Goal: Task Accomplishment & Management: Complete application form

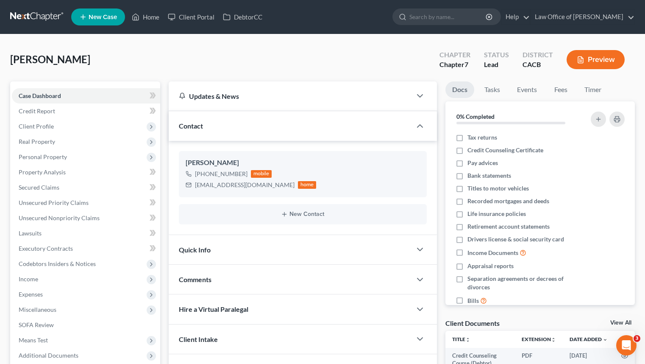
click at [45, 15] on link at bounding box center [37, 16] width 54 height 15
click at [444, 14] on input "search" at bounding box center [449, 17] width 78 height 16
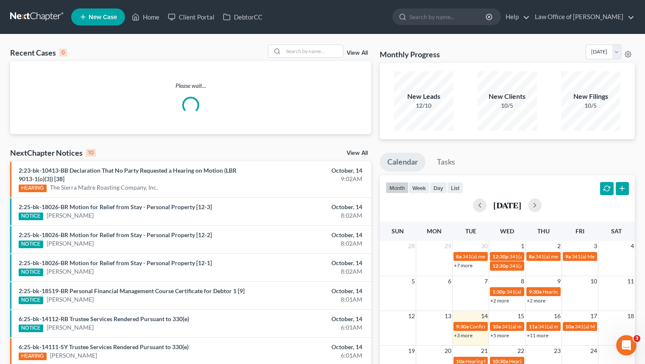
click at [444, 14] on input "search" at bounding box center [449, 17] width 78 height 16
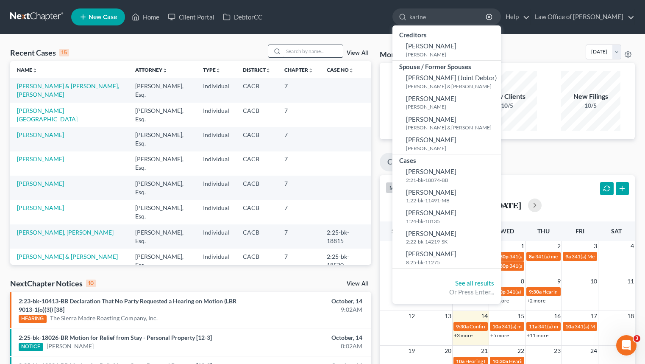
type input "karine"
click at [315, 53] on input "search" at bounding box center [313, 51] width 59 height 12
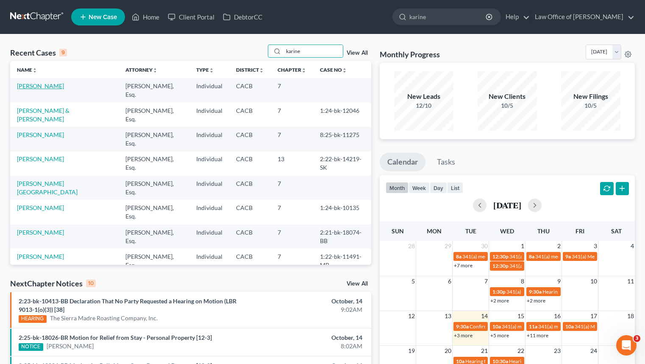
type input "karine"
click at [53, 89] on link "[PERSON_NAME]" at bounding box center [40, 85] width 47 height 7
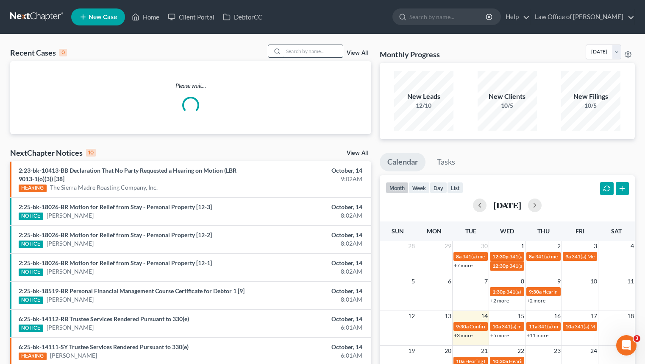
click at [309, 45] on input "search" at bounding box center [313, 51] width 59 height 12
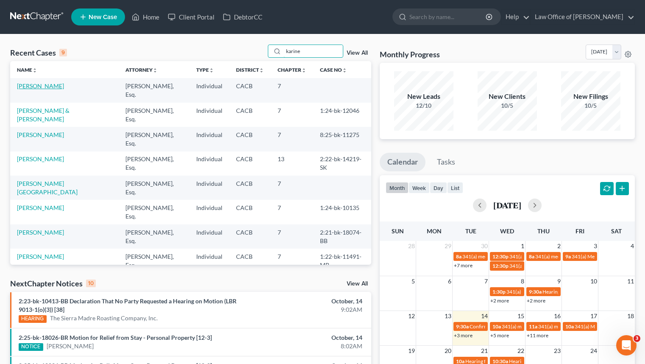
type input "karine"
click at [64, 85] on link "[PERSON_NAME]" at bounding box center [40, 85] width 47 height 7
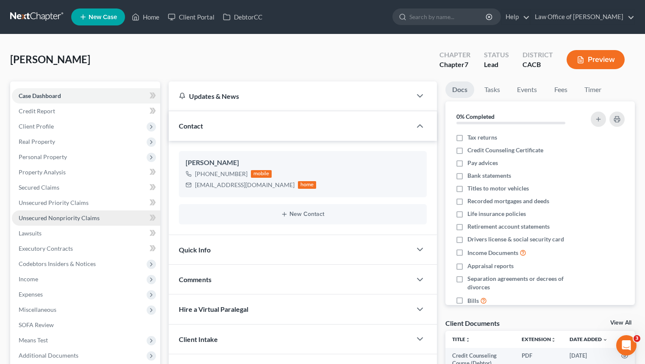
click at [108, 221] on link "Unsecured Nonpriority Claims" at bounding box center [86, 217] width 148 height 15
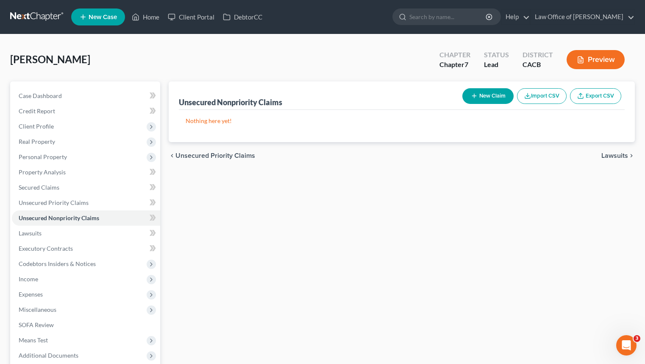
click at [494, 96] on button "New Claim" at bounding box center [488, 96] width 51 height 16
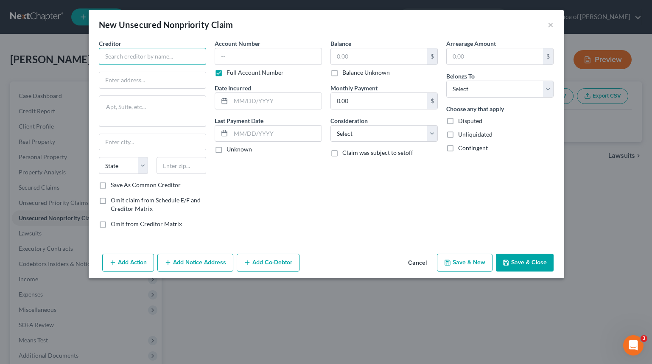
click at [128, 50] on input "text" at bounding box center [152, 56] width 107 height 17
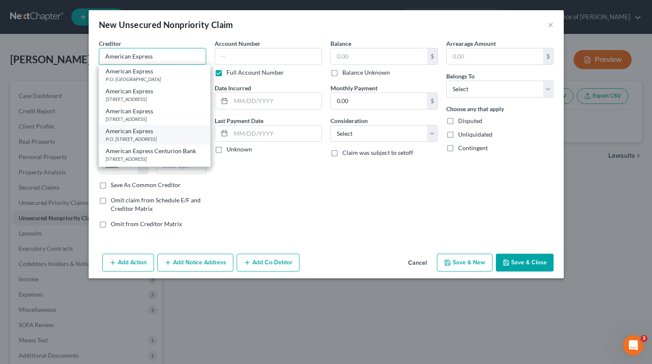
type input "American Express"
click at [190, 135] on div "American Express" at bounding box center [155, 131] width 98 height 8
type input "P.O. Box 981537"
type input "El Paso"
select select "45"
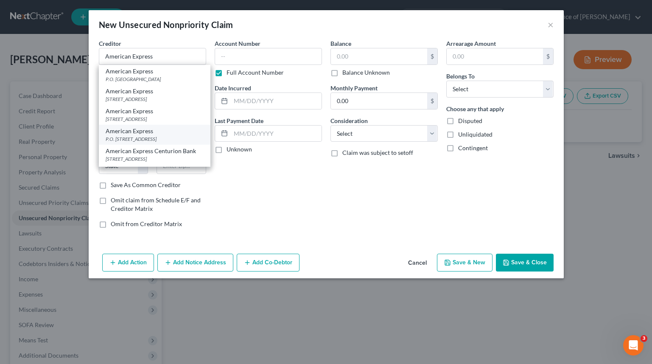
type input "79998"
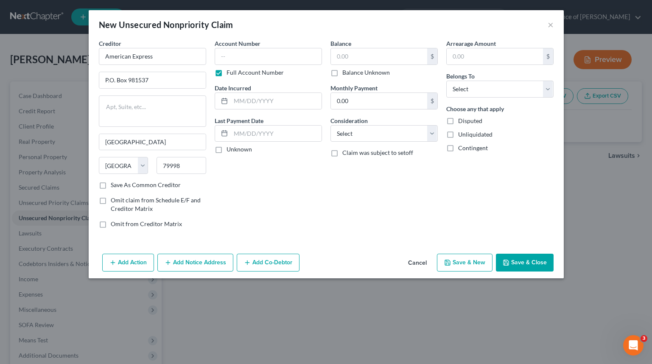
click at [262, 47] on div "Account Number Full Account Number" at bounding box center [268, 58] width 107 height 38
click at [260, 53] on input "text" at bounding box center [268, 56] width 107 height 17
type input "1802"
click at [378, 60] on input "text" at bounding box center [379, 56] width 96 height 16
type input "6,900"
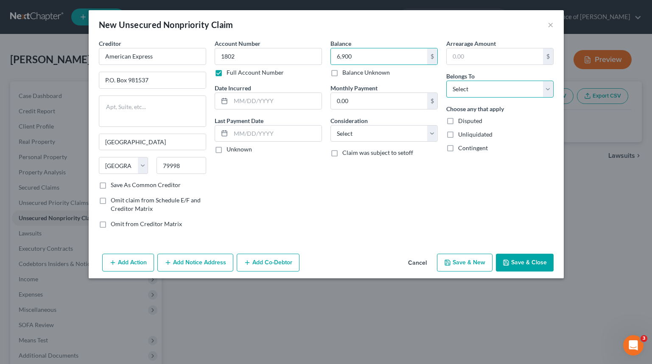
click at [489, 85] on select "Select Debtor 1 Only Debtor 2 Only Debtor 1 And Debtor 2 Only At Least One Of T…" at bounding box center [499, 89] width 107 height 17
select select "0"
click at [446, 81] on select "Select Debtor 1 Only Debtor 2 Only Debtor 1 And Debtor 2 Only At Least One Of T…" at bounding box center [499, 89] width 107 height 17
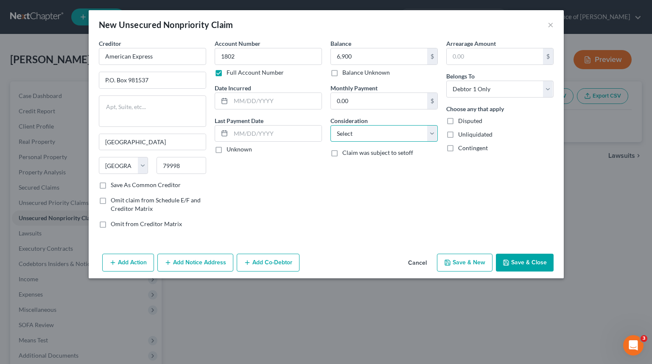
click at [382, 135] on select "Select Cable / Satellite Services Collection Agency Credit Card Debt Debt Couns…" at bounding box center [383, 133] width 107 height 17
select select "2"
click at [330, 125] on select "Select Cable / Satellite Services Collection Agency Credit Card Debt Debt Couns…" at bounding box center [383, 133] width 107 height 17
click at [283, 107] on input "text" at bounding box center [276, 101] width 91 height 16
type input "2017"
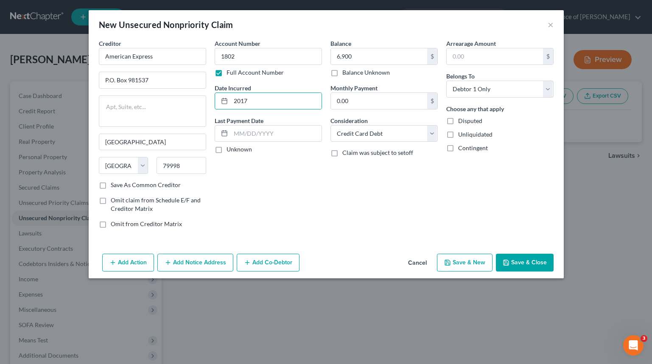
click at [362, 220] on div "Balance 6,900.00 $ Balance Unknown Balance Undetermined 6,900 $ Balance Unknown…" at bounding box center [384, 137] width 116 height 196
click at [527, 261] on button "Save & Close" at bounding box center [525, 263] width 58 height 18
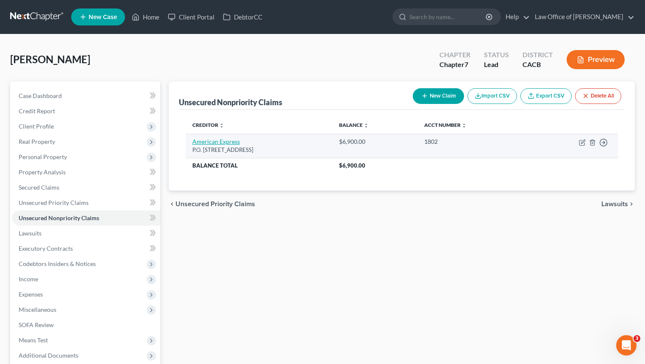
click at [218, 139] on link "American Express" at bounding box center [216, 141] width 47 height 7
select select "45"
select select "2"
select select "0"
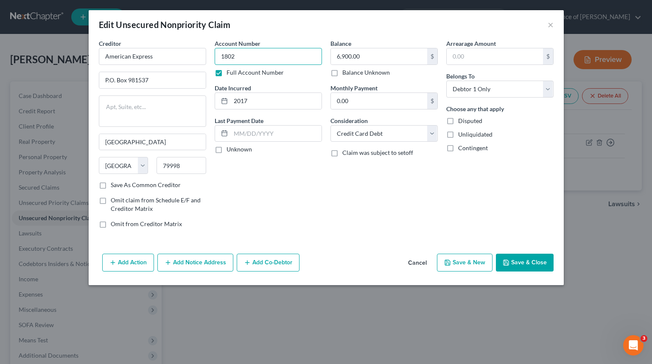
click at [282, 58] on input "1802" at bounding box center [268, 56] width 107 height 17
type input "1802, 1343"
click at [352, 59] on input "6,900.00" at bounding box center [379, 56] width 96 height 16
click at [353, 57] on input "6,900.00" at bounding box center [379, 56] width 96 height 16
click at [352, 56] on input "6,900.00" at bounding box center [379, 56] width 96 height 16
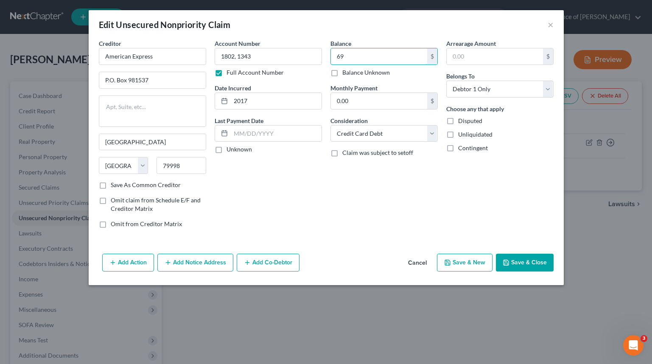
type input "6"
type input "7,800"
click at [521, 263] on button "Save & Close" at bounding box center [525, 263] width 58 height 18
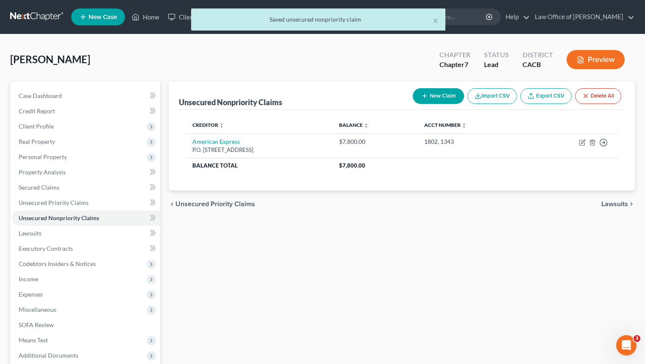
click at [459, 99] on button "New Claim" at bounding box center [438, 96] width 51 height 16
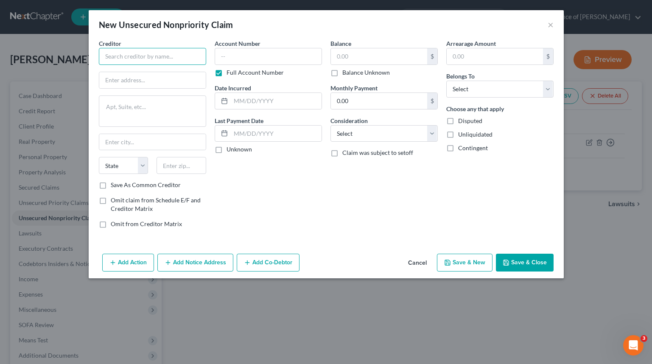
click at [153, 64] on input "text" at bounding box center [152, 56] width 107 height 17
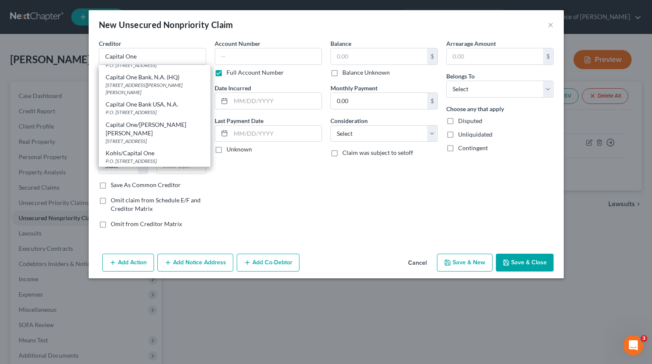
scroll to position [207, 0]
click at [173, 116] on div "P.O. [STREET_ADDRESS]" at bounding box center [155, 112] width 98 height 7
type input "Capital One Bank USA, N.A."
type input "P.O. Box 31293"
type input "[GEOGRAPHIC_DATA]"
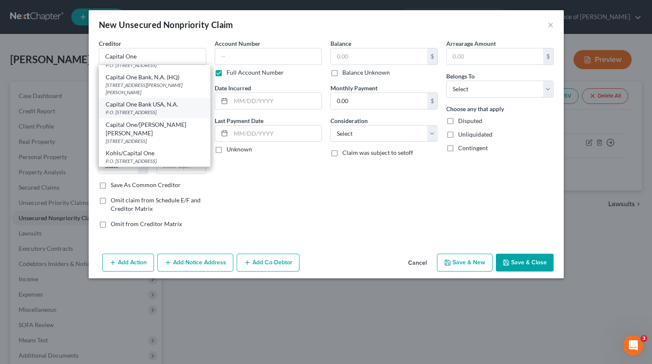
select select "46"
type input "84131"
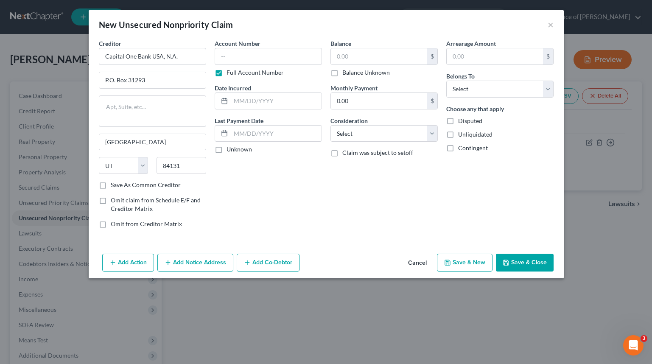
click at [273, 42] on div "Account Number Full Account Number" at bounding box center [268, 58] width 107 height 38
click at [267, 53] on input "text" at bounding box center [268, 56] width 107 height 17
type input "8756"
click at [367, 58] on input "text" at bounding box center [379, 56] width 96 height 16
type input "285"
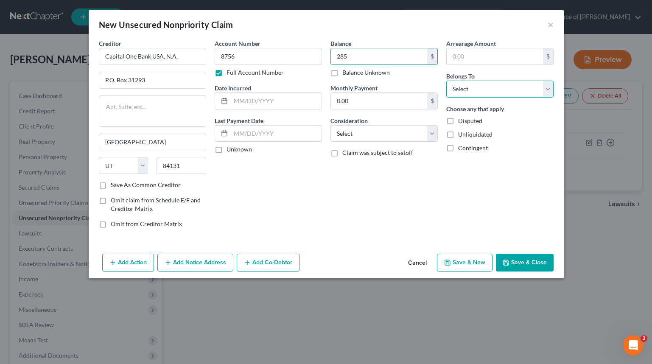
click at [504, 95] on select "Select Debtor 1 Only Debtor 2 Only Debtor 1 And Debtor 2 Only At Least One Of T…" at bounding box center [499, 89] width 107 height 17
select select "0"
click at [446, 81] on select "Select Debtor 1 Only Debtor 2 Only Debtor 1 And Debtor 2 Only At Least One Of T…" at bounding box center [499, 89] width 107 height 17
click at [269, 108] on input "text" at bounding box center [276, 101] width 91 height 16
type input "2020"
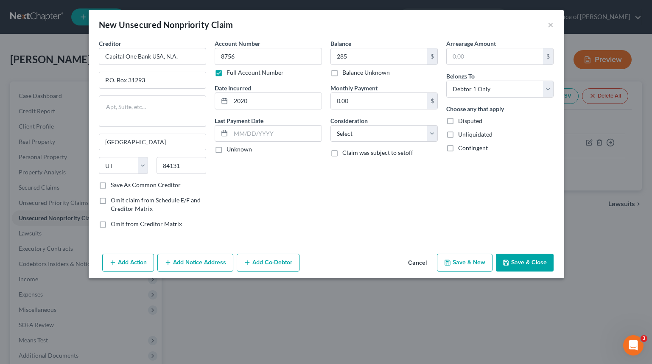
click at [348, 234] on div "Balance 285.00 $ Balance Unknown Balance Undetermined 285 $ Balance Unknown Mon…" at bounding box center [384, 137] width 116 height 196
click at [399, 131] on select "Select Cable / Satellite Services Collection Agency Credit Card Debt Debt Couns…" at bounding box center [383, 133] width 107 height 17
select select "2"
click at [330, 125] on select "Select Cable / Satellite Services Collection Agency Credit Card Debt Debt Couns…" at bounding box center [383, 133] width 107 height 17
click at [356, 218] on div "Balance 285.00 $ Balance Unknown Balance Undetermined 285 $ Balance Unknown Mon…" at bounding box center [384, 137] width 116 height 196
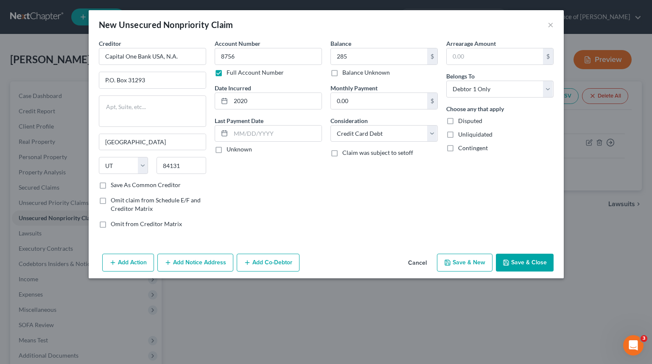
click at [526, 258] on button "Save & Close" at bounding box center [525, 263] width 58 height 18
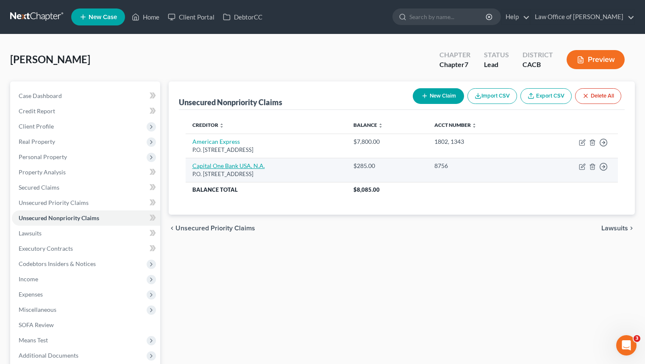
click at [242, 167] on link "Capital One Bank USA, N.A." at bounding box center [229, 165] width 73 height 7
select select "46"
select select "2"
select select "0"
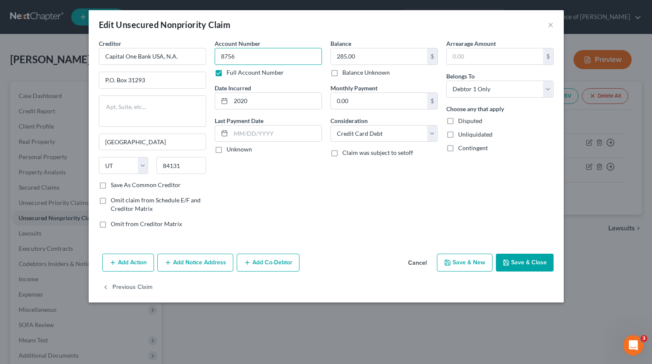
click at [278, 58] on input "8756" at bounding box center [268, 56] width 107 height 17
type input "8756, 4907"
drag, startPoint x: 376, startPoint y: 60, endPoint x: 382, endPoint y: 55, distance: 8.2
click at [382, 55] on input "285.00" at bounding box center [379, 56] width 96 height 16
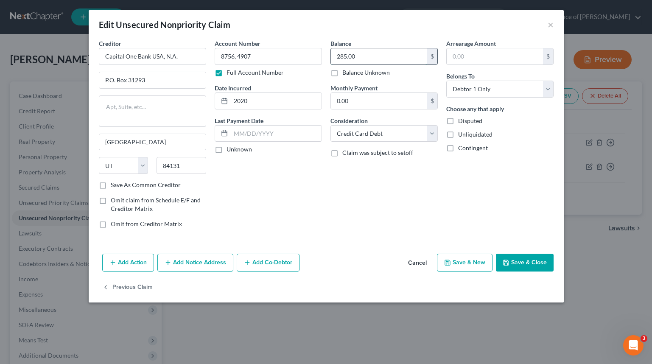
click at [382, 55] on input "285.00" at bounding box center [379, 56] width 96 height 16
type input "4,600"
click at [232, 87] on label "Date Incurred" at bounding box center [233, 88] width 36 height 9
click at [283, 100] on input "2020" at bounding box center [276, 101] width 91 height 16
type input "2015"
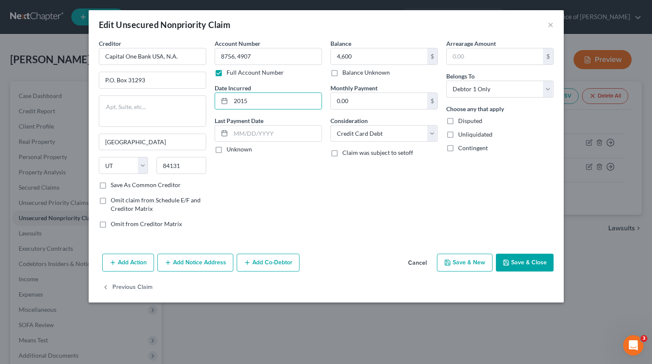
click at [352, 223] on div "Balance 4,600.00 $ Balance Unknown Balance Undetermined 4,600 $ Balance Unknown…" at bounding box center [384, 137] width 116 height 196
click at [525, 259] on button "Save & Close" at bounding box center [525, 263] width 58 height 18
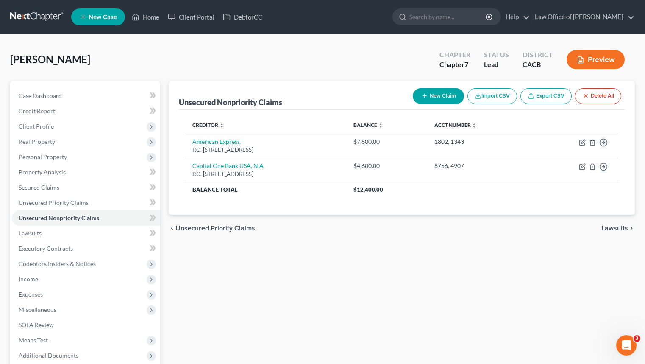
click at [421, 98] on icon "button" at bounding box center [424, 95] width 7 height 7
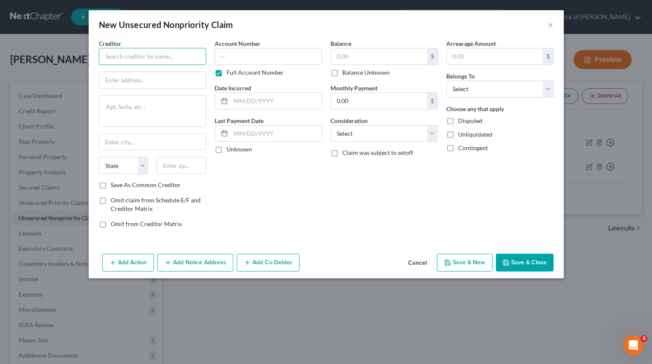
click at [168, 56] on input "text" at bounding box center [152, 56] width 107 height 17
type input "C"
type input "cfcu"
type input "CFCU DBA SCU"
click at [284, 52] on input "text" at bounding box center [268, 56] width 107 height 17
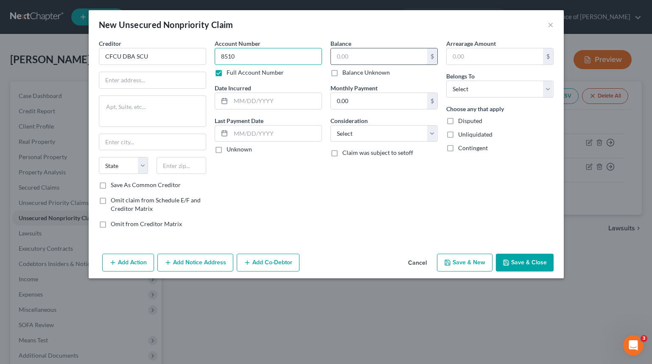
type input "8510"
click at [363, 51] on input "text" at bounding box center [379, 56] width 96 height 16
type input "38,000"
click at [508, 98] on div "Arrearage Amount $ Belongs To * Select Debtor 1 Only Debtor 2 Only Debtor 1 And…" at bounding box center [500, 137] width 116 height 196
click at [509, 94] on select "Select Debtor 1 Only Debtor 2 Only Debtor 1 And Debtor 2 Only At Least One Of T…" at bounding box center [499, 89] width 107 height 17
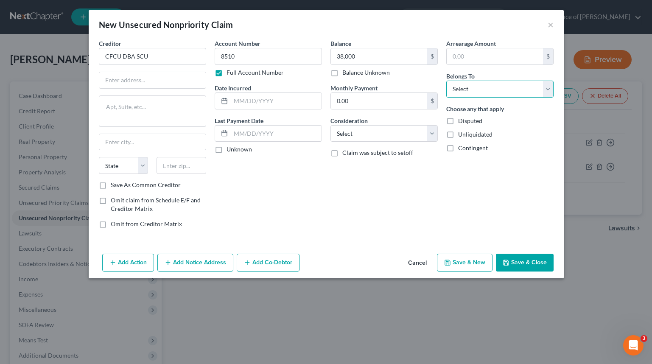
select select "0"
click at [446, 81] on select "Select Debtor 1 Only Debtor 2 Only Debtor 1 And Debtor 2 Only At Least One Of T…" at bounding box center [499, 89] width 107 height 17
click at [140, 73] on input "text" at bounding box center [152, 80] width 106 height 16
type input "PO Box 4107"
click at [142, 138] on input "text" at bounding box center [152, 142] width 106 height 16
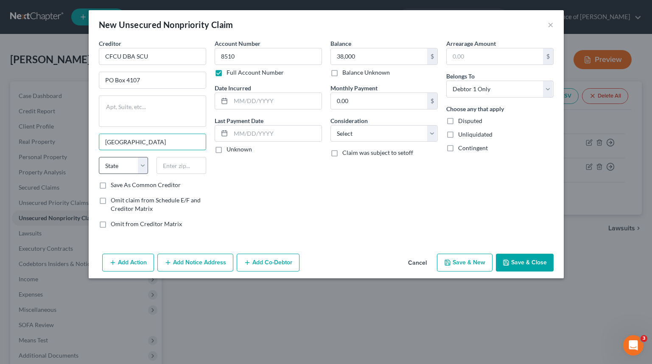
type input "Concord"
click at [123, 165] on select "State AL AK AR AZ CA CO CT DE DC FL GA GU HI ID IL IN IA KS KY LA ME MD MA MI M…" at bounding box center [124, 165] width 50 height 17
select select "4"
click at [99, 157] on select "State AL AK AR AZ CA CO CT DE DC FL GA GU HI ID IL IN IA KS KY LA ME MD MA MI M…" at bounding box center [124, 165] width 50 height 17
click at [197, 163] on input "text" at bounding box center [181, 165] width 50 height 17
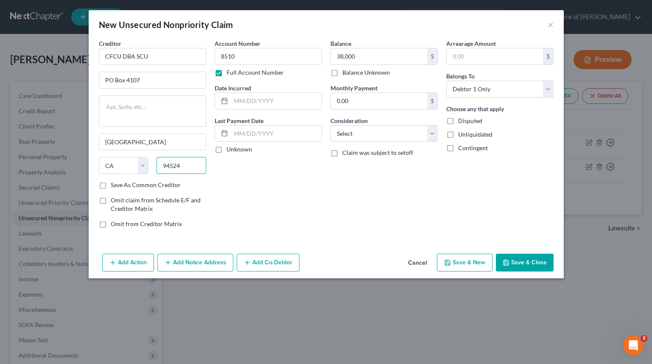
type input "94524"
click at [287, 198] on div "Account Number 8510 Full Account Number Date Incurred Last Payment Date Unknown" at bounding box center [268, 137] width 116 height 196
click at [299, 95] on input "text" at bounding box center [276, 101] width 91 height 16
type input "2022"
click at [400, 128] on select "Select Cable / Satellite Services Collection Agency Credit Card Debt Debt Couns…" at bounding box center [383, 133] width 107 height 17
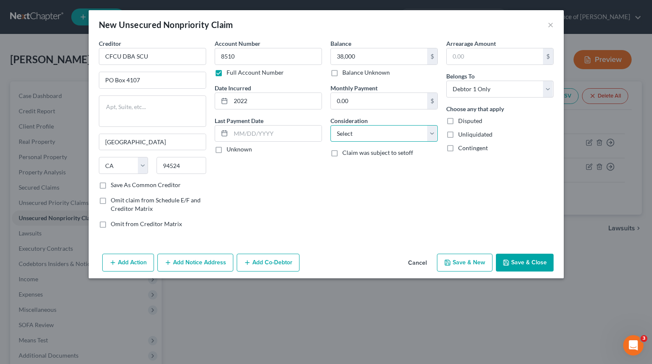
select select "2"
click at [330, 125] on select "Select Cable / Satellite Services Collection Agency Credit Card Debt Debt Couns…" at bounding box center [383, 133] width 107 height 17
click at [509, 62] on input "text" at bounding box center [495, 56] width 96 height 16
click at [549, 180] on div "Arrearage Amount $ Belongs To * Select Debtor 1 Only Debtor 2 Only Debtor 1 And…" at bounding box center [500, 137] width 116 height 196
click at [527, 95] on select "Select Debtor 1 Only Debtor 2 Only Debtor 1 And Debtor 2 Only At Least One Of T…" at bounding box center [499, 89] width 107 height 17
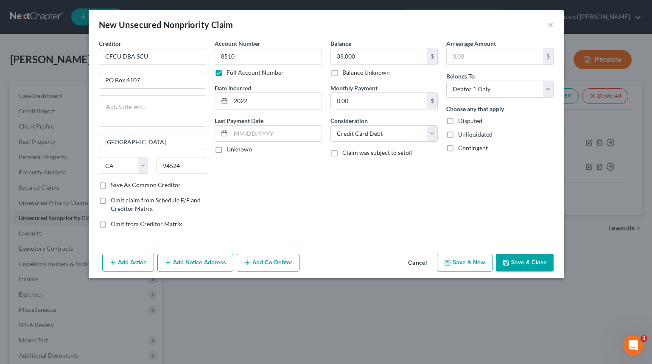
click at [520, 260] on button "Save & Close" at bounding box center [525, 263] width 58 height 18
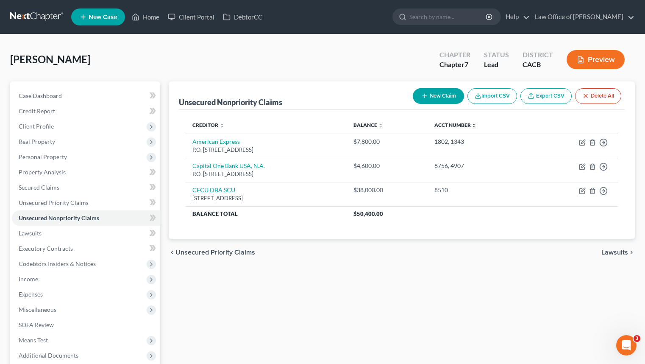
click at [449, 95] on button "New Claim" at bounding box center [438, 96] width 51 height 16
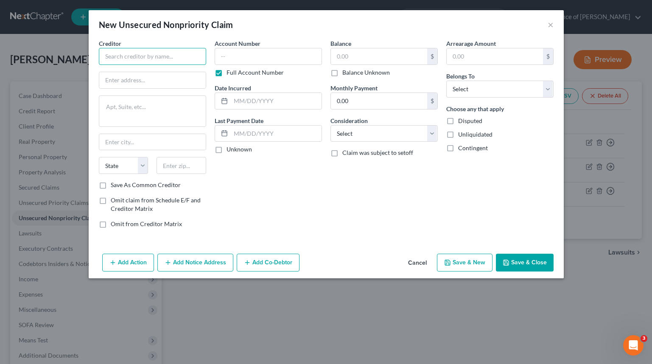
click at [143, 62] on input "text" at bounding box center [152, 56] width 107 height 17
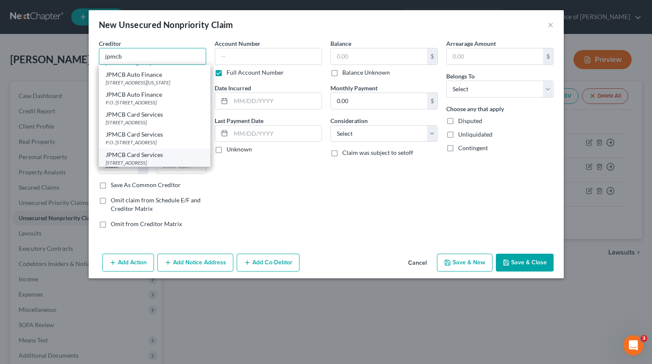
scroll to position [87, 0]
click at [193, 117] on div "[STREET_ADDRESS]" at bounding box center [155, 120] width 98 height 7
type input "JPMCB Card Services"
type input "PO Box 15369"
type input "Wilmington"
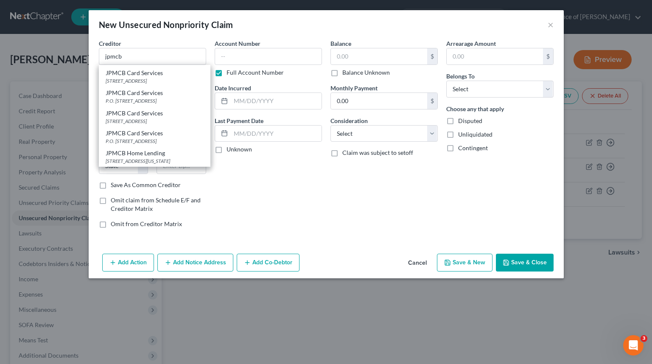
select select "7"
type input "19850"
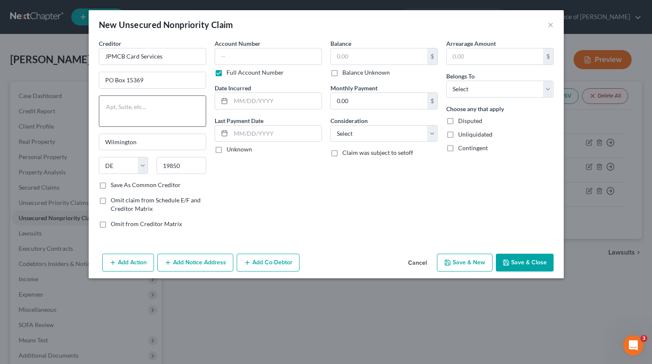
scroll to position [0, 0]
click at [264, 58] on input "text" at bounding box center [268, 56] width 107 height 17
type input "9930"
click at [337, 57] on input "text" at bounding box center [379, 56] width 96 height 16
type input "11,200"
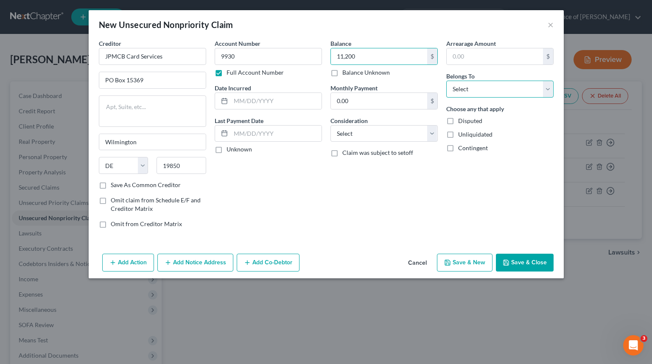
click at [516, 88] on select "Select Debtor 1 Only Debtor 2 Only Debtor 1 And Debtor 2 Only At Least One Of T…" at bounding box center [499, 89] width 107 height 17
select select "0"
click at [446, 81] on select "Select Debtor 1 Only Debtor 2 Only Debtor 1 And Debtor 2 Only At Least One Of T…" at bounding box center [499, 89] width 107 height 17
click at [280, 102] on input "text" at bounding box center [276, 101] width 91 height 16
type input "2019"
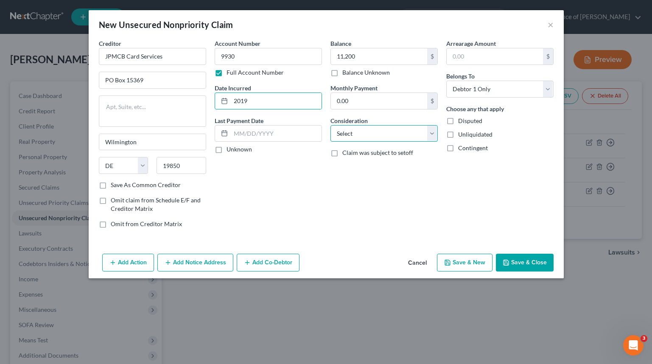
click at [378, 139] on select "Select Cable / Satellite Services Collection Agency Credit Card Debt Debt Couns…" at bounding box center [383, 133] width 107 height 17
select select "2"
click at [330, 125] on select "Select Cable / Satellite Services Collection Agency Credit Card Debt Debt Couns…" at bounding box center [383, 133] width 107 height 17
click at [542, 262] on button "Save & Close" at bounding box center [525, 263] width 58 height 18
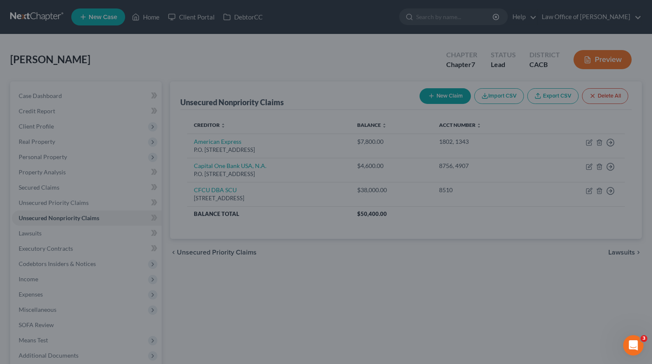
type input "11,200.00"
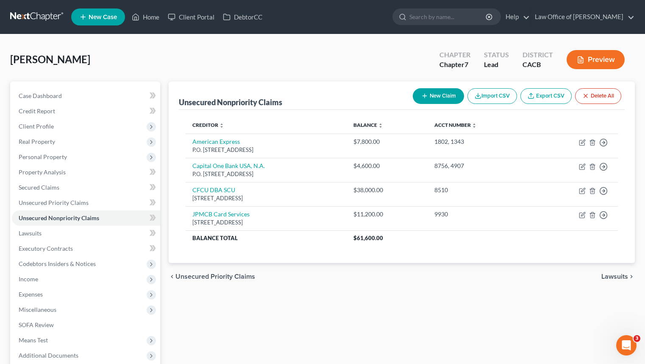
click at [441, 100] on button "New Claim" at bounding box center [438, 96] width 51 height 16
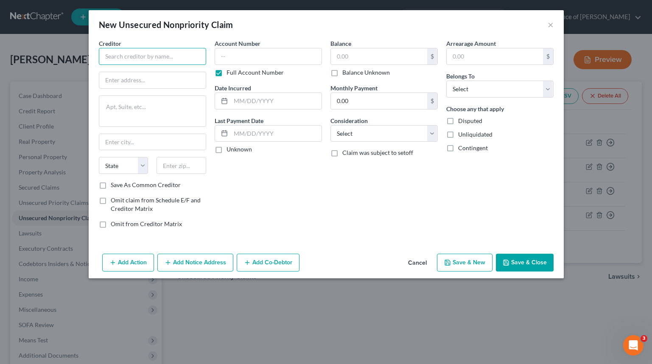
click at [167, 61] on input "text" at bounding box center [152, 56] width 107 height 17
type input "HomeDep"
type input "C"
click at [169, 73] on input "text" at bounding box center [152, 80] width 106 height 16
type input "The Home Depot/ CBNA"
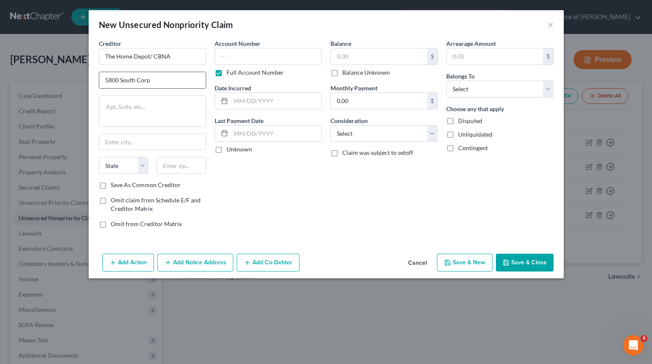
type input "5800 South Corporate Place"
click at [186, 165] on input "text" at bounding box center [181, 165] width 50 height 17
type input "57108"
click at [314, 198] on div "Account Number Full Account Number Date Incurred Last Payment Date Unknown" at bounding box center [268, 137] width 116 height 196
type input "[GEOGRAPHIC_DATA]"
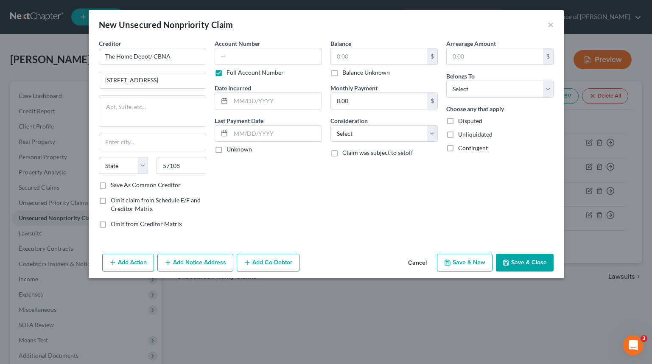
select select "43"
click at [314, 60] on input "text" at bounding box center [268, 56] width 107 height 17
type input "1124"
click at [401, 55] on input "text" at bounding box center [379, 56] width 96 height 16
type input "1,170"
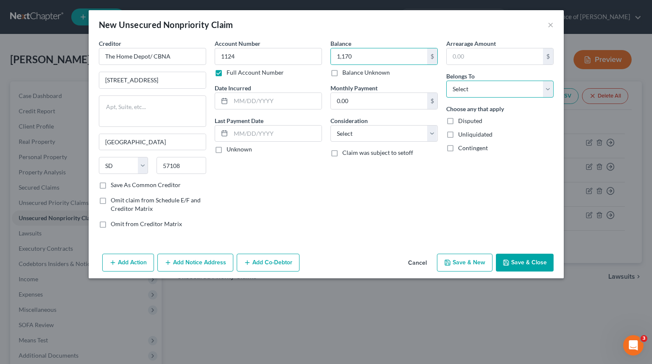
click at [534, 90] on select "Select Debtor 1 Only Debtor 2 Only Debtor 1 And Debtor 2 Only At Least One Of T…" at bounding box center [499, 89] width 107 height 17
select select "0"
click at [446, 81] on select "Select Debtor 1 Only Debtor 2 Only Debtor 1 And Debtor 2 Only At Least One Of T…" at bounding box center [499, 89] width 107 height 17
click at [258, 100] on input "text" at bounding box center [276, 101] width 91 height 16
type input "2024"
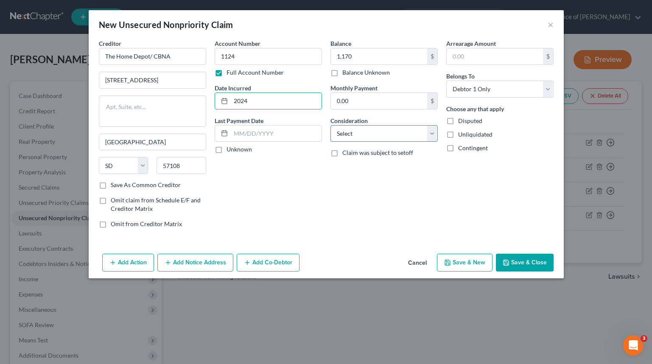
click at [422, 133] on select "Select Cable / Satellite Services Collection Agency Credit Card Debt Debt Couns…" at bounding box center [383, 133] width 107 height 17
select select "2"
click at [330, 125] on select "Select Cable / Satellite Services Collection Agency Credit Card Debt Debt Couns…" at bounding box center [383, 133] width 107 height 17
click at [357, 221] on div "Balance 1,170.00 $ Balance Unknown Balance Undetermined 1,170 $ Balance Unknown…" at bounding box center [384, 137] width 116 height 196
click at [510, 261] on button "Save & Close" at bounding box center [525, 263] width 58 height 18
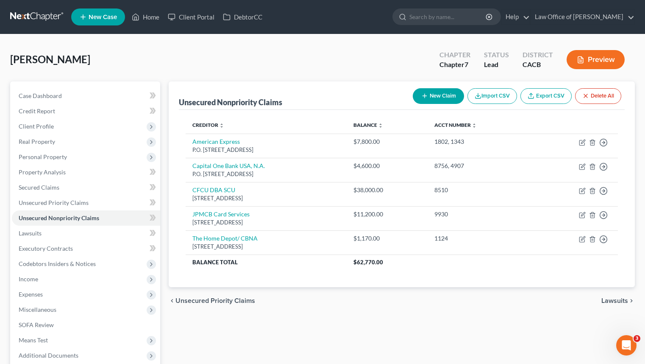
click at [423, 99] on button "New Claim" at bounding box center [438, 96] width 51 height 16
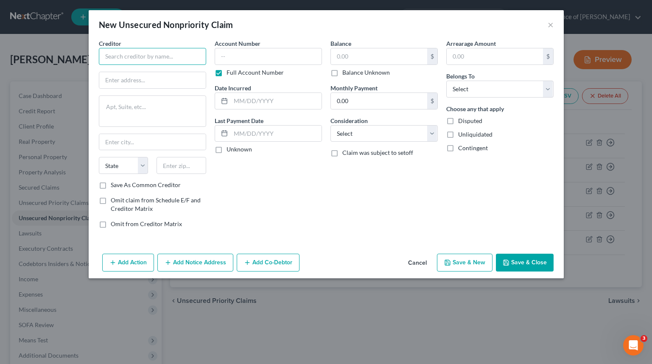
click at [138, 50] on input "text" at bounding box center [152, 56] width 107 height 17
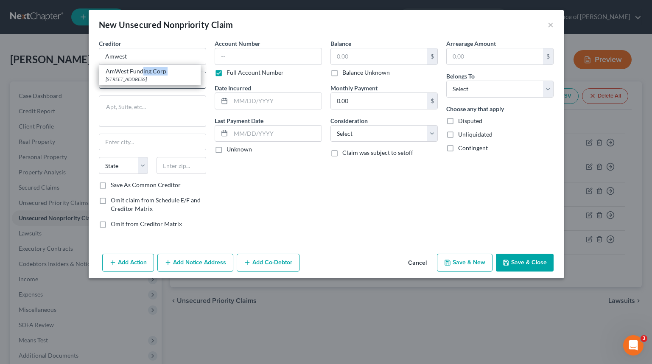
drag, startPoint x: 142, startPoint y: 75, endPoint x: 153, endPoint y: 76, distance: 10.2
click at [142, 75] on div "AmWest Funding Corp 6 Point Dr. Suite 300, Brea, CA 92821" at bounding box center [150, 75] width 102 height 20
type input "AmWest Funding Corp"
type input "6 Point Dr. Suite 300"
type input "Brea"
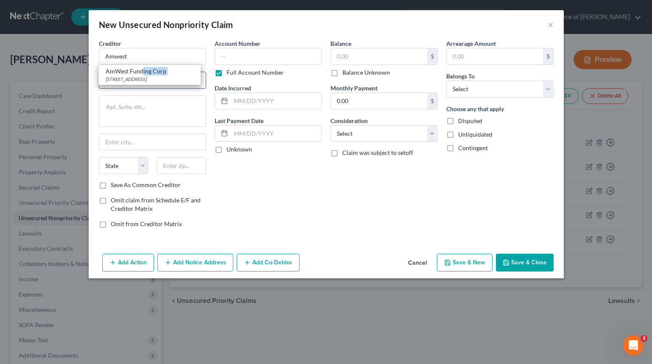
select select "4"
type input "92821"
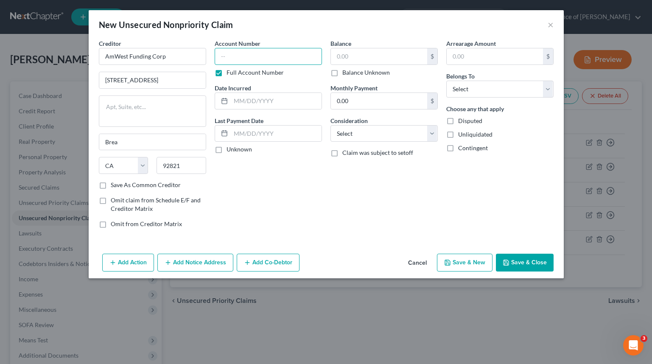
click at [285, 50] on input "text" at bounding box center [268, 56] width 107 height 17
type input "9370"
click at [379, 50] on input "text" at bounding box center [379, 56] width 96 height 16
type input "4,000"
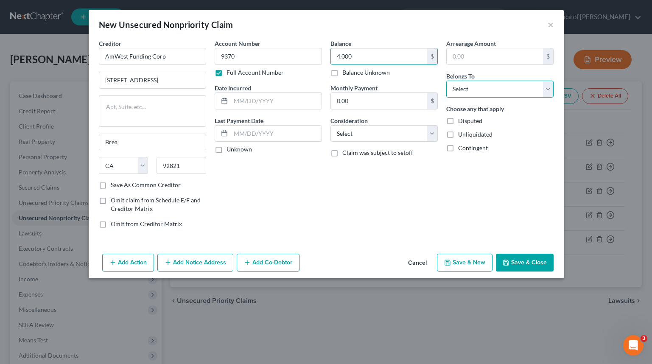
click at [487, 90] on select "Select Debtor 1 Only Debtor 2 Only Debtor 1 And Debtor 2 Only At Least One Of T…" at bounding box center [499, 89] width 107 height 17
select select "0"
click at [446, 81] on select "Select Debtor 1 Only Debtor 2 Only Debtor 1 And Debtor 2 Only At Least One Of T…" at bounding box center [499, 89] width 107 height 17
click at [278, 100] on input "text" at bounding box center [276, 101] width 91 height 16
type input "2021"
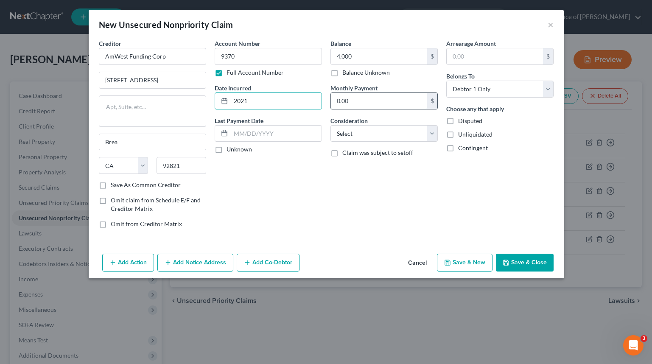
click at [378, 106] on input "0.00" at bounding box center [379, 101] width 96 height 16
click at [380, 123] on div "Consideration Select Cable / Satellite Services Collection Agency Credit Card D…" at bounding box center [383, 129] width 107 height 26
click at [379, 134] on select "Select Cable / Satellite Services Collection Agency Credit Card Debt Debt Couns…" at bounding box center [383, 133] width 107 height 17
select select "2"
click at [330, 125] on select "Select Cable / Satellite Services Collection Agency Credit Card Debt Debt Couns…" at bounding box center [383, 133] width 107 height 17
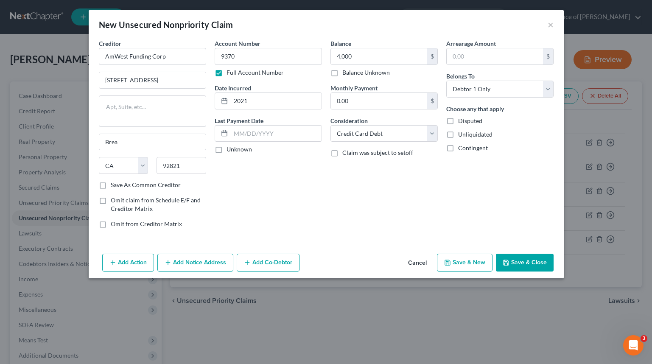
click at [382, 227] on div "Balance 4,000.00 $ Balance Unknown Balance Undetermined 4,000 $ Balance Unknown…" at bounding box center [384, 137] width 116 height 196
click at [388, 61] on input "4,000" at bounding box center [379, 56] width 96 height 16
click at [551, 29] on button "×" at bounding box center [550, 25] width 6 height 10
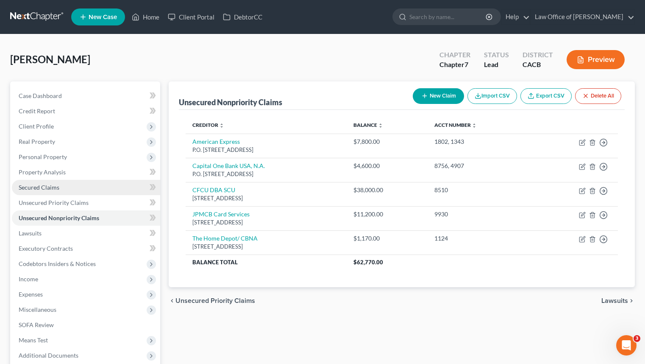
click at [102, 193] on link "Secured Claims" at bounding box center [86, 187] width 148 height 15
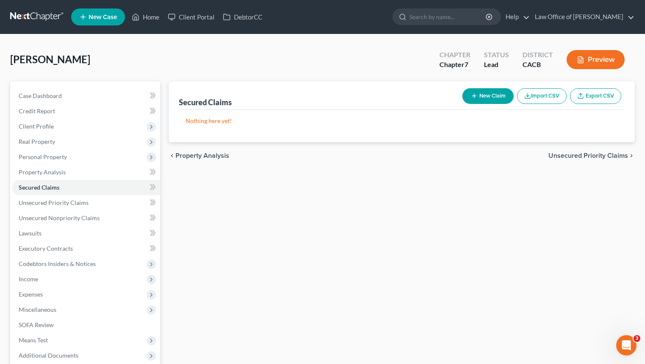
click at [478, 97] on button "New Claim" at bounding box center [488, 96] width 51 height 16
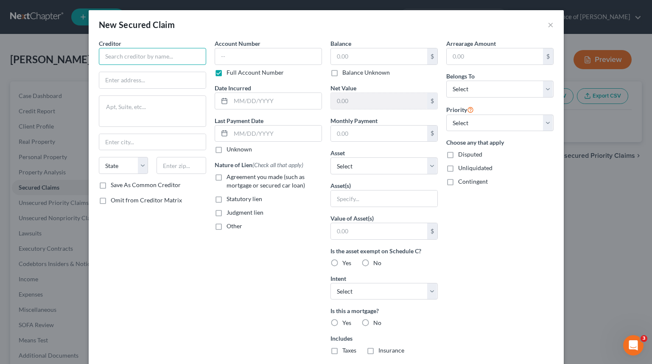
click at [161, 53] on input "text" at bounding box center [152, 56] width 107 height 17
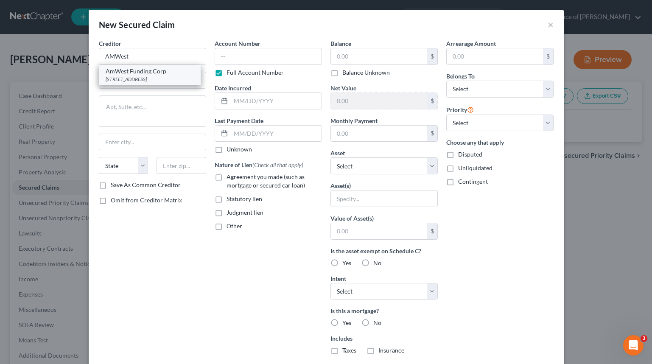
click at [161, 79] on div "6 Point Dr. Suite 300, Brea, CA 92821" at bounding box center [150, 78] width 88 height 7
type input "AmWest Funding Corp"
type input "6 Point Dr. Suite 300"
type input "Brea"
select select "4"
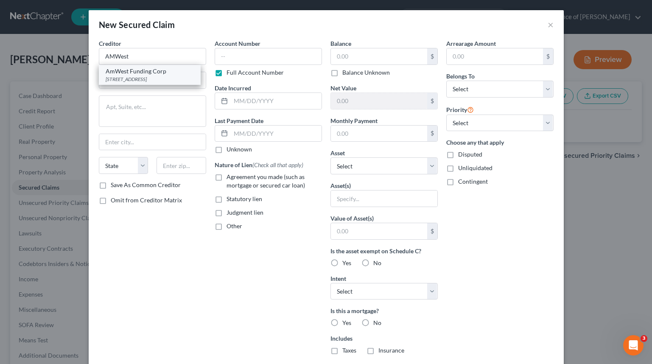
type input "92821"
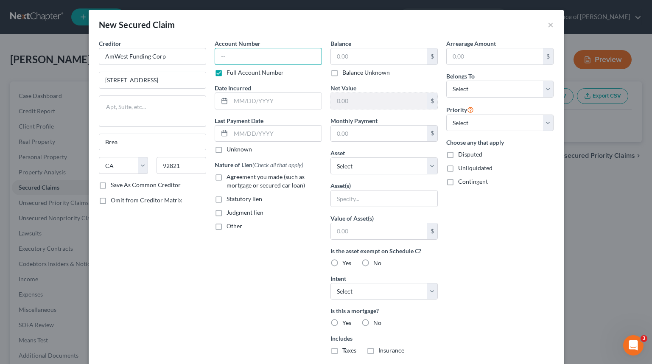
click at [274, 54] on input "text" at bounding box center [268, 56] width 107 height 17
type input "9370"
click at [349, 48] on input "text" at bounding box center [379, 56] width 96 height 16
type input "531,711"
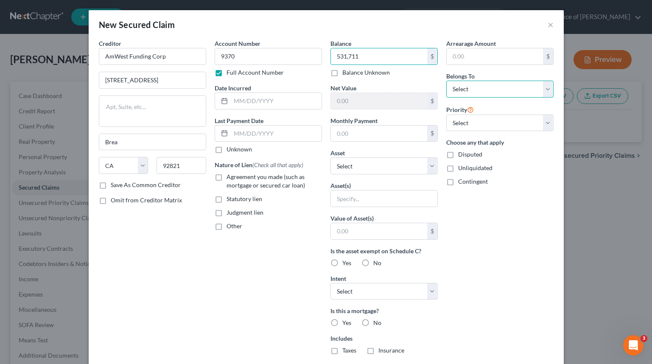
click at [480, 86] on select "Select Debtor 1 Only Debtor 2 Only Debtor 1 And Debtor 2 Only At Least One Of T…" at bounding box center [499, 89] width 107 height 17
select select "0"
click at [446, 81] on select "Select Debtor 1 Only Debtor 2 Only Debtor 1 And Debtor 2 Only At Least One Of T…" at bounding box center [499, 89] width 107 height 17
click at [292, 105] on input "text" at bounding box center [276, 101] width 91 height 16
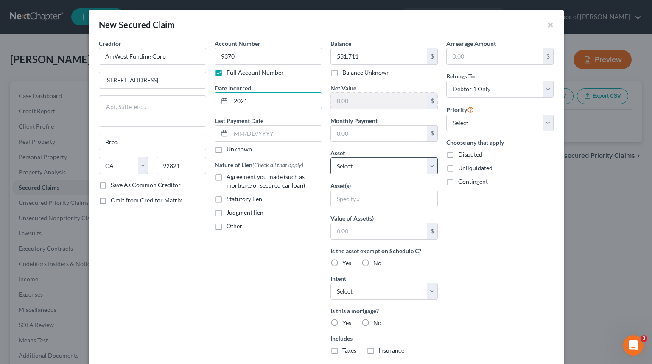
type input "2021"
click at [384, 170] on select "Select Other Multiple Assets 1325 W Ave L12 - $0.0 2018 Chevrolet Equinox - $0.…" at bounding box center [383, 165] width 107 height 17
click at [398, 200] on input "text" at bounding box center [384, 198] width 106 height 16
click at [418, 234] on input "text" at bounding box center [379, 231] width 96 height 16
click at [422, 283] on select "Select Surrender Redeem Reaffirm Avoid Other" at bounding box center [383, 291] width 107 height 17
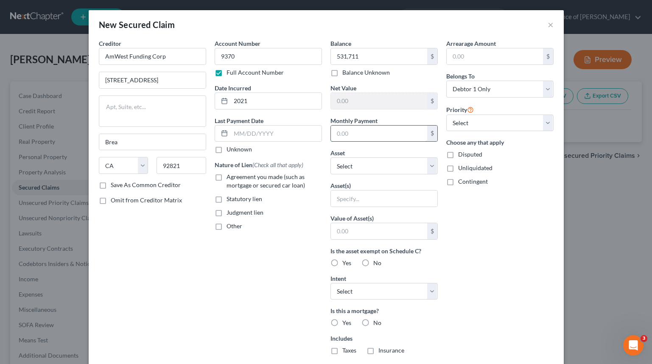
click at [380, 136] on input "text" at bounding box center [379, 134] width 96 height 16
type input "4,057"
click at [567, 280] on div "New Secured Claim × Creditor * AmWest Funding Corp 6 Point Dr. Suite 300 Brea S…" at bounding box center [326, 182] width 652 height 364
click at [391, 189] on div "Asset(s)" at bounding box center [383, 194] width 107 height 26
click at [391, 203] on input "text" at bounding box center [384, 198] width 106 height 16
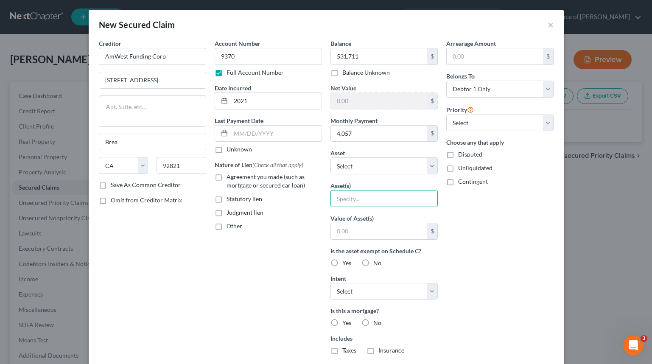
click at [528, 239] on div "Arrearage Amount $ Belongs To * Select Debtor 1 Only Debtor 2 Only Debtor 1 And…" at bounding box center [500, 228] width 116 height 378
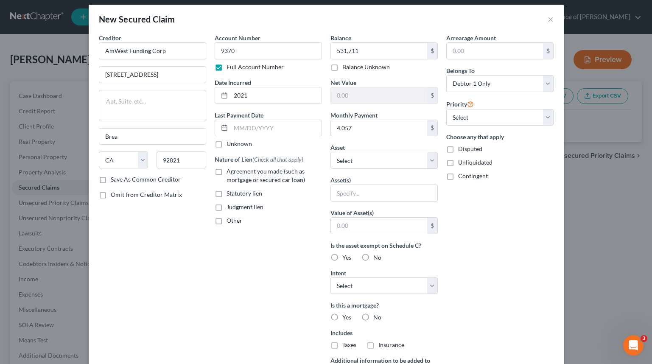
scroll to position [107, 0]
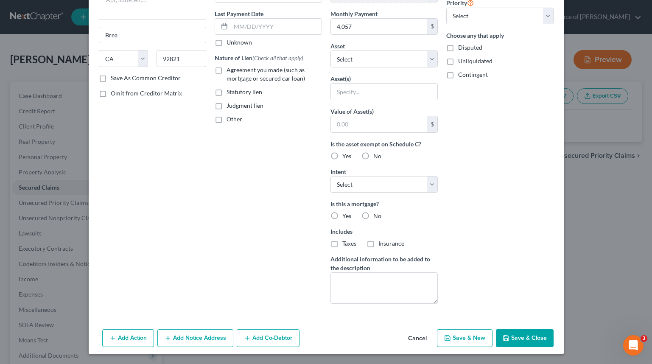
click at [511, 341] on button "Save & Close" at bounding box center [525, 338] width 58 height 18
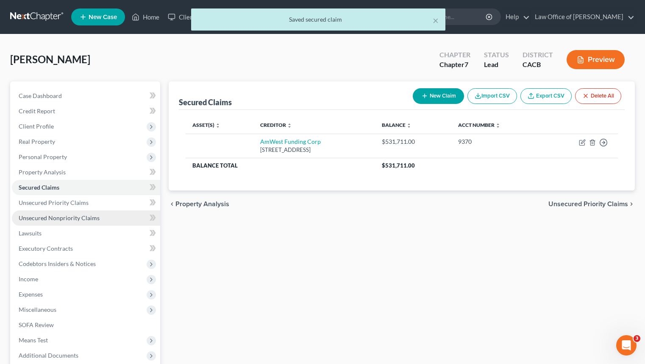
click at [82, 217] on span "Unsecured Nonpriority Claims" at bounding box center [59, 217] width 81 height 7
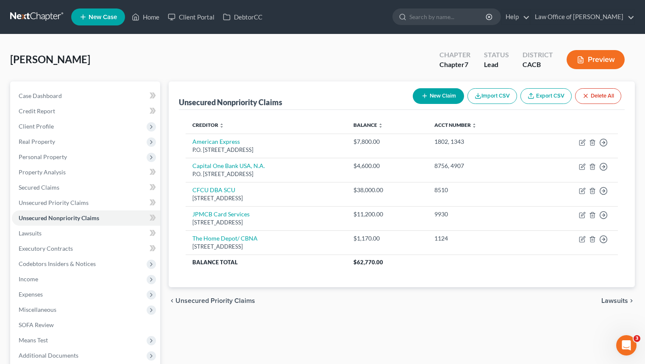
click at [425, 100] on button "New Claim" at bounding box center [438, 96] width 51 height 16
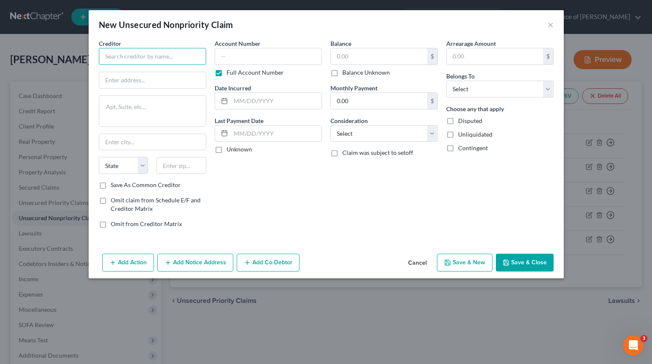
click at [176, 58] on input "text" at bounding box center [152, 56] width 107 height 17
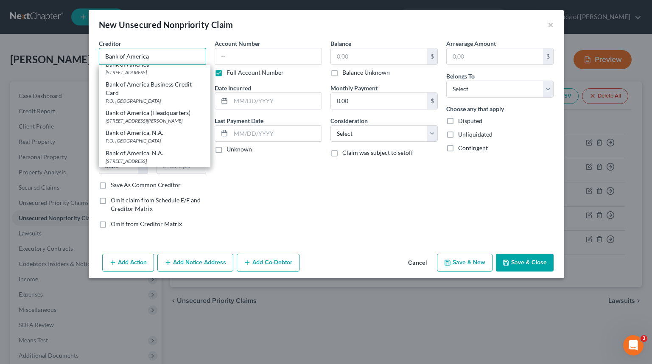
scroll to position [195, 0]
click at [184, 120] on div "[STREET_ADDRESS][PERSON_NAME]" at bounding box center [155, 120] width 98 height 7
type input "Bank of America (Headquarters)"
type input "[STREET_ADDRESS][PERSON_NAME]"
type input "Charlotte"
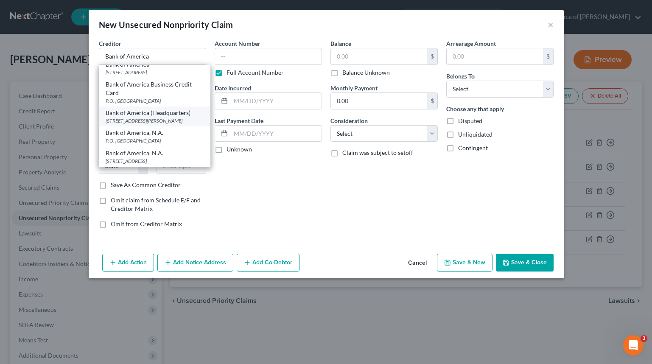
select select "28"
type input "28202"
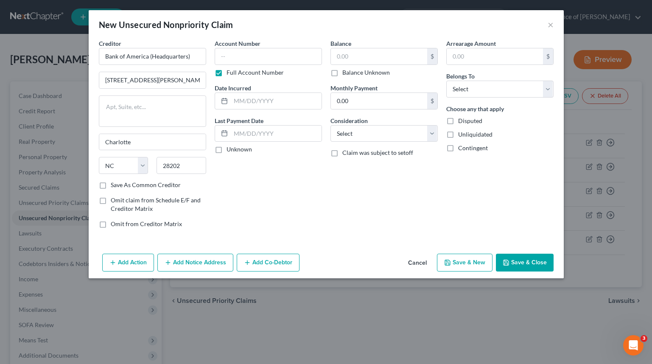
scroll to position [0, 0]
click at [182, 114] on textarea at bounding box center [152, 110] width 107 height 31
type textarea "NC1-0007-19-26"
click at [299, 55] on input "text" at bounding box center [268, 56] width 107 height 17
type input "8721"
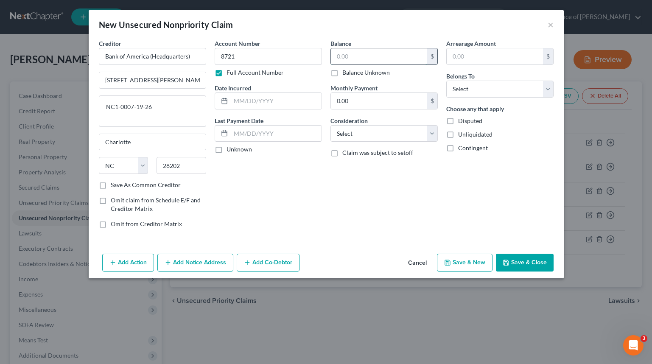
click at [373, 60] on input "text" at bounding box center [379, 56] width 96 height 16
click at [543, 25] on div "New Unsecured Nonpriority Claim ×" at bounding box center [326, 24] width 475 height 29
click at [547, 25] on div "New Unsecured Nonpriority Claim ×" at bounding box center [326, 24] width 475 height 29
click at [551, 25] on button "×" at bounding box center [550, 25] width 6 height 10
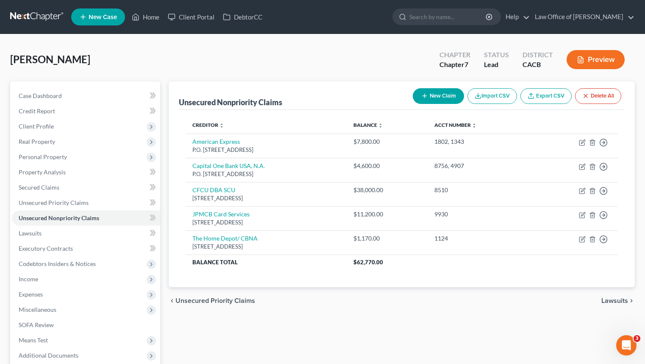
click at [457, 97] on button "New Claim" at bounding box center [438, 96] width 51 height 16
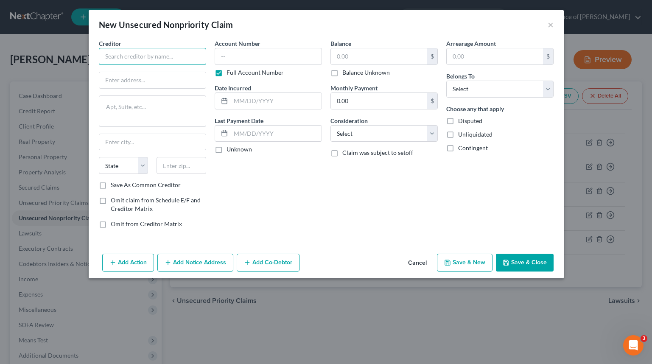
click at [134, 48] on input "text" at bounding box center [152, 56] width 107 height 17
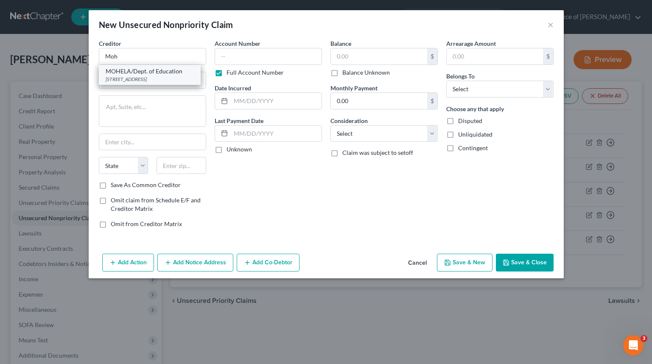
click at [174, 80] on div "[STREET_ADDRESS]" at bounding box center [150, 78] width 88 height 7
type input "MOHELA/Dept. of Education"
type input "[STREET_ADDRESS]"
type input "Chesterfield"
select select "26"
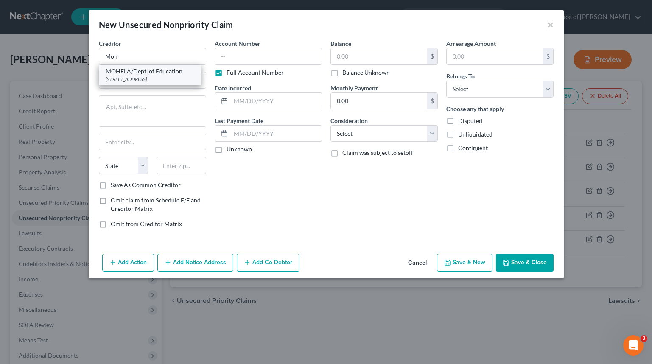
type input "63005"
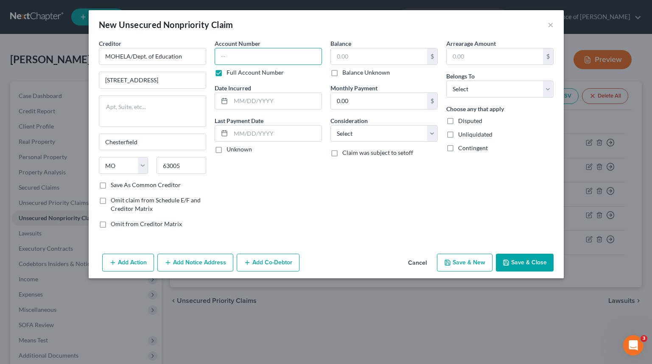
click at [299, 55] on input "text" at bounding box center [268, 56] width 107 height 17
type input "2016"
click at [358, 52] on input "text" at bounding box center [379, 56] width 96 height 16
type input "45,800"
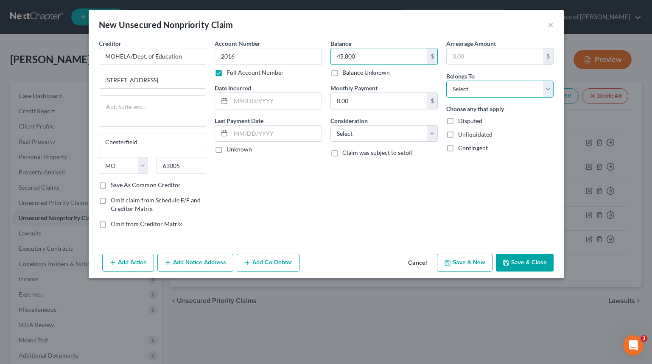
click at [535, 88] on select "Select Debtor 1 Only Debtor 2 Only Debtor 1 And Debtor 2 Only At Least One Of T…" at bounding box center [499, 89] width 107 height 17
select select "0"
click at [446, 81] on select "Select Debtor 1 Only Debtor 2 Only Debtor 1 And Debtor 2 Only At Least One Of T…" at bounding box center [499, 89] width 107 height 17
click at [282, 105] on input "text" at bounding box center [276, 101] width 91 height 16
type input "2006"
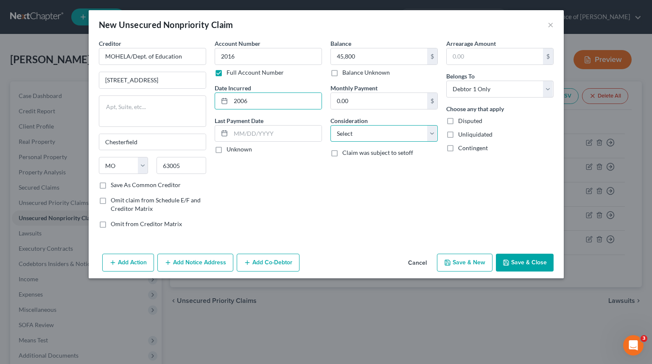
click at [368, 132] on select "Select Cable / Satellite Services Collection Agency Credit Card Debt Debt Couns…" at bounding box center [383, 133] width 107 height 17
select select "17"
click at [330, 125] on select "Select Cable / Satellite Services Collection Agency Credit Card Debt Debt Couns…" at bounding box center [383, 133] width 107 height 17
click at [550, 264] on button "Save & Close" at bounding box center [525, 263] width 58 height 18
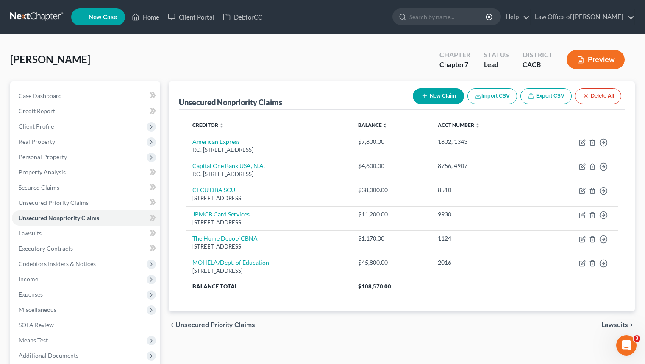
click at [427, 94] on button "New Claim" at bounding box center [438, 96] width 51 height 16
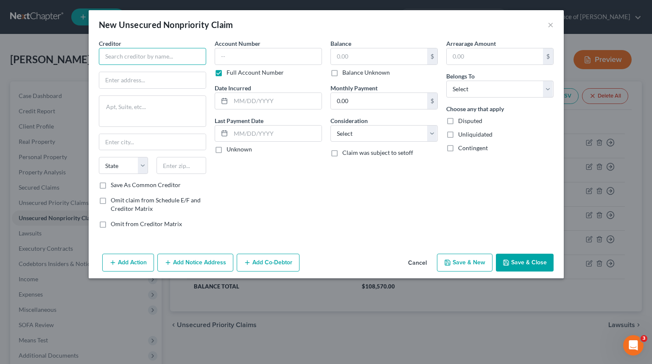
click at [137, 60] on input "text" at bounding box center [152, 56] width 107 height 17
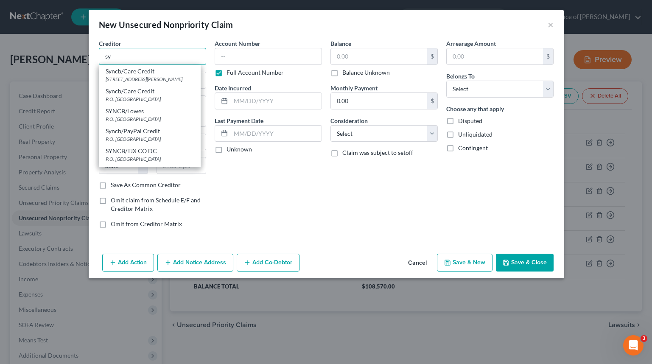
type input "s"
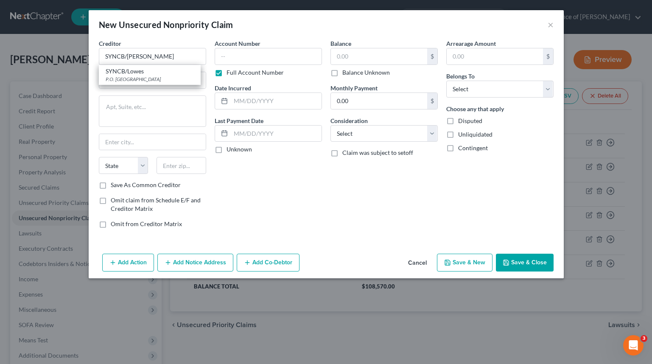
click at [313, 178] on div "Account Number Full Account Number Date Incurred Last Payment Date Unknown" at bounding box center [268, 137] width 116 height 196
click at [155, 83] on input "text" at bounding box center [152, 80] width 106 height 16
click at [156, 57] on input "SYNCB/LOWES" at bounding box center [152, 56] width 107 height 17
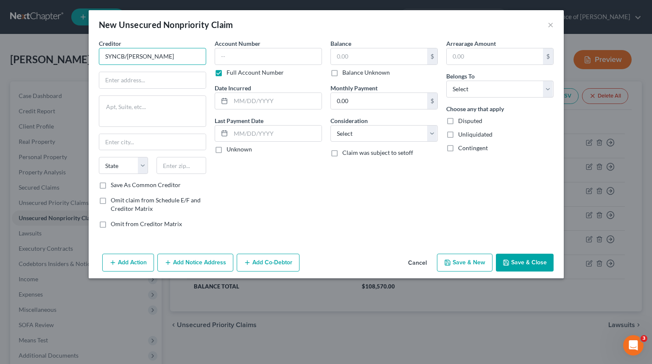
click at [156, 57] on input "SYNCB/LOWES" at bounding box center [152, 56] width 107 height 17
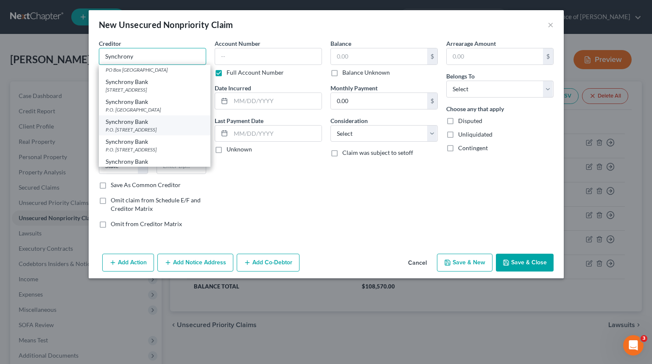
scroll to position [11, 0]
click at [185, 145] on div "Synchrony Bank" at bounding box center [155, 140] width 98 height 8
type input "Synchrony Bank"
type input "P.O. Box 71727"
type input "Philadelphia"
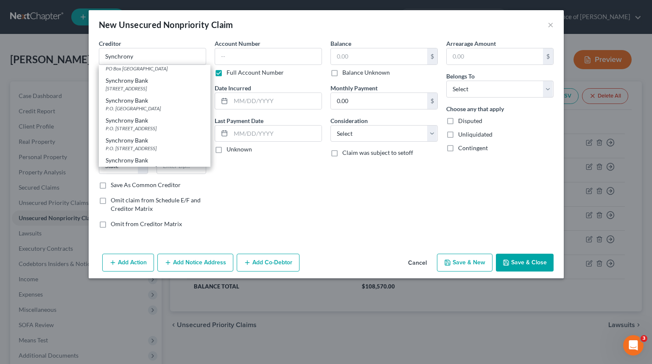
select select "39"
type input "19176"
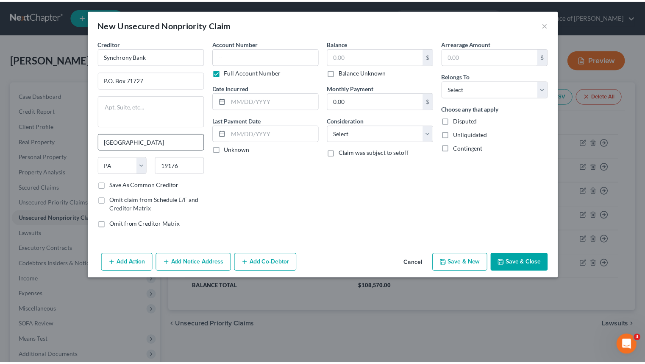
scroll to position [0, 0]
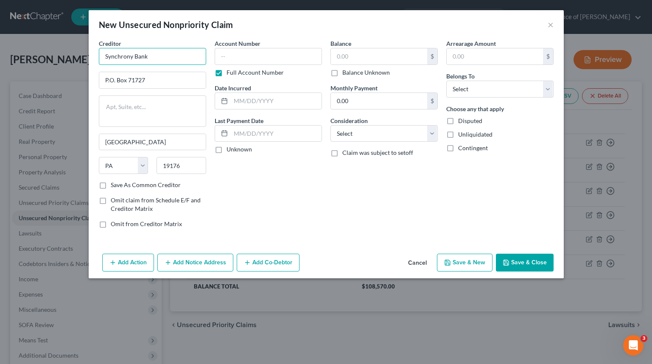
click at [187, 60] on input "Synchrony Bank" at bounding box center [152, 56] width 107 height 17
type input "Synchrony Bank/Lowes"
click at [329, 212] on div "Balance $ Balance Unknown Balance Undetermined $ Balance Unknown Monthly Paymen…" at bounding box center [384, 137] width 116 height 196
click at [290, 59] on input "text" at bounding box center [268, 56] width 107 height 17
click at [290, 54] on input "99126" at bounding box center [268, 56] width 107 height 17
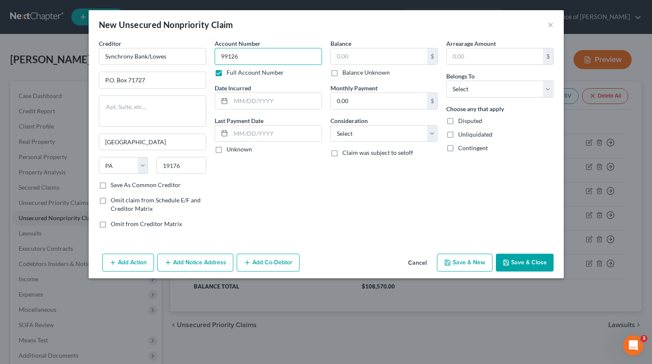
click at [290, 54] on input "99126" at bounding box center [268, 56] width 107 height 17
click at [230, 56] on input "99126" at bounding box center [268, 56] width 107 height 17
type input "9926"
click at [332, 236] on div "Creditor * Synchrony Bank/Lowes P.O. Box 71727 Philadelphia State AL AK AR AZ C…" at bounding box center [326, 144] width 475 height 211
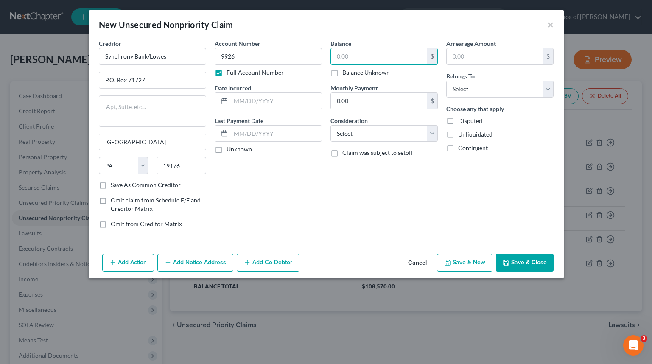
drag, startPoint x: 375, startPoint y: 63, endPoint x: 373, endPoint y: 71, distance: 8.6
click at [374, 69] on div "$ Balance Unknown" at bounding box center [383, 62] width 107 height 29
type input "1,000"
click at [533, 87] on select "Select Debtor 1 Only Debtor 2 Only Debtor 1 And Debtor 2 Only At Least One Of T…" at bounding box center [499, 89] width 107 height 17
select select "0"
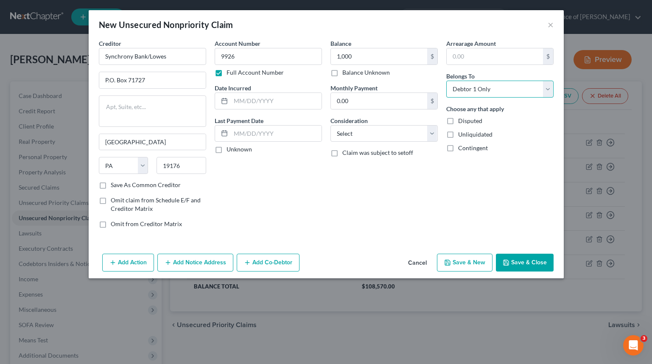
click at [446, 81] on select "Select Debtor 1 Only Debtor 2 Only Debtor 1 And Debtor 2 Only At Least One Of T…" at bounding box center [499, 89] width 107 height 17
click at [297, 100] on input "text" at bounding box center [276, 101] width 91 height 16
type input "2022"
click at [432, 129] on select "Select Cable / Satellite Services Collection Agency Credit Card Debt Debt Couns…" at bounding box center [383, 133] width 107 height 17
select select "2"
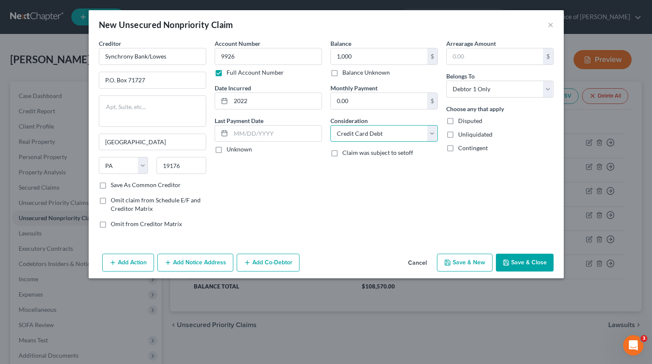
click at [330, 125] on select "Select Cable / Satellite Services Collection Agency Credit Card Debt Debt Couns…" at bounding box center [383, 133] width 107 height 17
click at [256, 197] on div "Account Number 9926 Full Account Number Date Incurred 2022 Last Payment Date Un…" at bounding box center [268, 137] width 116 height 196
click at [522, 260] on button "Save & Close" at bounding box center [525, 263] width 58 height 18
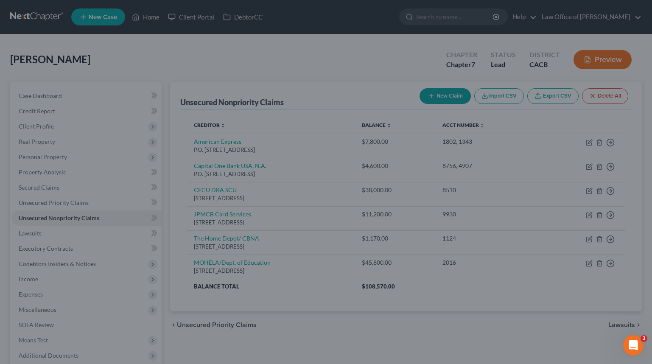
type input "1,000.00"
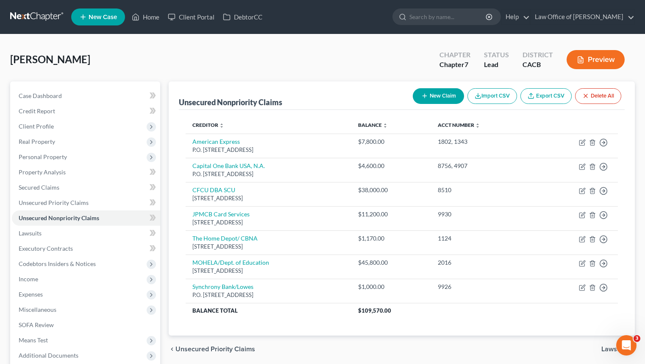
click at [43, 19] on link at bounding box center [37, 16] width 54 height 15
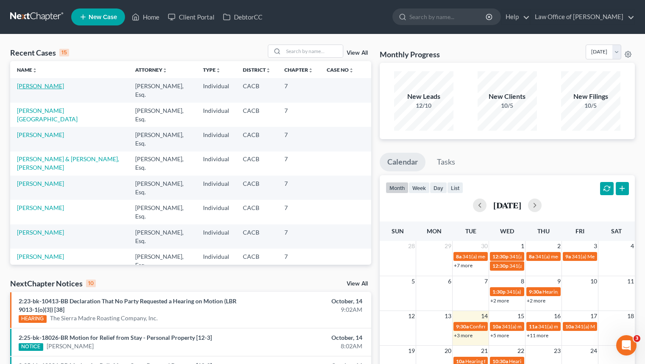
click at [24, 86] on link "[PERSON_NAME]" at bounding box center [40, 85] width 47 height 7
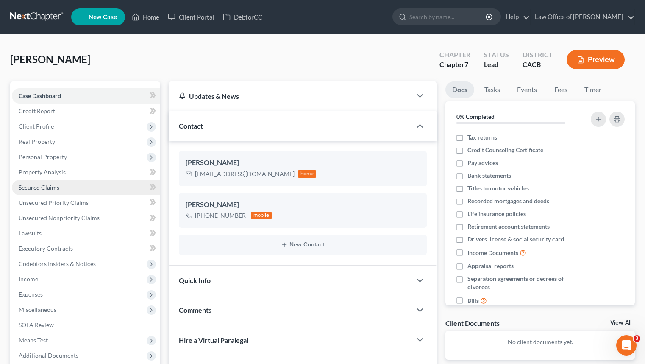
click at [90, 186] on link "Secured Claims" at bounding box center [86, 187] width 148 height 15
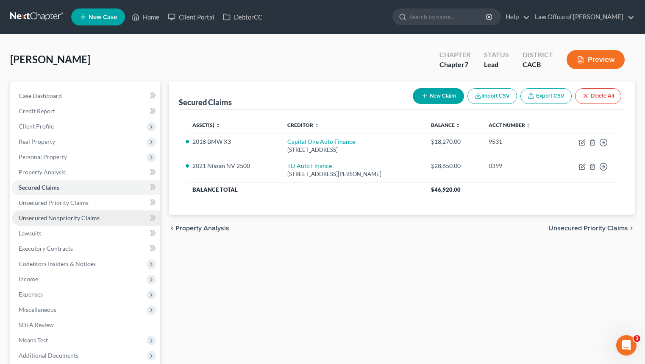
click at [119, 220] on link "Unsecured Nonpriority Claims" at bounding box center [86, 217] width 148 height 15
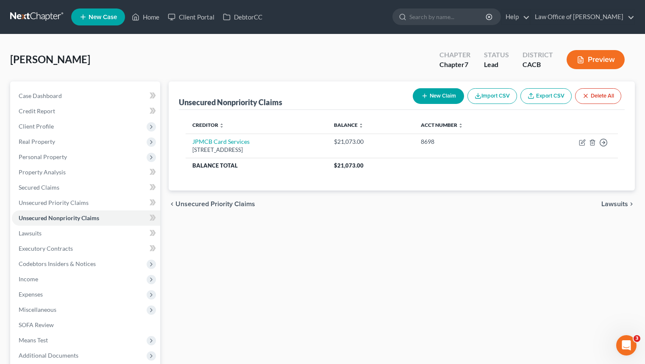
click at [454, 98] on button "New Claim" at bounding box center [438, 96] width 51 height 16
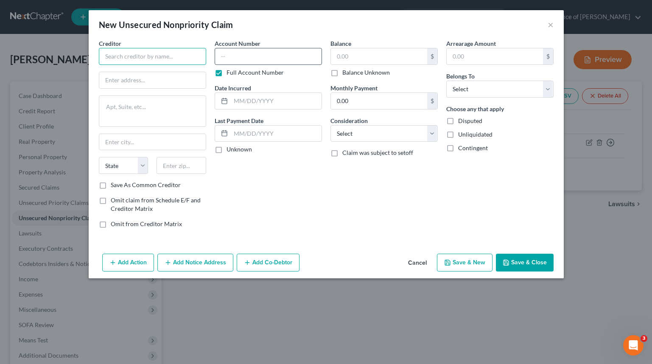
drag, startPoint x: 192, startPoint y: 54, endPoint x: 238, endPoint y: 59, distance: 46.1
click at [192, 54] on input "text" at bounding box center [152, 56] width 107 height 17
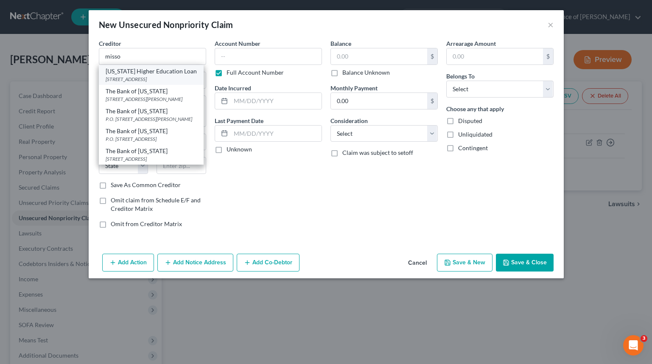
click at [168, 76] on div "633 Spirit Dr., Chesterfield, MO 63005" at bounding box center [151, 78] width 91 height 7
type input "Missouri Higher Education Loan"
type input "633 Spirit Dr."
type input "Chesterfield"
select select "26"
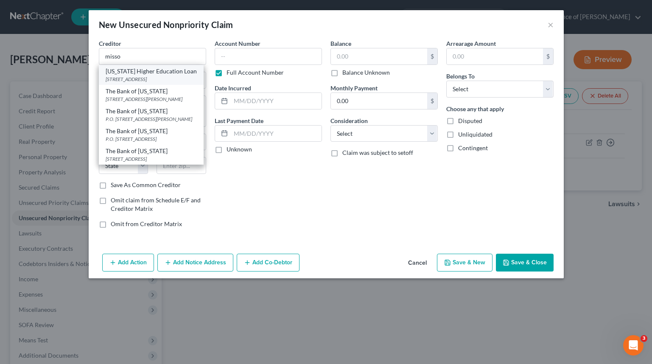
type input "63005"
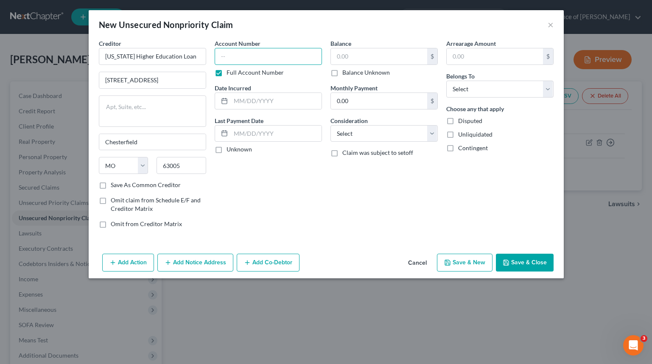
click at [262, 55] on input "text" at bounding box center [268, 56] width 107 height 17
type input "0703"
click at [390, 51] on input "text" at bounding box center [379, 56] width 96 height 16
type input "3,100"
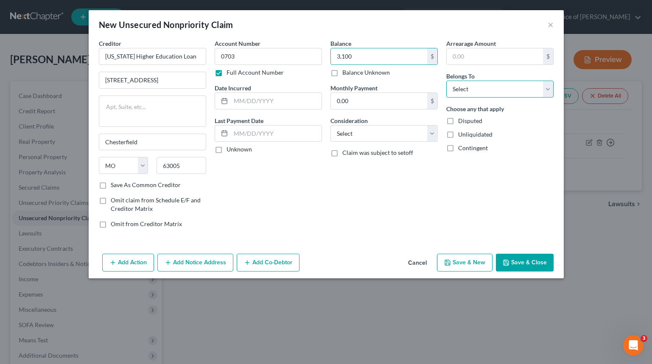
click at [518, 82] on select "Select Debtor 1 Only Debtor 2 Only Debtor 1 And Debtor 2 Only At Least One Of T…" at bounding box center [499, 89] width 107 height 17
select select "0"
click at [446, 81] on select "Select Debtor 1 Only Debtor 2 Only Debtor 1 And Debtor 2 Only At Least One Of T…" at bounding box center [499, 89] width 107 height 17
click at [311, 103] on input "text" at bounding box center [276, 101] width 91 height 16
type input "2017"
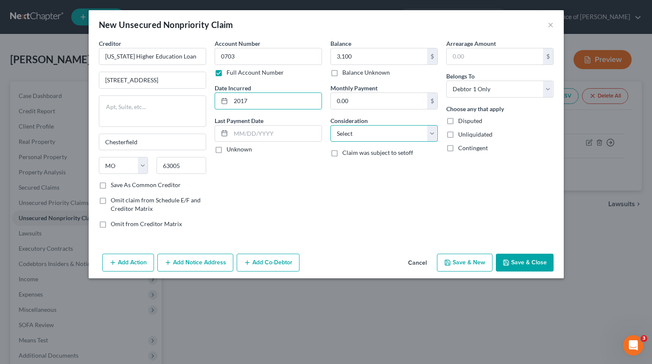
click at [398, 131] on select "Select Cable / Satellite Services Collection Agency Credit Card Debt Debt Couns…" at bounding box center [383, 133] width 107 height 17
select select "2"
click at [330, 125] on select "Select Cable / Satellite Services Collection Agency Credit Card Debt Debt Couns…" at bounding box center [383, 133] width 107 height 17
click at [533, 258] on button "Save & Close" at bounding box center [525, 263] width 58 height 18
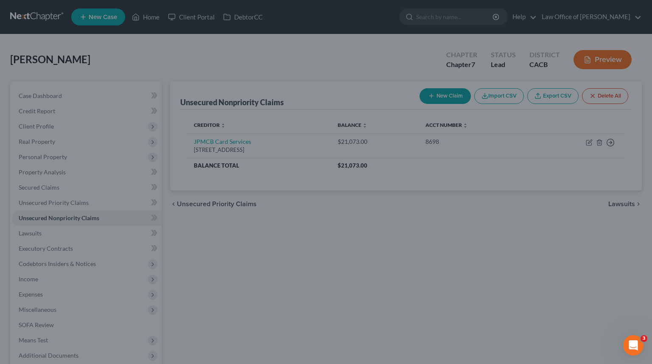
type input "3,100.00"
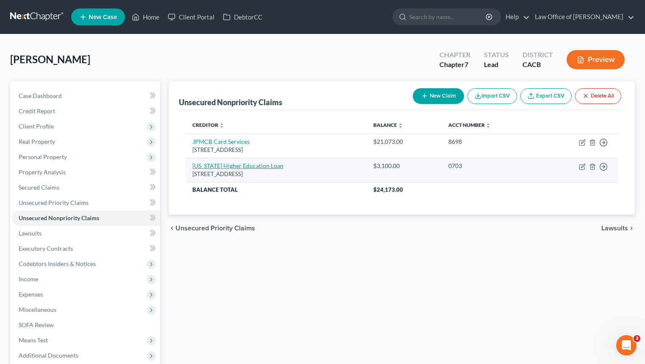
click at [230, 163] on link "Missouri Higher Education Loan" at bounding box center [238, 165] width 91 height 7
select select "26"
select select "2"
select select "0"
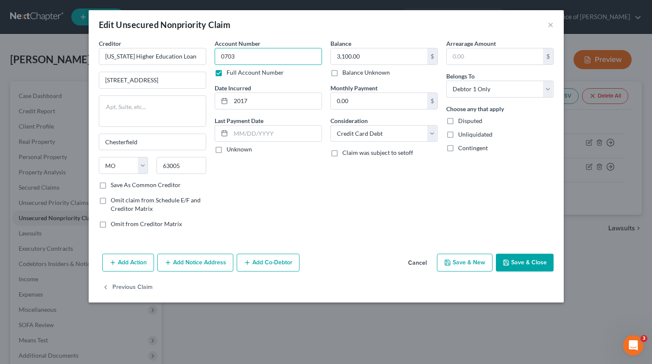
click at [288, 63] on input "0703" at bounding box center [268, 56] width 107 height 17
type input "0703, 0703"
click at [396, 59] on input "3,100.00" at bounding box center [379, 56] width 96 height 16
drag, startPoint x: 293, startPoint y: 167, endPoint x: 288, endPoint y: 164, distance: 5.4
click at [293, 167] on div "Account Number 0703, 0703 Full Account Number Date Incurred 2017 Last Payment D…" at bounding box center [268, 137] width 116 height 196
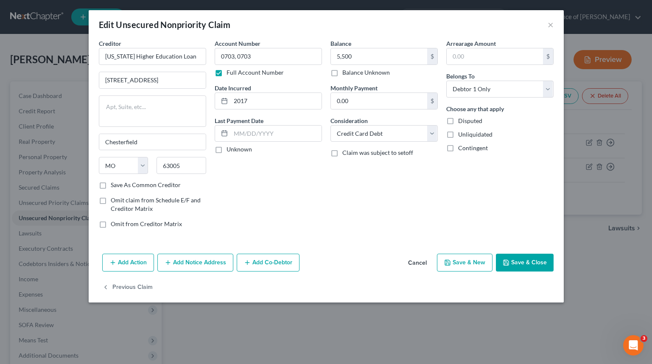
click at [260, 80] on div "Account Number 0703, 0703 Full Account Number Date Incurred 2017 Last Payment D…" at bounding box center [268, 137] width 116 height 196
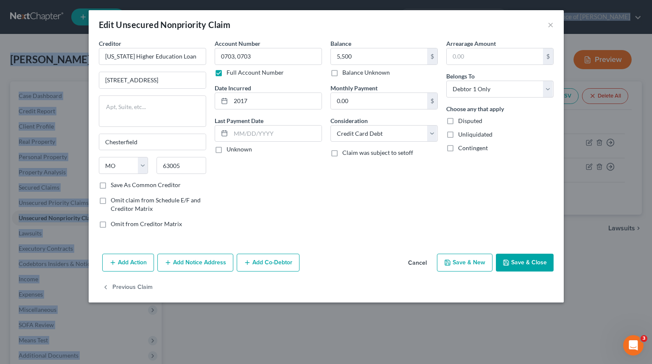
drag, startPoint x: 313, startPoint y: 16, endPoint x: 346, endPoint y: -3, distance: 38.6
click at [346, 0] on html "Home New Case Client Portal DebtorCC Law Office of Sevan Gorginian narek@gorgin…" at bounding box center [326, 225] width 652 height 451
click at [532, 266] on button "Save & Close" at bounding box center [525, 263] width 58 height 18
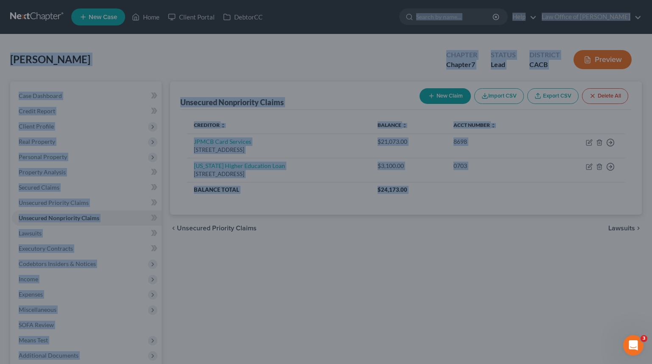
type input "5,500.00"
type input "0"
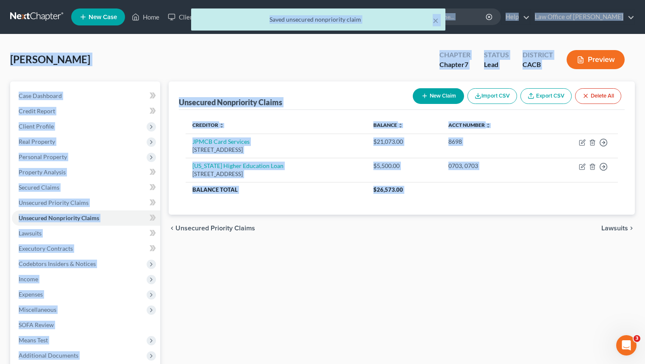
click at [520, 268] on div "Unsecured Nonpriority Claims New Claim Import CSV Export CSV Delete All Credito…" at bounding box center [402, 249] width 475 height 337
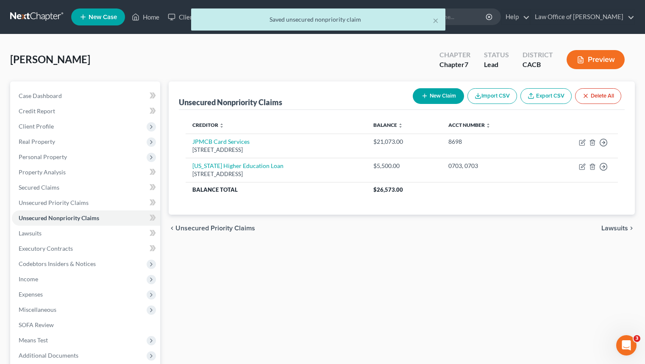
click at [438, 269] on div "Unsecured Nonpriority Claims New Claim Import CSV Export CSV Delete All Credito…" at bounding box center [402, 249] width 475 height 337
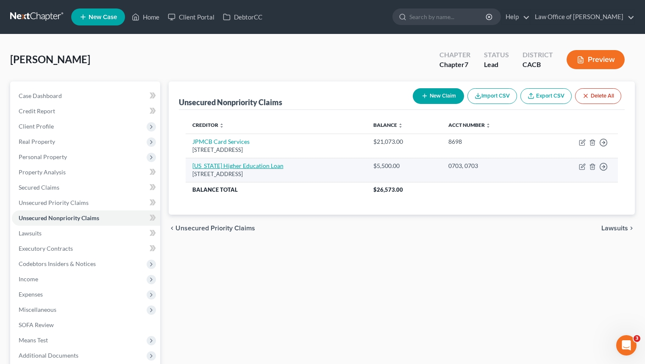
click at [238, 167] on link "Missouri Higher Education Loan" at bounding box center [238, 165] width 91 height 7
select select "26"
select select "2"
select select "0"
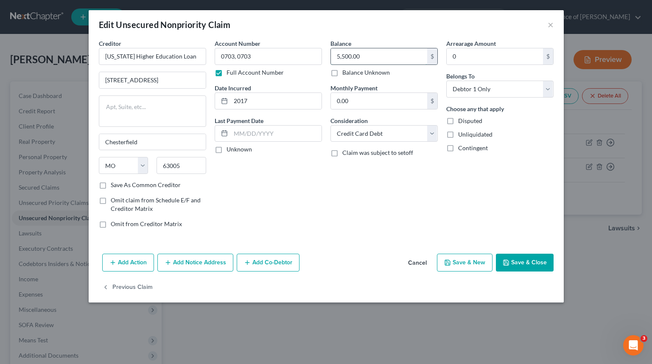
click at [384, 54] on input "5,500.00" at bounding box center [379, 56] width 96 height 16
type input "6,100"
click at [293, 56] on input "0703, 0703" at bounding box center [268, 56] width 107 height 17
type input "0703, 0703, 0703"
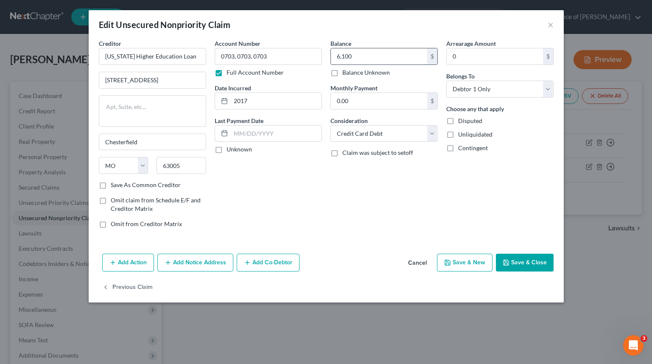
click at [376, 53] on input "6,100" at bounding box center [379, 56] width 96 height 16
type input "8,400"
click at [290, 61] on input "0703, 0703, 0703" at bounding box center [268, 56] width 107 height 17
type input "0703, 0703, 0703, 0703"
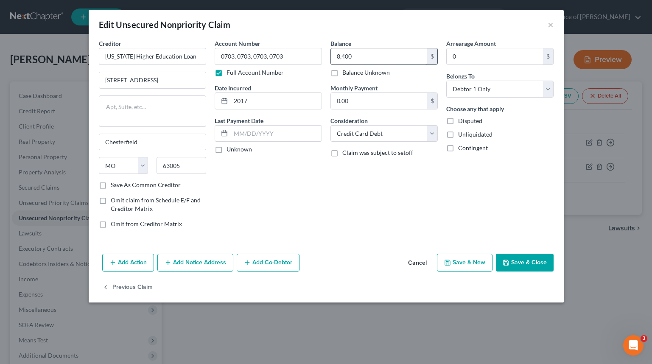
click at [381, 59] on input "8,400" at bounding box center [379, 56] width 96 height 16
type input "10,700"
click at [522, 265] on button "Save & Close" at bounding box center [525, 263] width 58 height 18
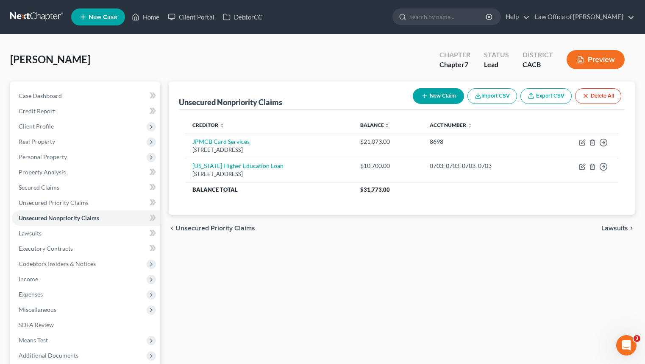
click at [452, 98] on button "New Claim" at bounding box center [438, 96] width 51 height 16
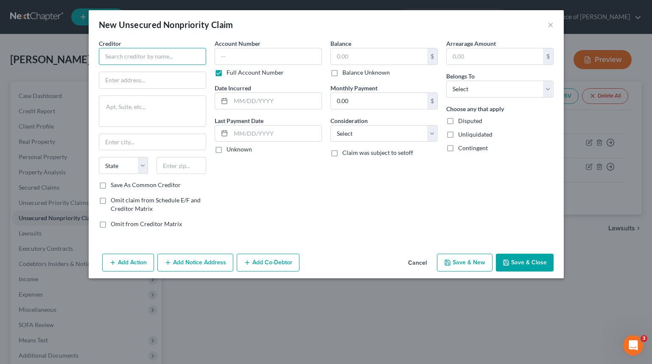
click at [152, 49] on input "text" at bounding box center [152, 56] width 107 height 17
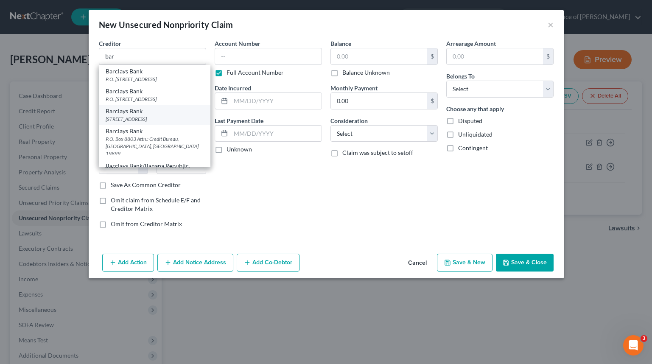
click at [185, 123] on div "125 South West Street, Wilmington, DE 19801" at bounding box center [155, 118] width 98 height 7
type input "Barclays Bank"
type input "125 South West Street"
type input "Wilmington"
select select "7"
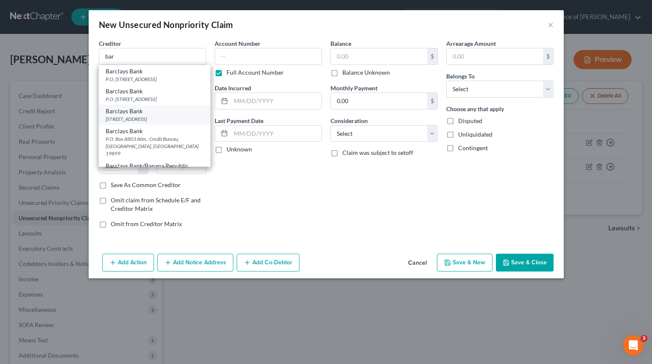
type input "19801"
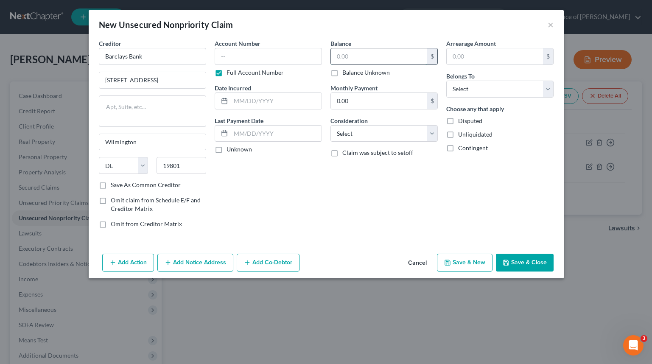
click at [360, 55] on input "text" at bounding box center [379, 56] width 96 height 16
click at [271, 57] on input "text" at bounding box center [268, 56] width 107 height 17
type input "3492"
click at [371, 57] on input "text" at bounding box center [379, 56] width 96 height 16
type input "7,550"
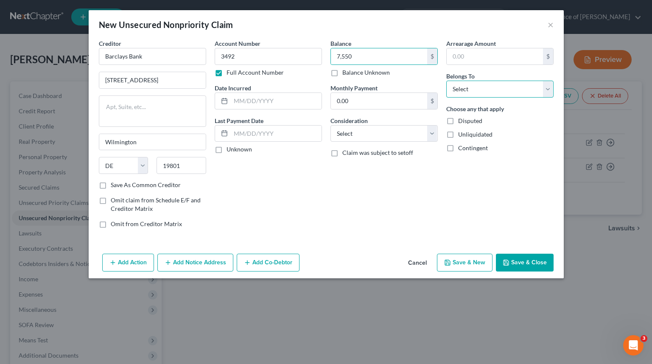
click at [505, 81] on select "Select Debtor 1 Only Debtor 2 Only Debtor 1 And Debtor 2 Only At Least One Of T…" at bounding box center [499, 89] width 107 height 17
click at [446, 81] on select "Select Debtor 1 Only Debtor 2 Only Debtor 1 And Debtor 2 Only At Least One Of T…" at bounding box center [499, 89] width 107 height 17
click at [498, 96] on select "Select Debtor 1 Only Debtor 2 Only Debtor 1 And Debtor 2 Only At Least One Of T…" at bounding box center [499, 89] width 107 height 17
select select "0"
click at [446, 81] on select "Select Debtor 1 Only Debtor 2 Only Debtor 1 And Debtor 2 Only At Least One Of T…" at bounding box center [499, 89] width 107 height 17
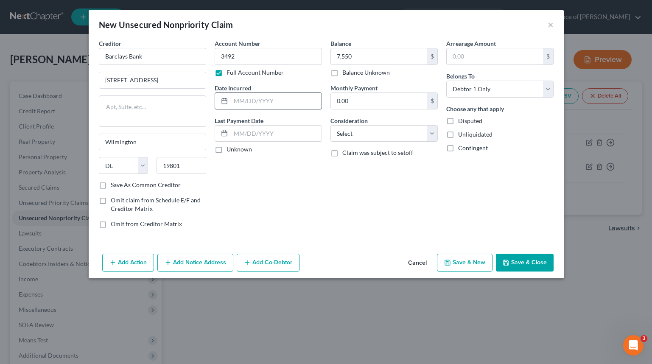
click at [275, 98] on input "text" at bounding box center [276, 101] width 91 height 16
type input "2014"
click at [386, 122] on div "Consideration Select Cable / Satellite Services Collection Agency Credit Card D…" at bounding box center [383, 129] width 107 height 26
click at [389, 139] on select "Select Cable / Satellite Services Collection Agency Credit Card Debt Debt Couns…" at bounding box center [383, 133] width 107 height 17
select select "2"
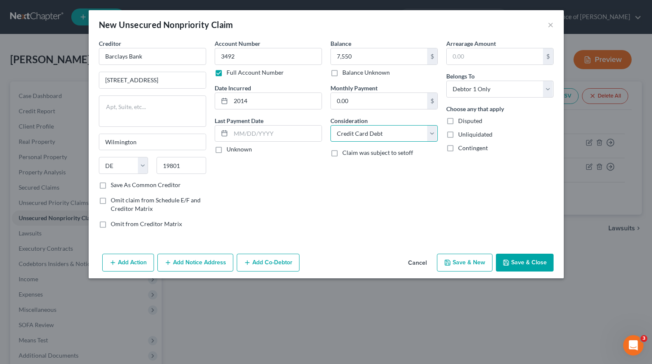
click at [330, 125] on select "Select Cable / Satellite Services Collection Agency Credit Card Debt Debt Couns…" at bounding box center [383, 133] width 107 height 17
click at [308, 199] on div "Account Number 3492 Full Account Number Date Incurred 2014 Last Payment Date Un…" at bounding box center [268, 137] width 116 height 196
click at [530, 266] on button "Save & Close" at bounding box center [525, 263] width 58 height 18
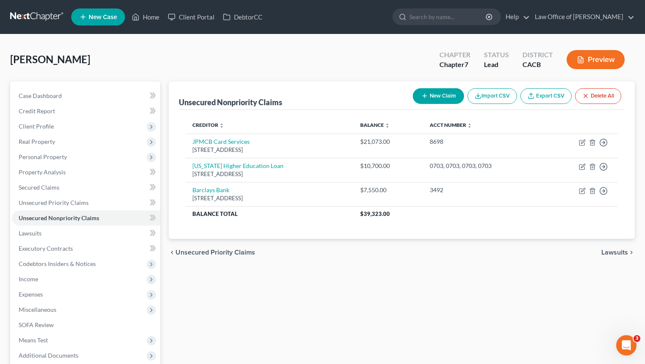
click at [425, 95] on icon "button" at bounding box center [424, 95] width 7 height 7
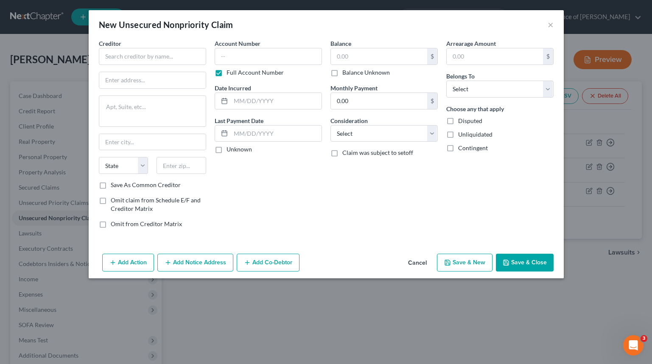
click at [117, 47] on label "Creditor *" at bounding box center [110, 43] width 22 height 9
click at [117, 48] on input "text" at bounding box center [152, 56] width 107 height 17
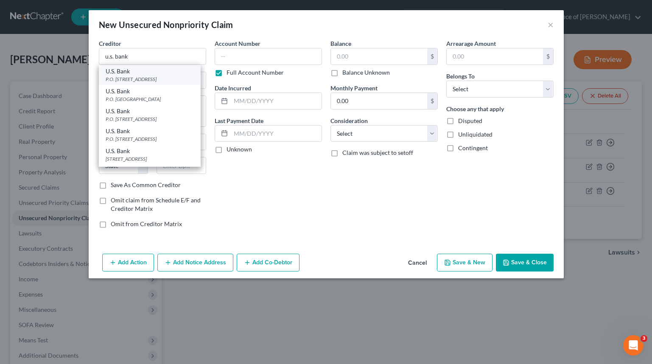
click at [190, 78] on div "P.O. Box 108, Saint Louis, MO 63166" at bounding box center [150, 78] width 88 height 7
type input "U.S. Bank"
type input "P.O. Box 108"
type input "Saint Louis"
select select "26"
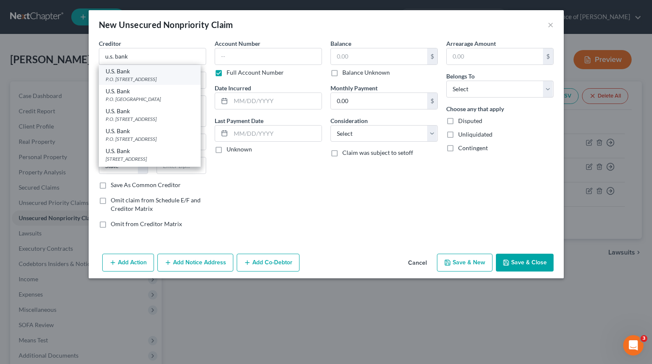
type input "63166"
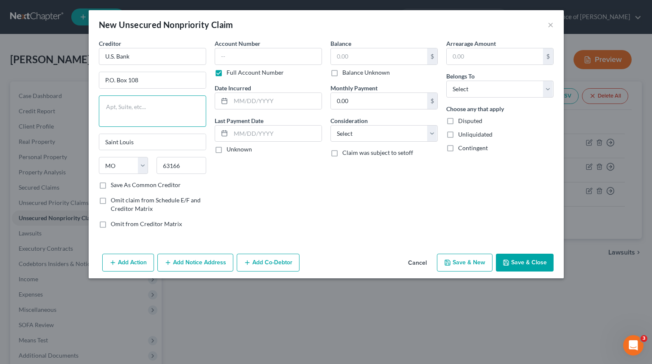
click at [155, 113] on textarea at bounding box center [152, 110] width 107 height 31
type textarea "CB?Disputes"
click at [308, 198] on div "Account Number Full Account Number Date Incurred Last Payment Date Unknown" at bounding box center [268, 137] width 116 height 196
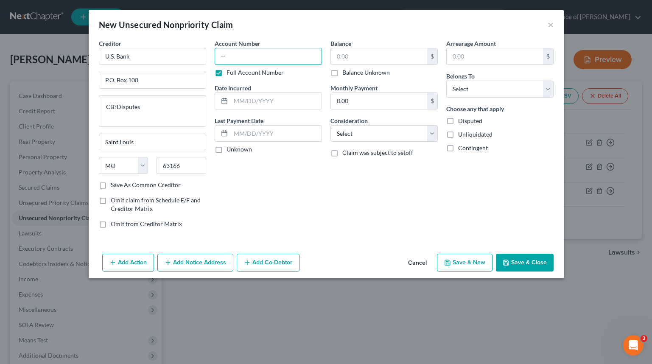
click at [261, 59] on input "text" at bounding box center [268, 56] width 107 height 17
type input "2014"
click at [268, 98] on input "text" at bounding box center [276, 101] width 91 height 16
type input "2020"
click at [362, 52] on input "text" at bounding box center [379, 56] width 96 height 16
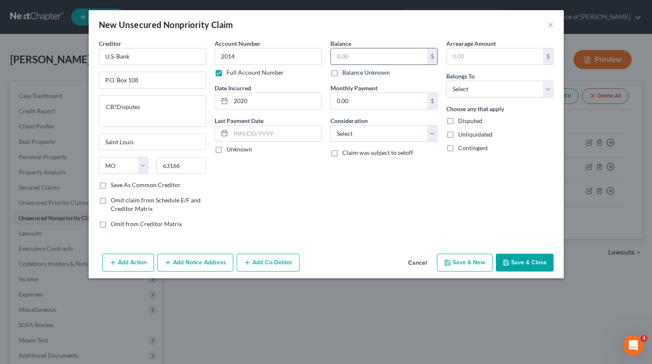
type input "8"
type input "5,300"
click at [472, 92] on select "Select Debtor 1 Only Debtor 2 Only Debtor 1 And Debtor 2 Only At Least One Of T…" at bounding box center [499, 89] width 107 height 17
select select "0"
click at [446, 81] on select "Select Debtor 1 Only Debtor 2 Only Debtor 1 And Debtor 2 Only At Least One Of T…" at bounding box center [499, 89] width 107 height 17
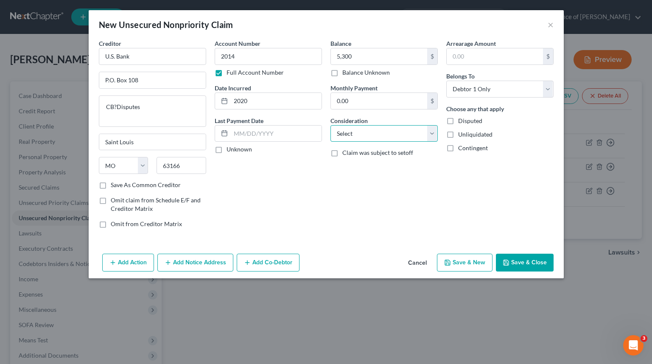
click at [404, 138] on select "Select Cable / Satellite Services Collection Agency Credit Card Debt Debt Couns…" at bounding box center [383, 133] width 107 height 17
select select "2"
click at [330, 125] on select "Select Cable / Satellite Services Collection Agency Credit Card Debt Debt Couns…" at bounding box center [383, 133] width 107 height 17
click at [533, 258] on button "Save & Close" at bounding box center [525, 263] width 58 height 18
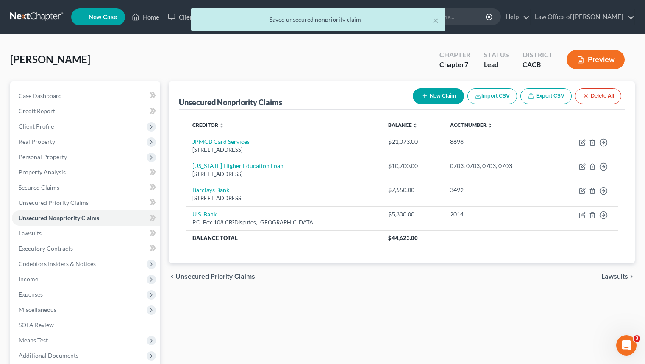
click at [439, 95] on button "New Claim" at bounding box center [438, 96] width 51 height 16
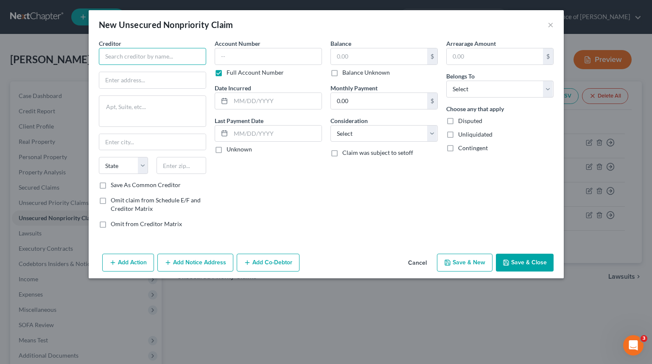
click at [164, 58] on input "text" at bounding box center [152, 56] width 107 height 17
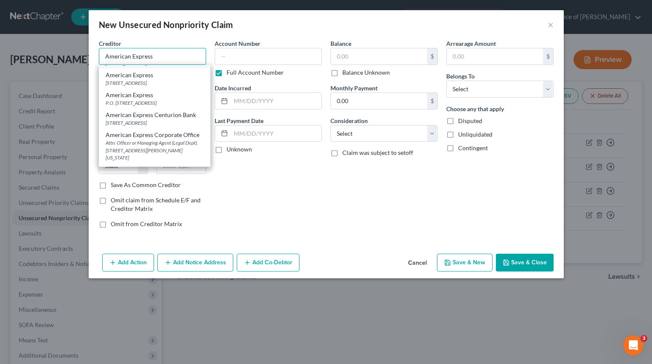
scroll to position [36, 0]
type input "American Express"
click at [188, 99] on div "American Express" at bounding box center [155, 94] width 98 height 8
type input "P.O. Box 981537"
type input "[GEOGRAPHIC_DATA]"
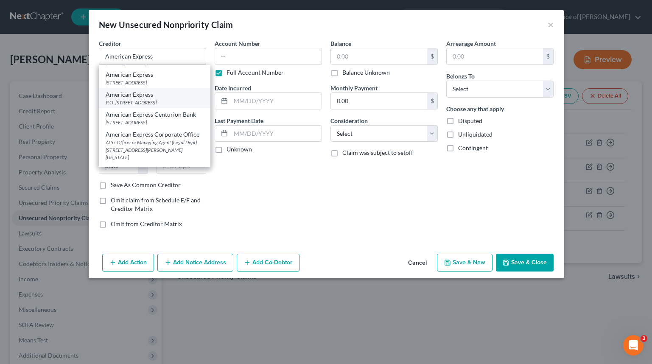
select select "45"
type input "79998"
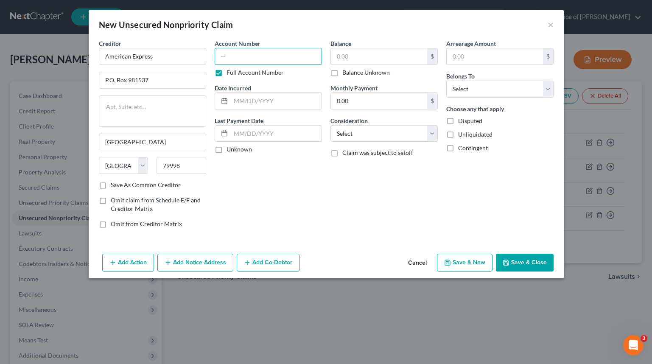
click at [274, 60] on input "text" at bounding box center [268, 56] width 107 height 17
type input "9233"
click at [391, 56] on input "text" at bounding box center [379, 56] width 96 height 16
type input "37,600"
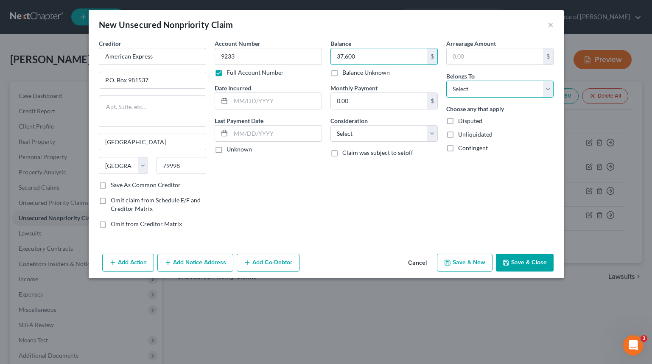
click at [513, 81] on select "Select Debtor 1 Only Debtor 2 Only Debtor 1 And Debtor 2 Only At Least One Of T…" at bounding box center [499, 89] width 107 height 17
select select "0"
click at [446, 81] on select "Select Debtor 1 Only Debtor 2 Only Debtor 1 And Debtor 2 Only At Least One Of T…" at bounding box center [499, 89] width 107 height 17
click at [259, 97] on input "text" at bounding box center [276, 101] width 91 height 16
type input "2016"
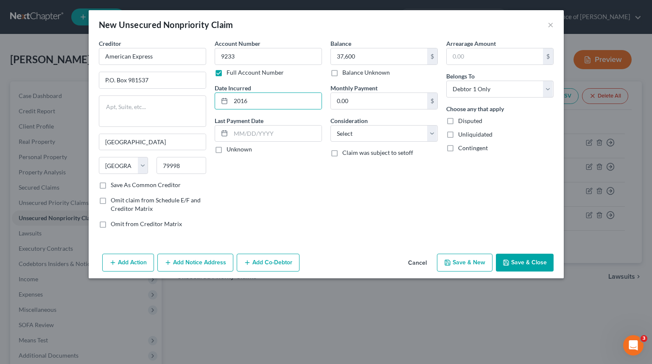
click at [449, 196] on div "Arrearage Amount $ Belongs To * Select Debtor 1 Only Debtor 2 Only Debtor 1 And…" at bounding box center [500, 137] width 116 height 196
click at [376, 126] on select "Select Cable / Satellite Services Collection Agency Credit Card Debt Debt Couns…" at bounding box center [383, 133] width 107 height 17
select select "2"
click at [330, 125] on select "Select Cable / Satellite Services Collection Agency Credit Card Debt Debt Couns…" at bounding box center [383, 133] width 107 height 17
click at [526, 264] on button "Save & Close" at bounding box center [525, 263] width 58 height 18
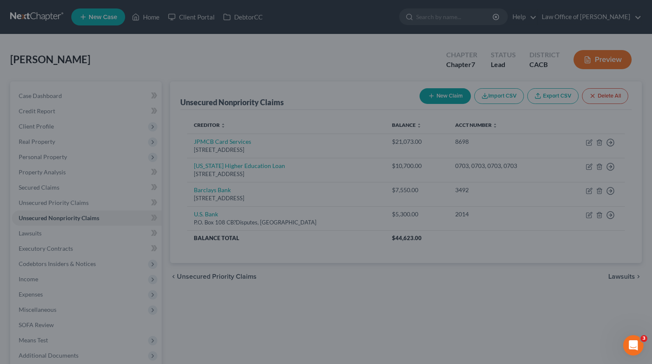
type input "37,600.00"
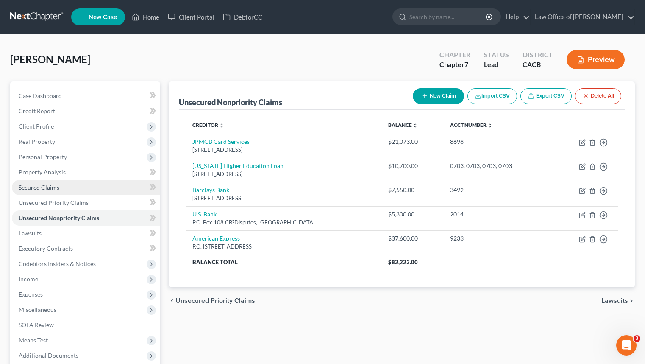
click at [73, 183] on link "Secured Claims" at bounding box center [86, 187] width 148 height 15
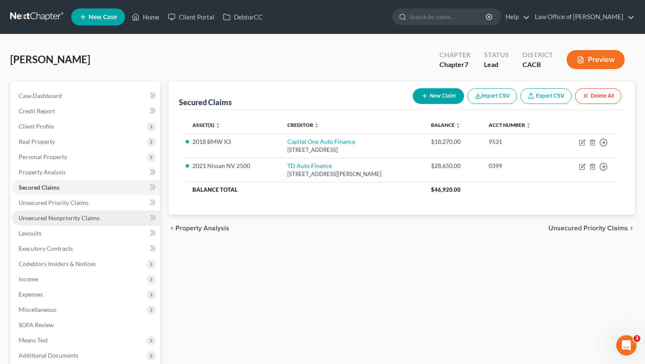
click at [105, 221] on link "Unsecured Nonpriority Claims" at bounding box center [86, 217] width 148 height 15
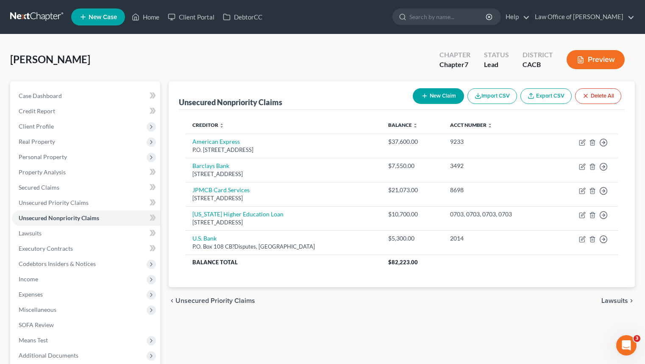
click at [469, 98] on button "Import CSV" at bounding box center [493, 96] width 50 height 16
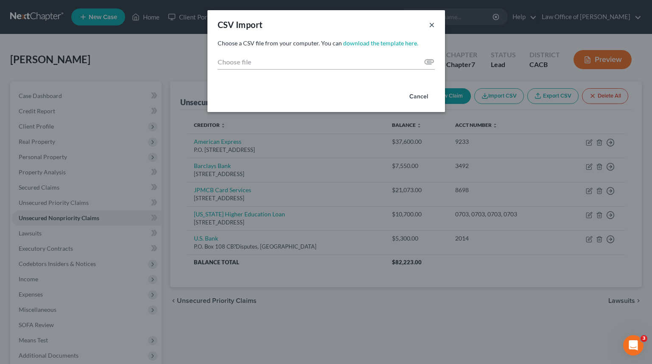
click at [432, 25] on button "×" at bounding box center [432, 25] width 6 height 10
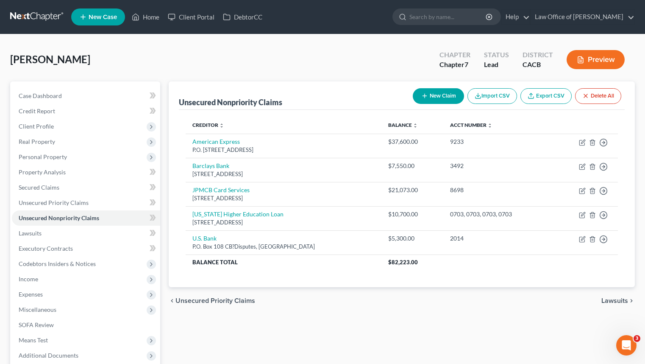
click at [438, 96] on button "New Claim" at bounding box center [438, 96] width 51 height 16
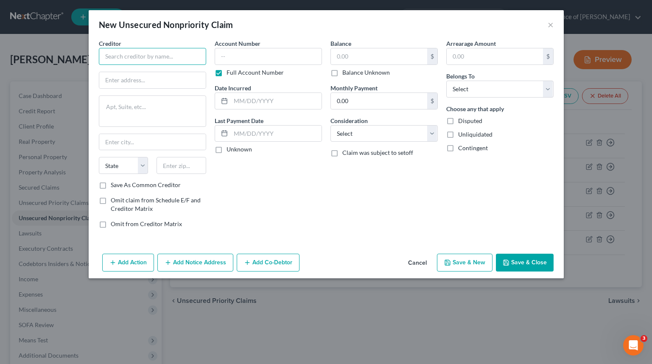
click at [168, 59] on input "text" at bounding box center [152, 56] width 107 height 17
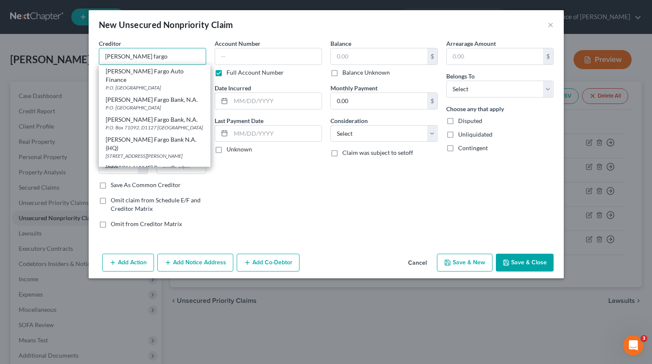
click at [129, 54] on input "Wells fargo" at bounding box center [152, 56] width 107 height 17
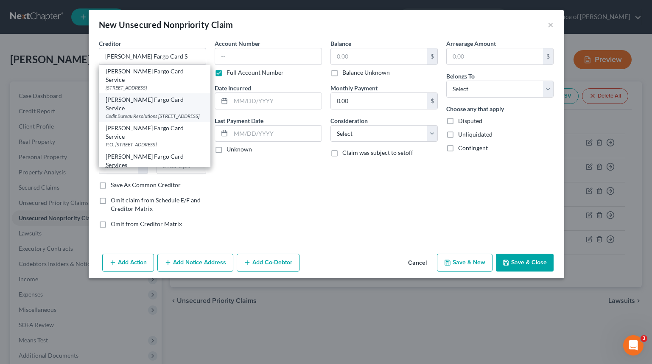
click at [185, 112] on div "Cedit Bureau Resolutions PO Box 14517, Des Moines, IA 50306" at bounding box center [155, 115] width 98 height 7
type input "Wells Fargo Card Service"
type input "Cedit Bureau Resolutions"
type textarea "PO Box 14517"
type input "Des Moines"
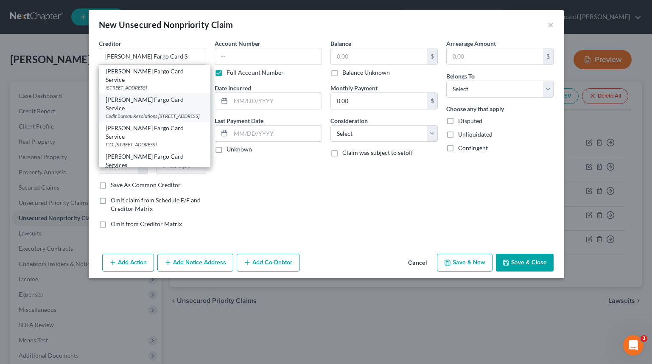
select select "16"
type input "50306"
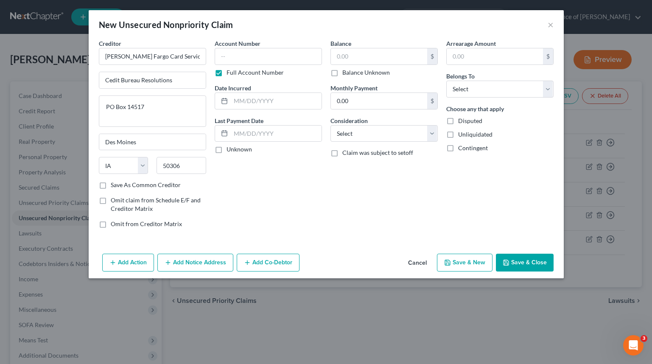
click at [188, 266] on button "Add Notice Address" at bounding box center [195, 263] width 76 height 18
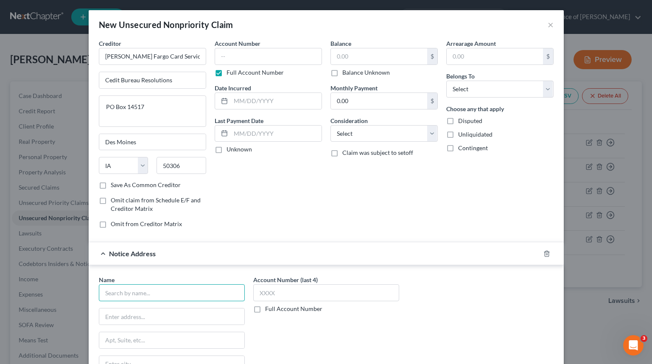
click at [156, 290] on input "text" at bounding box center [172, 292] width 146 height 17
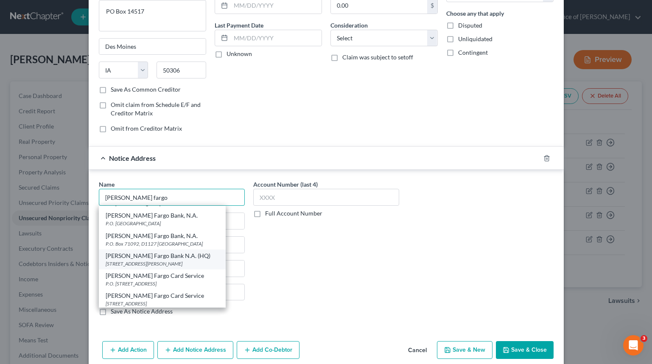
scroll to position [17, 0]
click at [187, 298] on div "Wells Fargo Card Service" at bounding box center [162, 295] width 113 height 8
type input "Wells Fargo Card Service"
type input "PO Box 14517"
type input "Des Moines"
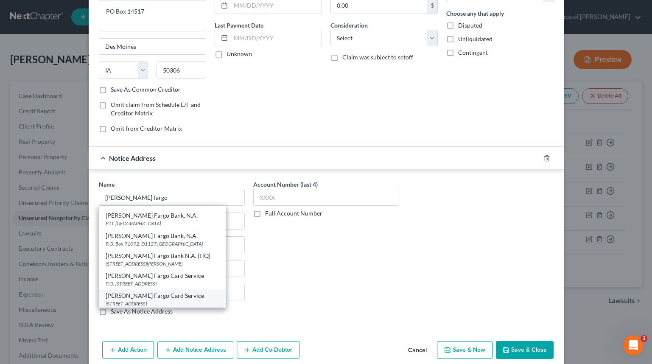
select select "16"
type input "50306"
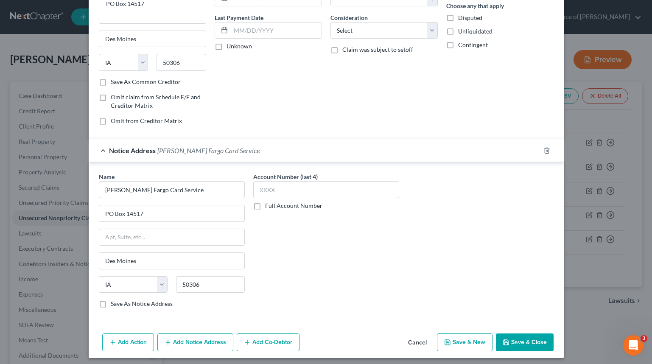
scroll to position [107, 0]
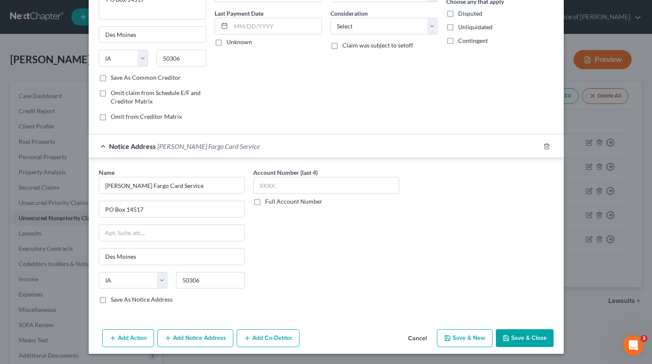
click at [549, 150] on div at bounding box center [552, 147] width 24 height 14
click at [546, 149] on div at bounding box center [552, 147] width 24 height 14
click at [547, 147] on line "button" at bounding box center [547, 147] width 0 height 2
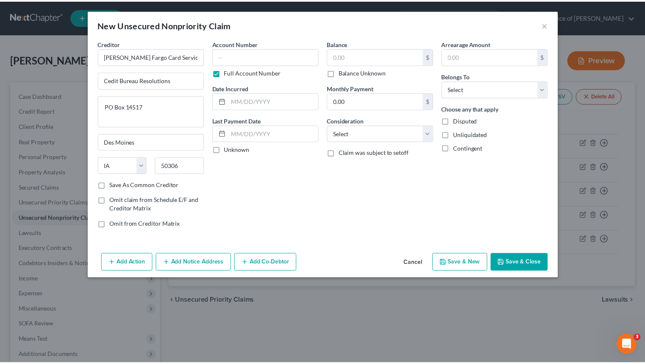
scroll to position [0, 0]
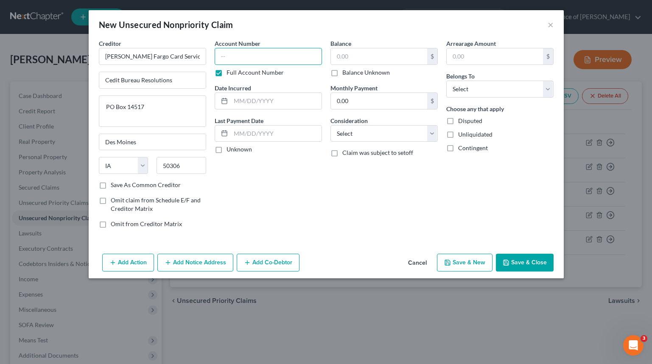
click at [285, 48] on input "text" at bounding box center [268, 56] width 107 height 17
type input "8461"
click at [399, 59] on input "text" at bounding box center [379, 56] width 96 height 16
type input "6,200"
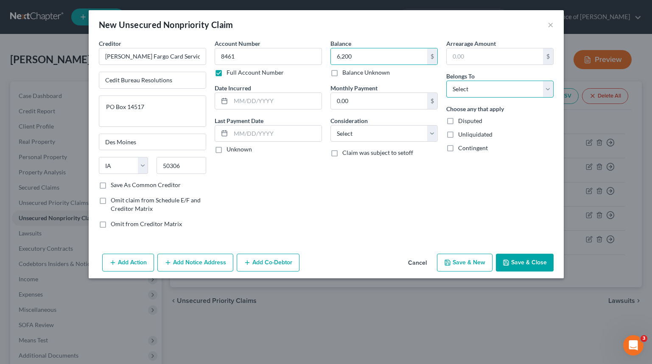
click at [478, 86] on select "Select Debtor 1 Only Debtor 2 Only Debtor 1 And Debtor 2 Only At Least One Of T…" at bounding box center [499, 89] width 107 height 17
select select "0"
click at [446, 81] on select "Select Debtor 1 Only Debtor 2 Only Debtor 1 And Debtor 2 Only At Least One Of T…" at bounding box center [499, 89] width 107 height 17
click at [287, 105] on input "text" at bounding box center [276, 101] width 91 height 16
type input "2024"
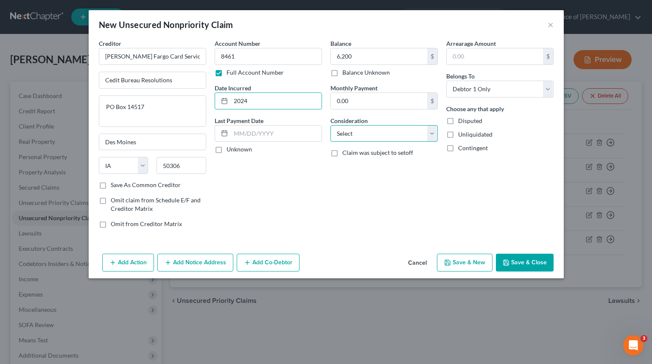
click at [372, 132] on select "Select Cable / Satellite Services Collection Agency Credit Card Debt Debt Couns…" at bounding box center [383, 133] width 107 height 17
select select "2"
click at [330, 125] on select "Select Cable / Satellite Services Collection Agency Credit Card Debt Debt Couns…" at bounding box center [383, 133] width 107 height 17
click at [526, 263] on button "Save & Close" at bounding box center [525, 263] width 58 height 18
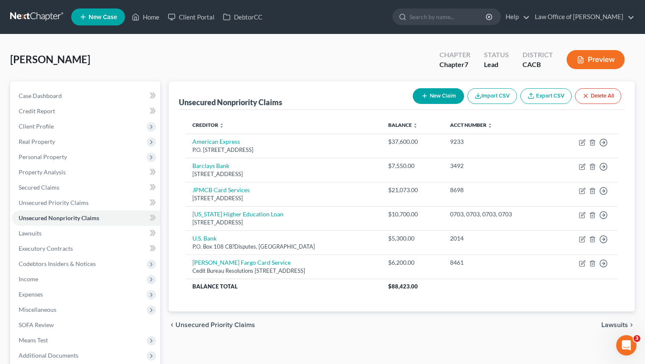
click at [434, 92] on button "New Claim" at bounding box center [438, 96] width 51 height 16
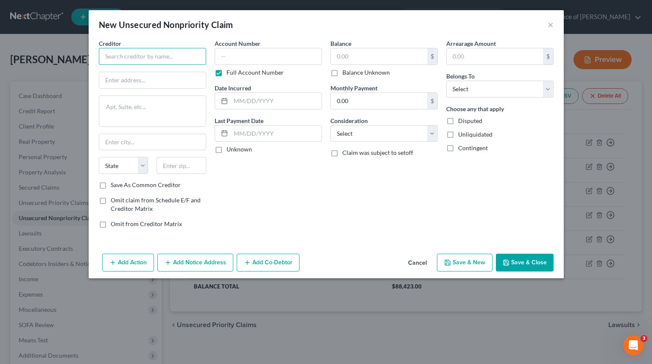
click at [134, 55] on input "text" at bounding box center [152, 56] width 107 height 17
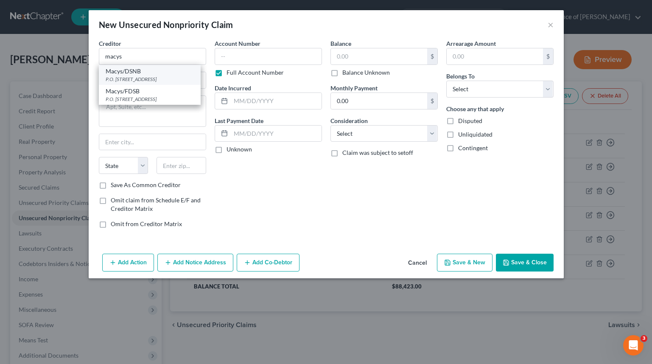
click at [157, 78] on div "P.O. [STREET_ADDRESS]" at bounding box center [150, 78] width 88 height 7
type input "Macys/DSNB"
type input "P.O. Box 6789"
type input "[GEOGRAPHIC_DATA]"
select select "43"
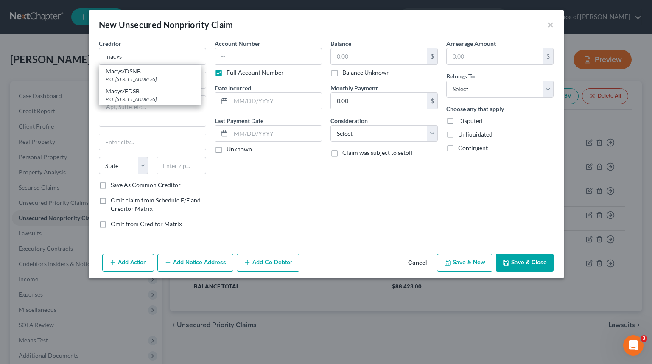
type input "57117"
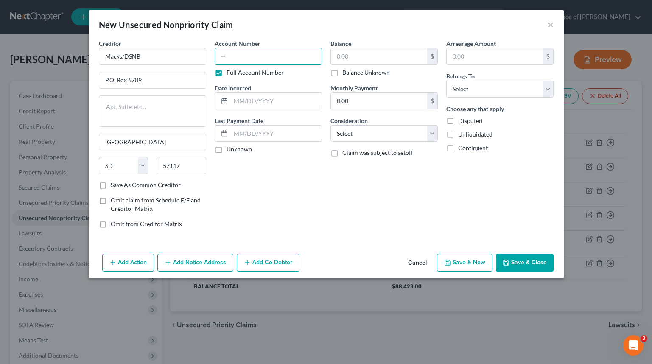
click at [272, 64] on input "text" at bounding box center [268, 56] width 107 height 17
type input "5276"
click at [355, 58] on input "text" at bounding box center [379, 56] width 96 height 16
type input "13,500"
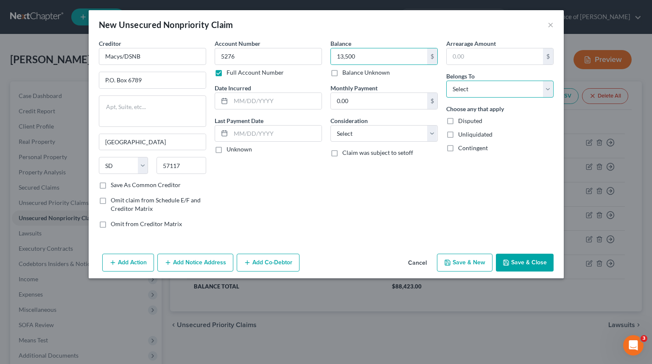
click at [489, 89] on select "Select Debtor 1 Only Debtor 2 Only Debtor 1 And Debtor 2 Only At Least One Of T…" at bounding box center [499, 89] width 107 height 17
select select "0"
click at [446, 81] on select "Select Debtor 1 Only Debtor 2 Only Debtor 1 And Debtor 2 Only At Least One Of T…" at bounding box center [499, 89] width 107 height 17
click at [287, 103] on input "text" at bounding box center [276, 101] width 91 height 16
type input "2016"
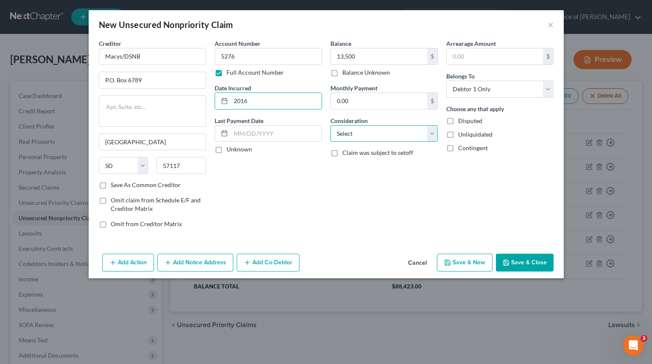
click at [350, 127] on select "Select Cable / Satellite Services Collection Agency Credit Card Debt Debt Couns…" at bounding box center [383, 133] width 107 height 17
select select "2"
click at [330, 125] on select "Select Cable / Satellite Services Collection Agency Credit Card Debt Debt Couns…" at bounding box center [383, 133] width 107 height 17
click at [508, 260] on icon "button" at bounding box center [505, 262] width 7 height 7
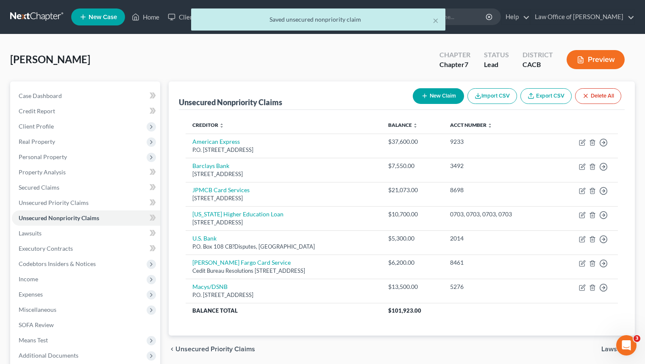
click at [468, 96] on button "Import CSV" at bounding box center [493, 96] width 50 height 16
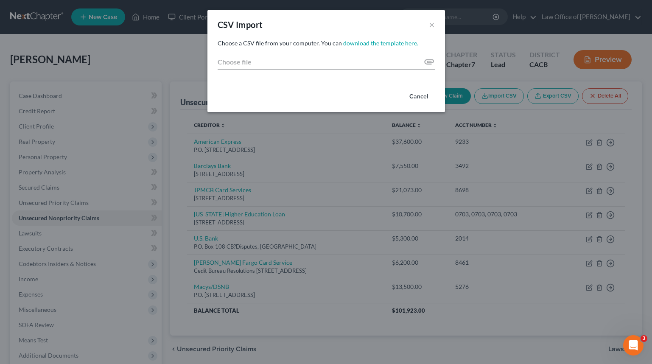
click at [422, 100] on button "Cancel" at bounding box center [418, 96] width 32 height 17
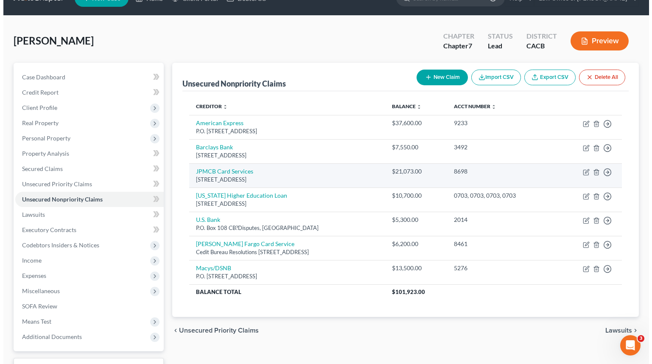
scroll to position [34, 0]
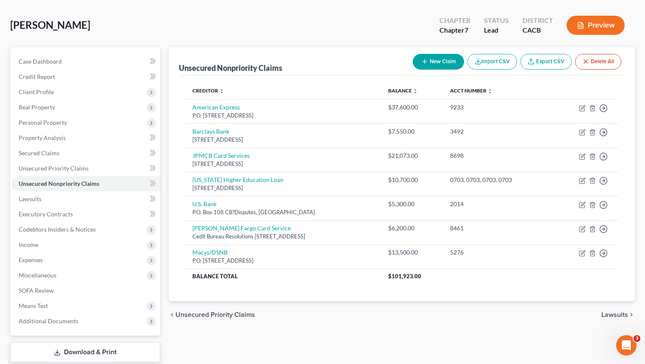
click at [449, 59] on button "New Claim" at bounding box center [438, 62] width 51 height 16
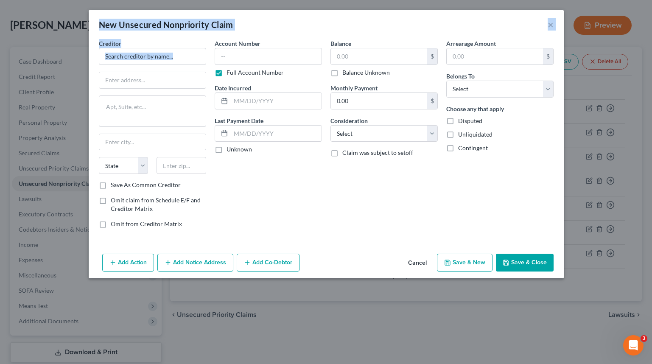
click at [127, 66] on div "Creditor * State AL AK AR AZ CA CO CT DE DC FL GA GU HI ID IL IN IA KS KY LA ME…" at bounding box center [152, 110] width 107 height 142
click at [145, 49] on input "text" at bounding box center [152, 56] width 107 height 17
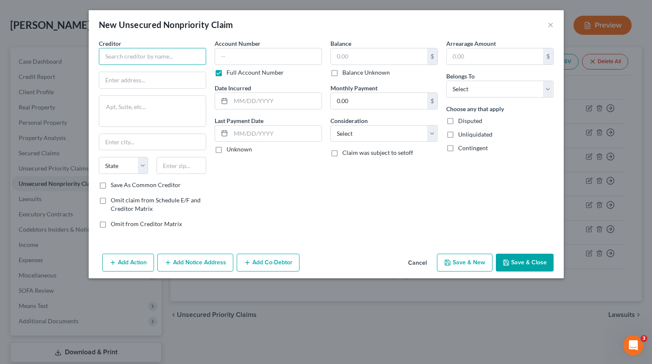
click at [154, 53] on input "text" at bounding box center [152, 56] width 107 height 17
click at [131, 54] on input "Discover Card" at bounding box center [152, 56] width 107 height 17
click at [131, 55] on input "Discover Card" at bounding box center [152, 56] width 107 height 17
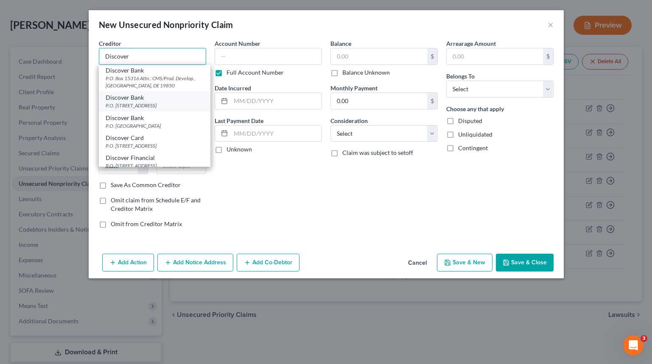
scroll to position [50, 0]
click at [168, 102] on div "P.O. Box 30939, Salt Lake City, UT 84130" at bounding box center [155, 102] width 98 height 7
type input "Discover Bank"
type input "P.O. Box 30939"
type input "Salt Lake City"
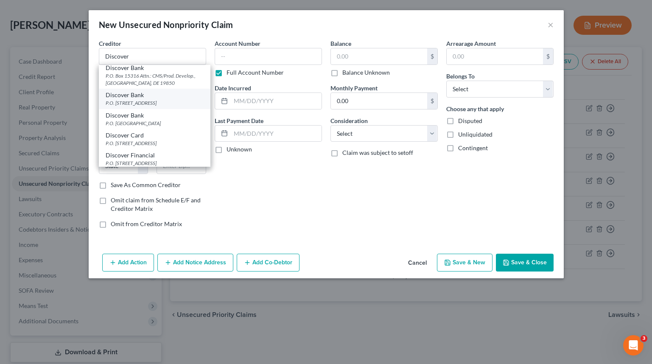
select select "46"
type input "84130"
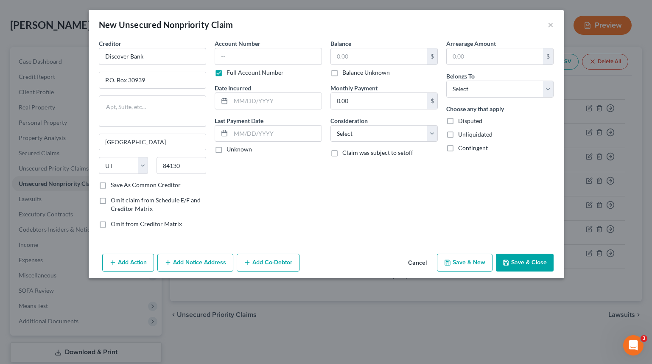
scroll to position [0, 0]
click at [235, 52] on input "text" at bounding box center [268, 56] width 107 height 17
type input "2445"
click at [357, 62] on input "text" at bounding box center [379, 56] width 96 height 16
type input "7,800"
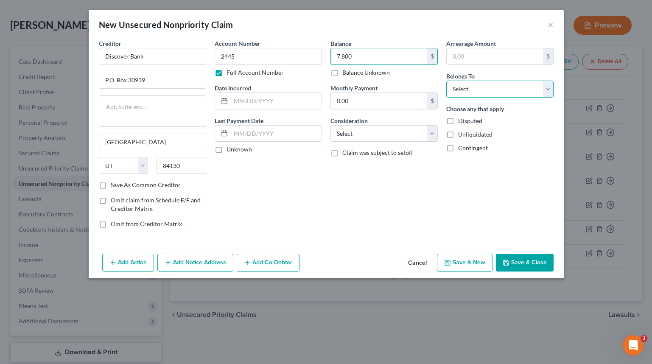
click at [507, 94] on select "Select Debtor 1 Only Debtor 2 Only Debtor 1 And Debtor 2 Only At Least One Of T…" at bounding box center [499, 89] width 107 height 17
select select "0"
click at [446, 81] on select "Select Debtor 1 Only Debtor 2 Only Debtor 1 And Debtor 2 Only At Least One Of T…" at bounding box center [499, 89] width 107 height 17
click at [276, 96] on input "text" at bounding box center [276, 101] width 91 height 16
type input "2024"
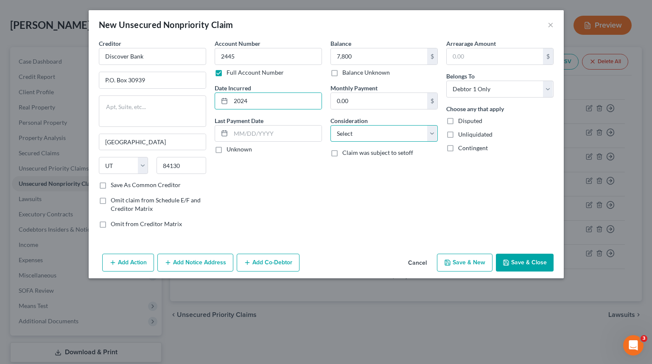
click at [385, 133] on select "Select Cable / Satellite Services Collection Agency Credit Card Debt Debt Couns…" at bounding box center [383, 133] width 107 height 17
select select "2"
click at [330, 125] on select "Select Cable / Satellite Services Collection Agency Credit Card Debt Debt Couns…" at bounding box center [383, 133] width 107 height 17
click at [385, 237] on div "Creditor * Discover Bank P.O. Box 30939 Salt Lake City State AL AK AR AZ CA CO …" at bounding box center [326, 144] width 475 height 211
click at [523, 265] on button "Save & Close" at bounding box center [525, 263] width 58 height 18
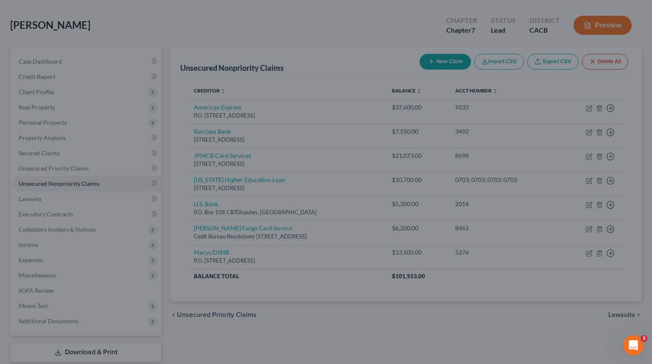
type input "7,800.00"
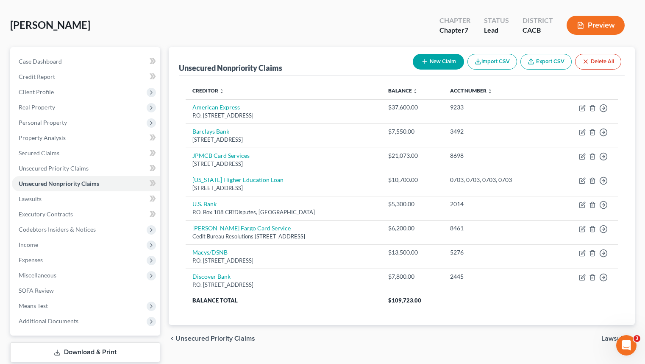
click at [426, 73] on div "Unsecured Nonpriority Claims New Claim Import CSV Export CSV Delete All" at bounding box center [402, 61] width 447 height 28
click at [433, 64] on button "New Claim" at bounding box center [438, 62] width 51 height 16
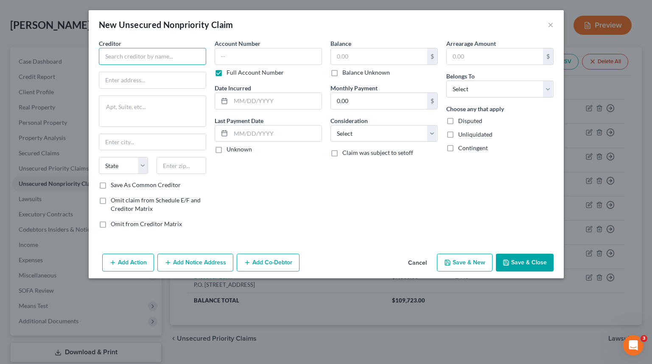
click at [163, 61] on input "text" at bounding box center [152, 56] width 107 height 17
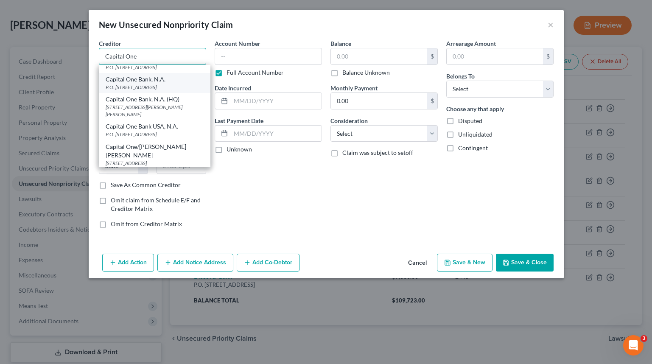
scroll to position [174, 0]
click at [160, 128] on div "Capital One Bank USA, N.A." at bounding box center [155, 124] width 98 height 8
type input "Capital One Bank USA, N.A."
type input "P.O. Box 31293"
type input "Salt Lake City"
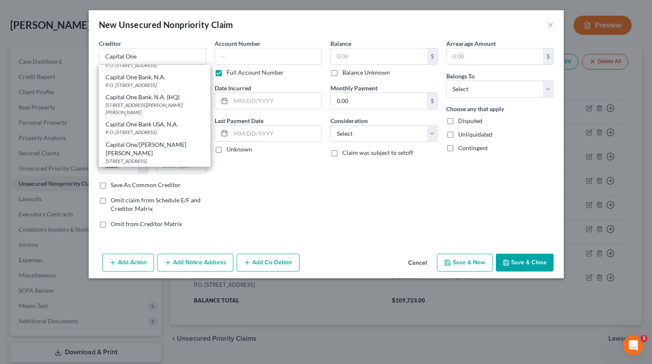
select select "46"
type input "84131"
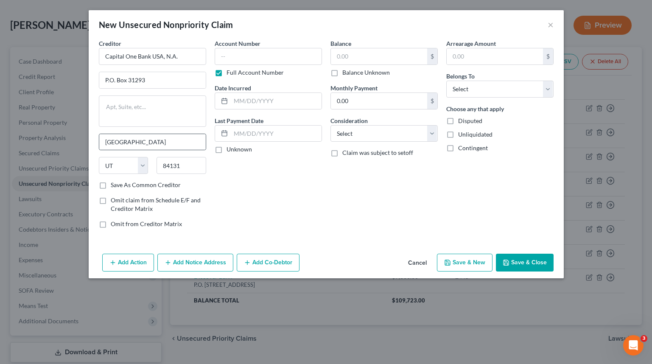
scroll to position [0, 0]
click at [296, 60] on input "text" at bounding box center [268, 56] width 107 height 17
type input "1825"
click at [371, 59] on input "text" at bounding box center [379, 56] width 96 height 16
type input "5,700"
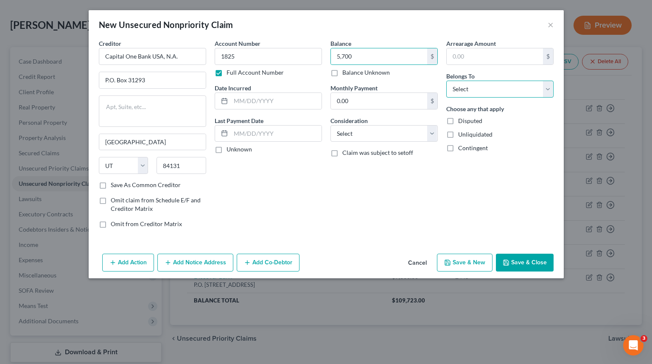
click at [483, 92] on select "Select Debtor 1 Only Debtor 2 Only Debtor 1 And Debtor 2 Only At Least One Of T…" at bounding box center [499, 89] width 107 height 17
select select "0"
click at [446, 81] on select "Select Debtor 1 Only Debtor 2 Only Debtor 1 And Debtor 2 Only At Least One Of T…" at bounding box center [499, 89] width 107 height 17
click at [276, 95] on input "text" at bounding box center [276, 101] width 91 height 16
type input "2020"
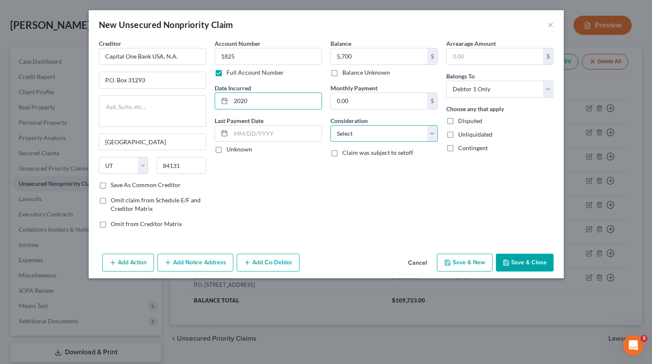
click at [412, 136] on select "Select Cable / Satellite Services Collection Agency Credit Card Debt Debt Couns…" at bounding box center [383, 133] width 107 height 17
select select "2"
click at [330, 125] on select "Select Cable / Satellite Services Collection Agency Credit Card Debt Debt Couns…" at bounding box center [383, 133] width 107 height 17
click at [353, 191] on div "Balance 5,700.00 $ Balance Unknown Balance Undetermined 5,700 $ Balance Unknown…" at bounding box center [384, 137] width 116 height 196
click at [539, 257] on button "Save & Close" at bounding box center [525, 263] width 58 height 18
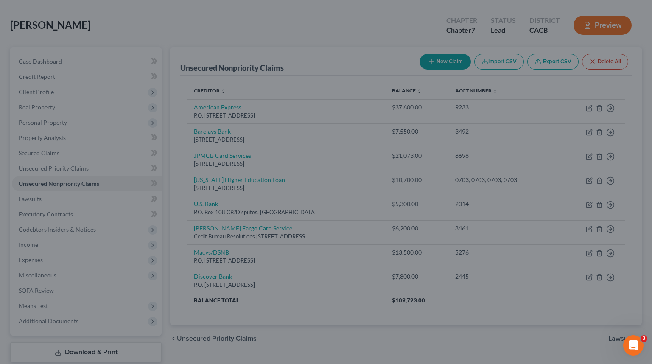
type input "5,700.00"
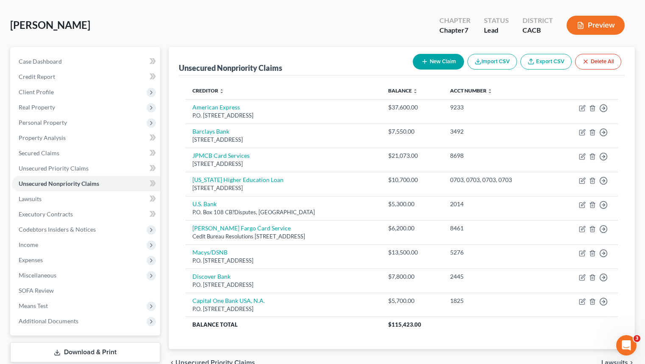
click at [447, 57] on button "New Claim" at bounding box center [438, 62] width 51 height 16
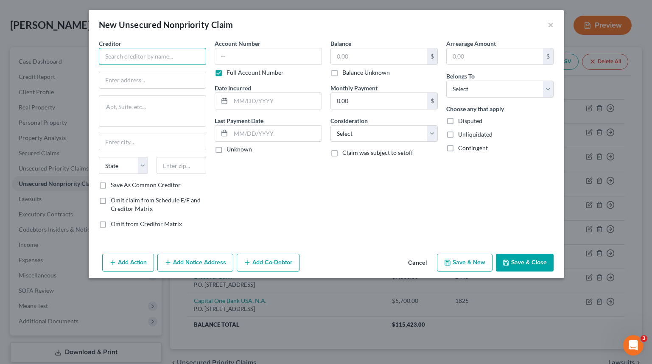
click at [161, 53] on input "text" at bounding box center [152, 56] width 107 height 17
type input "BestBuy"
type input "C"
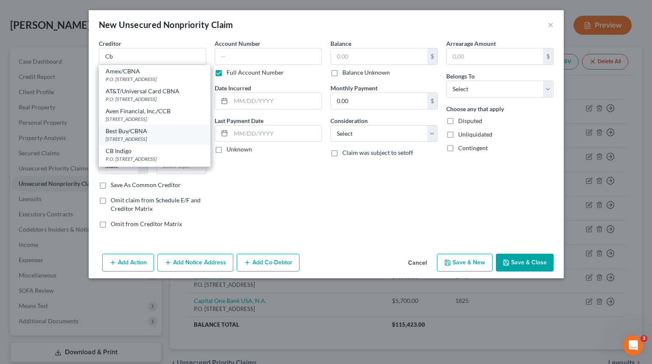
click at [179, 142] on div "[STREET_ADDRESS]" at bounding box center [155, 138] width 98 height 7
type input "Best Buy/CBNA"
type input "5800 South Corporate Place"
type input "[GEOGRAPHIC_DATA]"
select select "43"
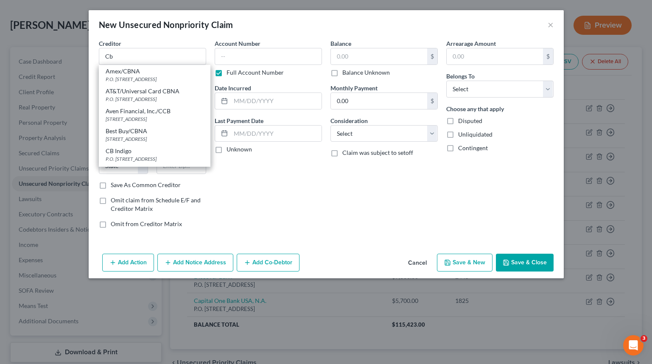
type input "57108"
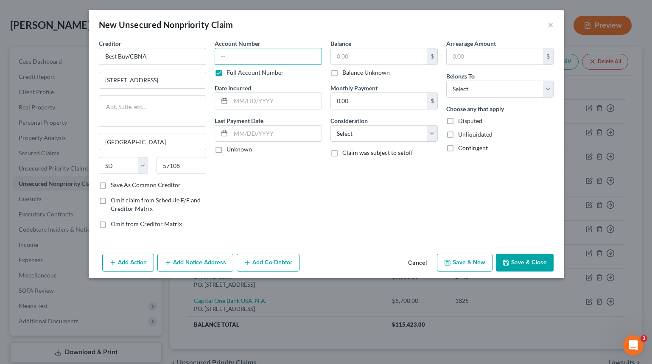
click at [262, 50] on input "text" at bounding box center [268, 56] width 107 height 17
type input "4248"
click at [376, 61] on input "text" at bounding box center [379, 56] width 96 height 16
type input "12,800"
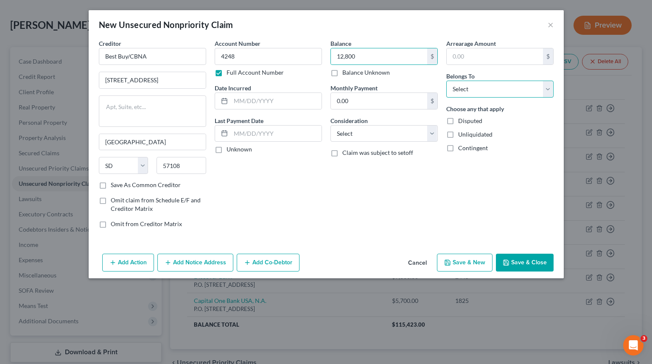
click at [498, 93] on select "Select Debtor 1 Only Debtor 2 Only Debtor 1 And Debtor 2 Only At Least One Of T…" at bounding box center [499, 89] width 107 height 17
select select "0"
click at [446, 81] on select "Select Debtor 1 Only Debtor 2 Only Debtor 1 And Debtor 2 Only At Least One Of T…" at bounding box center [499, 89] width 107 height 17
click at [261, 96] on input "text" at bounding box center [276, 101] width 91 height 16
type input "2021"
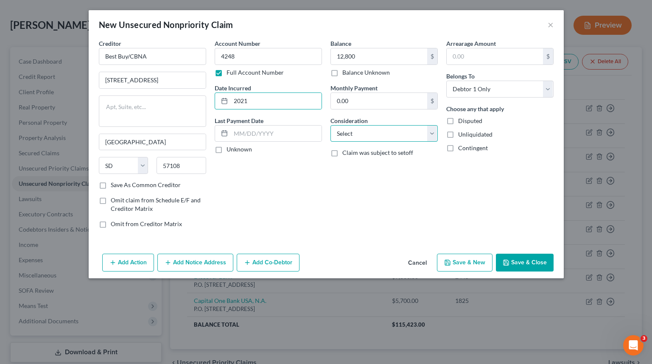
click at [381, 136] on select "Select Cable / Satellite Services Collection Agency Credit Card Debt Debt Couns…" at bounding box center [383, 133] width 107 height 17
select select "2"
click at [330, 125] on select "Select Cable / Satellite Services Collection Agency Credit Card Debt Debt Couns…" at bounding box center [383, 133] width 107 height 17
click at [320, 194] on div "Account Number 4248 Full Account Number Date Incurred 2021 Last Payment Date Un…" at bounding box center [268, 137] width 116 height 196
click at [511, 255] on button "Save & Close" at bounding box center [525, 263] width 58 height 18
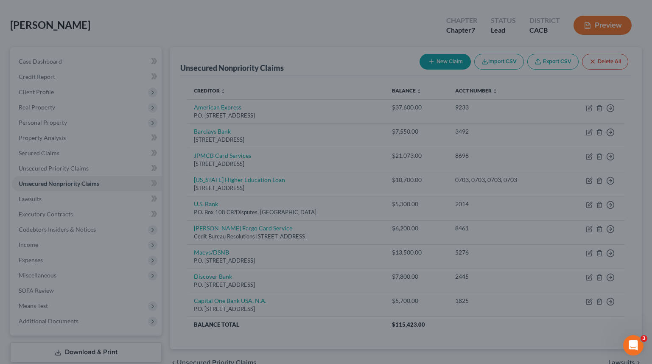
type input "12,800.00"
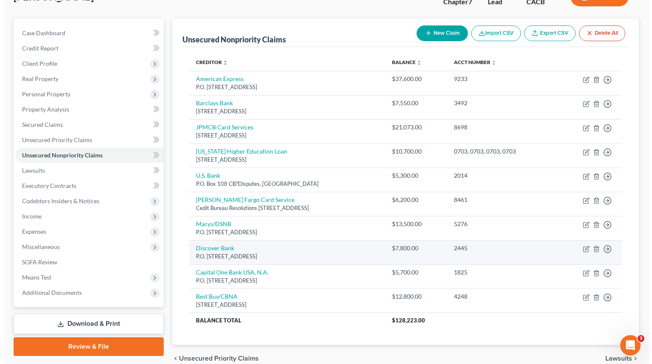
scroll to position [64, 0]
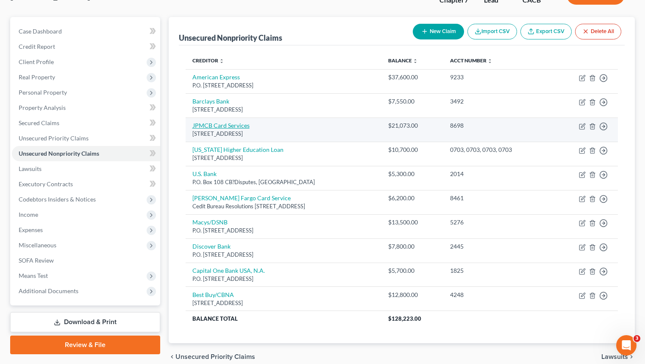
click at [242, 126] on link "JPMCB Card Services" at bounding box center [221, 125] width 57 height 7
select select "7"
select select "14"
select select "3"
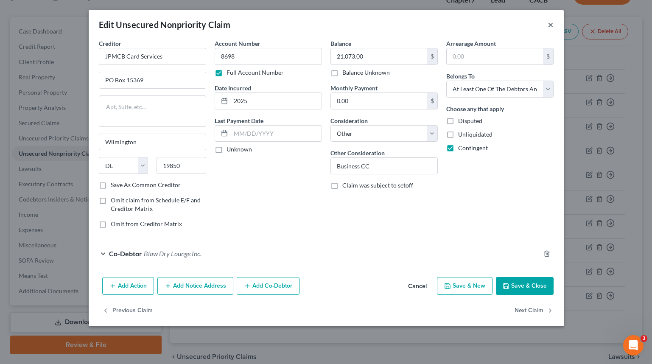
click at [552, 22] on button "×" at bounding box center [550, 25] width 6 height 10
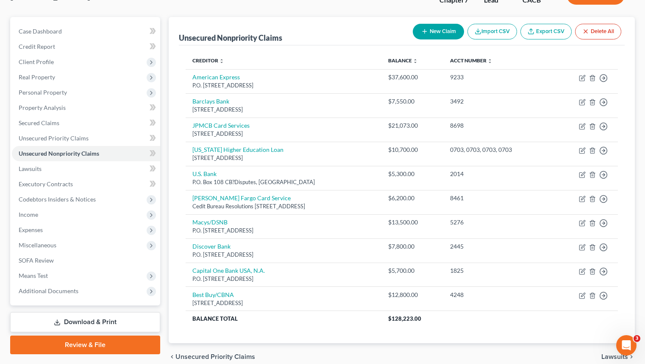
click at [449, 31] on button "New Claim" at bounding box center [438, 32] width 51 height 16
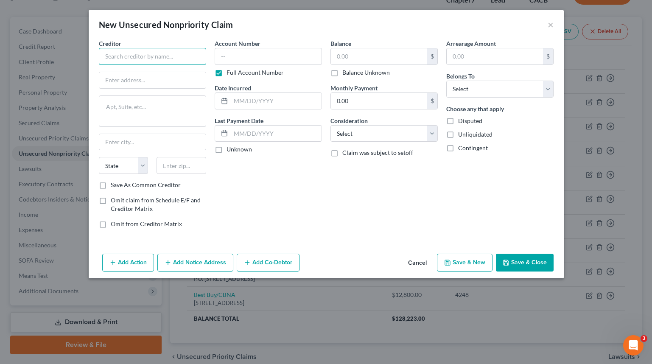
click at [144, 62] on input "text" at bounding box center [152, 56] width 107 height 17
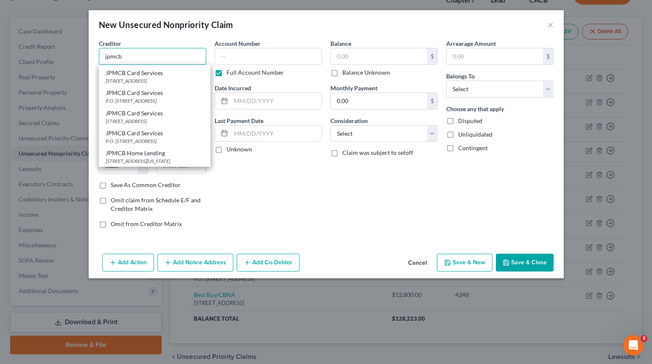
scroll to position [87, 0]
drag, startPoint x: 190, startPoint y: 110, endPoint x: 192, endPoint y: 104, distance: 6.3
click at [190, 117] on div "[STREET_ADDRESS]" at bounding box center [155, 120] width 98 height 7
type input "JPMCB Card Services"
type input "PO Box 15369"
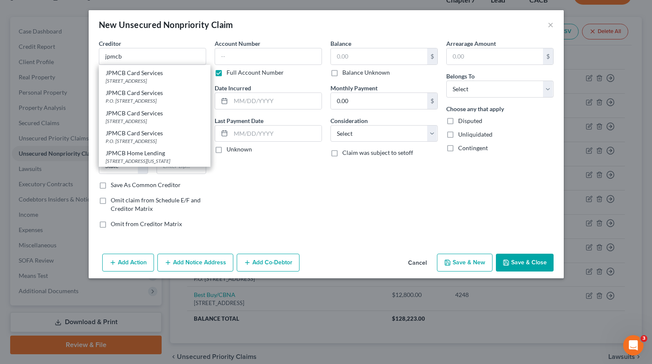
type input "Wilmington"
select select "7"
type input "19850"
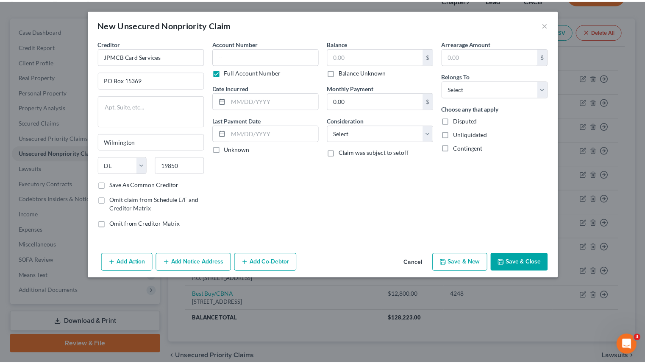
scroll to position [0, 0]
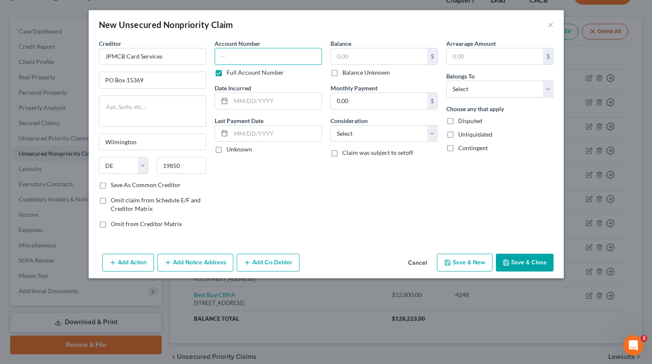
click at [274, 55] on input "text" at bounding box center [268, 56] width 107 height 17
type input "4526"
click at [367, 50] on input "text" at bounding box center [379, 56] width 96 height 16
type input "4,300"
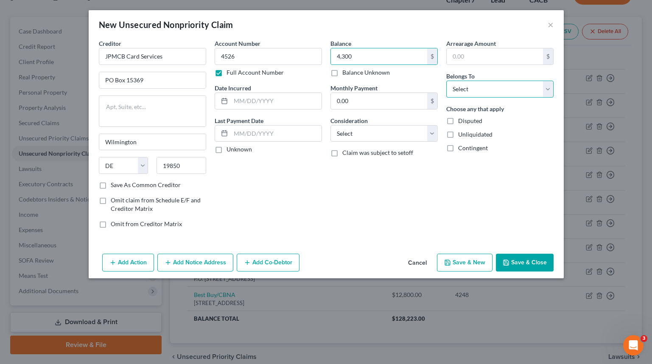
click at [497, 91] on select "Select Debtor 1 Only Debtor 2 Only Debtor 1 And Debtor 2 Only At Least One Of T…" at bounding box center [499, 89] width 107 height 17
select select "0"
click at [446, 81] on select "Select Debtor 1 Only Debtor 2 Only Debtor 1 And Debtor 2 Only At Least One Of T…" at bounding box center [499, 89] width 107 height 17
click at [255, 106] on input "text" at bounding box center [276, 101] width 91 height 16
type input "2020"
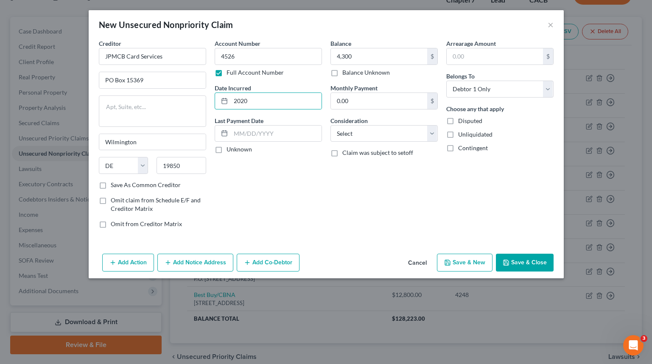
click at [360, 124] on label "Consideration" at bounding box center [348, 120] width 37 height 9
click at [360, 128] on select "Select Cable / Satellite Services Collection Agency Credit Card Debt Debt Couns…" at bounding box center [383, 133] width 107 height 17
select select "2"
click at [330, 125] on select "Select Cable / Satellite Services Collection Agency Credit Card Debt Debt Couns…" at bounding box center [383, 133] width 107 height 17
click at [536, 266] on button "Save & Close" at bounding box center [525, 263] width 58 height 18
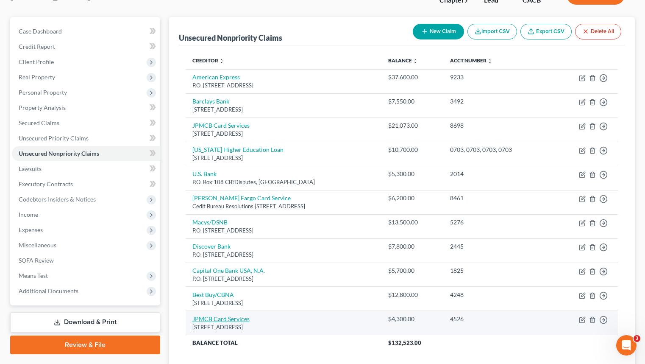
click at [239, 319] on link "JPMCB Card Services" at bounding box center [221, 318] width 57 height 7
select select "7"
select select "2"
select select "0"
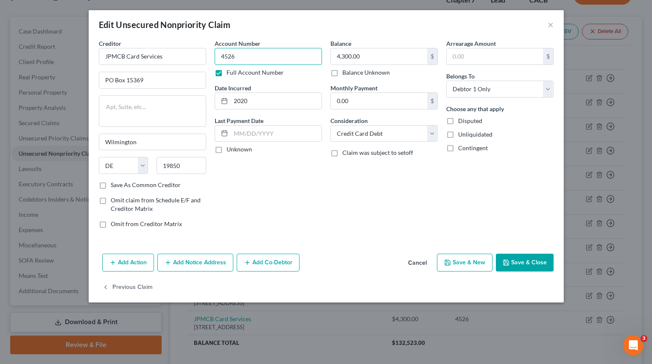
click at [239, 56] on input "4526" at bounding box center [268, 56] width 107 height 17
type input "4526, 1017"
click at [532, 260] on button "Save & Close" at bounding box center [525, 263] width 58 height 18
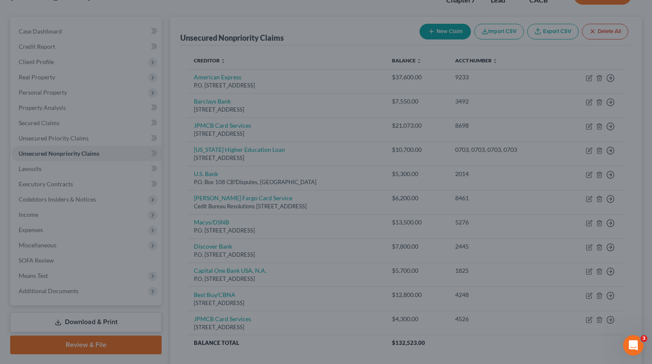
type input "9,600.00"
type input "0"
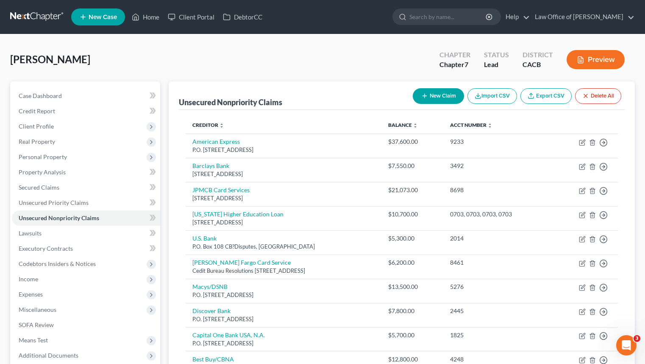
click at [39, 20] on link at bounding box center [37, 16] width 54 height 15
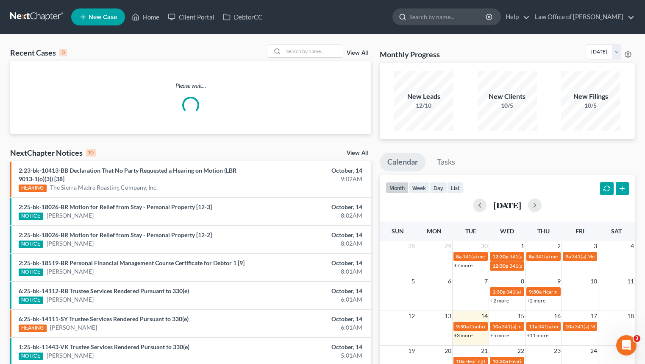
click at [444, 16] on input "search" at bounding box center [449, 17] width 78 height 16
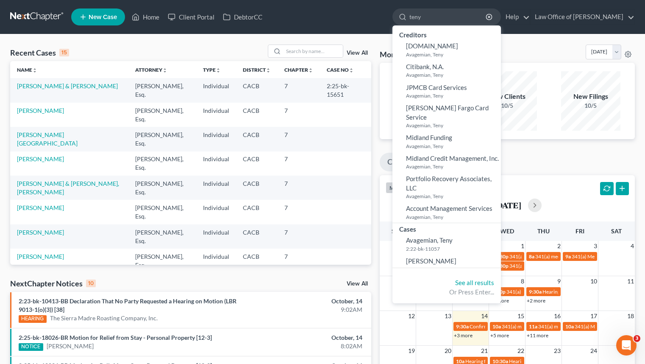
type input "teny"
click at [223, 47] on div "Recent Cases 15 View All" at bounding box center [190, 53] width 361 height 17
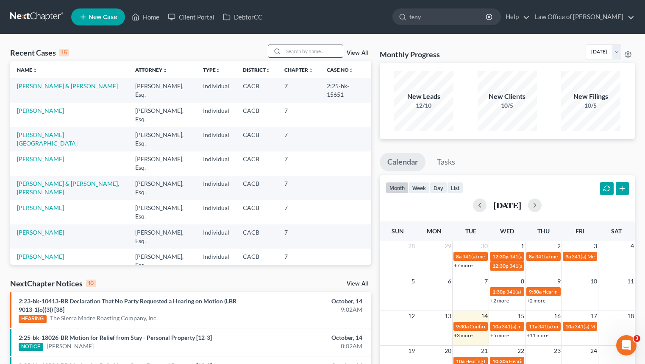
click at [327, 56] on input "search" at bounding box center [313, 51] width 59 height 12
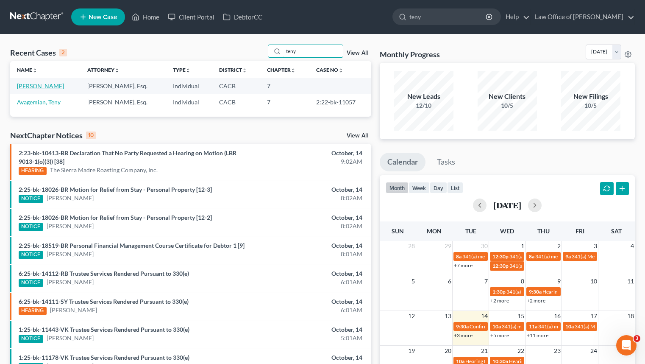
type input "teny"
click at [40, 86] on link "[PERSON_NAME]" at bounding box center [40, 85] width 47 height 7
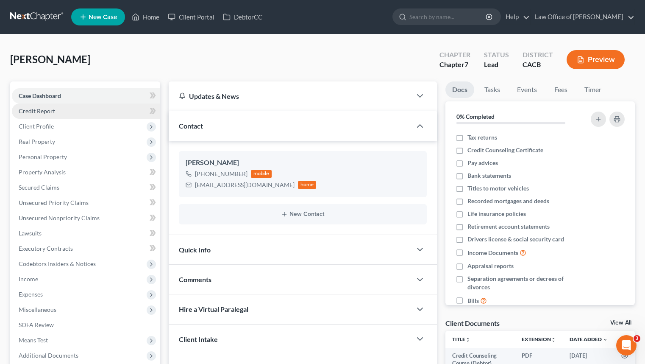
click at [88, 112] on link "Credit Report" at bounding box center [86, 110] width 148 height 15
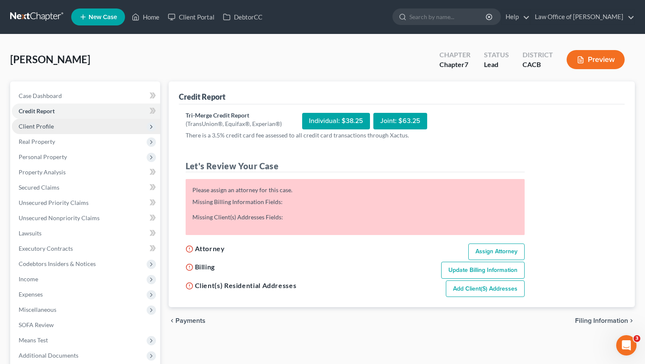
click at [92, 127] on span "Client Profile" at bounding box center [86, 126] width 148 height 15
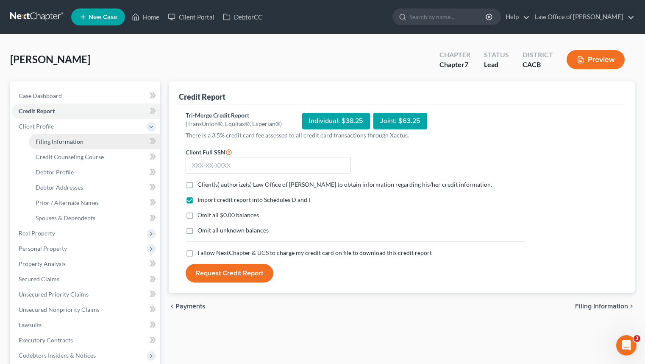
click at [97, 139] on link "Filing Information" at bounding box center [94, 141] width 131 height 15
select select "1"
select select "0"
select select "4"
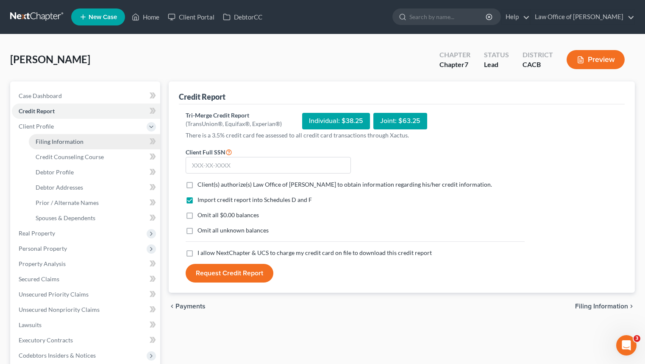
select select "0"
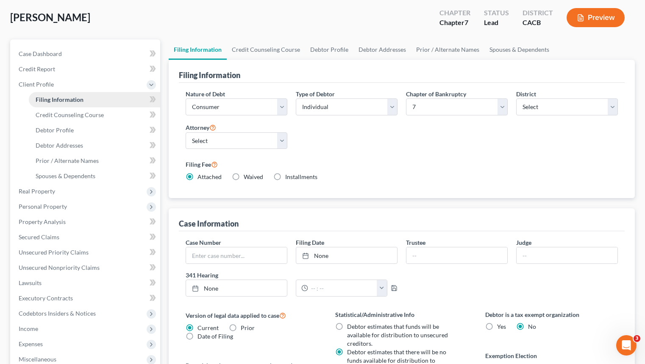
scroll to position [56, 0]
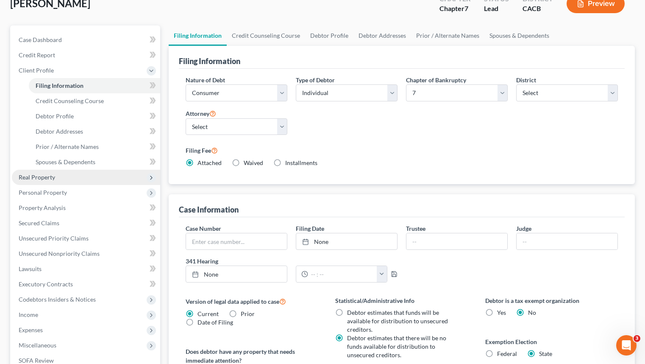
click at [75, 179] on span "Real Property" at bounding box center [86, 177] width 148 height 15
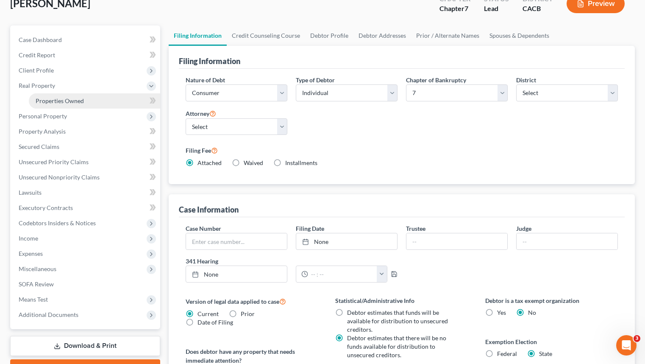
click at [83, 105] on link "Properties Owned" at bounding box center [94, 100] width 131 height 15
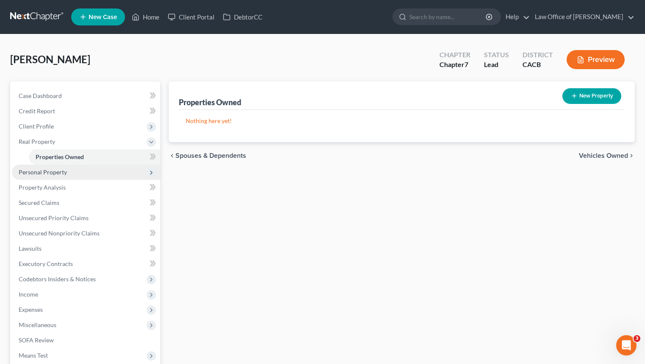
click at [114, 177] on span "Personal Property" at bounding box center [86, 172] width 148 height 15
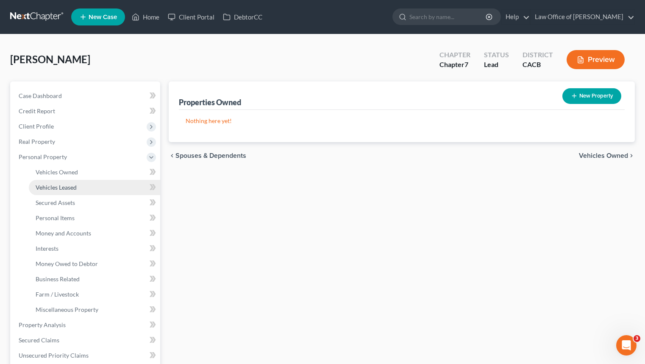
click at [112, 188] on link "Vehicles Leased" at bounding box center [94, 187] width 131 height 15
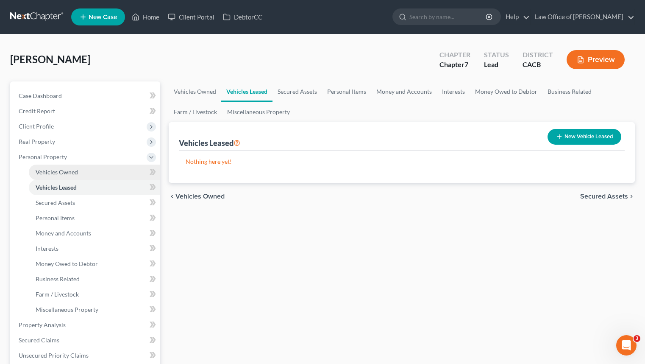
click at [114, 177] on link "Vehicles Owned" at bounding box center [94, 172] width 131 height 15
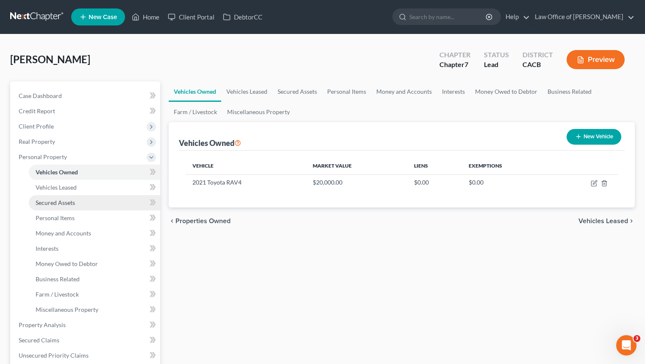
click at [112, 209] on link "Secured Assets" at bounding box center [94, 202] width 131 height 15
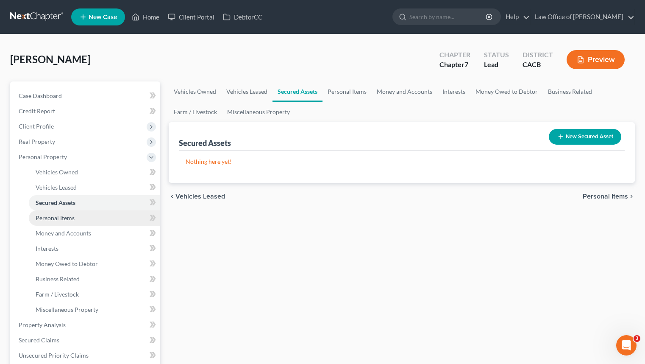
click at [109, 215] on link "Personal Items" at bounding box center [94, 217] width 131 height 15
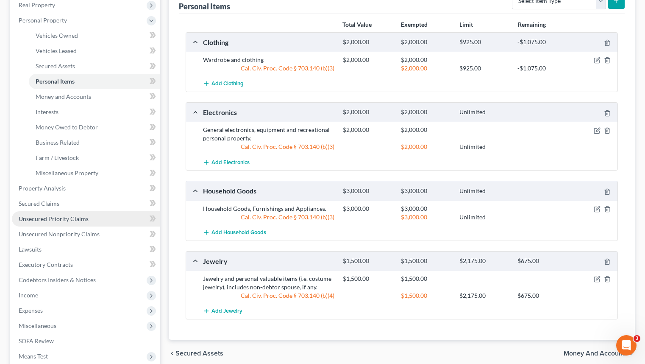
scroll to position [137, 0]
click at [98, 220] on link "Unsecured Priority Claims" at bounding box center [86, 217] width 148 height 15
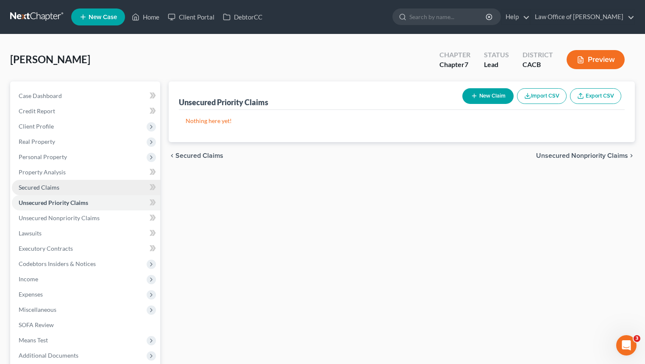
click at [108, 186] on link "Secured Claims" at bounding box center [86, 187] width 148 height 15
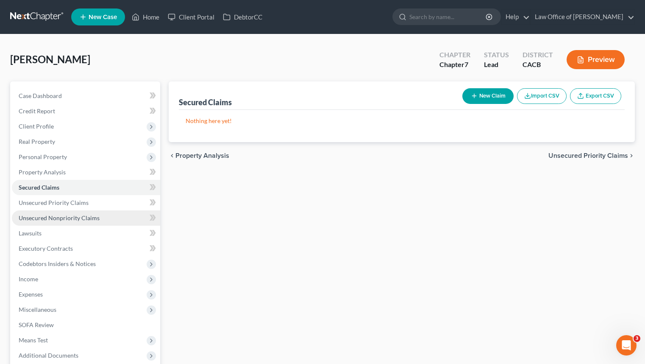
click at [110, 223] on link "Unsecured Nonpriority Claims" at bounding box center [86, 217] width 148 height 15
click at [83, 186] on link "Secured Claims" at bounding box center [86, 187] width 148 height 15
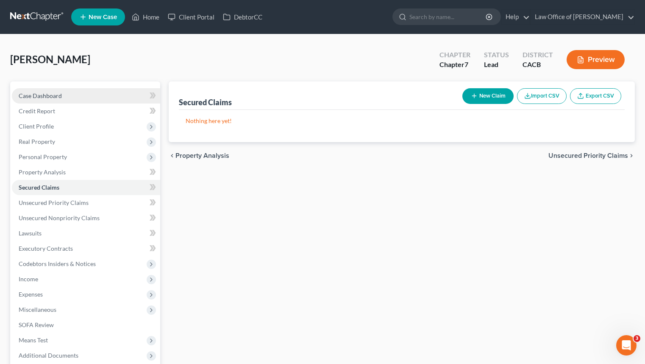
click at [84, 94] on link "Case Dashboard" at bounding box center [86, 95] width 148 height 15
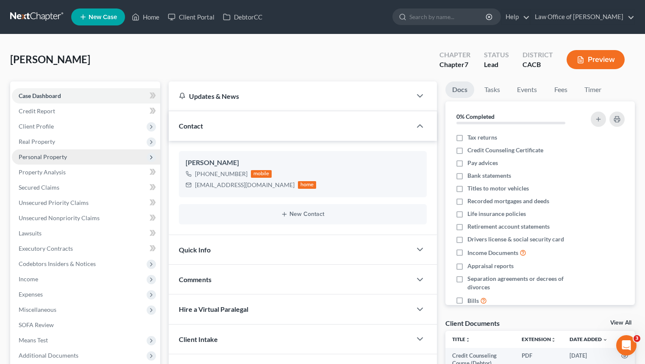
click at [97, 154] on span "Personal Property" at bounding box center [86, 156] width 148 height 15
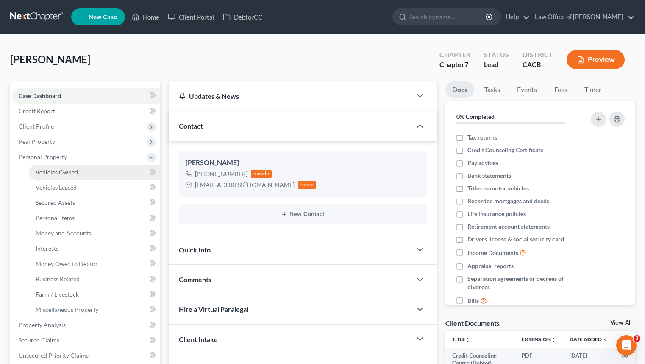
click at [99, 168] on link "Vehicles Owned" at bounding box center [94, 172] width 131 height 15
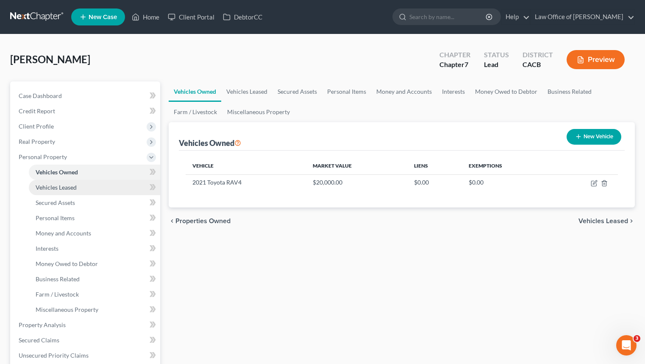
click at [85, 185] on link "Vehicles Leased" at bounding box center [94, 187] width 131 height 15
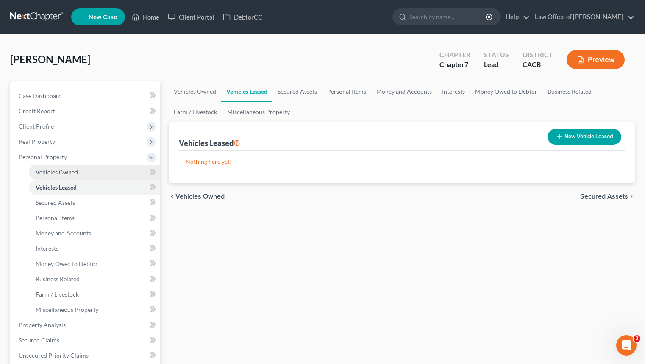
click at [93, 173] on link "Vehicles Owned" at bounding box center [94, 172] width 131 height 15
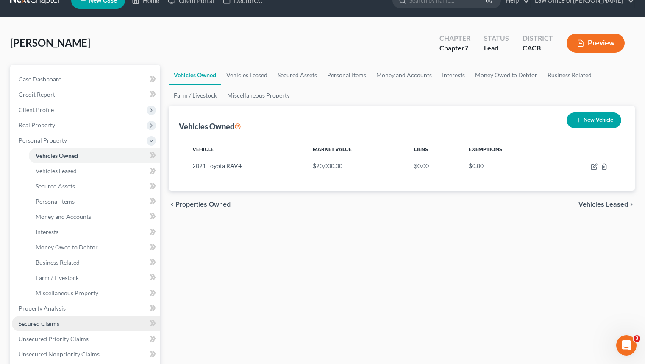
click at [89, 324] on link "Secured Claims" at bounding box center [86, 323] width 148 height 15
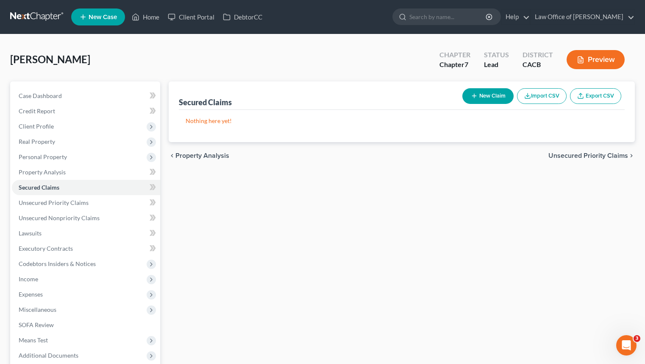
click at [494, 101] on button "New Claim" at bounding box center [488, 96] width 51 height 16
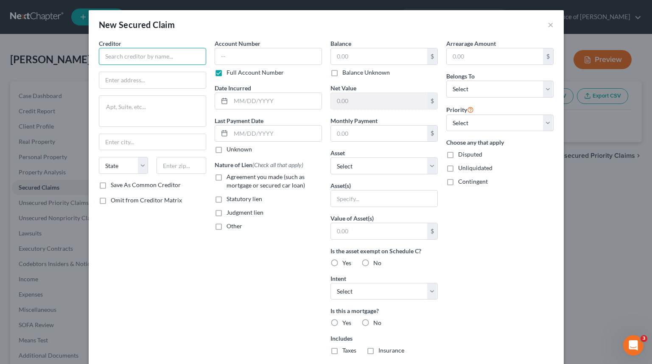
click at [193, 55] on input "text" at bounding box center [152, 56] width 107 height 17
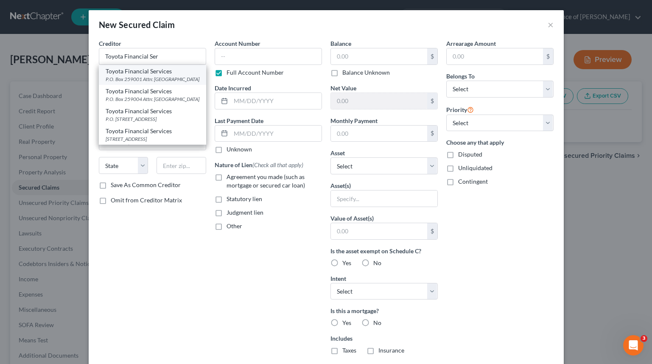
click at [175, 83] on div "P.O. Box 259001 Attn: Bankruptcy, Plano, TX 75025" at bounding box center [153, 78] width 94 height 7
type input "Toyota Financial Services"
type input "P.O. Box 259001"
type textarea "Attn: Bankruptcy"
type input "Plano"
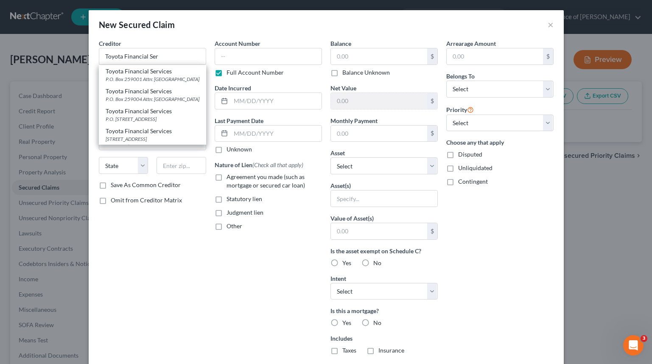
select select "45"
type input "75025"
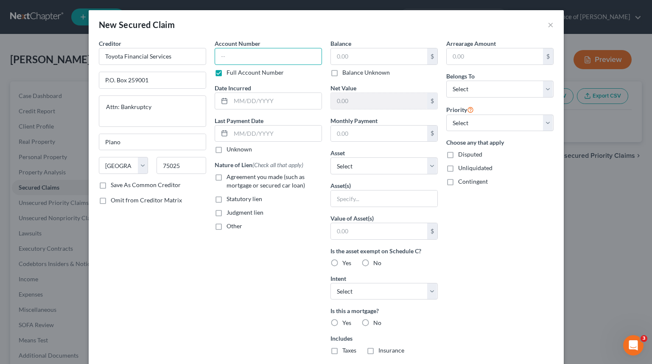
click at [249, 50] on input "text" at bounding box center [268, 56] width 107 height 17
click at [375, 59] on input "text" at bounding box center [379, 56] width 96 height 16
type input "1"
type input "6,421"
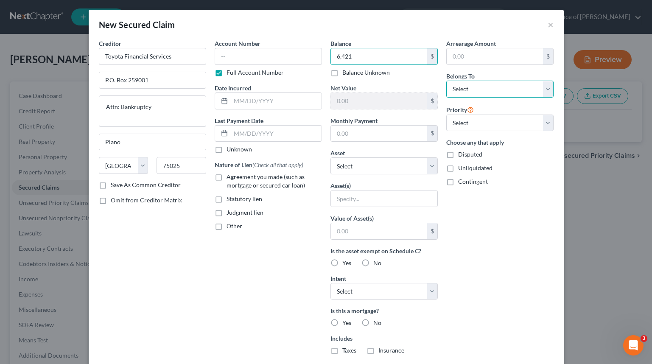
click at [511, 92] on select "Select Debtor 1 Only Debtor 2 Only Debtor 1 And Debtor 2 Only At Least One Of T…" at bounding box center [499, 89] width 107 height 17
select select "0"
click at [446, 81] on select "Select Debtor 1 Only Debtor 2 Only Debtor 1 And Debtor 2 Only At Least One Of T…" at bounding box center [499, 89] width 107 height 17
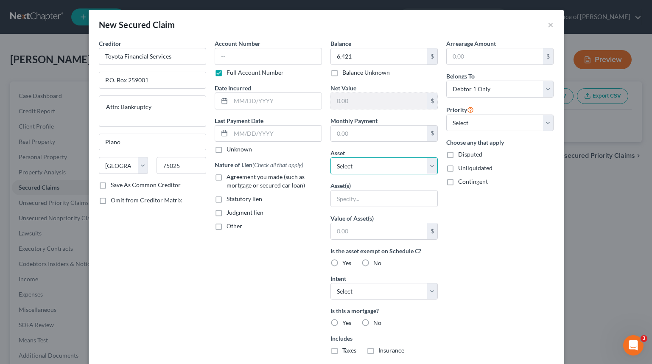
click at [383, 161] on select "Select Other Multiple Assets Household Goods - Household Goods, Furnishings and…" at bounding box center [383, 165] width 107 height 17
select select "9"
click at [330, 157] on select "Select Other Multiple Assets Household Goods - Household Goods, Furnishings and…" at bounding box center [383, 165] width 107 height 17
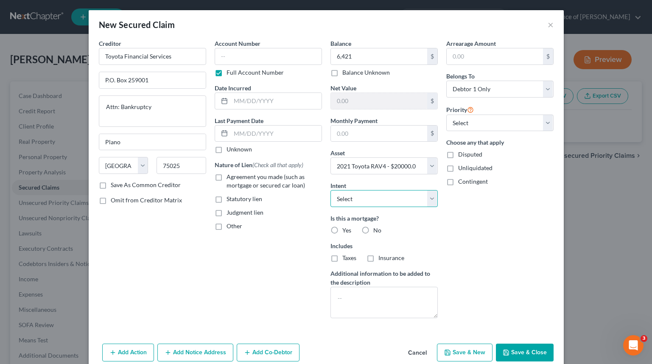
click at [389, 202] on select "Select Surrender Redeem Reaffirm Avoid Other" at bounding box center [383, 198] width 107 height 17
click at [277, 105] on input "text" at bounding box center [276, 101] width 91 height 16
type input "2025"
click at [495, 232] on div "Arrearage Amount $ Belongs To * Select Debtor 1 Only Debtor 2 Only Debtor 1 And…" at bounding box center [500, 182] width 116 height 286
click at [489, 119] on select "Select 1st 2nd 3rd 4th 5th 6th 7th 8th 9th 10th 11th 12th 13th 14th 15th 16th 1…" at bounding box center [499, 122] width 107 height 17
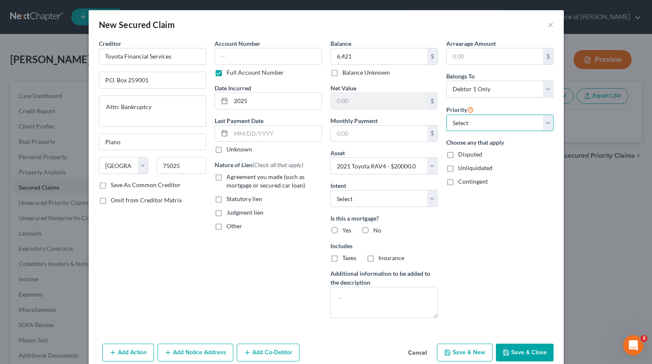
click at [446, 114] on select "Select 1st 2nd 3rd 4th 5th 6th 7th 8th 9th 10th 11th 12th 13th 14th 15th 16th 1…" at bounding box center [499, 122] width 107 height 17
click at [511, 348] on button "Save & Close" at bounding box center [525, 352] width 58 height 18
select select
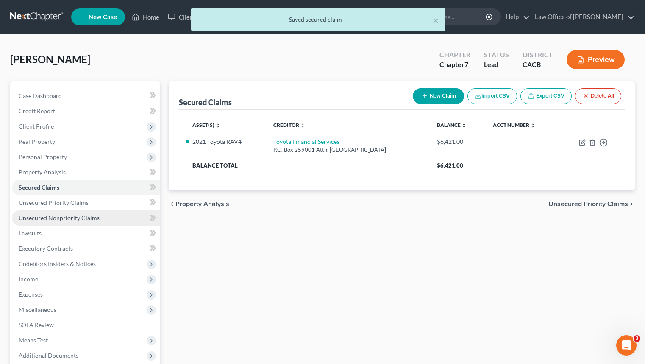
click at [112, 215] on link "Unsecured Nonpriority Claims" at bounding box center [86, 217] width 148 height 15
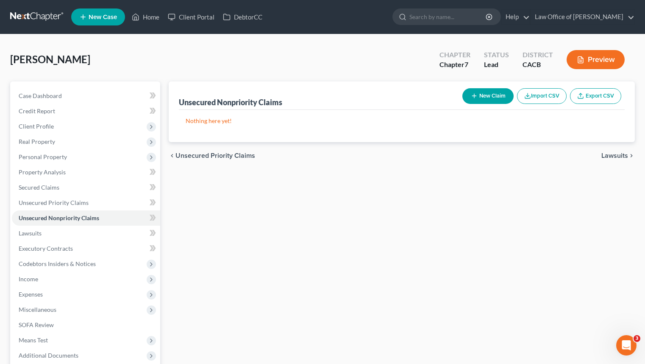
click at [483, 102] on button "New Claim" at bounding box center [488, 96] width 51 height 16
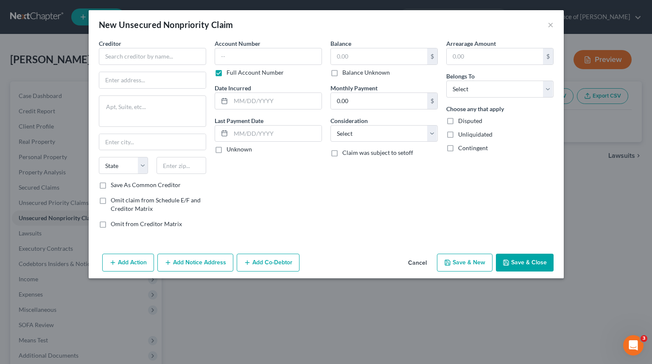
click at [129, 47] on div "Creditor *" at bounding box center [152, 52] width 107 height 26
click at [123, 45] on div "Creditor *" at bounding box center [152, 52] width 107 height 26
click at [128, 51] on input "text" at bounding box center [152, 56] width 107 height 17
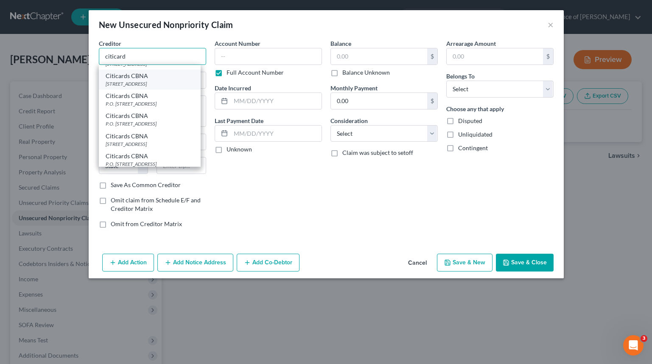
scroll to position [56, 0]
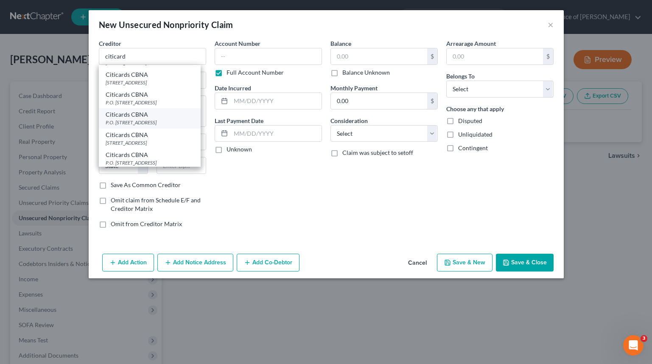
click at [187, 126] on div "P.O. Box 6497, Sioux Falls, SD 57117" at bounding box center [150, 122] width 88 height 7
type input "Citicards CBNA"
type input "P.O. Box 6497"
type input "[GEOGRAPHIC_DATA]"
select select "43"
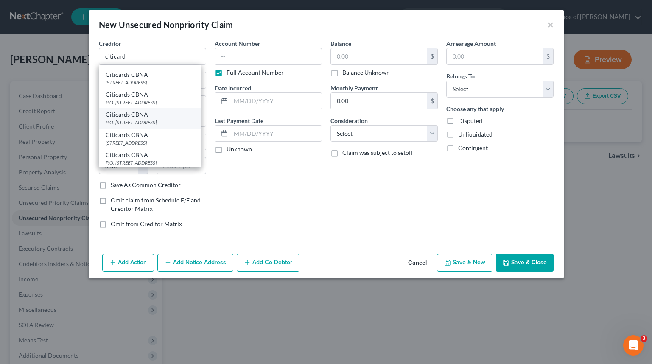
type input "57117"
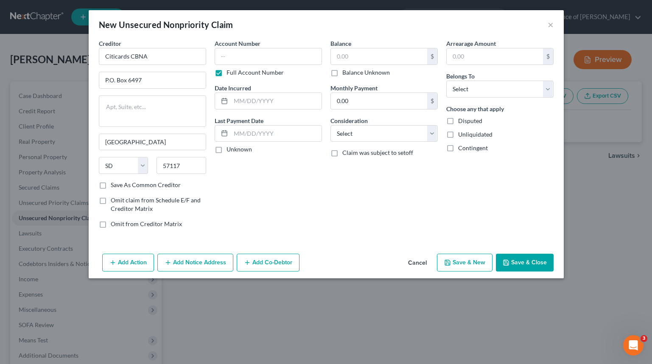
scroll to position [0, 0]
click at [259, 53] on input "text" at bounding box center [268, 56] width 107 height 17
click at [377, 54] on input "text" at bounding box center [379, 56] width 96 height 16
type input "10,392"
click at [492, 89] on select "Select Debtor 1 Only Debtor 2 Only Debtor 1 And Debtor 2 Only At Least One Of T…" at bounding box center [499, 89] width 107 height 17
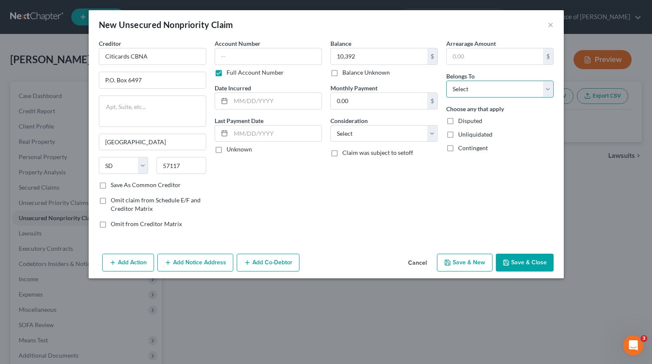
select select "0"
click at [446, 81] on select "Select Debtor 1 Only Debtor 2 Only Debtor 1 And Debtor 2 Only At Least One Of T…" at bounding box center [499, 89] width 107 height 17
click at [289, 103] on input "text" at bounding box center [276, 101] width 91 height 16
type input "2025"
click at [393, 134] on select "Select Cable / Satellite Services Collection Agency Credit Card Debt Debt Couns…" at bounding box center [383, 133] width 107 height 17
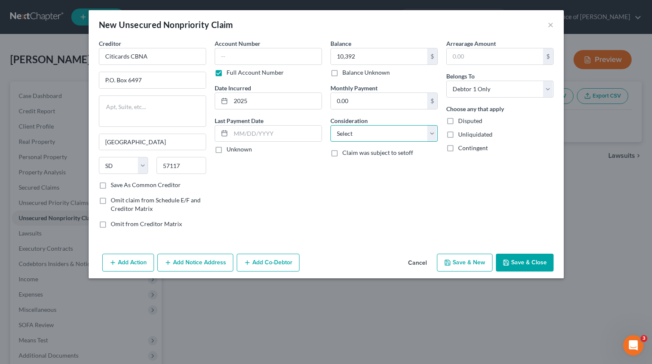
select select "2"
click at [330, 125] on select "Select Cable / Satellite Services Collection Agency Credit Card Debt Debt Couns…" at bounding box center [383, 133] width 107 height 17
click at [507, 257] on button "Save & Close" at bounding box center [525, 263] width 58 height 18
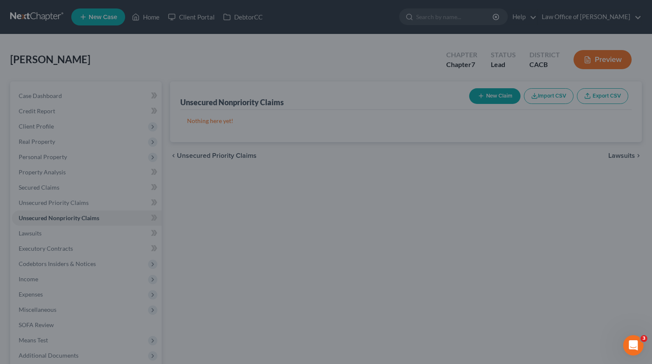
type input "10,392.00"
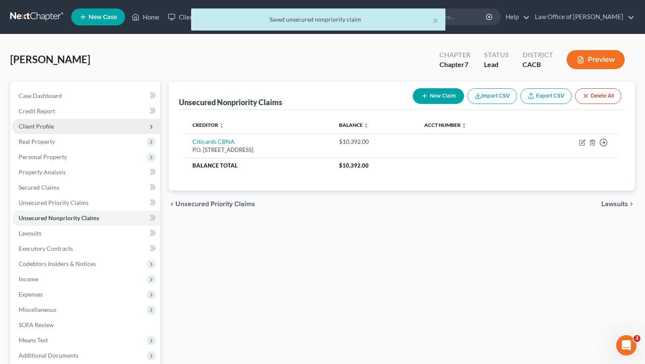
click at [99, 126] on span "Client Profile" at bounding box center [86, 126] width 148 height 15
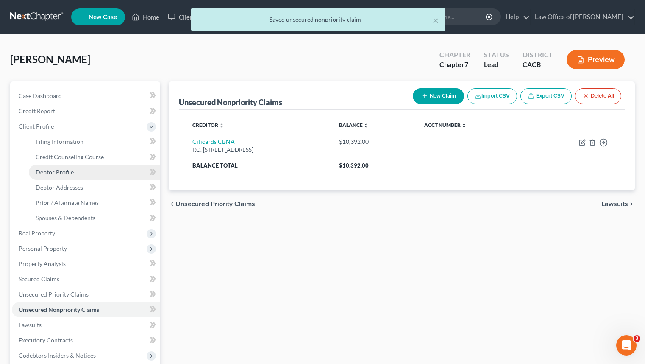
click at [100, 170] on link "Debtor Profile" at bounding box center [94, 172] width 131 height 15
select select "0"
select select "2"
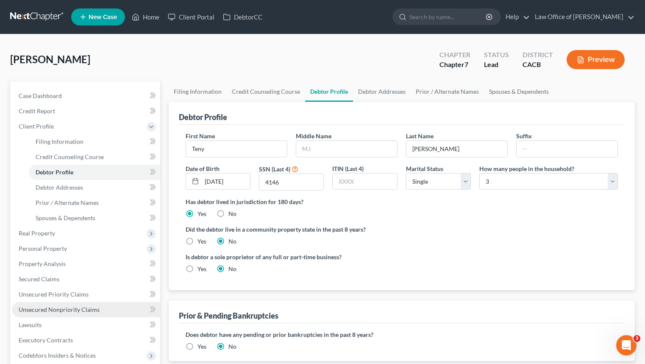
click at [110, 309] on link "Unsecured Nonpriority Claims" at bounding box center [86, 309] width 148 height 15
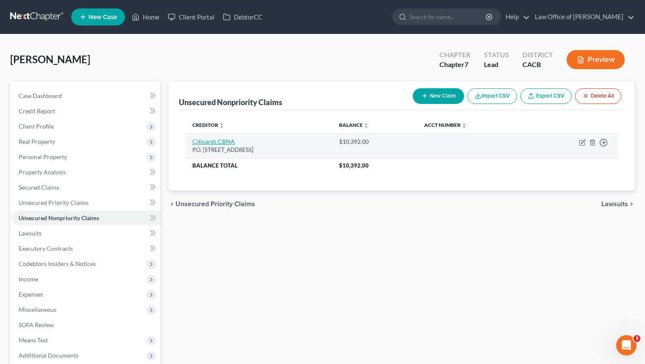
click at [207, 140] on link "Citicards CBNA" at bounding box center [214, 141] width 42 height 7
select select "43"
select select "2"
select select "0"
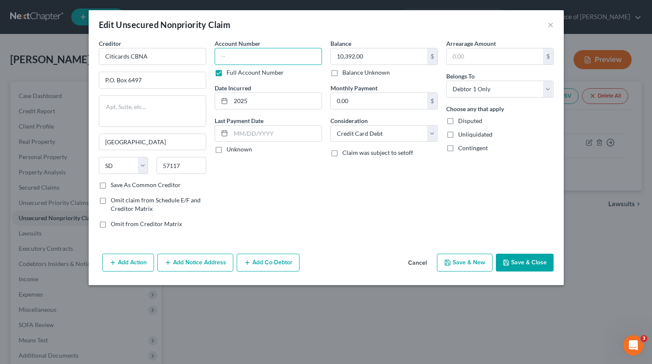
click at [267, 61] on input "text" at bounding box center [268, 56] width 107 height 17
type input "4146"
click at [539, 268] on button "Save & Close" at bounding box center [525, 263] width 58 height 18
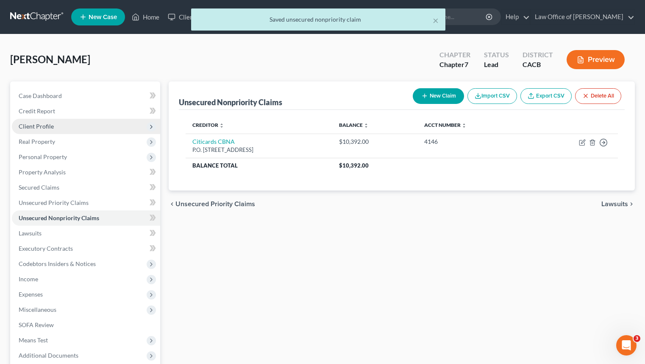
click at [71, 131] on span "Client Profile" at bounding box center [86, 126] width 148 height 15
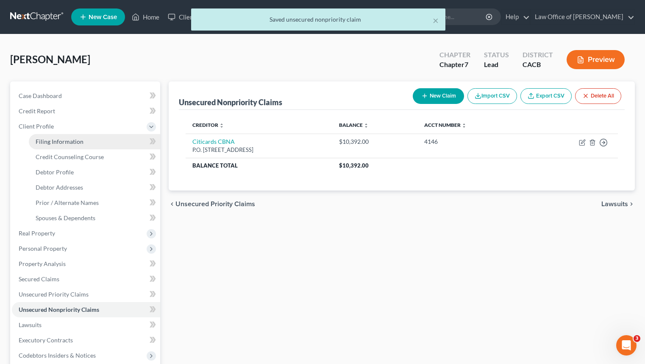
click at [106, 145] on link "Filing Information" at bounding box center [94, 141] width 131 height 15
select select "1"
select select "0"
select select "7"
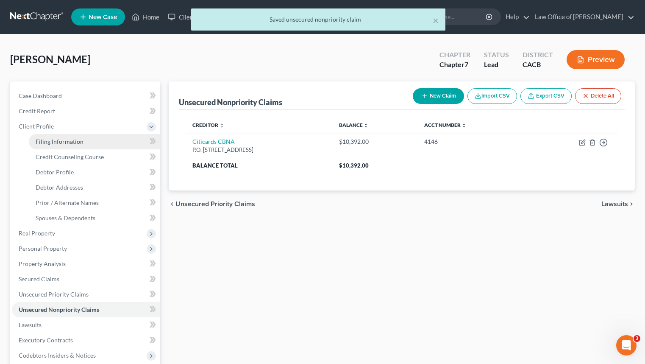
select select "0"
select select "4"
select select "0"
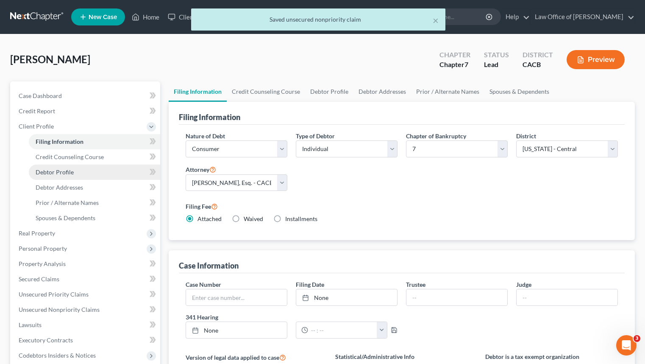
click at [115, 175] on link "Debtor Profile" at bounding box center [94, 172] width 131 height 15
select select "0"
select select "2"
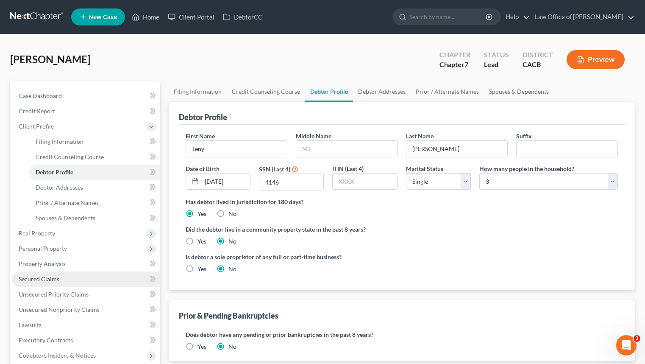
click at [91, 282] on link "Secured Claims" at bounding box center [86, 278] width 148 height 15
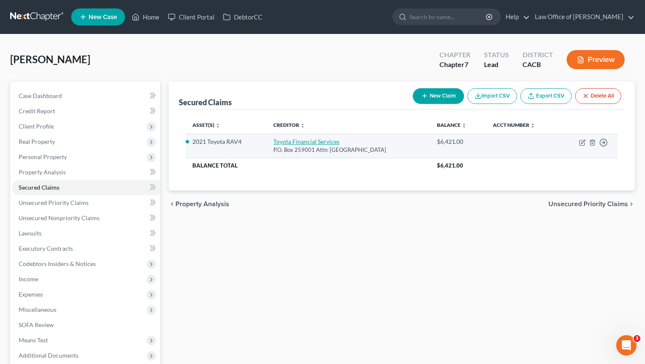
click at [304, 140] on link "Toyota Financial Services" at bounding box center [306, 141] width 66 height 7
select select "45"
select select "0"
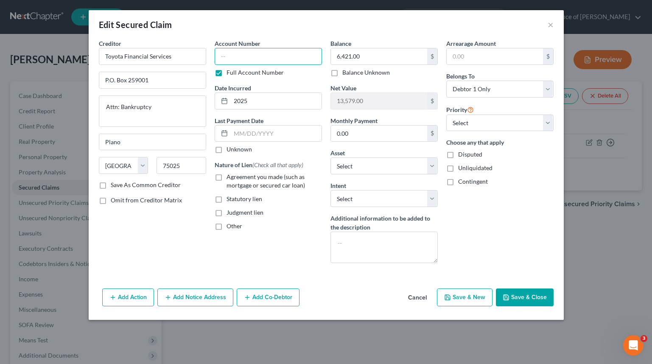
click at [261, 58] on input "text" at bounding box center [268, 56] width 107 height 17
type input "SSN 4146"
click at [527, 304] on button "Save & Close" at bounding box center [525, 297] width 58 height 18
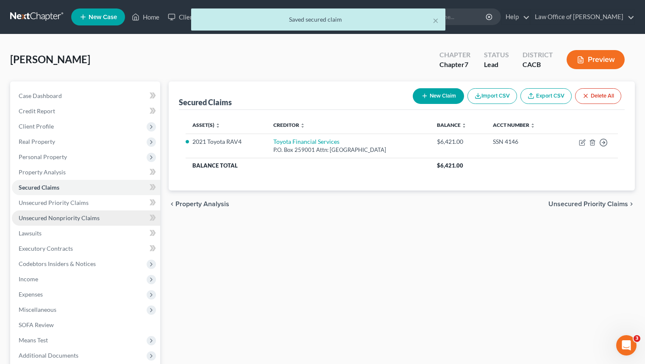
click at [96, 217] on span "Unsecured Nonpriority Claims" at bounding box center [59, 217] width 81 height 7
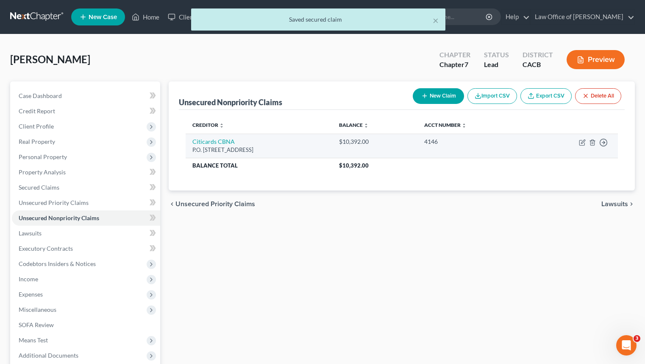
click at [216, 148] on div "P.O. Box 6497, Sioux Falls, SD 57117" at bounding box center [260, 150] width 134 height 8
click at [202, 140] on link "Citicards CBNA" at bounding box center [214, 141] width 42 height 7
select select "43"
select select "2"
select select "0"
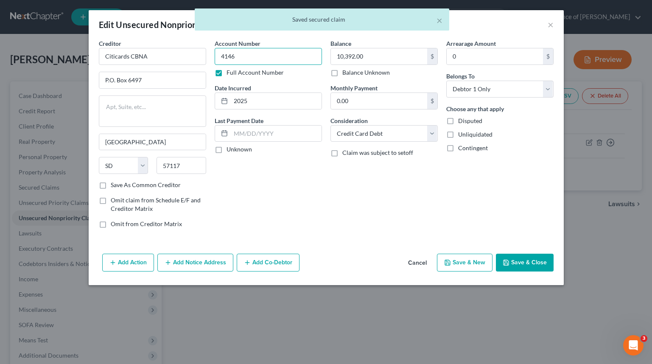
drag, startPoint x: 227, startPoint y: 50, endPoint x: 246, endPoint y: 58, distance: 21.3
click at [229, 52] on input "4146" at bounding box center [268, 56] width 107 height 17
click at [246, 58] on input "4146" at bounding box center [268, 56] width 107 height 17
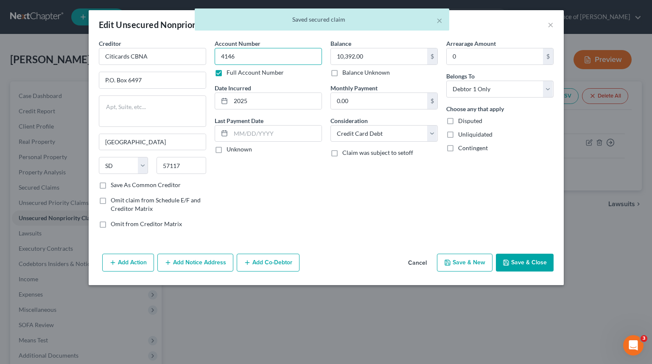
paste input "SSN"
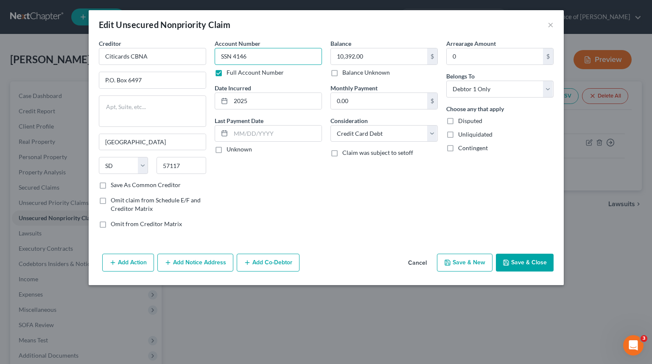
type input "SSN 4146"
click at [525, 257] on button "Save & Close" at bounding box center [525, 263] width 58 height 18
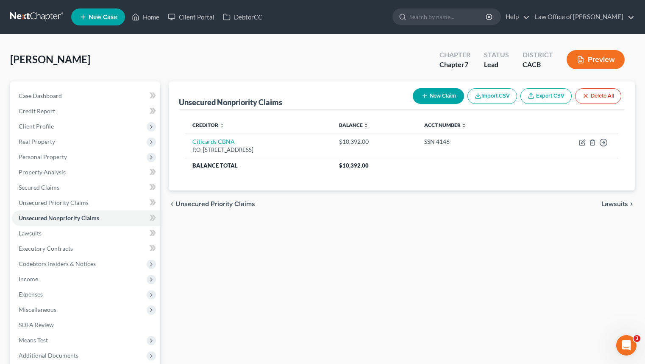
click at [434, 97] on button "New Claim" at bounding box center [438, 96] width 51 height 16
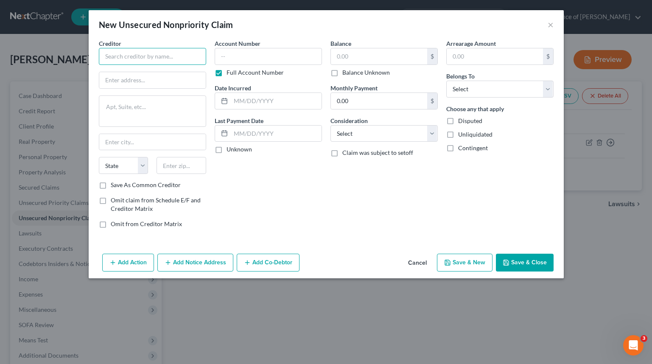
click at [191, 64] on input "text" at bounding box center [152, 56] width 107 height 17
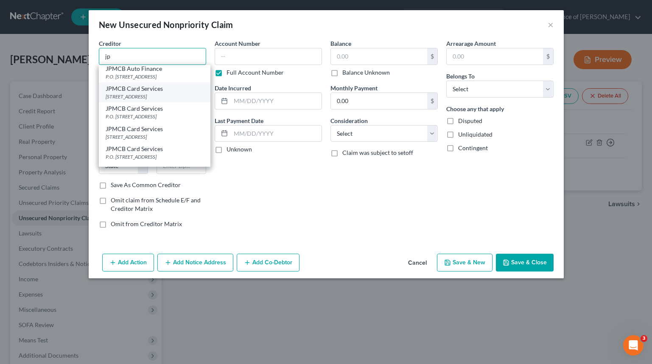
scroll to position [57, 0]
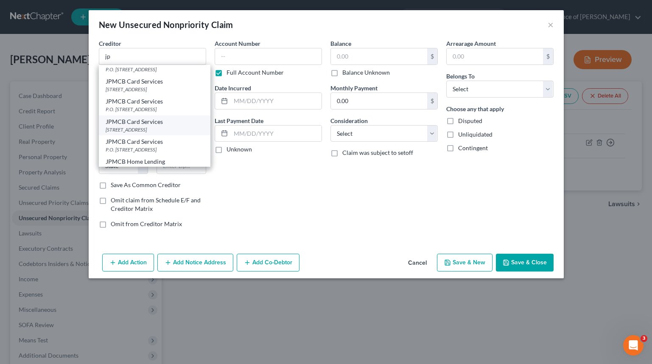
click at [181, 126] on div "JPMCB Card Services" at bounding box center [155, 121] width 98 height 8
type input "JPMCB Card Services"
type input "PO Box 15369"
type input "Wilmington"
select select "7"
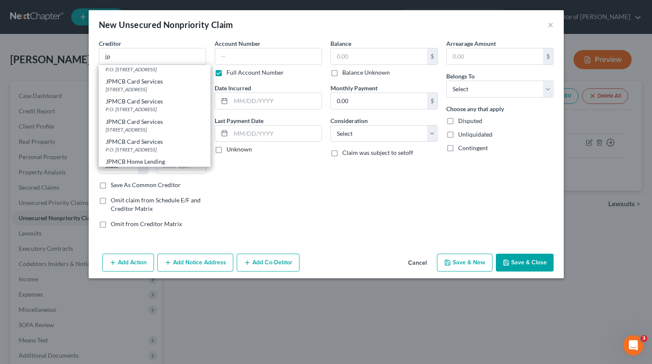
type input "19850"
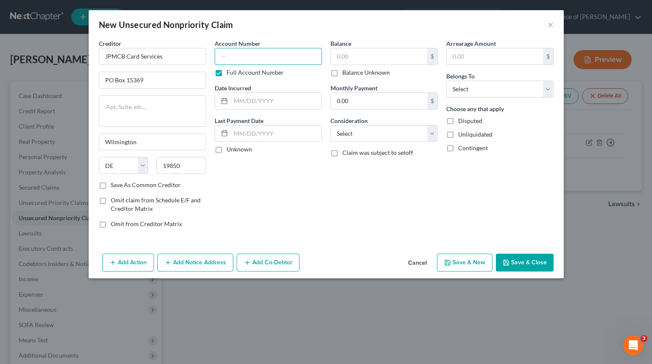
click at [300, 59] on input "text" at bounding box center [268, 56] width 107 height 17
paste input "SSN 4146"
type input "SSN 4146"
click at [378, 63] on input "text" at bounding box center [379, 56] width 96 height 16
type input "8,453"
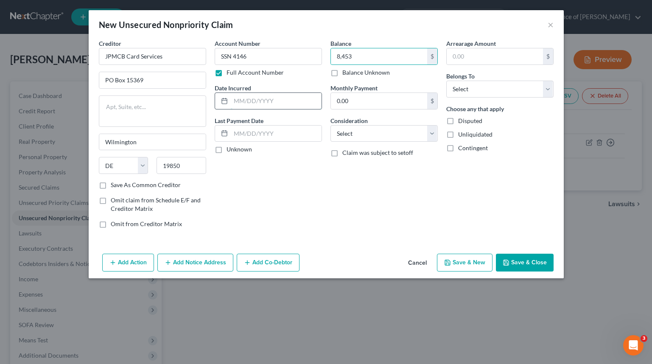
click at [277, 103] on input "text" at bounding box center [276, 101] width 91 height 16
type input "2025"
click at [406, 142] on div "Balance 8,453.00 $ Balance Unknown Balance Undetermined 8,453 $ Balance Unknown…" at bounding box center [384, 137] width 116 height 196
click at [413, 135] on select "Select Cable / Satellite Services Collection Agency Credit Card Debt Debt Couns…" at bounding box center [383, 133] width 107 height 17
select select "2"
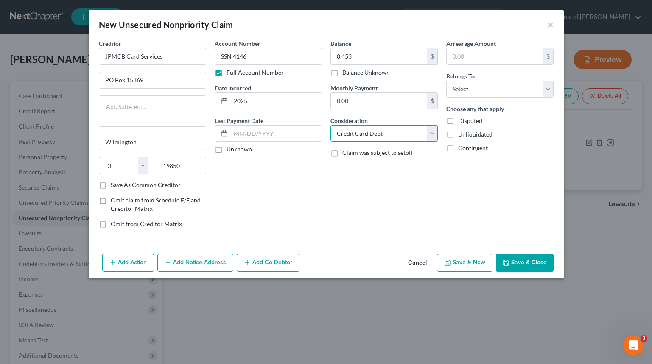
click at [330, 125] on select "Select Cable / Satellite Services Collection Agency Credit Card Debt Debt Couns…" at bounding box center [383, 133] width 107 height 17
click at [498, 93] on select "Select Debtor 1 Only Debtor 2 Only Debtor 1 And Debtor 2 Only At Least One Of T…" at bounding box center [499, 89] width 107 height 17
select select "0"
click at [446, 81] on select "Select Debtor 1 Only Debtor 2 Only Debtor 1 And Debtor 2 Only At Least One Of T…" at bounding box center [499, 89] width 107 height 17
click at [516, 260] on button "Save & Close" at bounding box center [525, 263] width 58 height 18
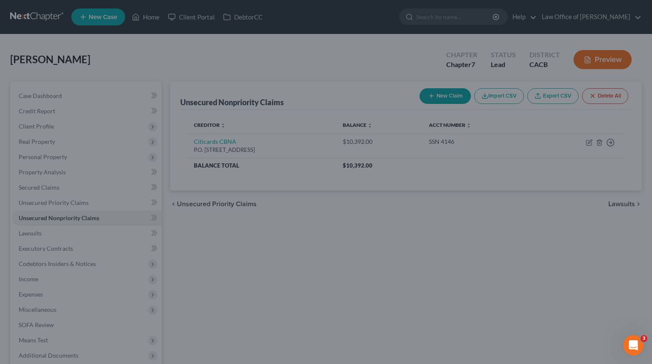
type input "8,453.00"
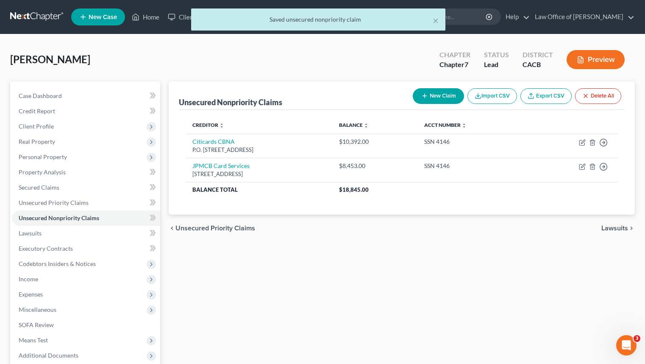
click at [436, 96] on button "New Claim" at bounding box center [438, 96] width 51 height 16
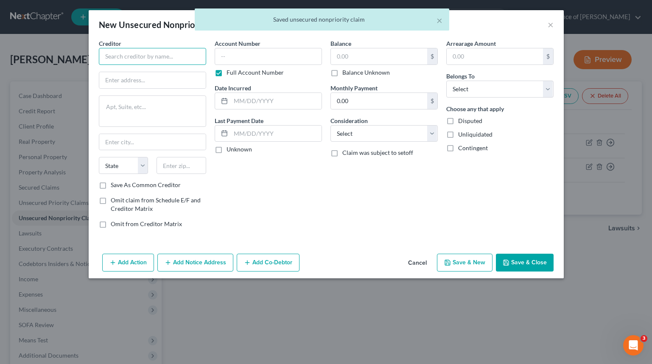
click at [167, 59] on input "text" at bounding box center [152, 56] width 107 height 17
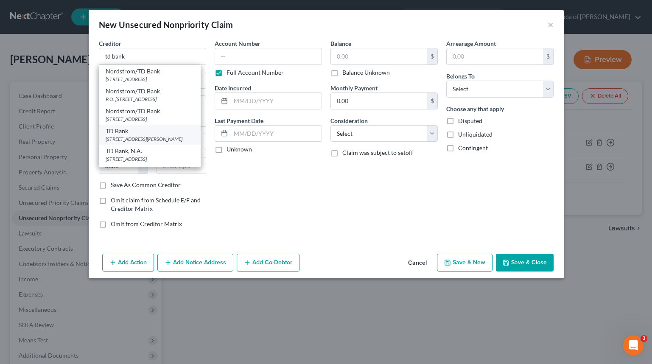
click at [179, 135] on div "TD Bank" at bounding box center [150, 131] width 88 height 8
type input "TD Bank"
type input "13531 E Caley Ave."
type input "Englewood"
select select "5"
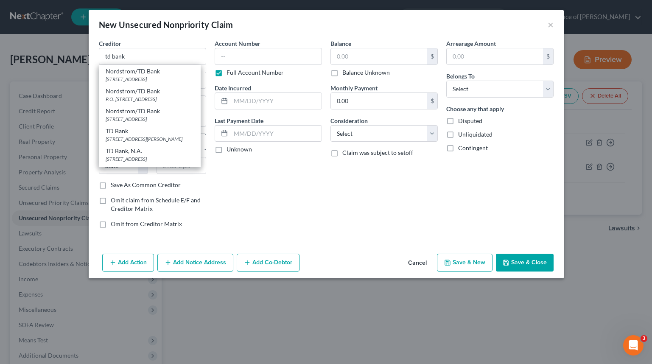
type input "80111"
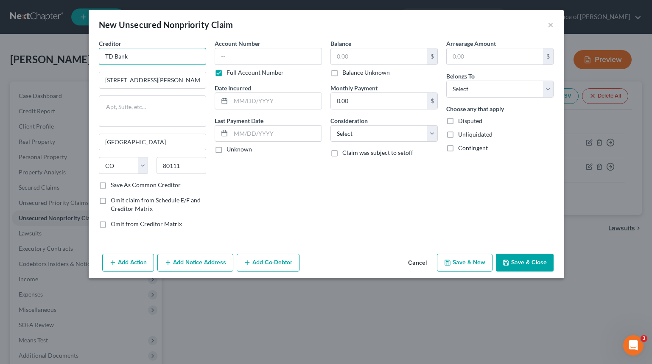
click at [157, 59] on input "TD Bank" at bounding box center [152, 56] width 107 height 17
drag, startPoint x: 226, startPoint y: 39, endPoint x: 240, endPoint y: 49, distance: 17.1
click at [226, 39] on label "Account Number" at bounding box center [238, 43] width 46 height 9
type input "TD Bank USA/Target"
click at [243, 52] on input "text" at bounding box center [268, 56] width 107 height 17
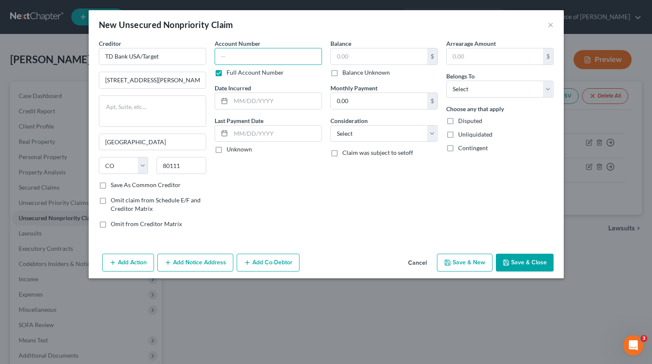
paste input "SSN 4146"
type input "SSN 4146"
click at [397, 53] on input "text" at bounding box center [379, 56] width 96 height 16
type input "455"
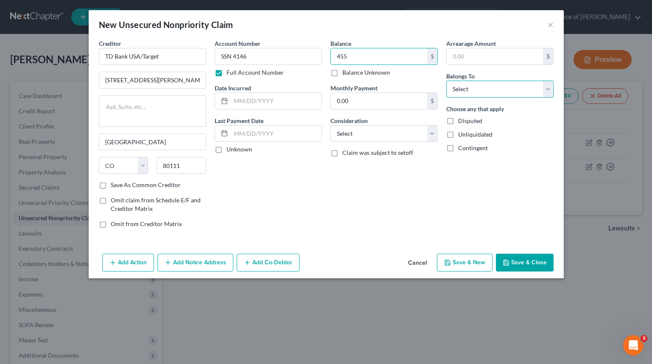
click at [480, 90] on select "Select Debtor 1 Only Debtor 2 Only Debtor 1 And Debtor 2 Only At Least One Of T…" at bounding box center [499, 89] width 107 height 17
select select "0"
click at [446, 81] on select "Select Debtor 1 Only Debtor 2 Only Debtor 1 And Debtor 2 Only At Least One Of T…" at bounding box center [499, 89] width 107 height 17
click at [293, 109] on div at bounding box center [268, 100] width 107 height 17
click at [296, 103] on input "text" at bounding box center [276, 101] width 91 height 16
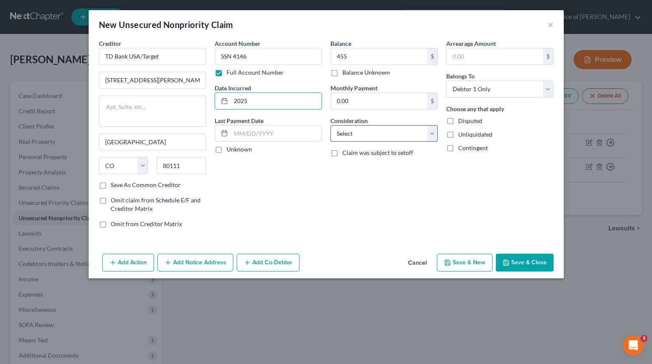
type input "2025"
click at [405, 138] on select "Select Cable / Satellite Services Collection Agency Credit Card Debt Debt Couns…" at bounding box center [383, 133] width 107 height 17
select select "2"
click at [330, 125] on select "Select Cable / Satellite Services Collection Agency Credit Card Debt Debt Couns…" at bounding box center [383, 133] width 107 height 17
click at [376, 227] on div "Balance 455.00 $ Balance Unknown Balance Undetermined 455 $ Balance Unknown Mon…" at bounding box center [384, 137] width 116 height 196
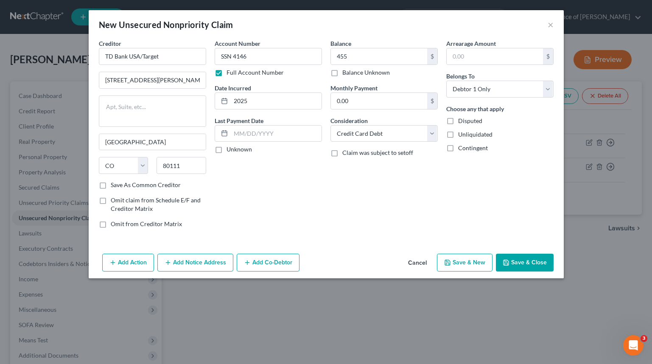
click at [509, 258] on button "Save & Close" at bounding box center [525, 263] width 58 height 18
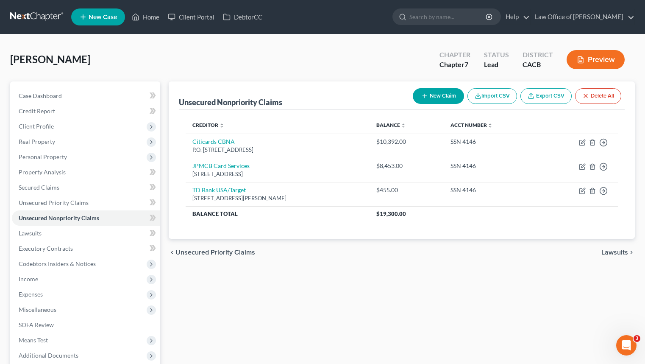
click at [46, 20] on link at bounding box center [37, 16] width 54 height 15
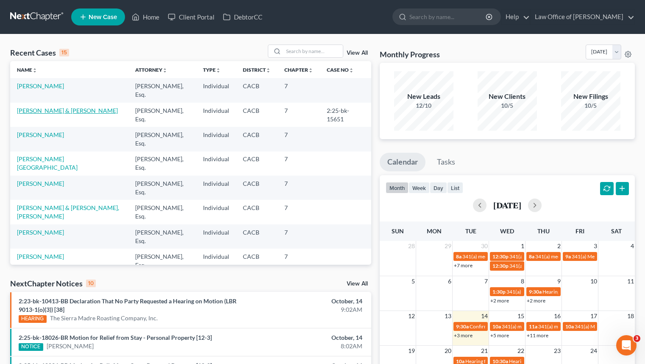
click at [75, 113] on link "[PERSON_NAME] & [PERSON_NAME]" at bounding box center [67, 110] width 101 height 7
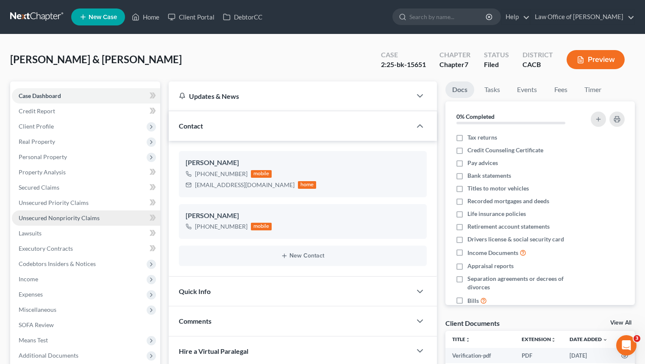
click at [85, 221] on link "Unsecured Nonpriority Claims" at bounding box center [86, 217] width 148 height 15
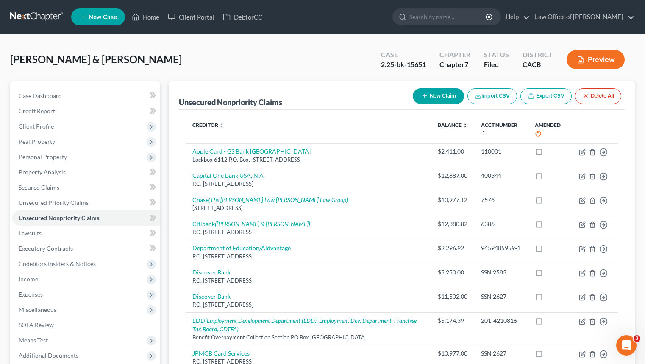
scroll to position [2, 0]
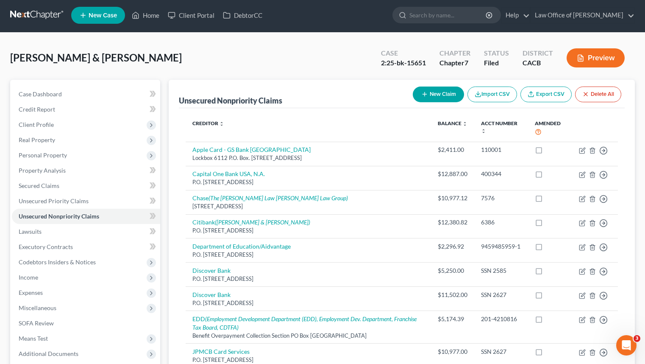
click at [22, 16] on link at bounding box center [37, 15] width 54 height 15
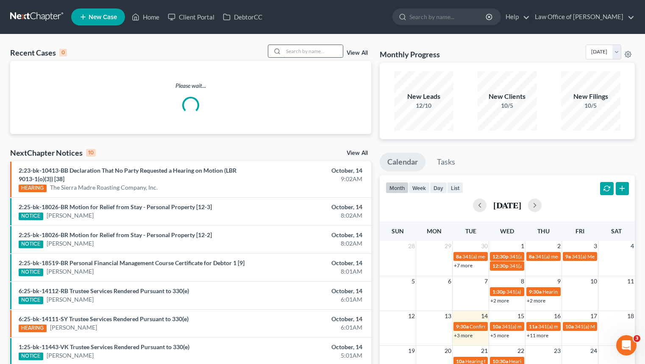
click at [296, 51] on input "search" at bounding box center [313, 51] width 59 height 12
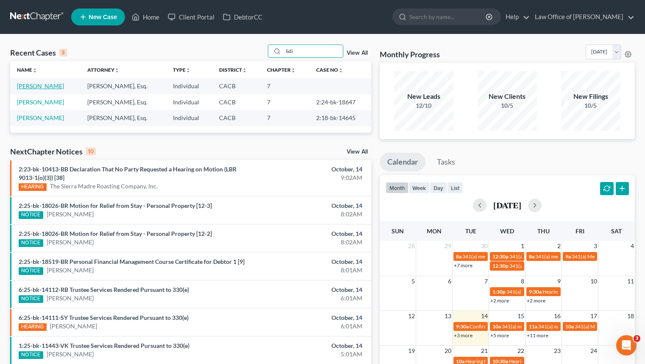
type input "lidi"
click at [30, 86] on link "[PERSON_NAME]" at bounding box center [40, 85] width 47 height 7
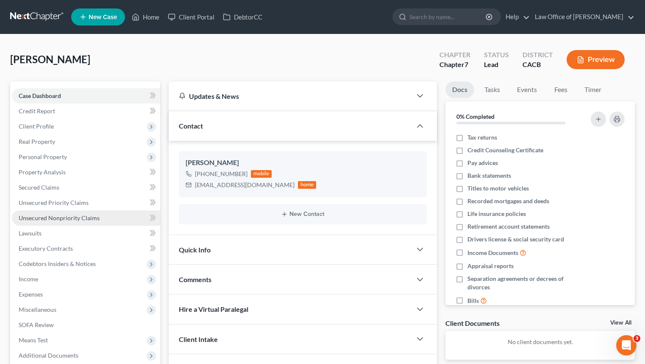
click at [104, 222] on link "Unsecured Nonpriority Claims" at bounding box center [86, 217] width 148 height 15
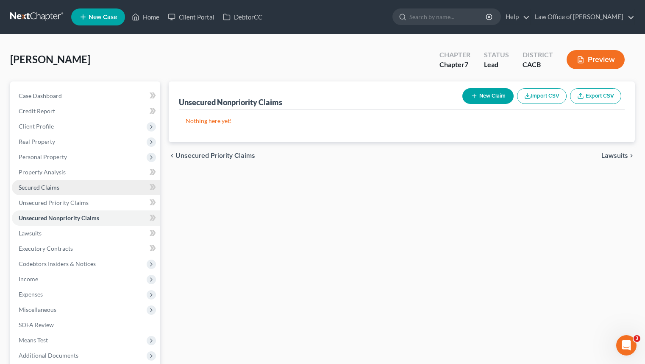
click at [87, 192] on link "Secured Claims" at bounding box center [86, 187] width 148 height 15
click at [115, 222] on link "Unsecured Nonpriority Claims" at bounding box center [86, 217] width 148 height 15
click at [491, 91] on button "New Claim" at bounding box center [488, 96] width 51 height 16
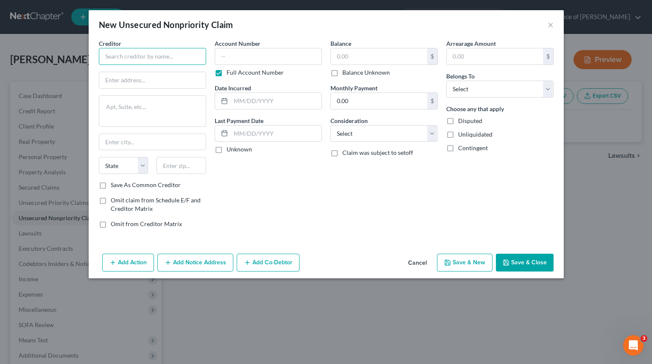
click at [152, 60] on input "text" at bounding box center [152, 56] width 107 height 17
click at [178, 57] on input "text" at bounding box center [152, 56] width 107 height 17
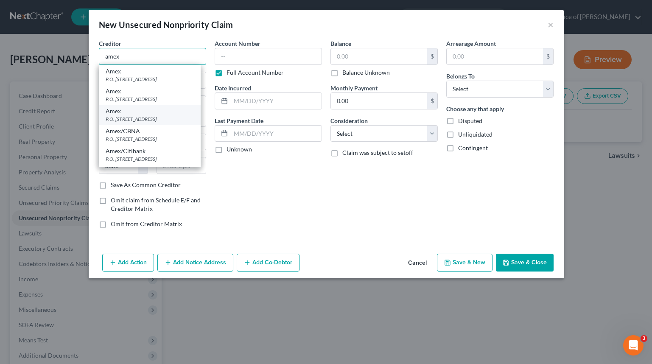
scroll to position [65, 0]
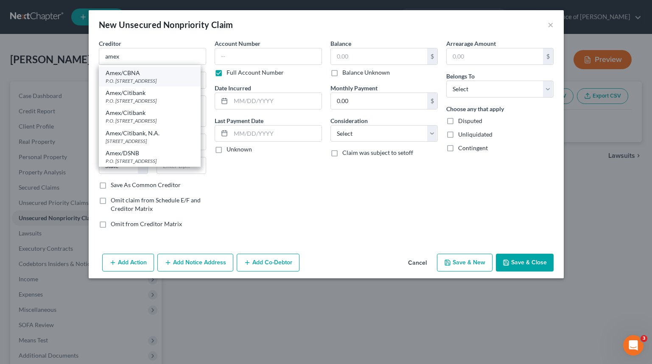
click at [172, 78] on div "P.O. [STREET_ADDRESS]" at bounding box center [150, 80] width 88 height 7
type input "Amex/CBNA"
type input "P.O. Box 6789"
type input "[GEOGRAPHIC_DATA]"
select select "43"
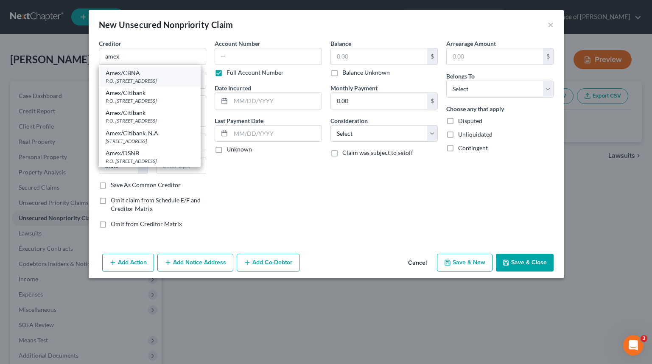
type input "57117"
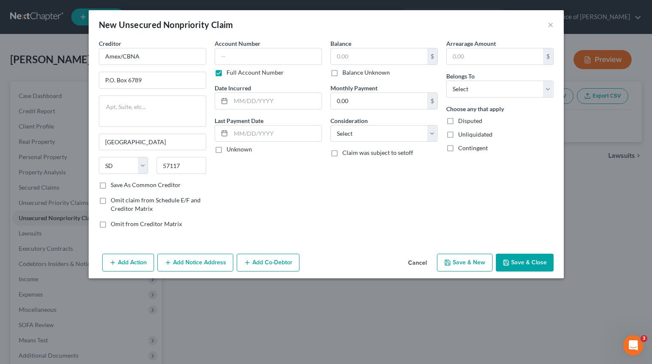
scroll to position [0, 0]
click at [366, 56] on input "text" at bounding box center [379, 56] width 96 height 16
type input "4,635"
click at [265, 96] on input "text" at bounding box center [276, 101] width 91 height 16
type input "2019"
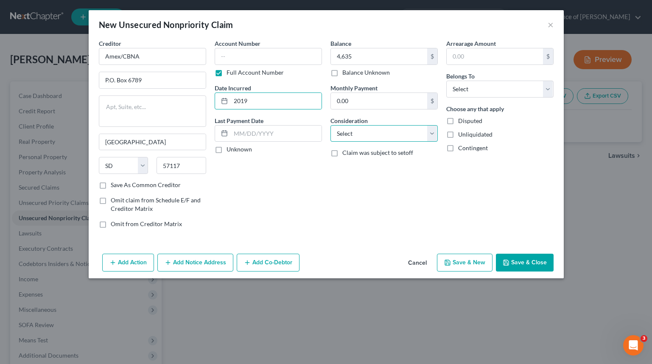
click at [389, 139] on select "Select Cable / Satellite Services Collection Agency Credit Card Debt Debt Couns…" at bounding box center [383, 133] width 107 height 17
select select "2"
click at [330, 125] on select "Select Cable / Satellite Services Collection Agency Credit Card Debt Debt Couns…" at bounding box center [383, 133] width 107 height 17
click at [286, 67] on div "Account Number Full Account Number" at bounding box center [268, 58] width 107 height 38
click at [283, 61] on input "text" at bounding box center [268, 56] width 107 height 17
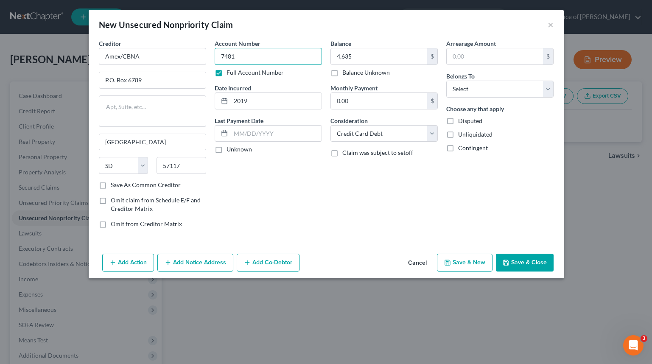
type input "7481"
click at [535, 261] on button "Save & Close" at bounding box center [525, 263] width 58 height 18
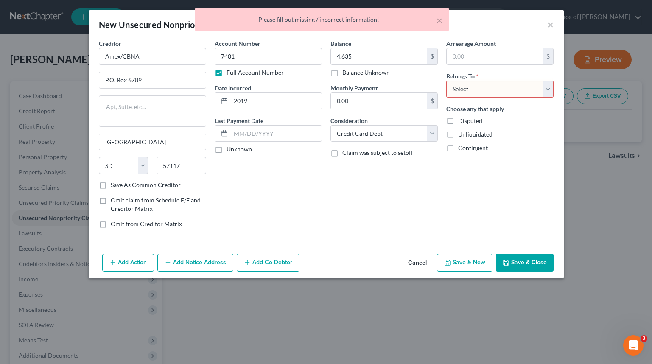
click at [481, 82] on select "Select Debtor 1 Only Debtor 2 Only Debtor 1 And Debtor 2 Only At Least One Of T…" at bounding box center [499, 89] width 107 height 17
select select "0"
click at [446, 81] on select "Select Debtor 1 Only Debtor 2 Only Debtor 1 And Debtor 2 Only At Least One Of T…" at bounding box center [499, 89] width 107 height 17
click at [529, 260] on button "Save & Close" at bounding box center [525, 263] width 58 height 18
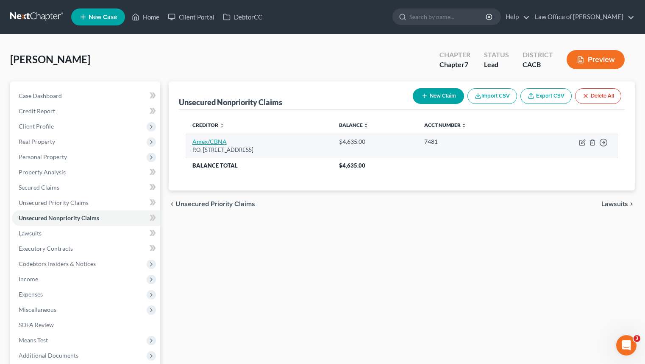
click at [218, 139] on link "Amex/CBNA" at bounding box center [210, 141] width 34 height 7
select select "43"
select select "2"
select select "0"
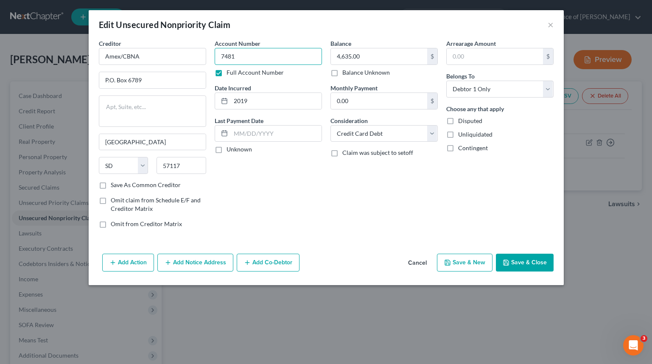
click at [304, 59] on input "7481" at bounding box center [268, 56] width 107 height 17
type input "7481, 7481"
drag, startPoint x: 388, startPoint y: 59, endPoint x: 405, endPoint y: 61, distance: 17.0
click at [405, 61] on input "4,635.00" at bounding box center [379, 56] width 96 height 16
type input "15,700"
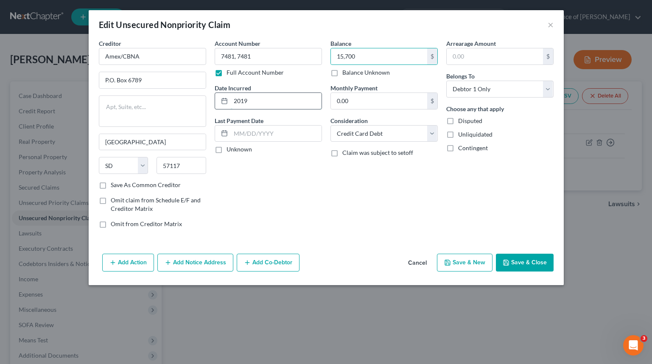
click at [266, 105] on input "2019" at bounding box center [276, 101] width 91 height 16
type input "2017"
click at [516, 259] on button "Save & Close" at bounding box center [525, 263] width 58 height 18
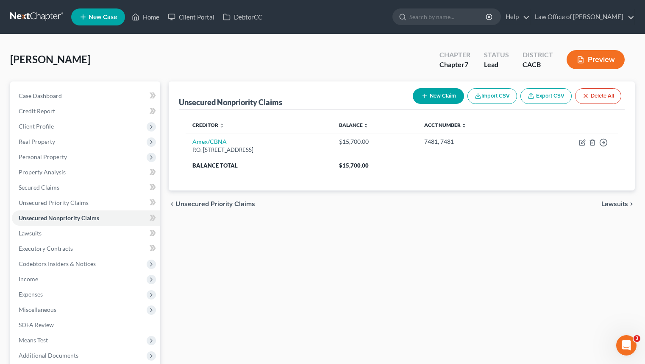
click at [427, 97] on button "New Claim" at bounding box center [438, 96] width 51 height 16
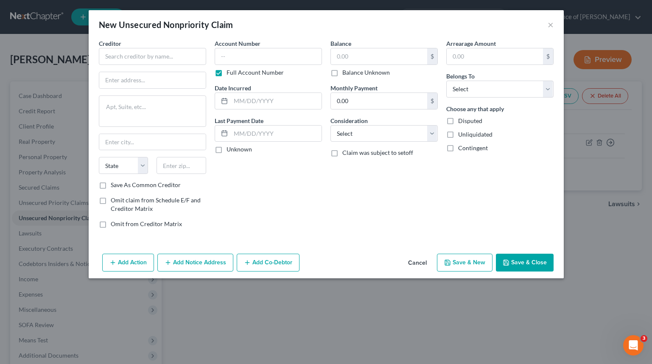
click at [188, 47] on div "Creditor *" at bounding box center [152, 52] width 107 height 26
click at [182, 54] on input "text" at bounding box center [152, 56] width 107 height 17
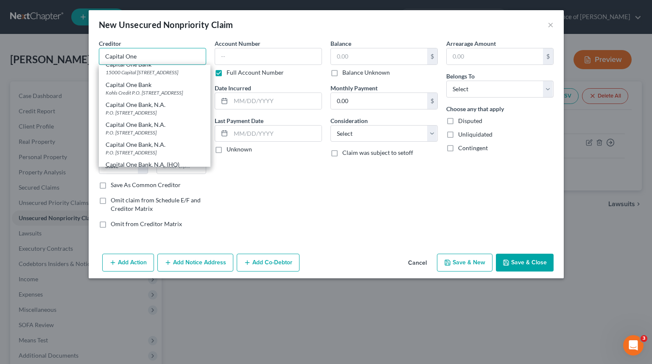
scroll to position [123, 0]
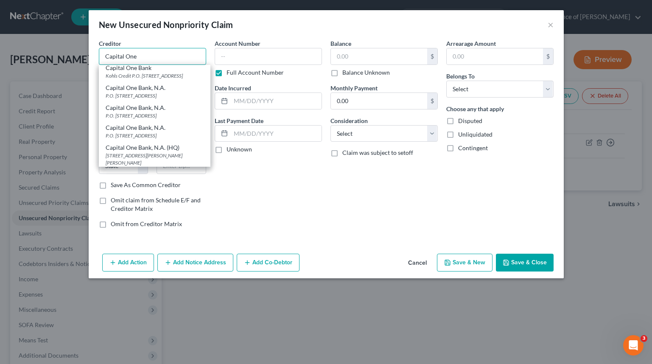
type input "Capital One"
click at [343, 203] on div "Balance $ Balance Unknown Balance Undetermined $ Balance Unknown Monthly Paymen…" at bounding box center [384, 137] width 116 height 196
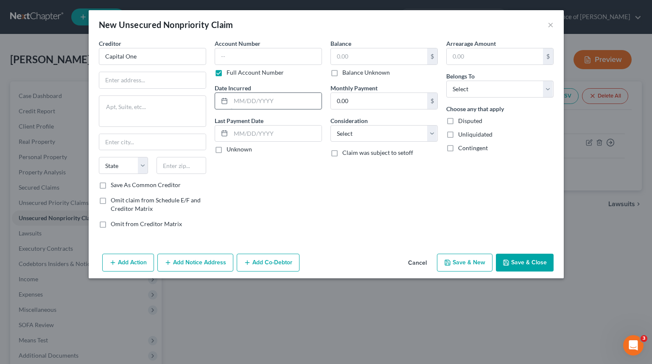
scroll to position [0, 0]
click at [247, 55] on input "text" at bounding box center [268, 56] width 107 height 17
type input "6309"
click at [357, 56] on input "text" at bounding box center [379, 56] width 96 height 16
type input "5,480"
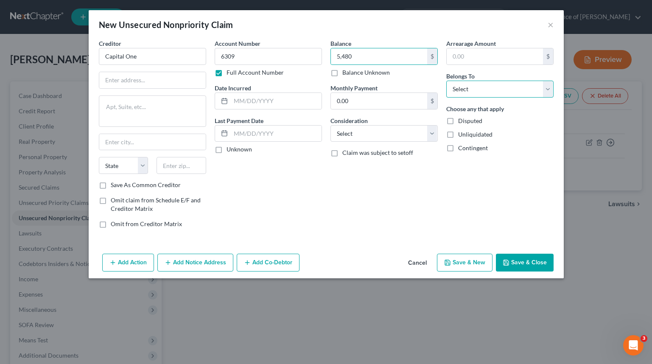
click at [521, 92] on select "Select Debtor 1 Only Debtor 2 Only Debtor 1 And Debtor 2 Only At Least One Of T…" at bounding box center [499, 89] width 107 height 17
select select "0"
click at [446, 81] on select "Select Debtor 1 Only Debtor 2 Only Debtor 1 And Debtor 2 Only At Least One Of T…" at bounding box center [499, 89] width 107 height 17
click at [302, 107] on input "text" at bounding box center [276, 101] width 91 height 16
type input "2010"
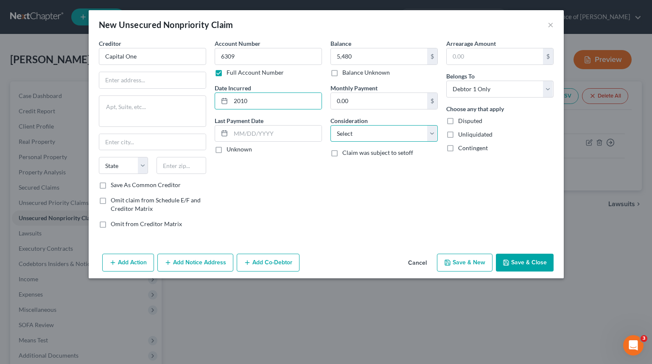
click at [388, 139] on select "Select Cable / Satellite Services Collection Agency Credit Card Debt Debt Couns…" at bounding box center [383, 133] width 107 height 17
select select "2"
click at [330, 125] on select "Select Cable / Satellite Services Collection Agency Credit Card Debt Debt Couns…" at bounding box center [383, 133] width 107 height 17
click at [153, 53] on input "Capital One" at bounding box center [152, 56] width 107 height 17
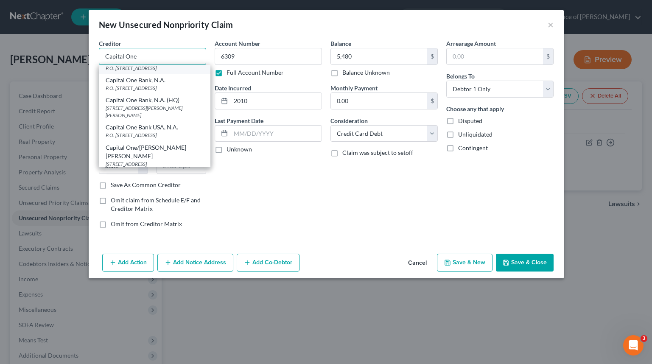
scroll to position [207, 0]
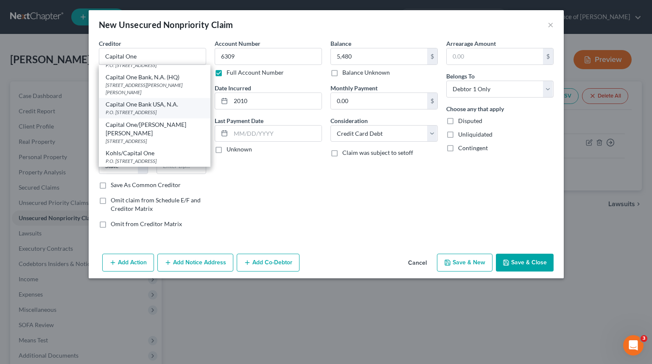
click at [187, 116] on div "P.O. [STREET_ADDRESS]" at bounding box center [155, 112] width 98 height 7
type input "Capital One Bank USA, N.A."
type input "P.O. Box 31293"
type input "[GEOGRAPHIC_DATA]"
select select "46"
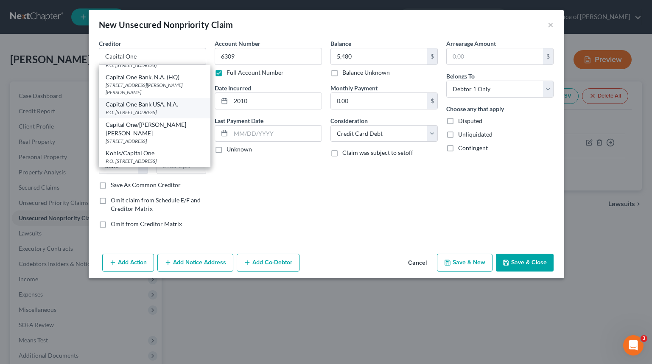
type input "84131"
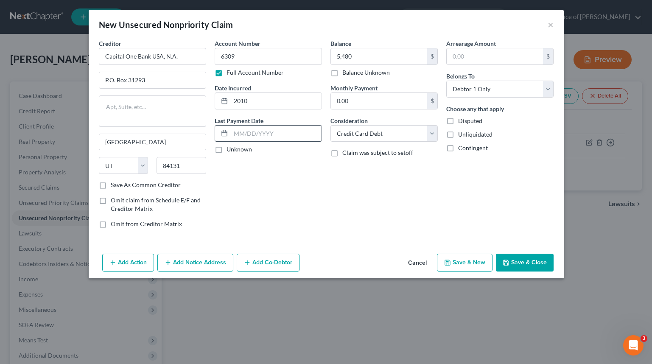
scroll to position [0, 0]
click at [535, 262] on button "Save & Close" at bounding box center [525, 263] width 58 height 18
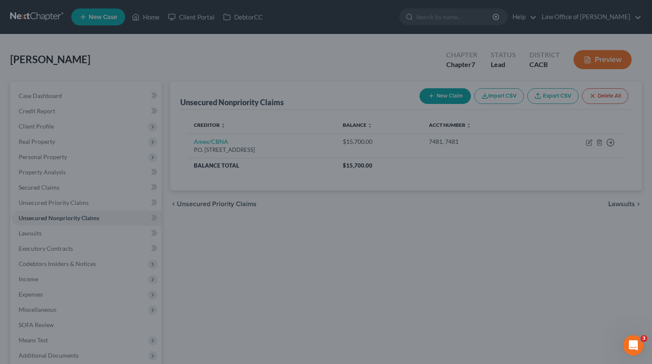
type input "5,480.00"
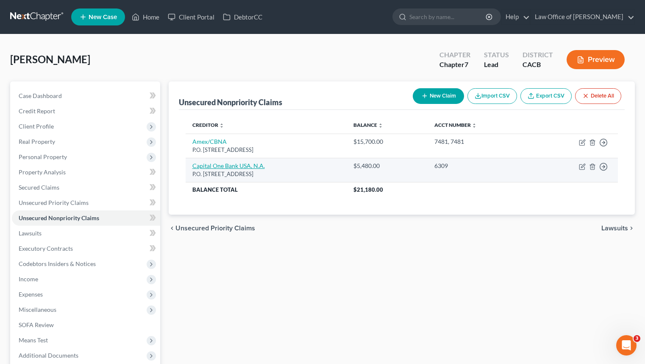
click at [233, 164] on link "Capital One Bank USA, N.A." at bounding box center [229, 165] width 73 height 7
select select "46"
select select "2"
select select "0"
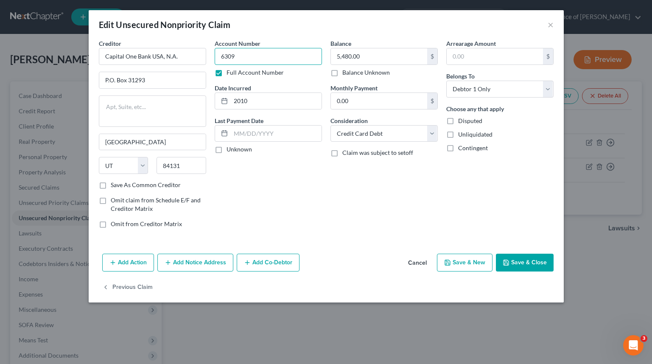
click at [282, 54] on input "6309" at bounding box center [268, 56] width 107 height 17
type input "6309, 7805"
click at [364, 55] on input "5,480.00" at bounding box center [379, 56] width 96 height 16
type input "7,700"
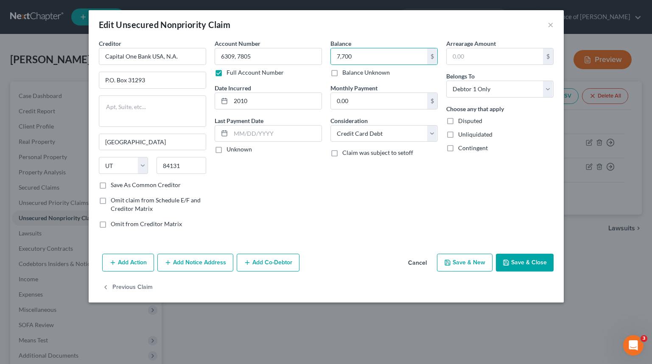
click at [531, 267] on button "Save & Close" at bounding box center [525, 263] width 58 height 18
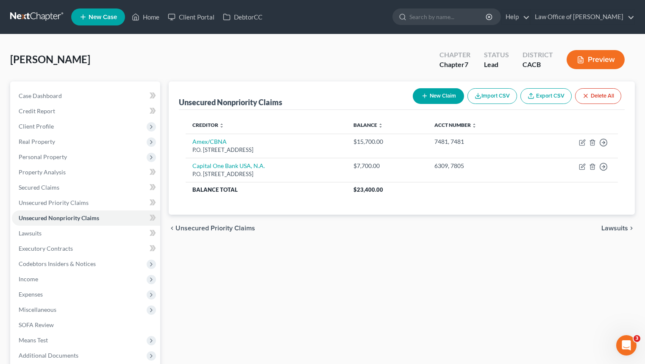
click at [450, 102] on button "New Claim" at bounding box center [438, 96] width 51 height 16
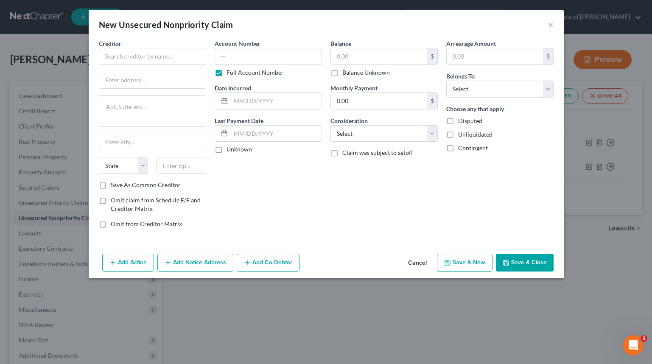
click at [172, 47] on div "Creditor *" at bounding box center [152, 52] width 107 height 26
drag, startPoint x: 176, startPoint y: 48, endPoint x: 179, endPoint y: 52, distance: 4.9
click at [176, 49] on div "Creditor *" at bounding box center [152, 52] width 107 height 26
click at [179, 52] on input "text" at bounding box center [152, 56] width 107 height 17
click at [190, 53] on input "Discover Card" at bounding box center [152, 56] width 107 height 17
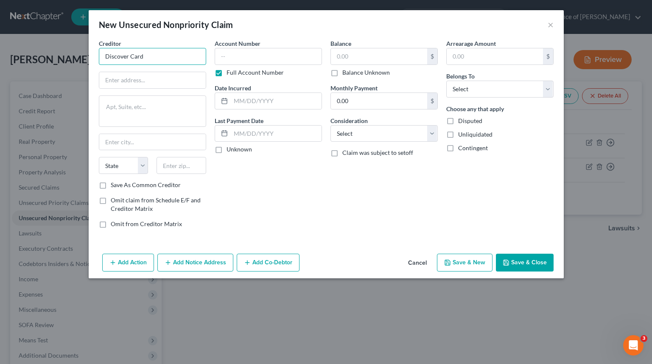
click at [190, 53] on input "Discover Card" at bounding box center [152, 56] width 107 height 17
type input "Discover"
click at [303, 56] on input "text" at bounding box center [268, 56] width 107 height 17
type input "1100"
click at [406, 39] on div "Balance $ Balance Unknown Balance Undetermined $ Balance Unknown" at bounding box center [383, 58] width 107 height 38
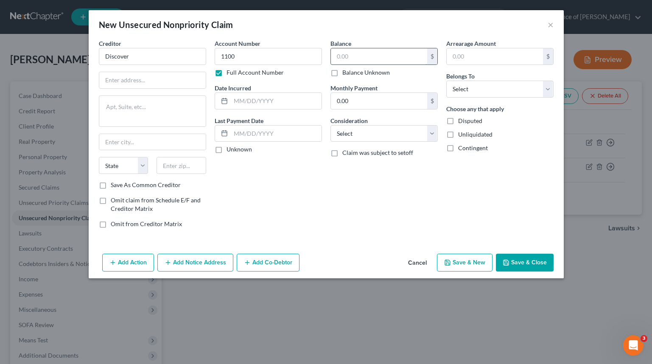
click at [393, 50] on input "text" at bounding box center [379, 56] width 96 height 16
type input "9,700"
click at [504, 84] on select "Select Debtor 1 Only Debtor 2 Only Debtor 1 And Debtor 2 Only At Least One Of T…" at bounding box center [499, 89] width 107 height 17
select select "0"
click at [446, 81] on select "Select Debtor 1 Only Debtor 2 Only Debtor 1 And Debtor 2 Only At Least One Of T…" at bounding box center [499, 89] width 107 height 17
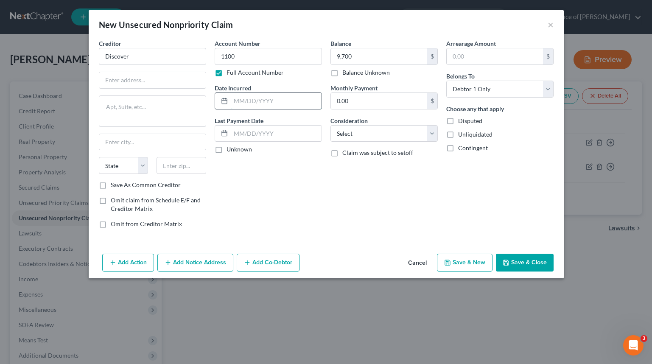
click at [281, 94] on input "text" at bounding box center [276, 101] width 91 height 16
type input "2011"
click at [384, 126] on select "Select Cable / Satellite Services Collection Agency Credit Card Debt Debt Couns…" at bounding box center [383, 133] width 107 height 17
select select "2"
click at [330, 125] on select "Select Cable / Satellite Services Collection Agency Credit Card Debt Debt Couns…" at bounding box center [383, 133] width 107 height 17
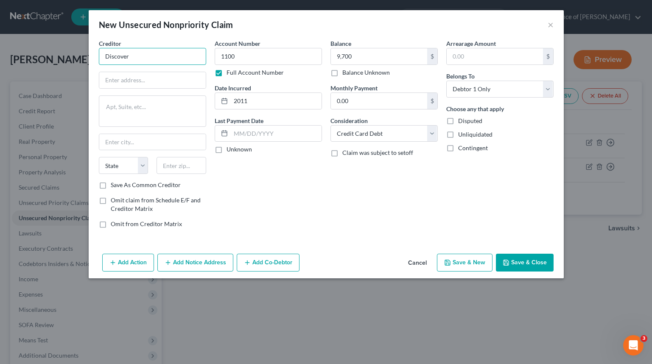
click at [168, 58] on input "Discover" at bounding box center [152, 56] width 107 height 17
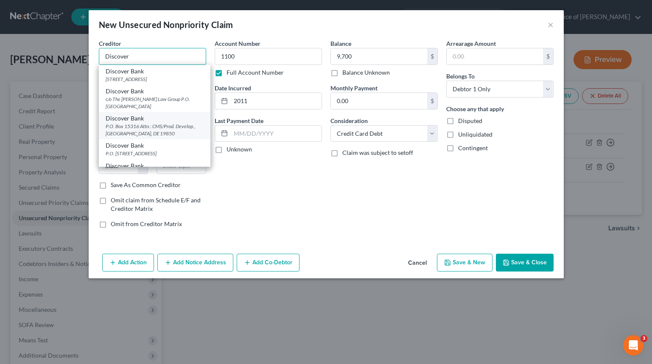
scroll to position [11, 0]
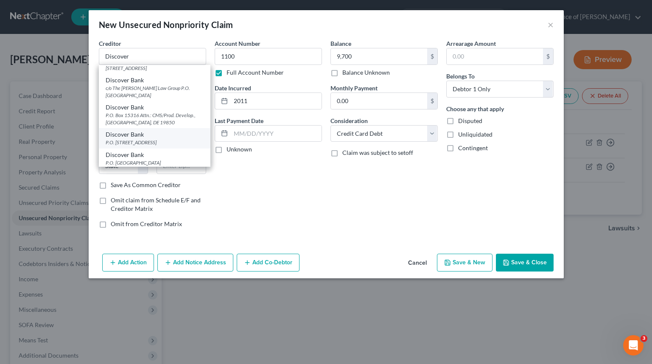
click at [154, 145] on div "P.O. Box 30939, Salt Lake City, UT 84130" at bounding box center [155, 142] width 98 height 7
type input "Discover Bank"
type input "P.O. Box 30939"
type input "Salt Lake City"
select select "46"
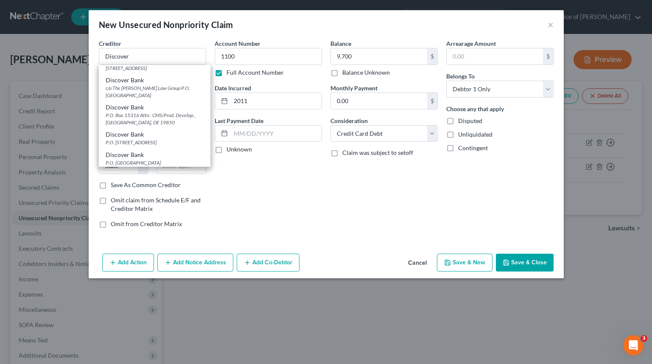
type input "84130"
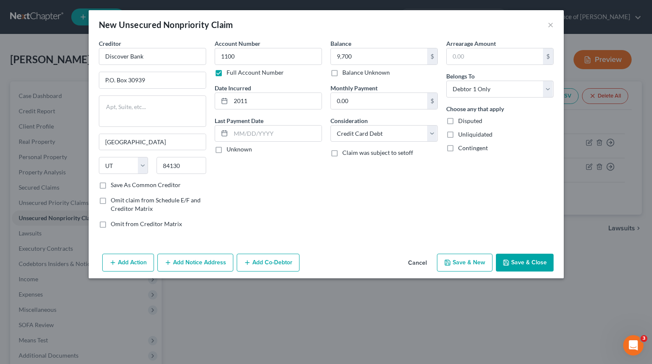
click at [530, 257] on button "Save & Close" at bounding box center [525, 263] width 58 height 18
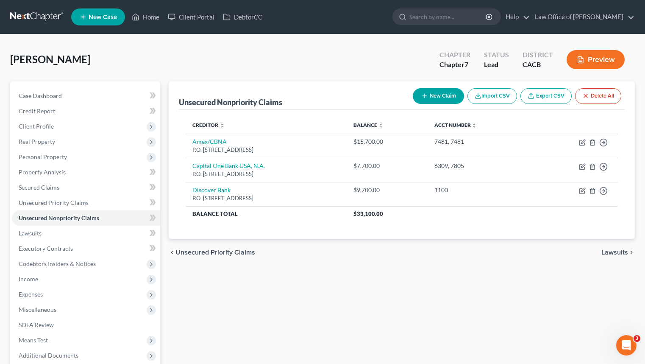
click at [429, 102] on button "New Claim" at bounding box center [438, 96] width 51 height 16
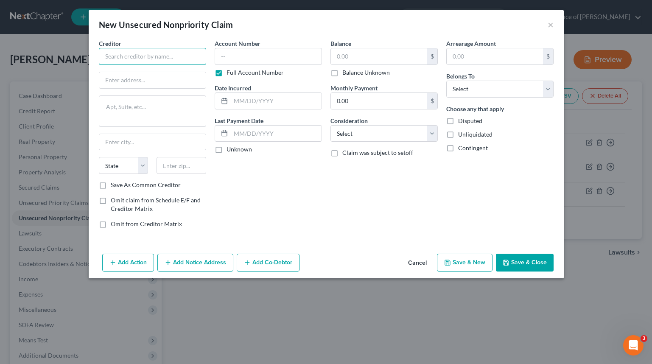
click at [179, 61] on input "text" at bounding box center [152, 56] width 107 height 17
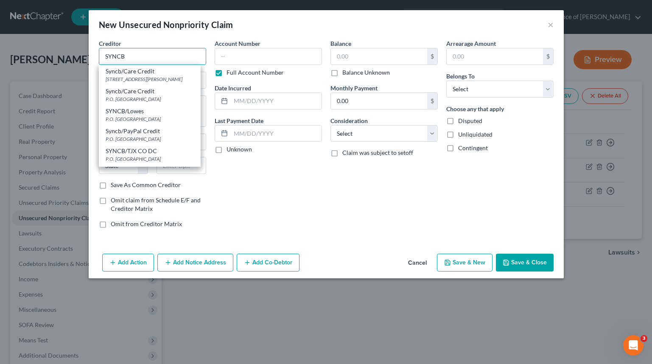
click at [165, 58] on input "SYNCB" at bounding box center [152, 56] width 107 height 17
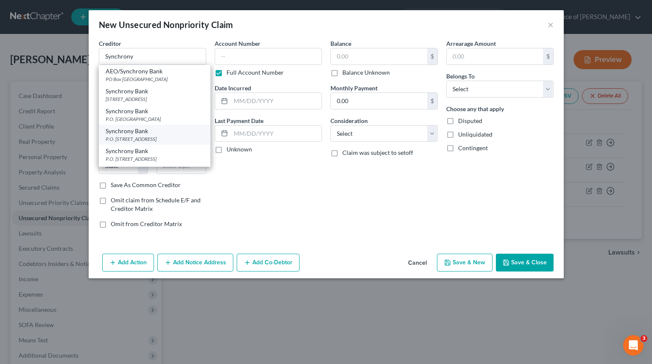
click at [162, 142] on div "P.O. Box 71757, Philadelphia, PA 19176" at bounding box center [155, 138] width 98 height 7
type input "Synchrony Bank"
type input "P.O. Box 71757"
type input "Philadelphia"
select select "39"
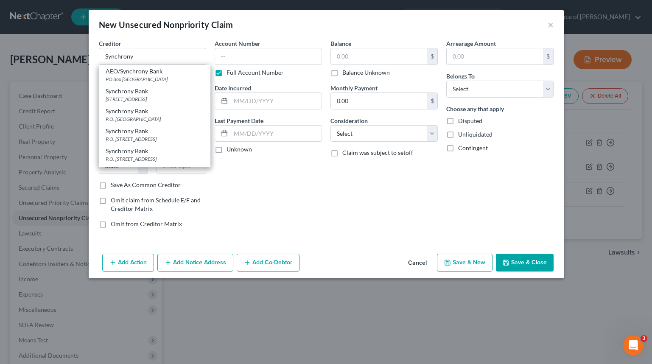
type input "19176"
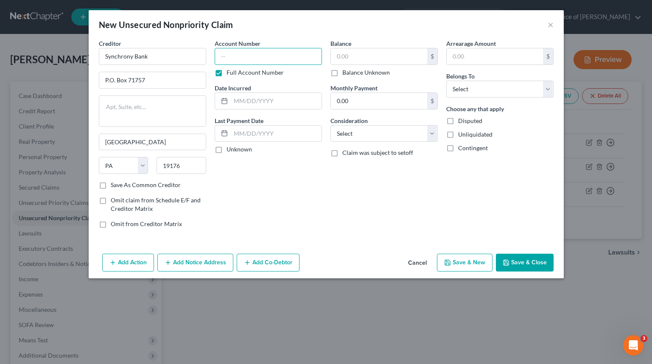
click at [262, 55] on input "text" at bounding box center [268, 56] width 107 height 17
type input "1919"
click at [388, 61] on input "text" at bounding box center [379, 56] width 96 height 16
type input "3,800"
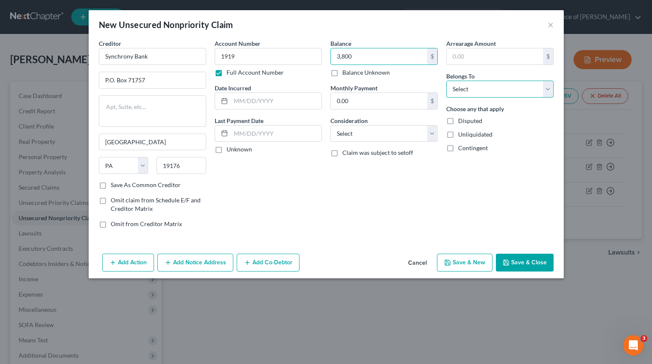
click at [506, 89] on select "Select Debtor 1 Only Debtor 2 Only Debtor 1 And Debtor 2 Only At Least One Of T…" at bounding box center [499, 89] width 107 height 17
click at [446, 81] on select "Select Debtor 1 Only Debtor 2 Only Debtor 1 And Debtor 2 Only At Least One Of T…" at bounding box center [499, 89] width 107 height 17
click at [499, 93] on select "Select Debtor 1 Only Debtor 2 Only Debtor 1 And Debtor 2 Only At Least One Of T…" at bounding box center [499, 89] width 107 height 17
select select "0"
click at [446, 81] on select "Select Debtor 1 Only Debtor 2 Only Debtor 1 And Debtor 2 Only At Least One Of T…" at bounding box center [499, 89] width 107 height 17
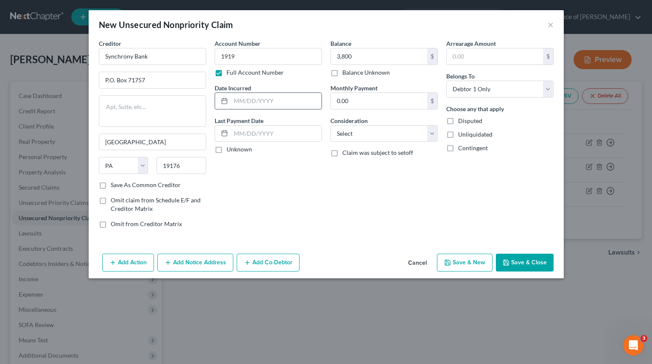
click at [273, 103] on input "text" at bounding box center [276, 101] width 91 height 16
type input "2022"
click at [184, 64] on input "Synchrony Bank" at bounding box center [152, 56] width 107 height 17
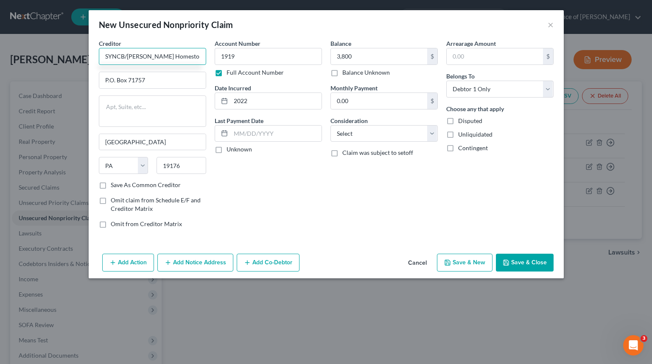
type input "SYNCB/Ashley Homestores"
click at [310, 200] on div "Account Number 1919 Full Account Number Date Incurred 2022 Last Payment Date Un…" at bounding box center [268, 137] width 116 height 196
click at [533, 266] on button "Save & Close" at bounding box center [525, 263] width 58 height 18
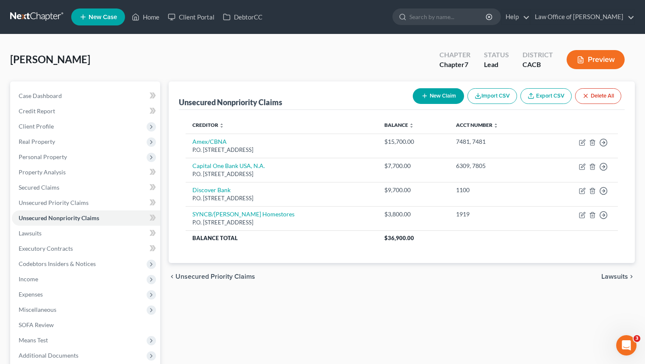
click at [418, 92] on button "New Claim" at bounding box center [438, 96] width 51 height 16
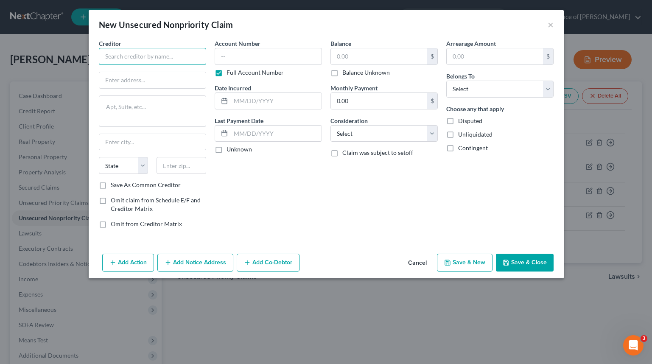
click at [170, 59] on input "text" at bounding box center [152, 56] width 107 height 17
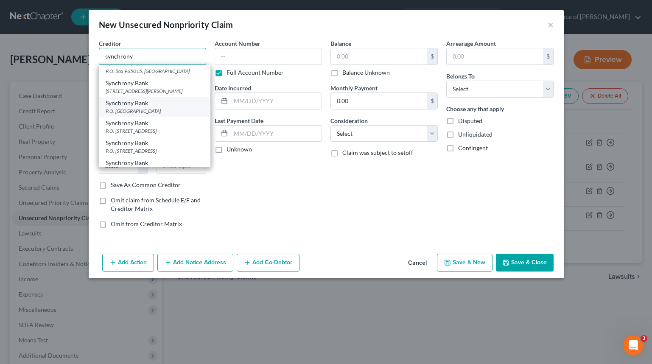
scroll to position [268, 0]
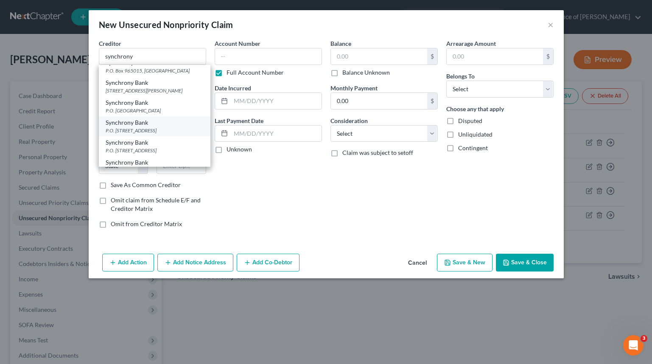
click at [165, 127] on div "Synchrony Bank" at bounding box center [155, 122] width 98 height 8
type input "Synchrony Bank"
type input "P.O. Box 71746"
type input "Philadelphia"
select select "39"
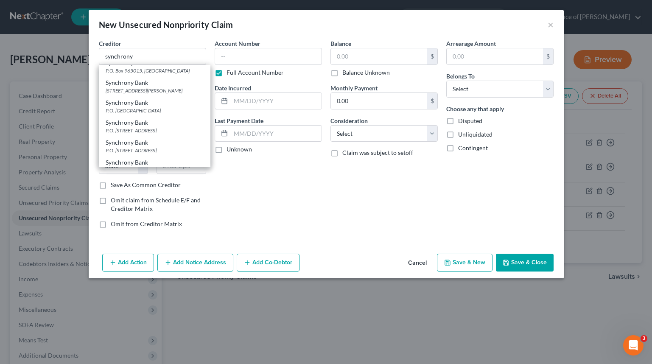
type input "19176"
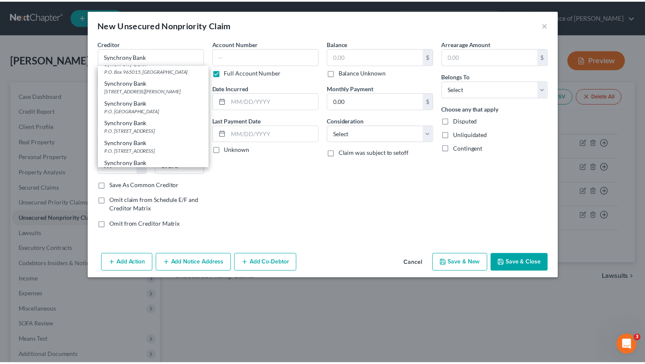
scroll to position [0, 0]
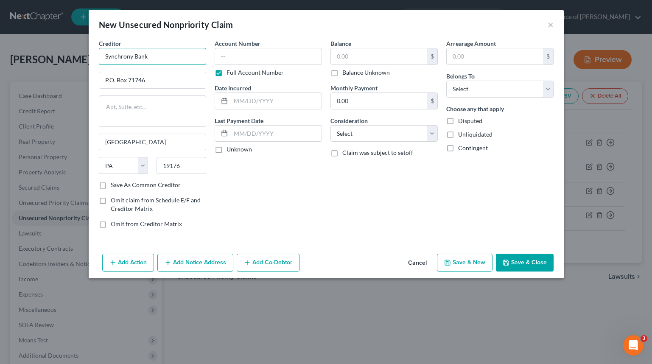
click at [187, 54] on input "Synchrony Bank" at bounding box center [152, 56] width 107 height 17
type input "SYNCB/TJX COS DC"
click at [276, 51] on input "text" at bounding box center [268, 56] width 107 height 17
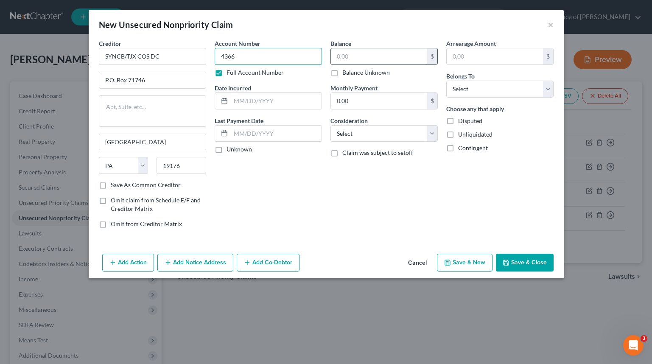
type input "4366"
click at [384, 58] on input "text" at bounding box center [379, 56] width 96 height 16
type input "4,700"
click at [513, 85] on select "Select Debtor 1 Only Debtor 2 Only Debtor 1 And Debtor 2 Only At Least One Of T…" at bounding box center [499, 89] width 107 height 17
select select "0"
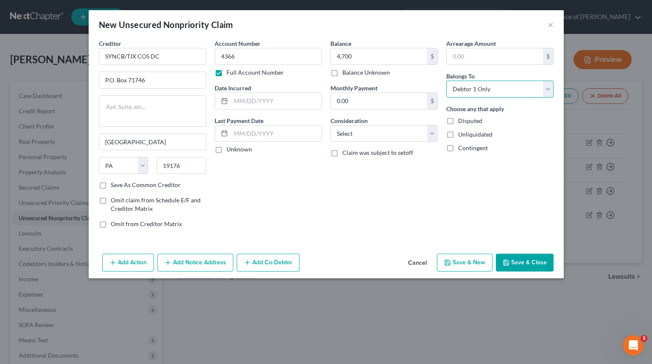
click at [446, 81] on select "Select Debtor 1 Only Debtor 2 Only Debtor 1 And Debtor 2 Only At Least One Of T…" at bounding box center [499, 89] width 107 height 17
click at [280, 100] on input "text" at bounding box center [276, 101] width 91 height 16
type input "2016"
click at [369, 133] on select "Select Cable / Satellite Services Collection Agency Credit Card Debt Debt Couns…" at bounding box center [383, 133] width 107 height 17
select select "2"
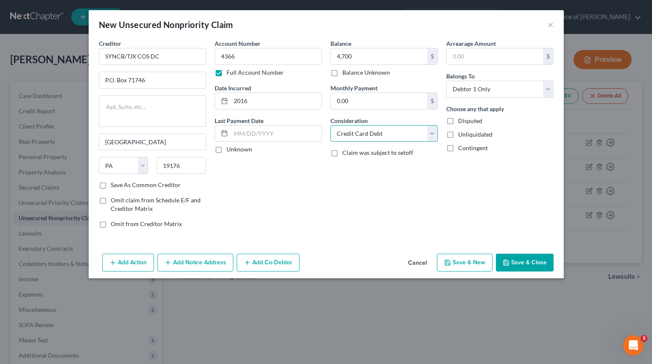
click at [330, 125] on select "Select Cable / Satellite Services Collection Agency Credit Card Debt Debt Couns…" at bounding box center [383, 133] width 107 height 17
click at [526, 265] on button "Save & Close" at bounding box center [525, 263] width 58 height 18
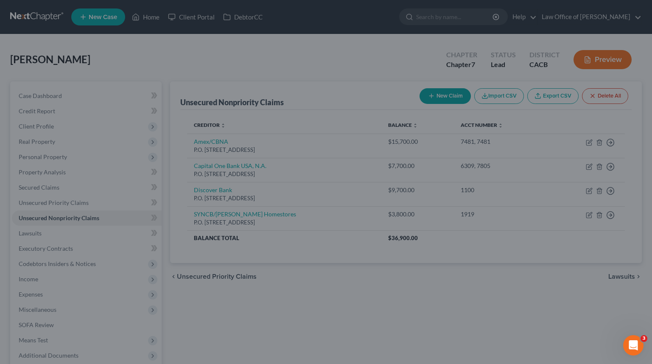
type input "4,700.00"
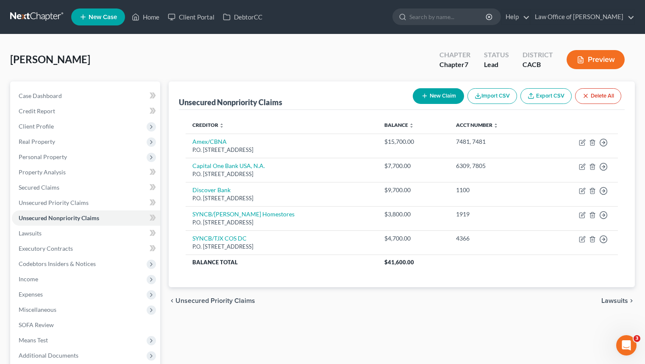
click at [444, 99] on button "New Claim" at bounding box center [438, 96] width 51 height 16
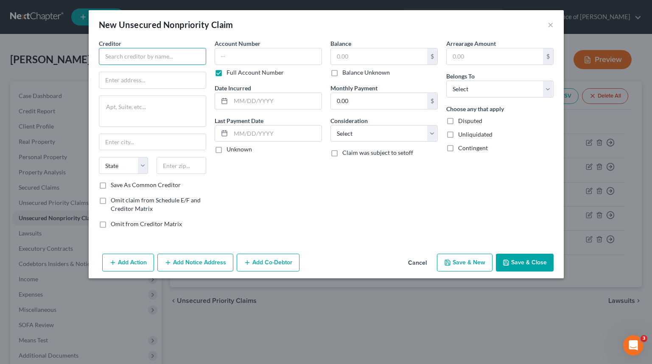
click at [152, 54] on input "text" at bounding box center [152, 56] width 107 height 17
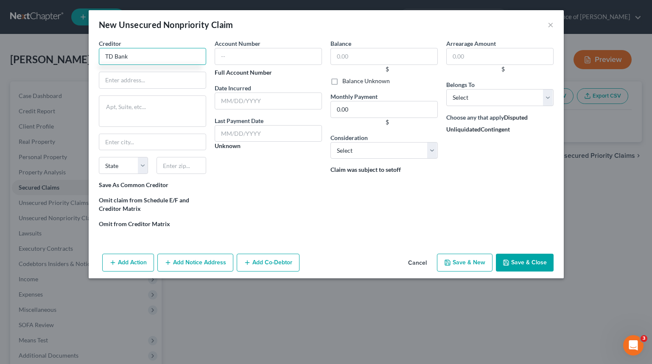
click at [139, 56] on input "TD Bank" at bounding box center [152, 56] width 107 height 17
click at [157, 63] on input "Td" at bounding box center [152, 56] width 107 height 17
type input "Target Credit"
type input "TD BANK USA/TARGET CREDIT"
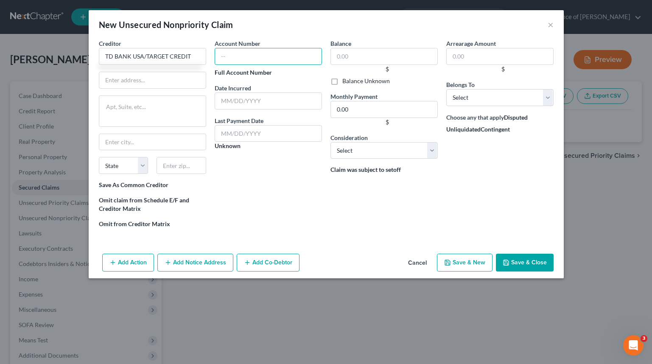
click at [266, 48] on input "text" at bounding box center [268, 56] width 107 height 17
type input "1786"
click at [397, 67] on div "$" at bounding box center [387, 69] width 100 height 8
click at [401, 61] on input "text" at bounding box center [383, 56] width 107 height 17
type input "4,660"
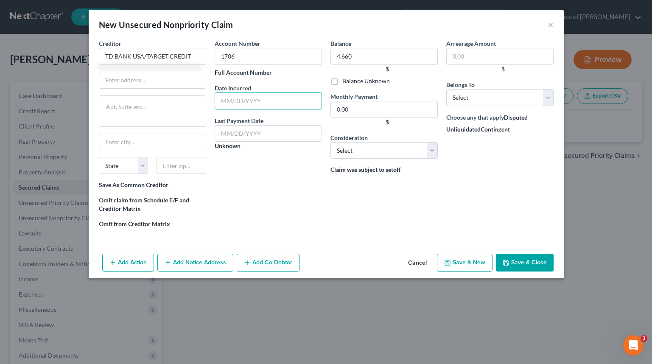
click at [302, 108] on input "text" at bounding box center [268, 100] width 107 height 17
type input "2016"
click at [375, 149] on select "Select Cable / Satellite Services Collection Agency Credit Card Debt Debt Couns…" at bounding box center [383, 150] width 107 height 17
select select "2"
click at [330, 142] on select "Select Cable / Satellite Services Collection Agency Credit Card Debt Debt Couns…" at bounding box center [383, 150] width 107 height 17
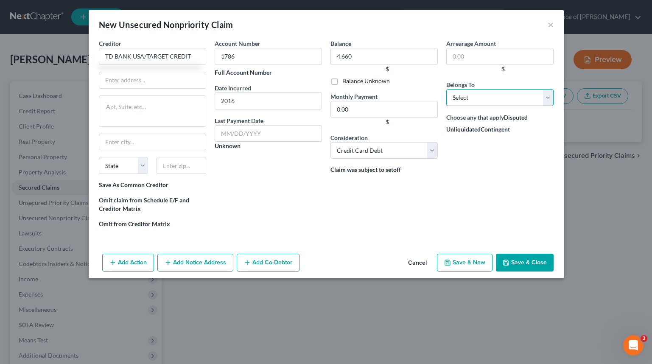
click at [521, 103] on select "Select Debtor 1 Only Debtor 2 Only Debtor 1 And Debtor 2 Only At Least One Of T…" at bounding box center [499, 97] width 107 height 17
click at [446, 89] on select "Select Debtor 1 Only Debtor 2 Only Debtor 1 And Debtor 2 Only At Least One Of T…" at bounding box center [499, 97] width 107 height 17
click at [528, 95] on select "Select Debtor 1 Only Debtor 2 Only Debtor 1 And Debtor 2 Only At Least One Of T…" at bounding box center [499, 97] width 107 height 17
select select "0"
click at [446, 89] on select "Select Debtor 1 Only Debtor 2 Only Debtor 1 And Debtor 2 Only At Least One Of T…" at bounding box center [499, 97] width 107 height 17
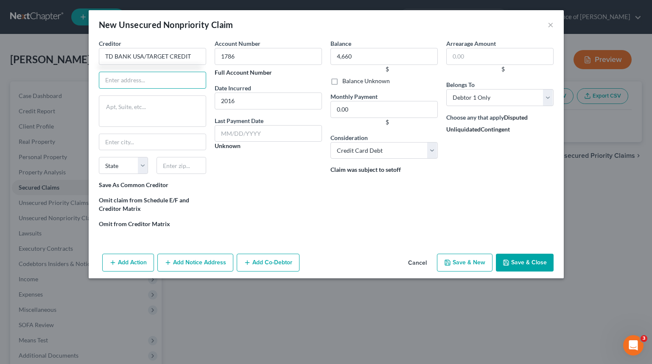
drag, startPoint x: 138, startPoint y: 77, endPoint x: 155, endPoint y: 77, distance: 17.0
click at [138, 77] on input "text" at bounding box center [152, 80] width 107 height 17
click at [539, 200] on div "Arrearage Amount $ Belongs To * Select Debtor 1 Only Debtor 2 Only Debtor 1 And…" at bounding box center [500, 137] width 116 height 196
click at [135, 75] on input "text" at bounding box center [152, 80] width 107 height 17
type input "PO Box 673"
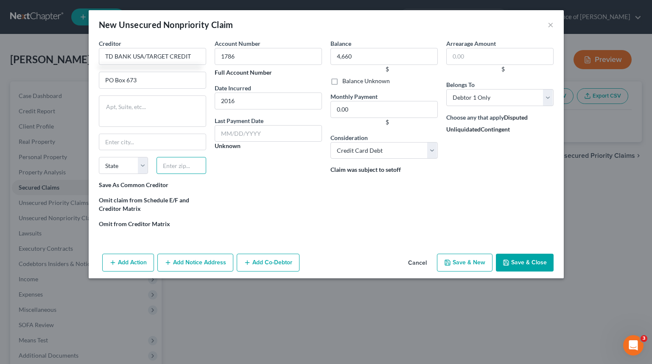
click at [193, 167] on input "text" at bounding box center [181, 165] width 50 height 17
type input "55440"
click at [284, 205] on div "Account Number 1786 Full Account Number Date Incurred 2016 Last Payment Date Un…" at bounding box center [268, 137] width 116 height 196
click at [128, 169] on select "State AL AK AR AZ CA CO CT DE DC FL GA GU HI ID IL IN IA KS KY LA ME MD MA MI M…" at bounding box center [124, 165] width 50 height 17
select select "24"
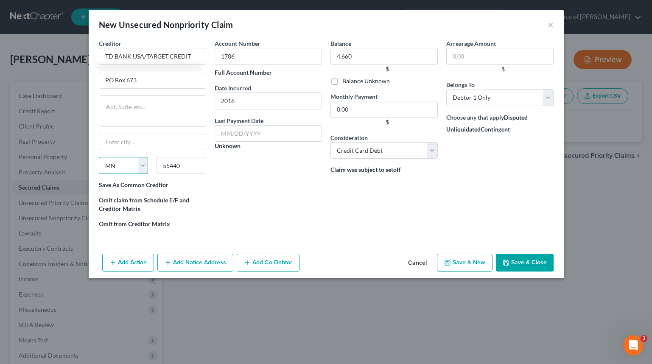
click at [99, 157] on select "State AL AK AR AZ CA CO CT DE DC FL GA GU HI ID IL IN IA KS KY LA ME MD MA MI M…" at bounding box center [124, 165] width 50 height 17
click at [145, 147] on input "text" at bounding box center [152, 142] width 107 height 17
type input "Minneapolis"
click at [314, 175] on div "Account Number 1786 Full Account Number Date Incurred 2016 Last Payment Date Un…" at bounding box center [268, 137] width 116 height 196
click at [527, 263] on button "Save & Close" at bounding box center [525, 263] width 58 height 18
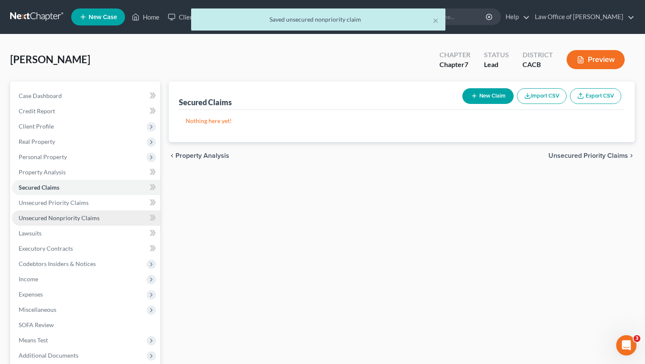
click at [120, 218] on link "Unsecured Nonpriority Claims" at bounding box center [86, 217] width 148 height 15
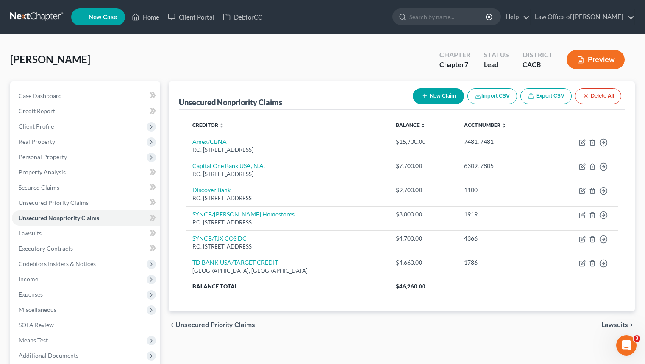
click at [416, 100] on button "New Claim" at bounding box center [438, 96] width 51 height 16
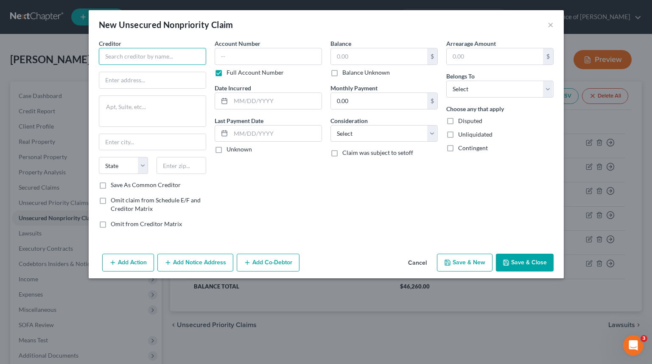
click at [160, 54] on input "text" at bounding box center [152, 56] width 107 height 17
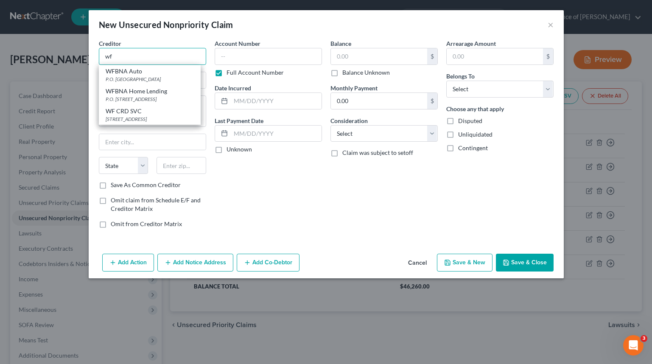
click at [151, 61] on input "wf" at bounding box center [152, 56] width 107 height 17
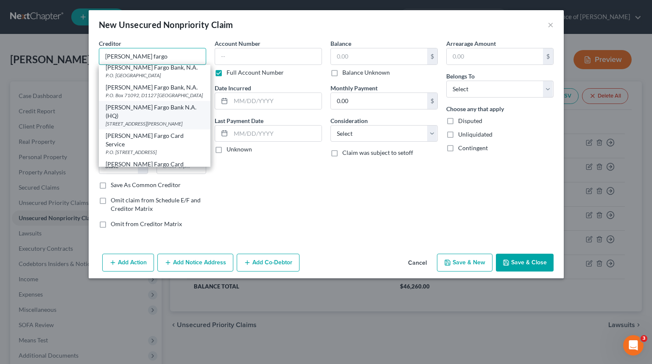
scroll to position [33, 0]
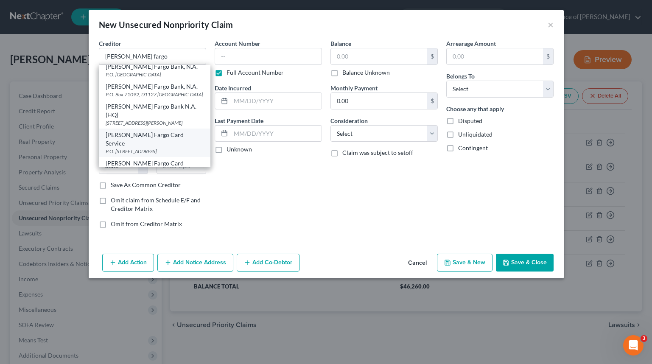
click at [186, 131] on div "Wells Fargo Card Service" at bounding box center [155, 139] width 98 height 17
type input "Wells Fargo Card Service"
type input "P.O. Box 393"
type input "Minneapolis"
select select "24"
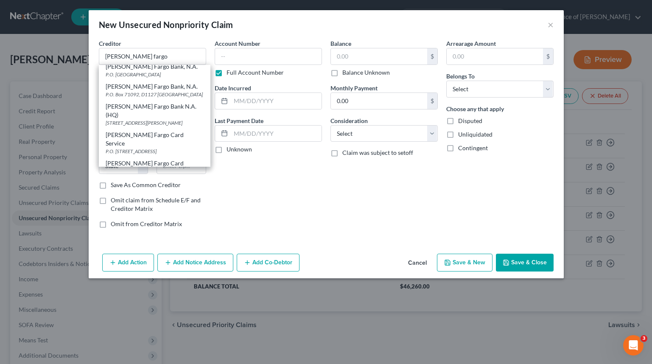
type input "55480"
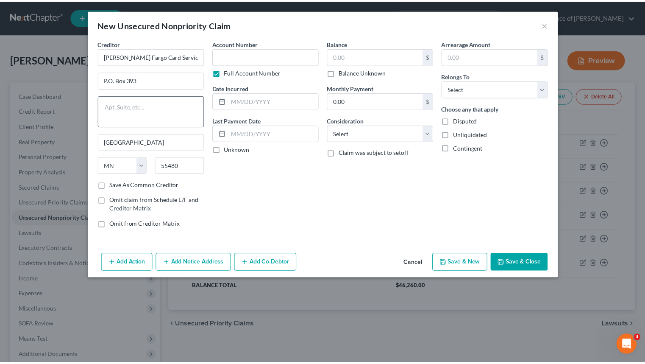
scroll to position [0, 0]
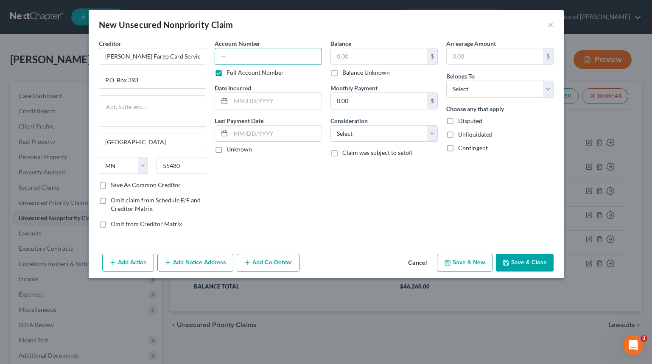
click at [299, 60] on input "text" at bounding box center [268, 56] width 107 height 17
type input "4718"
click at [397, 52] on input "text" at bounding box center [379, 56] width 96 height 16
type input "6,681"
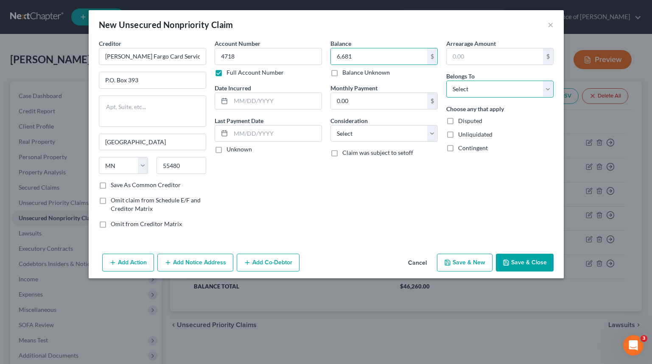
click at [483, 91] on select "Select Debtor 1 Only Debtor 2 Only Debtor 1 And Debtor 2 Only At Least One Of T…" at bounding box center [499, 89] width 107 height 17
select select "0"
click at [446, 81] on select "Select Debtor 1 Only Debtor 2 Only Debtor 1 And Debtor 2 Only At Least One Of T…" at bounding box center [499, 89] width 107 height 17
click at [257, 99] on input "text" at bounding box center [276, 101] width 91 height 16
type input "2022"
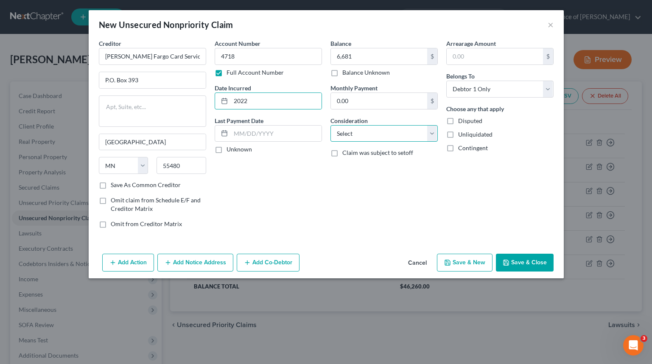
click at [407, 134] on select "Select Cable / Satellite Services Collection Agency Credit Card Debt Debt Couns…" at bounding box center [383, 133] width 107 height 17
select select "2"
click at [330, 125] on select "Select Cable / Satellite Services Collection Agency Credit Card Debt Debt Couns…" at bounding box center [383, 133] width 107 height 17
drag, startPoint x: 536, startPoint y: 264, endPoint x: 582, endPoint y: 257, distance: 46.4
click at [536, 264] on button "Save & Close" at bounding box center [525, 263] width 58 height 18
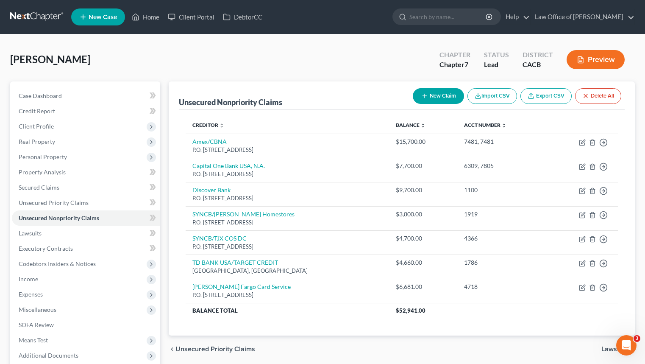
click at [145, 187] on span at bounding box center [152, 188] width 15 height 13
click at [154, 184] on icon at bounding box center [153, 187] width 6 height 11
click at [151, 187] on icon at bounding box center [153, 187] width 6 height 11
click at [113, 218] on link "Unsecured Nonpriority Claims" at bounding box center [86, 217] width 148 height 15
click at [115, 211] on link "Unsecured Nonpriority Claims" at bounding box center [86, 217] width 148 height 15
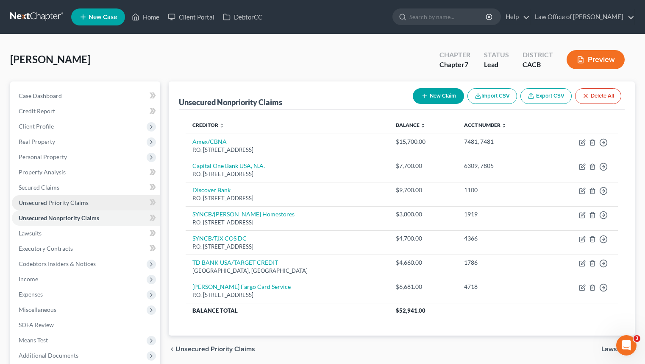
click at [113, 202] on link "Unsecured Priority Claims" at bounding box center [86, 202] width 148 height 15
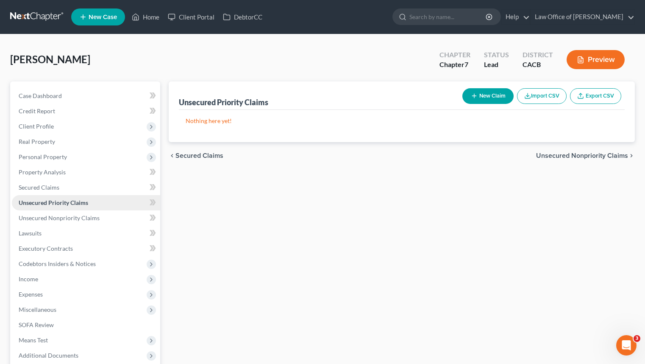
click at [109, 195] on link "Unsecured Priority Claims" at bounding box center [86, 202] width 148 height 15
click at [113, 188] on link "Secured Claims" at bounding box center [86, 187] width 148 height 15
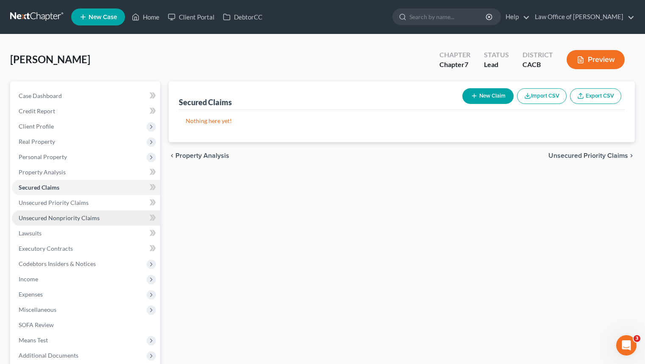
click at [117, 219] on link "Unsecured Nonpriority Claims" at bounding box center [86, 217] width 148 height 15
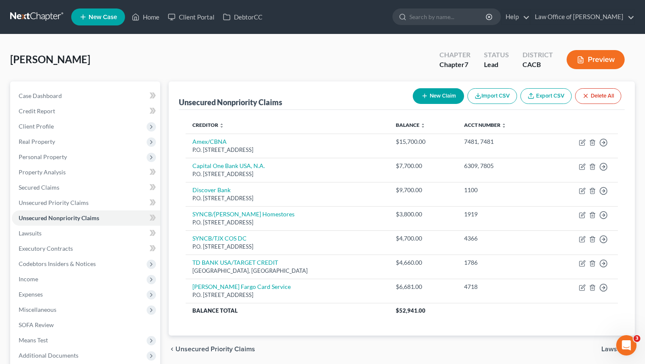
click at [21, 17] on link at bounding box center [37, 16] width 54 height 15
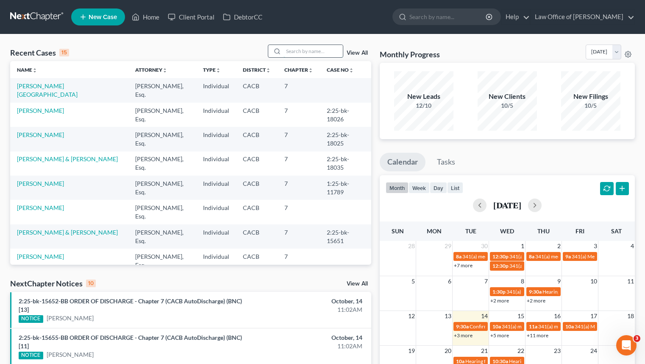
click at [313, 50] on input "search" at bounding box center [313, 51] width 59 height 12
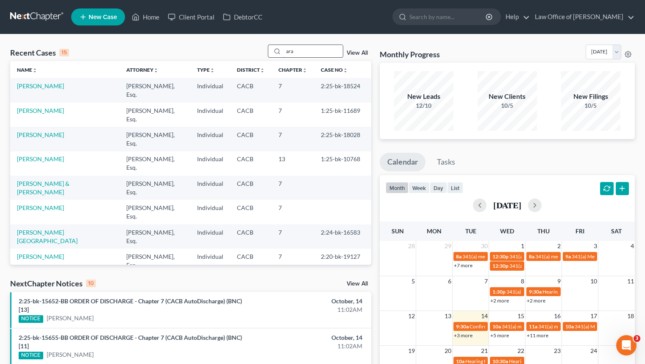
type input "ara"
click at [13, 22] on link at bounding box center [37, 16] width 54 height 15
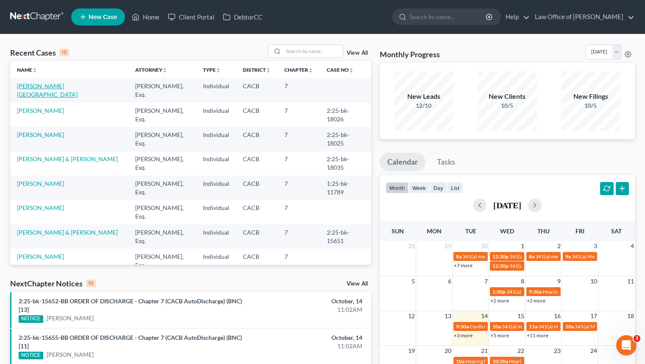
click at [45, 87] on link "[PERSON_NAME][GEOGRAPHIC_DATA]" at bounding box center [47, 90] width 61 height 16
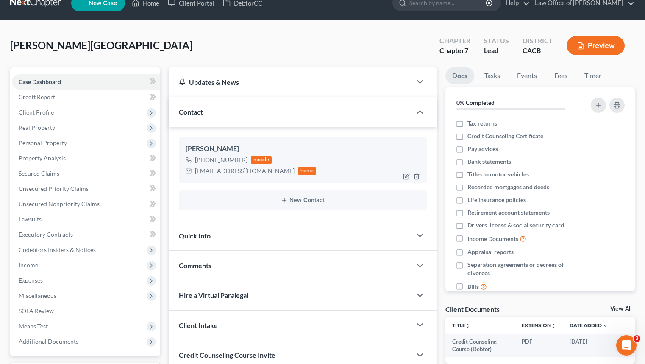
scroll to position [15, 0]
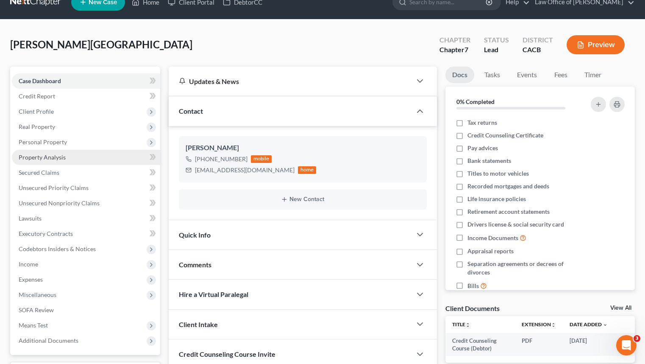
click at [78, 160] on link "Property Analysis" at bounding box center [86, 157] width 148 height 15
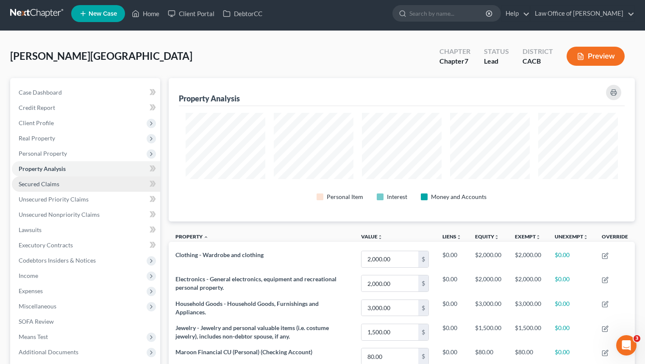
click at [103, 183] on link "Secured Claims" at bounding box center [86, 183] width 148 height 15
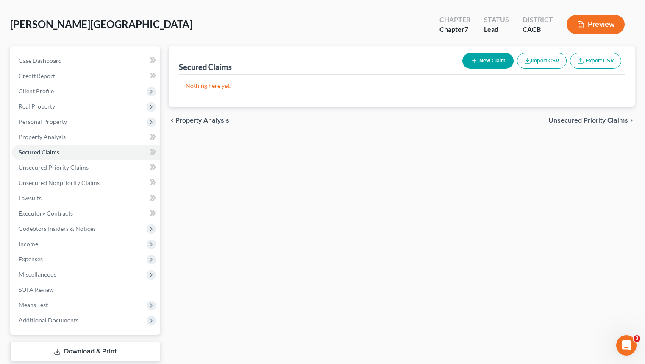
scroll to position [40, 0]
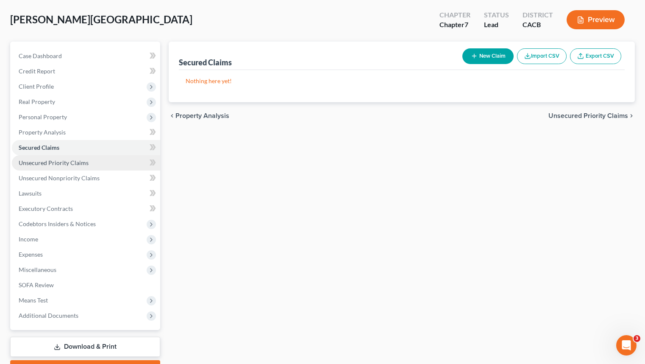
click at [117, 162] on link "Unsecured Priority Claims" at bounding box center [86, 162] width 148 height 15
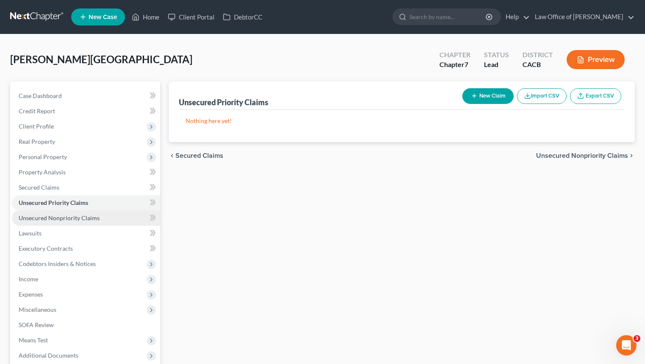
click at [124, 211] on link "Unsecured Nonpriority Claims" at bounding box center [86, 217] width 148 height 15
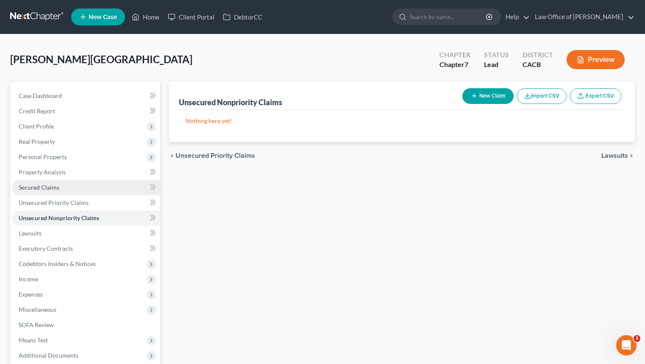
click at [112, 183] on link "Secured Claims" at bounding box center [86, 187] width 148 height 15
click at [99, 219] on link "Unsecured Nonpriority Claims" at bounding box center [86, 217] width 148 height 15
click at [120, 187] on link "Secured Claims" at bounding box center [86, 187] width 148 height 15
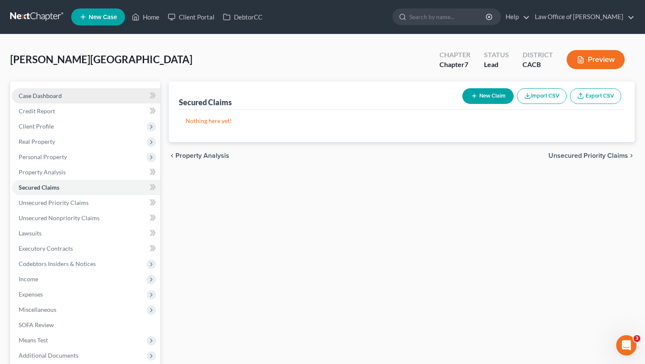
click at [128, 97] on link "Case Dashboard" at bounding box center [86, 95] width 148 height 15
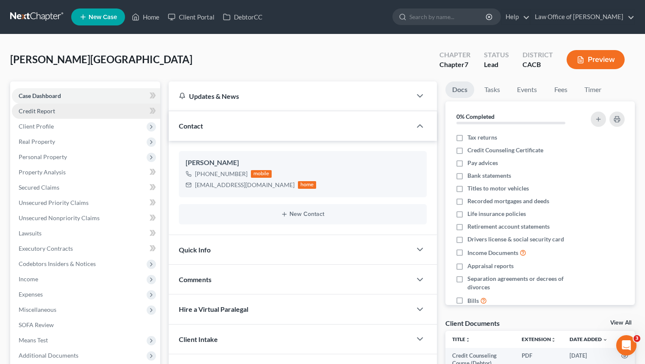
click at [120, 106] on link "Credit Report" at bounding box center [86, 110] width 148 height 15
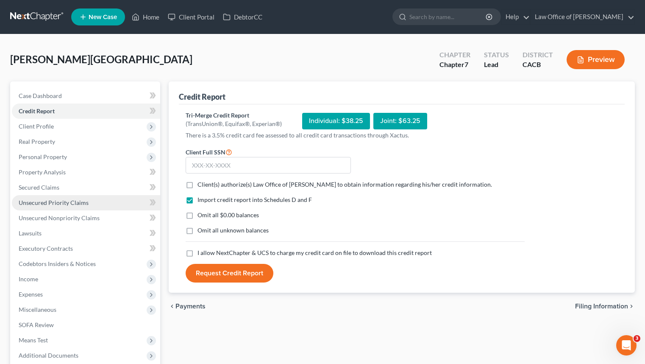
click at [107, 205] on link "Unsecured Priority Claims" at bounding box center [86, 202] width 148 height 15
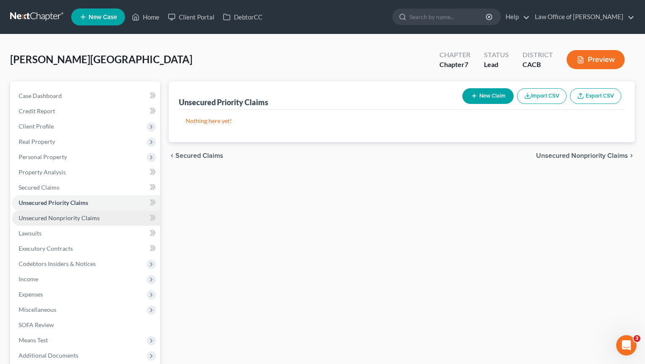
click at [108, 210] on link "Unsecured Nonpriority Claims" at bounding box center [86, 217] width 148 height 15
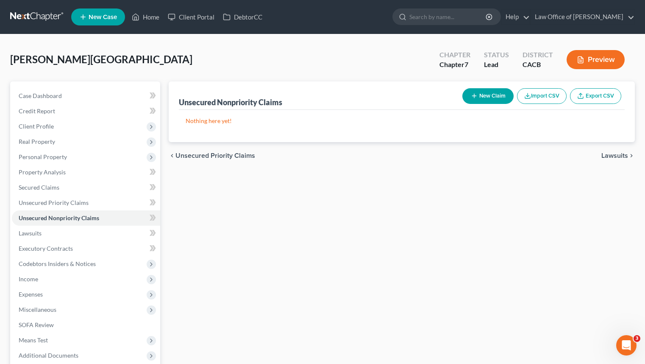
click at [490, 97] on button "New Claim" at bounding box center [488, 96] width 51 height 16
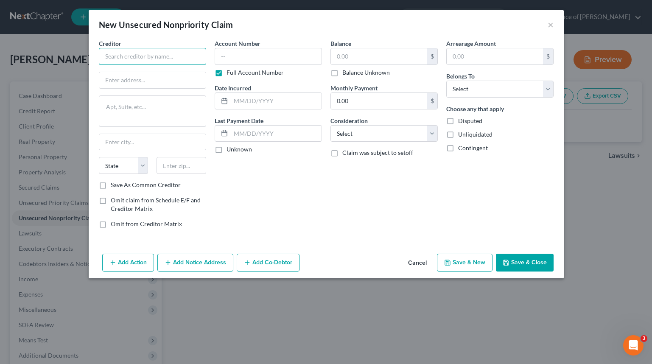
click at [193, 62] on input "text" at bounding box center [152, 56] width 107 height 17
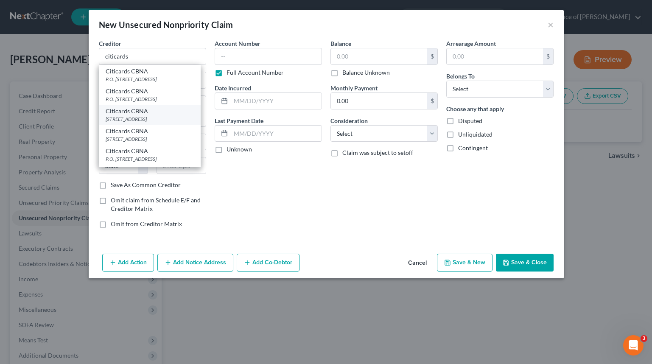
click at [166, 114] on div "Citicards CBNA" at bounding box center [150, 111] width 88 height 8
type input "Citicards CBNA"
type input "5800 South Corporate Pl"
type textarea "Mail Code 234"
type input "[GEOGRAPHIC_DATA]"
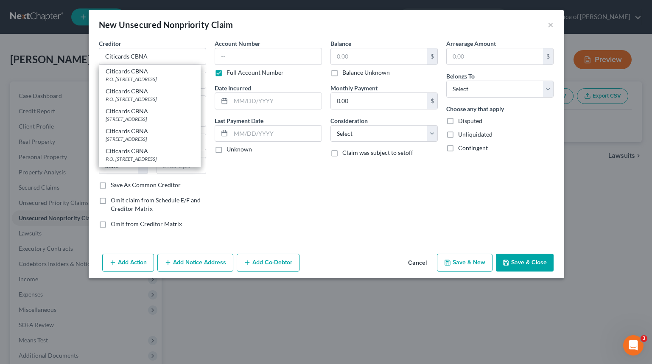
select select "43"
type input "57108"
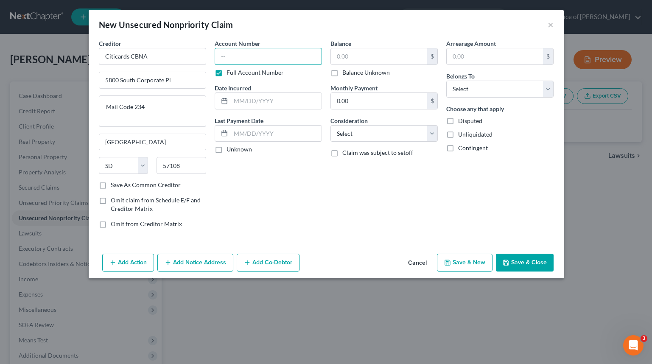
click at [307, 58] on input "text" at bounding box center [268, 56] width 107 height 17
type input "2853"
click at [377, 53] on input "text" at bounding box center [379, 56] width 96 height 16
type input "24,000"
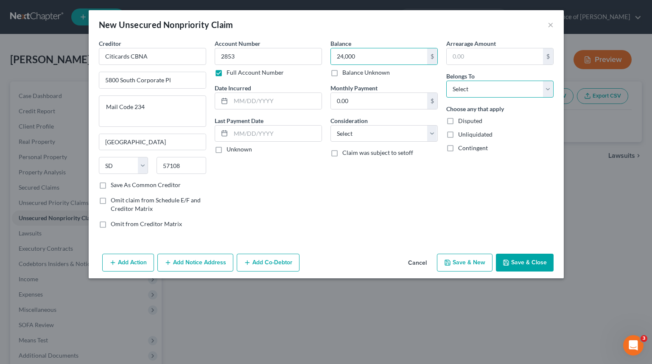
click at [520, 92] on select "Select Debtor 1 Only Debtor 2 Only Debtor 1 And Debtor 2 Only At Least One Of T…" at bounding box center [499, 89] width 107 height 17
select select "0"
click at [446, 81] on select "Select Debtor 1 Only Debtor 2 Only Debtor 1 And Debtor 2 Only At Least One Of T…" at bounding box center [499, 89] width 107 height 17
click at [236, 104] on input "text" at bounding box center [276, 101] width 91 height 16
type input "2014"
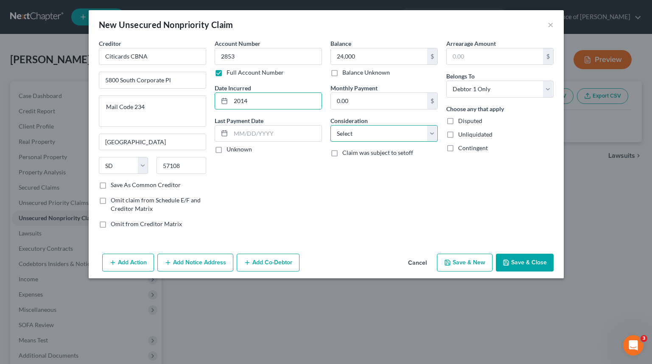
click at [376, 127] on select "Select Cable / Satellite Services Collection Agency Credit Card Debt Debt Couns…" at bounding box center [383, 133] width 107 height 17
select select "2"
click at [330, 125] on select "Select Cable / Satellite Services Collection Agency Credit Card Debt Debt Couns…" at bounding box center [383, 133] width 107 height 17
click at [526, 257] on button "Save & Close" at bounding box center [525, 263] width 58 height 18
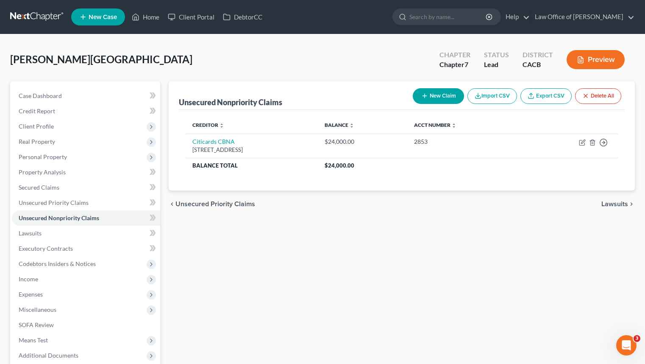
click at [457, 94] on button "New Claim" at bounding box center [438, 96] width 51 height 16
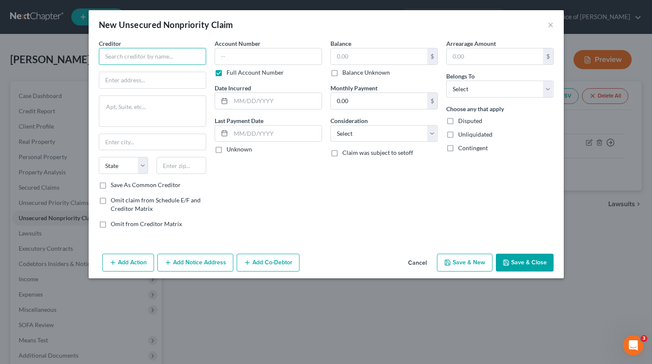
click at [167, 53] on input "text" at bounding box center [152, 56] width 107 height 17
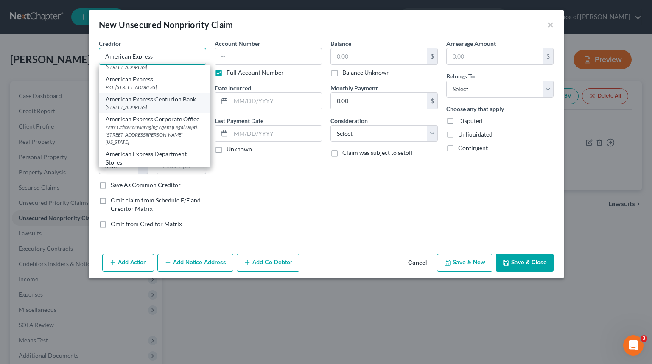
scroll to position [52, 0]
type input "American Express"
click at [186, 90] on div "P.O. [STREET_ADDRESS]" at bounding box center [155, 86] width 98 height 7
type input "P.O. Box 981537"
type input "[GEOGRAPHIC_DATA]"
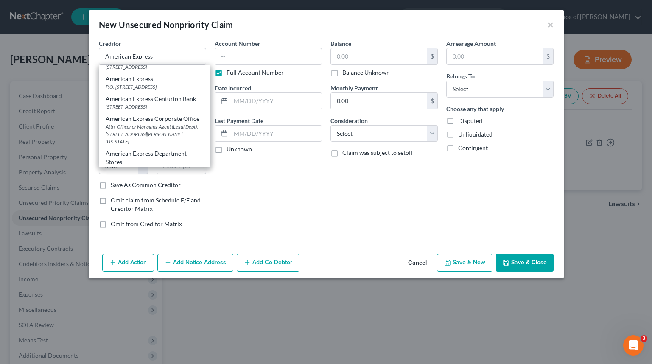
select select "45"
type input "79998"
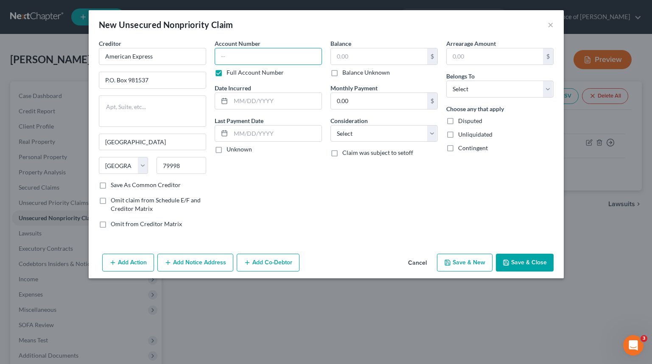
click at [252, 59] on input "text" at bounding box center [268, 56] width 107 height 17
type input "6062"
click at [383, 45] on div "Balance $ Balance Unknown Balance Undetermined $ Balance Unknown" at bounding box center [383, 58] width 107 height 38
click at [381, 59] on input "text" at bounding box center [379, 56] width 96 height 16
type input "2,600"
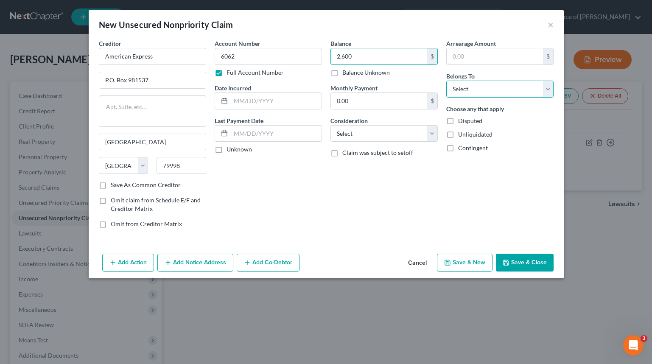
click at [519, 85] on select "Select Debtor 1 Only Debtor 2 Only Debtor 1 And Debtor 2 Only At Least One Of T…" at bounding box center [499, 89] width 107 height 17
select select "0"
click at [446, 81] on select "Select Debtor 1 Only Debtor 2 Only Debtor 1 And Debtor 2 Only At Least One Of T…" at bounding box center [499, 89] width 107 height 17
click at [313, 100] on input "text" at bounding box center [276, 101] width 91 height 16
type input "2024"
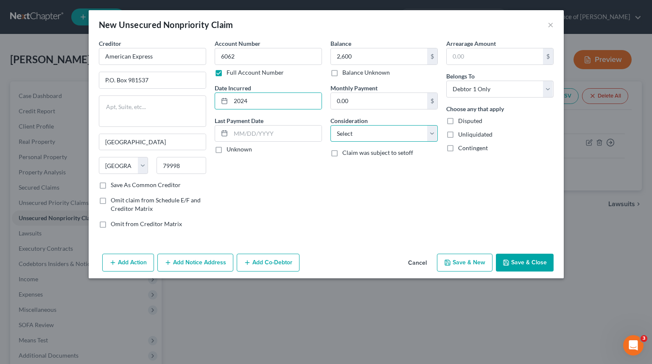
click at [402, 138] on select "Select Cable / Satellite Services Collection Agency Credit Card Debt Debt Couns…" at bounding box center [383, 133] width 107 height 17
select select "2"
click at [330, 125] on select "Select Cable / Satellite Services Collection Agency Credit Card Debt Debt Couns…" at bounding box center [383, 133] width 107 height 17
click at [538, 269] on button "Save & Close" at bounding box center [525, 263] width 58 height 18
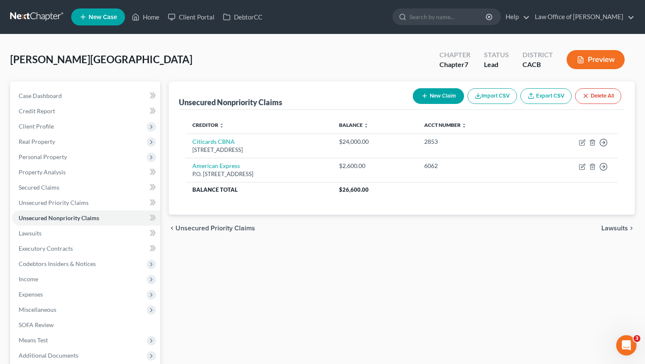
click at [433, 97] on button "New Claim" at bounding box center [438, 96] width 51 height 16
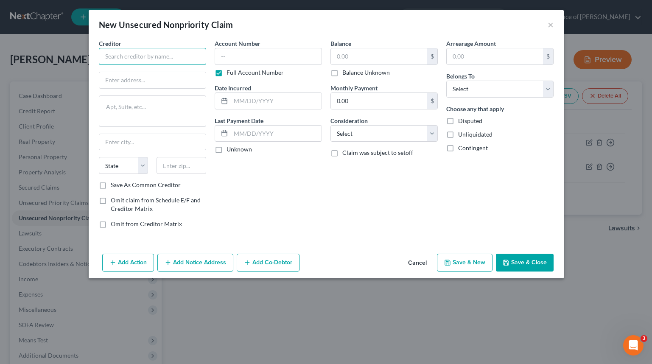
click at [137, 55] on input "text" at bounding box center [152, 56] width 107 height 17
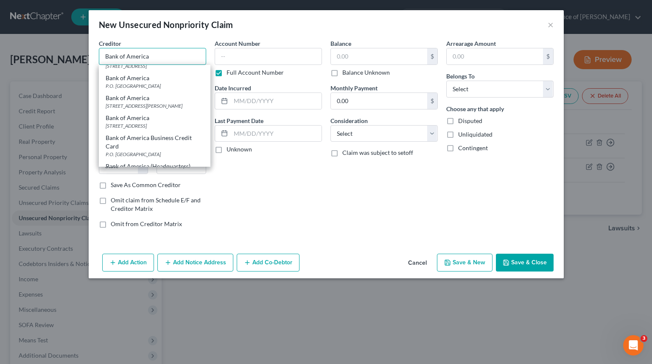
scroll to position [132, 0]
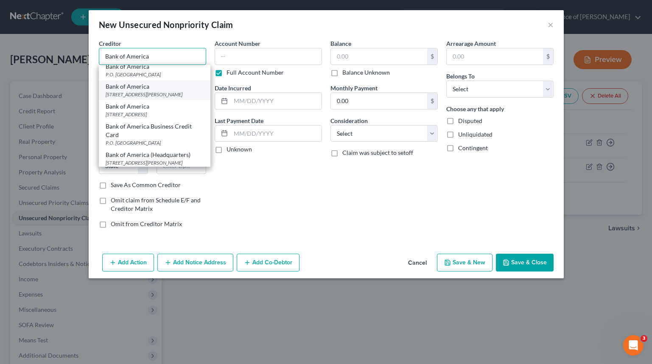
type input "Bank of America"
click at [184, 98] on div "[STREET_ADDRESS][PERSON_NAME]" at bounding box center [155, 94] width 98 height 7
type input "[STREET_ADDRESS][PERSON_NAME]"
type textarea "NC1-0007-19-26"
type input "Charlotte"
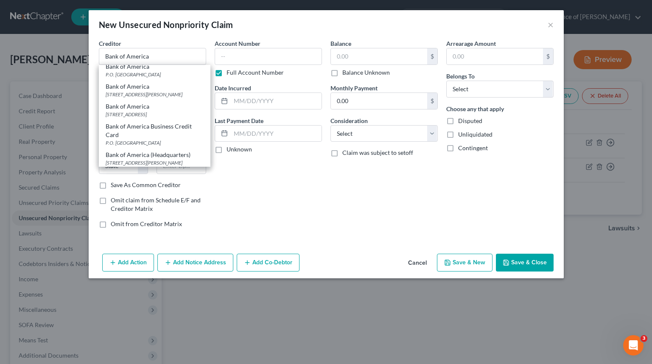
select select "28"
type input "28202"
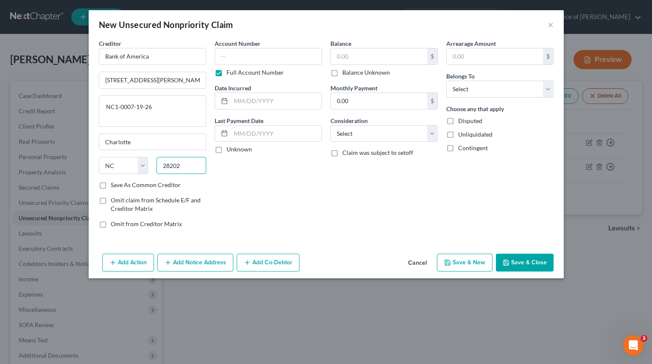
click at [191, 162] on input "28202" at bounding box center [181, 165] width 50 height 17
click at [212, 267] on button "Add Notice Address" at bounding box center [195, 263] width 76 height 18
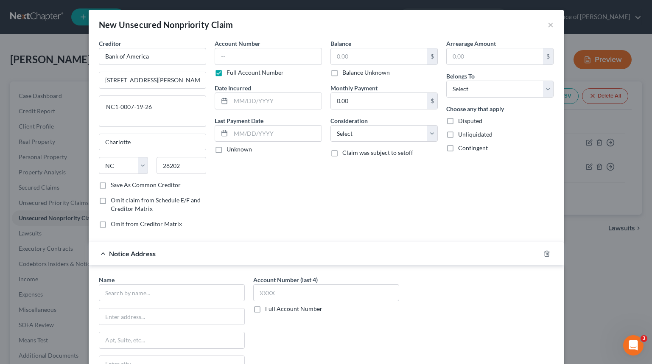
click at [150, 282] on div "Name *" at bounding box center [172, 288] width 146 height 26
click at [150, 287] on input "text" at bounding box center [172, 292] width 146 height 17
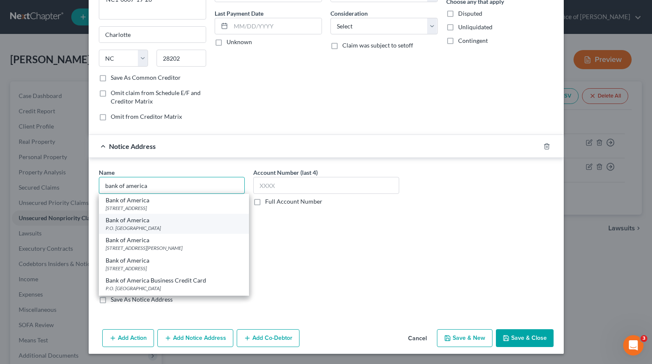
scroll to position [108, 0]
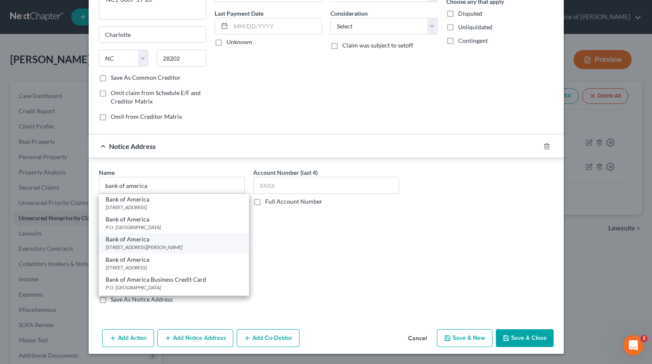
click at [222, 251] on div "[STREET_ADDRESS][PERSON_NAME]" at bounding box center [174, 246] width 137 height 7
type input "Bank of America"
type input "[STREET_ADDRESS][PERSON_NAME]"
type input "NC1-0007-19-26"
type input "Charlotte"
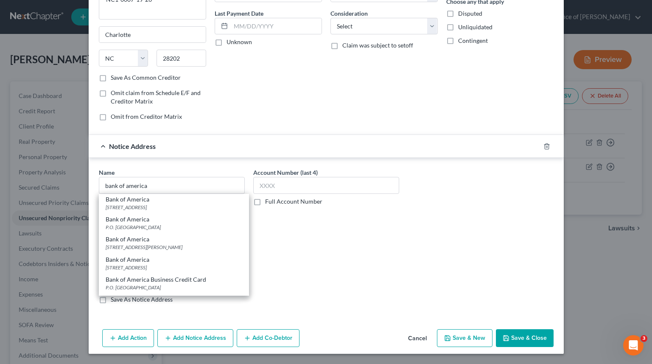
select select "28"
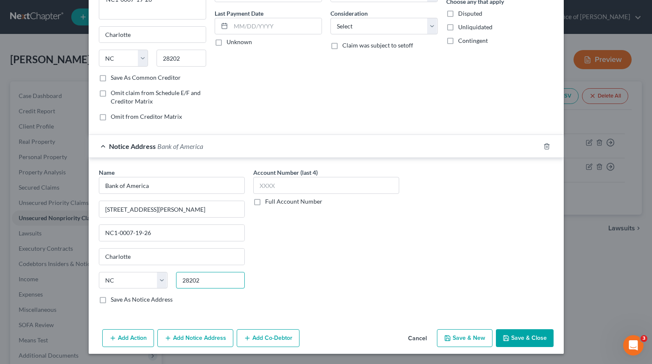
click at [207, 278] on input "28202" at bounding box center [210, 280] width 69 height 17
type input "28255"
click at [287, 279] on div "Account Number (last 4) Full Account Number" at bounding box center [326, 239] width 154 height 142
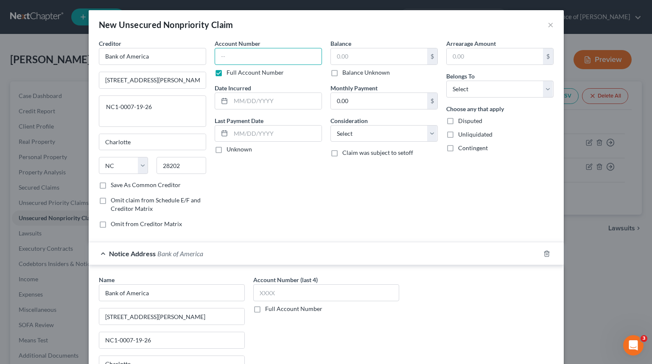
click at [238, 54] on input "text" at bounding box center [268, 56] width 107 height 17
type input "1143"
click at [395, 57] on input "text" at bounding box center [379, 56] width 96 height 16
click at [549, 28] on button "×" at bounding box center [550, 25] width 6 height 10
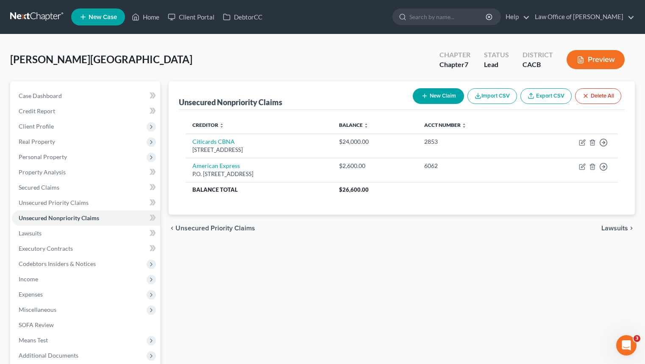
click at [410, 105] on div "New Claim Import CSV Export CSV Delete All" at bounding box center [517, 96] width 215 height 22
click at [430, 100] on button "New Claim" at bounding box center [438, 96] width 51 height 16
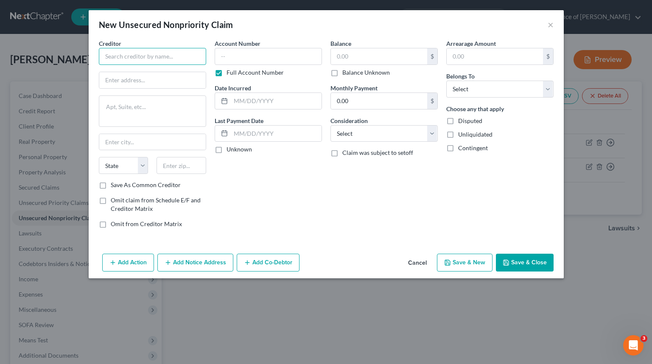
click at [166, 56] on input "text" at bounding box center [152, 56] width 107 height 17
click at [170, 64] on input "text" at bounding box center [152, 56] width 107 height 17
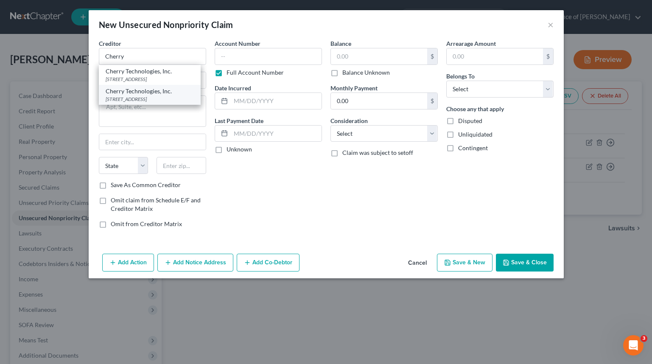
click at [173, 103] on div "[STREET_ADDRESS]" at bounding box center [150, 98] width 88 height 7
type input "Cherry Technologies, Inc."
type input "[STREET_ADDRESS]"
type input "[GEOGRAPHIC_DATA]"
select select "4"
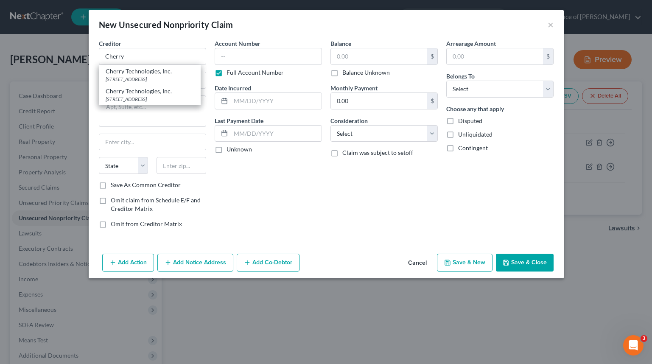
type input "94114"
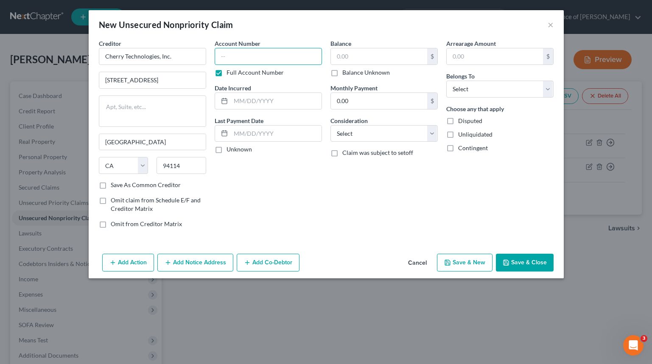
click at [298, 48] on input "text" at bounding box center [268, 56] width 107 height 17
type input "4776"
click at [416, 53] on input "text" at bounding box center [379, 56] width 96 height 16
type input "478"
click at [501, 80] on div "Belongs To * Select Debtor 1 Only Debtor 2 Only Debtor 1 And Debtor 2 Only At L…" at bounding box center [499, 85] width 107 height 26
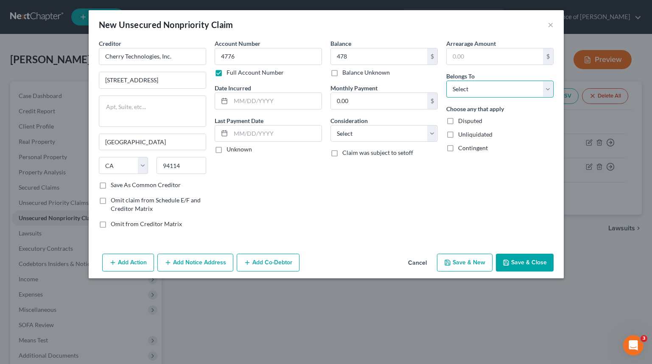
click at [500, 83] on select "Select Debtor 1 Only Debtor 2 Only Debtor 1 And Debtor 2 Only At Least One Of T…" at bounding box center [499, 89] width 107 height 17
select select "0"
click at [446, 81] on select "Select Debtor 1 Only Debtor 2 Only Debtor 1 And Debtor 2 Only At Least One Of T…" at bounding box center [499, 89] width 107 height 17
click at [304, 105] on input "text" at bounding box center [276, 101] width 91 height 16
type input "2025"
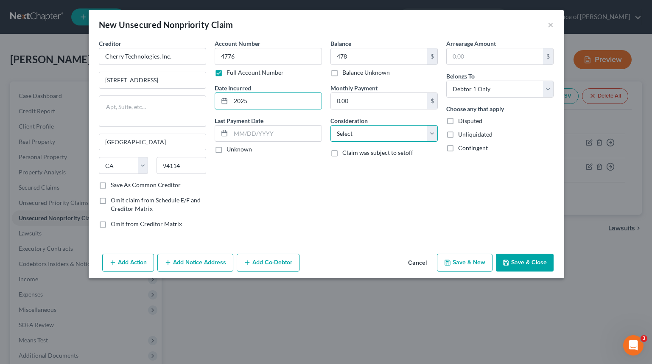
click at [397, 134] on select "Select Cable / Satellite Services Collection Agency Credit Card Debt Debt Couns…" at bounding box center [383, 133] width 107 height 17
select select "4"
click at [330, 125] on select "Select Cable / Satellite Services Collection Agency Credit Card Debt Debt Couns…" at bounding box center [383, 133] width 107 height 17
click at [420, 137] on select "Select Cable / Satellite Services Collection Agency Credit Card Debt Debt Couns…" at bounding box center [383, 133] width 107 height 17
click at [518, 262] on button "Save & Close" at bounding box center [525, 263] width 58 height 18
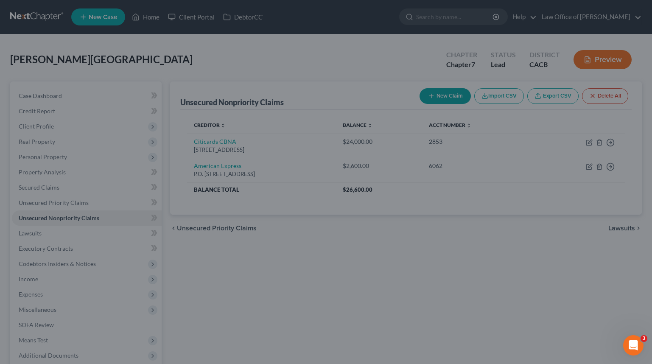
type input "478.00"
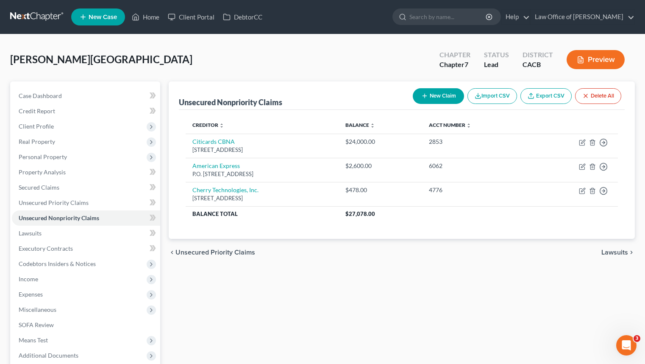
click at [435, 101] on button "New Claim" at bounding box center [438, 96] width 51 height 16
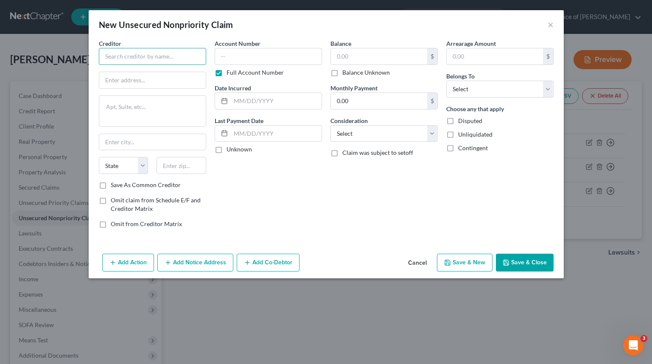
drag, startPoint x: 132, startPoint y: 60, endPoint x: 136, endPoint y: 61, distance: 4.4
click at [134, 60] on input "text" at bounding box center [152, 56] width 107 height 17
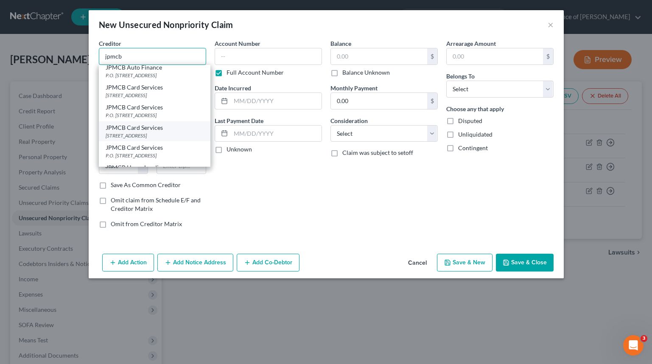
scroll to position [59, 0]
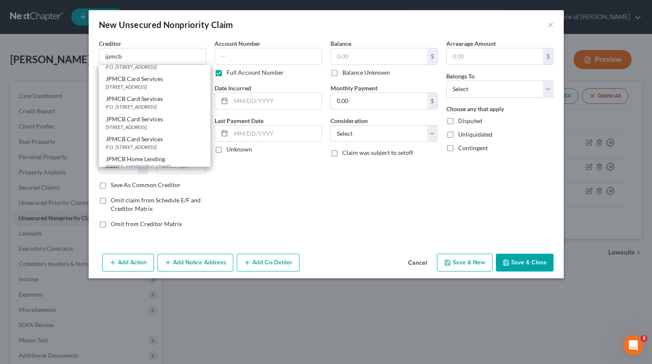
drag, startPoint x: 192, startPoint y: 136, endPoint x: 195, endPoint y: 133, distance: 4.5
click at [192, 123] on div "JPMCB Card Services" at bounding box center [155, 119] width 98 height 8
type input "JPMCB Card Services"
type input "PO Box 15369"
type input "Wilmington"
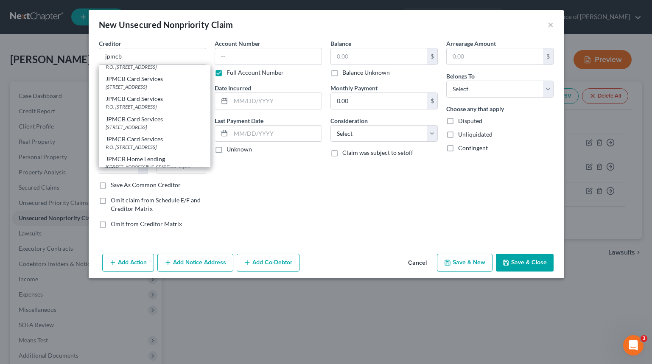
select select "7"
type input "19850"
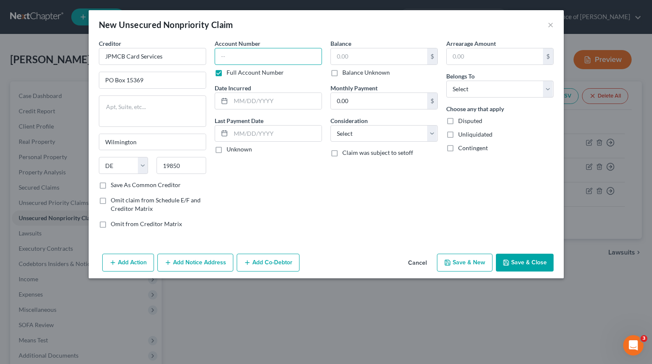
click at [270, 53] on input "text" at bounding box center [268, 56] width 107 height 17
type input "6059"
click at [384, 50] on input "text" at bounding box center [379, 56] width 96 height 16
type input "1,155"
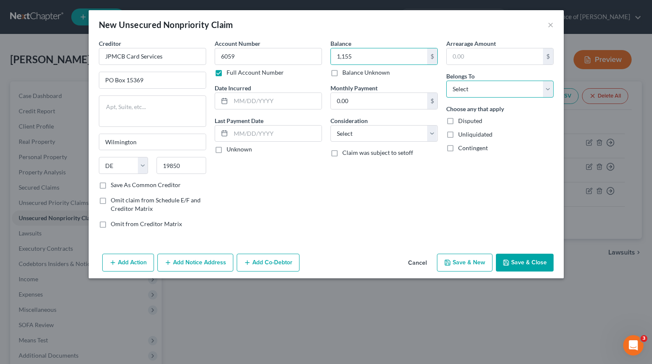
click at [519, 90] on select "Select Debtor 1 Only Debtor 2 Only Debtor 1 And Debtor 2 Only At Least One Of T…" at bounding box center [499, 89] width 107 height 17
select select "0"
click at [446, 81] on select "Select Debtor 1 Only Debtor 2 Only Debtor 1 And Debtor 2 Only At Least One Of T…" at bounding box center [499, 89] width 107 height 17
click at [272, 103] on input "text" at bounding box center [276, 101] width 91 height 16
type input "2019"
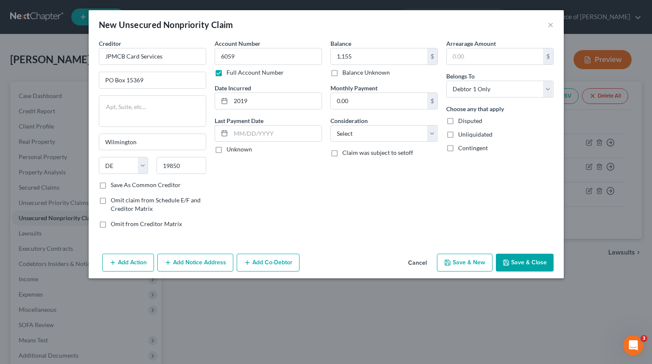
click at [352, 142] on div "Balance 1,155.00 $ Balance Unknown Balance Undetermined 1,155 $ Balance Unknown…" at bounding box center [384, 137] width 116 height 196
click at [357, 135] on select "Select Cable / Satellite Services Collection Agency Credit Card Debt Debt Couns…" at bounding box center [383, 133] width 107 height 17
select select "2"
click at [330, 125] on select "Select Cable / Satellite Services Collection Agency Credit Card Debt Debt Couns…" at bounding box center [383, 133] width 107 height 17
click at [338, 230] on div "Balance 1,155.00 $ Balance Unknown Balance Undetermined 1,155 $ Balance Unknown…" at bounding box center [384, 137] width 116 height 196
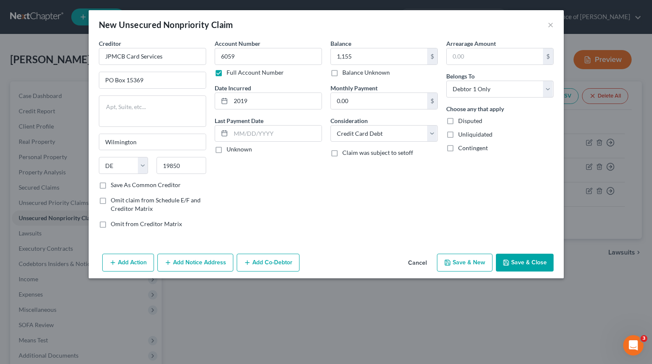
click at [516, 262] on button "Save & Close" at bounding box center [525, 263] width 58 height 18
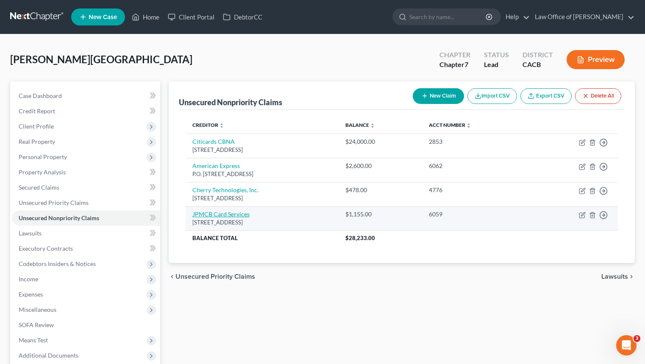
click at [218, 213] on link "JPMCB Card Services" at bounding box center [221, 213] width 57 height 7
select select "7"
select select "2"
select select "0"
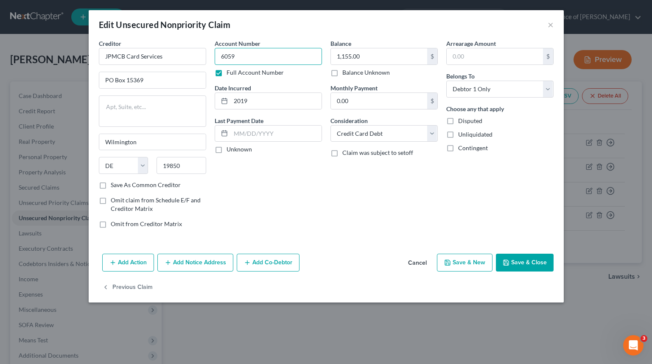
click at [239, 60] on input "6059" at bounding box center [268, 56] width 107 height 17
type input "6059, 1003"
click at [385, 61] on input "1,155.00" at bounding box center [379, 56] width 96 height 16
click at [523, 260] on button "Save & Close" at bounding box center [525, 263] width 58 height 18
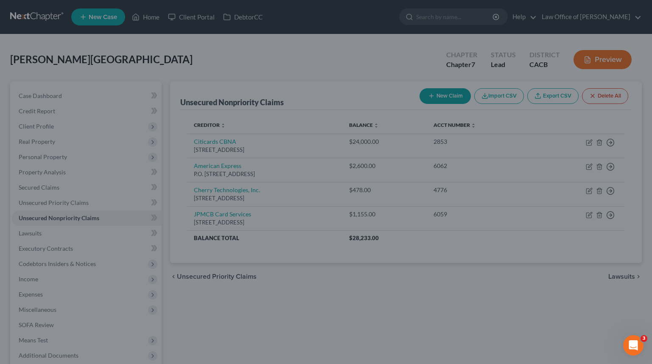
type input "4,000.00"
type input "0"
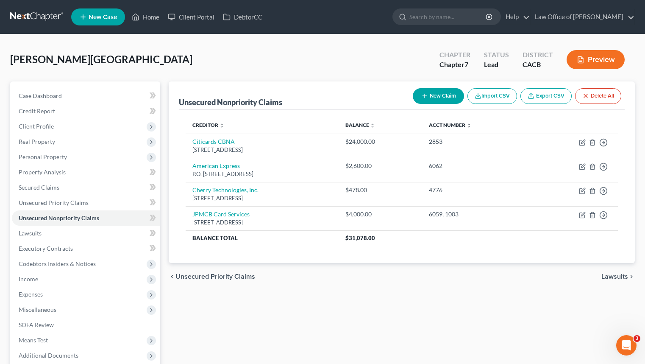
click at [448, 101] on button "New Claim" at bounding box center [438, 96] width 51 height 16
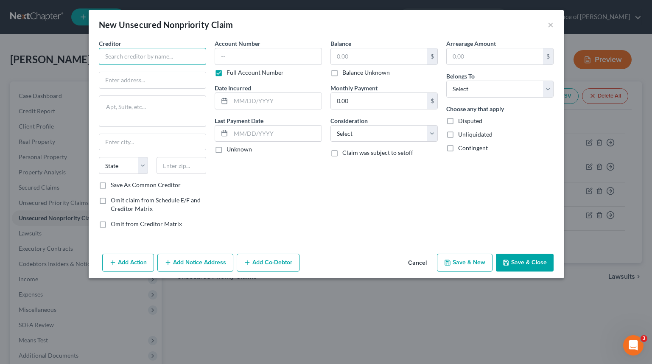
click at [167, 60] on input "text" at bounding box center [152, 56] width 107 height 17
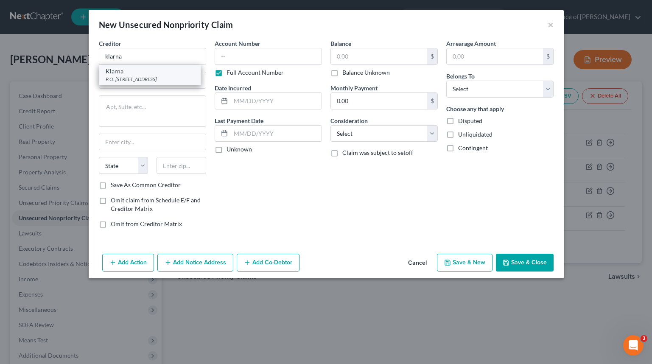
click at [132, 78] on div "P.O. [STREET_ADDRESS]" at bounding box center [150, 78] width 88 height 7
type input "Klarna"
type input "P.O. Box 8116"
type input "Columbus"
select select "36"
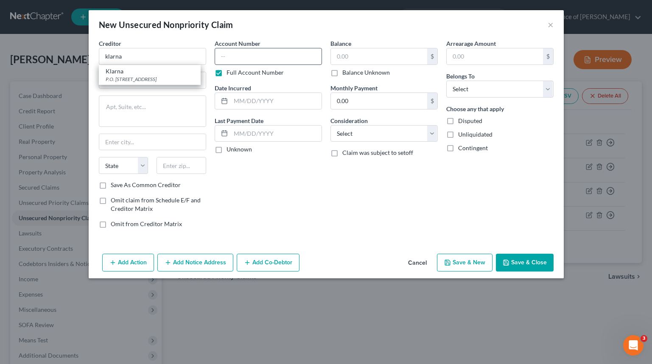
type input "43201"
click at [245, 51] on input "text" at bounding box center [268, 56] width 107 height 17
type input "SSN"
click at [379, 57] on input "text" at bounding box center [379, 56] width 96 height 16
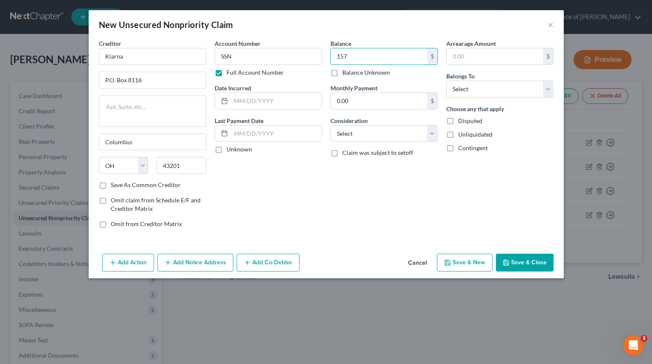
type input "157"
click at [508, 77] on div "Belongs To * Select Debtor 1 Only Debtor 2 Only Debtor 1 And Debtor 2 Only At L…" at bounding box center [499, 85] width 107 height 26
click at [508, 85] on select "Select Debtor 1 Only Debtor 2 Only Debtor 1 And Debtor 2 Only At Least One Of T…" at bounding box center [499, 89] width 107 height 17
select select "0"
click at [446, 81] on select "Select Debtor 1 Only Debtor 2 Only Debtor 1 And Debtor 2 Only At Least One Of T…" at bounding box center [499, 89] width 107 height 17
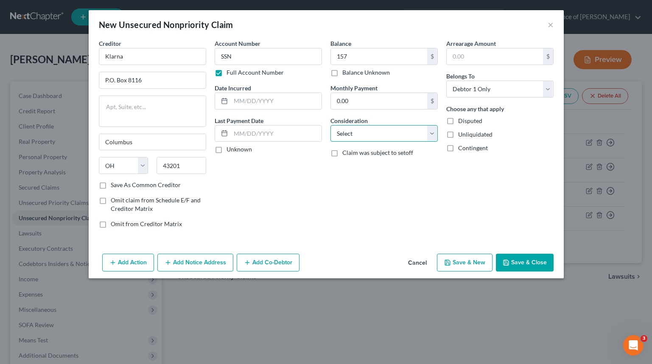
click at [368, 140] on select "Select Cable / Satellite Services Collection Agency Credit Card Debt Debt Couns…" at bounding box center [383, 133] width 107 height 17
select select "4"
click at [330, 125] on select "Select Cable / Satellite Services Collection Agency Credit Card Debt Debt Couns…" at bounding box center [383, 133] width 107 height 17
click at [304, 105] on input "text" at bounding box center [276, 101] width 91 height 16
type input "2025"
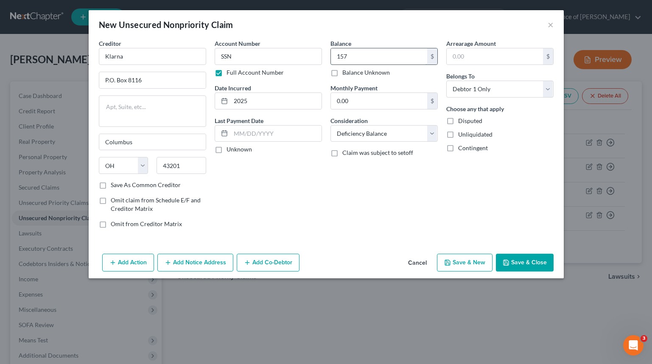
click at [340, 55] on input "157" at bounding box center [379, 56] width 96 height 16
click at [357, 214] on div "Balance 457.00 $ Balance Unknown Balance Undetermined 457 $ Balance Unknown Mon…" at bounding box center [384, 137] width 116 height 196
click at [525, 261] on button "Save & Close" at bounding box center [525, 263] width 58 height 18
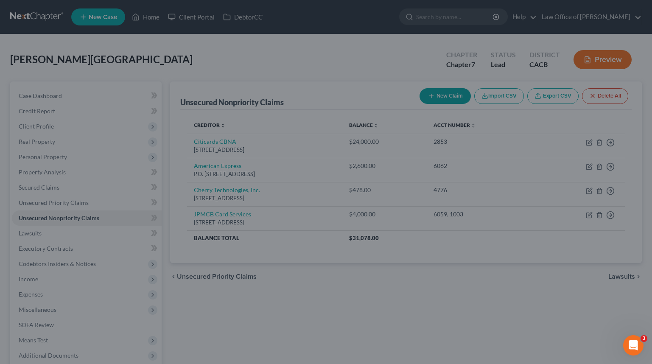
type input "457.00"
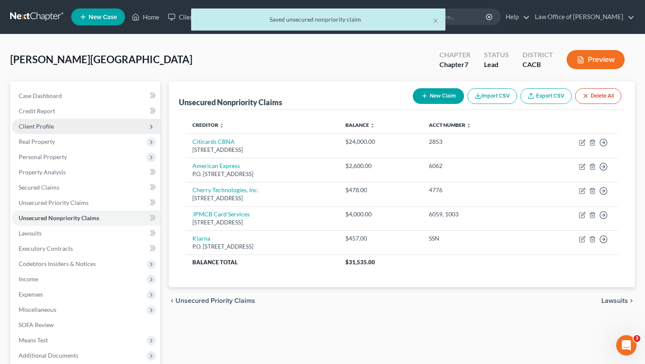
click at [84, 124] on span "Client Profile" at bounding box center [86, 126] width 148 height 15
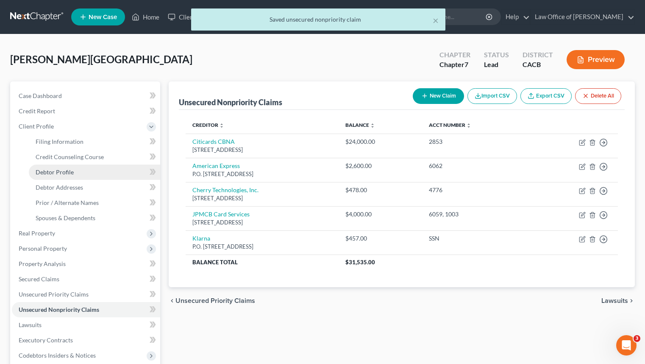
click at [92, 167] on link "Debtor Profile" at bounding box center [94, 172] width 131 height 15
select select "0"
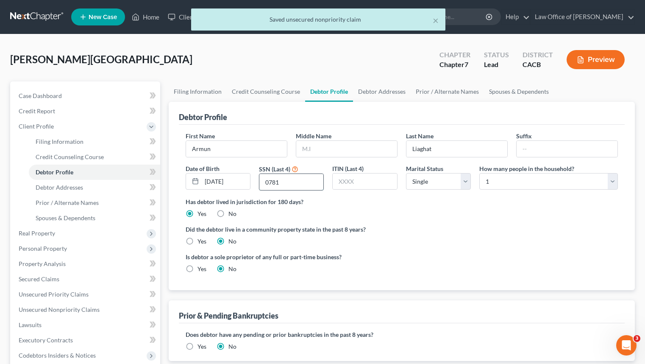
click at [301, 183] on input "0781" at bounding box center [292, 182] width 64 height 16
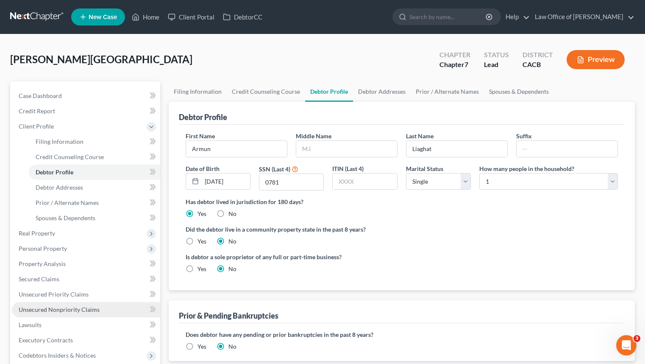
click at [117, 304] on link "Unsecured Nonpriority Claims" at bounding box center [86, 309] width 148 height 15
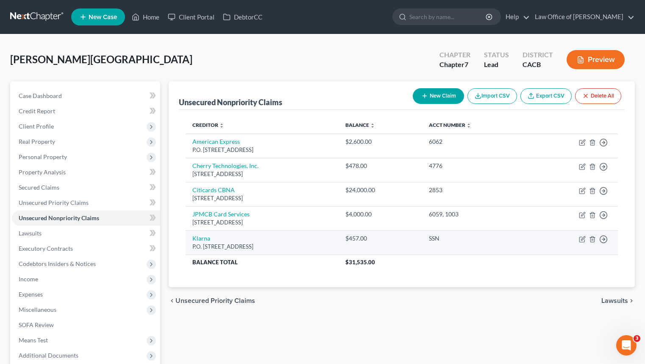
click at [205, 243] on div "P.O. [STREET_ADDRESS]" at bounding box center [263, 247] width 140 height 8
click at [205, 240] on link "Klarna" at bounding box center [202, 237] width 18 height 7
select select "36"
select select "4"
select select "0"
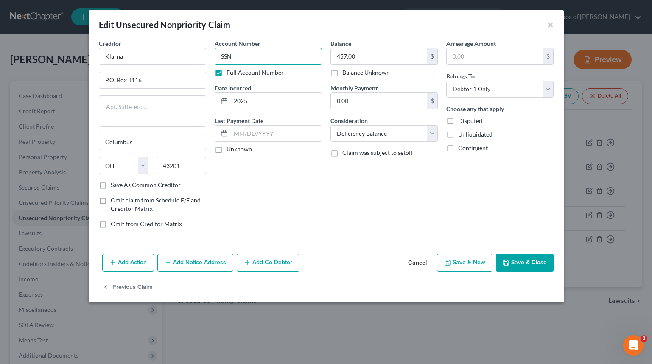
click at [264, 49] on input "SSN" at bounding box center [268, 56] width 107 height 17
click at [265, 52] on input "SSN" at bounding box center [268, 56] width 107 height 17
click at [266, 53] on input "SSN" at bounding box center [268, 56] width 107 height 17
paste input "0781"
click at [266, 53] on input "SSN 0781" at bounding box center [268, 56] width 107 height 17
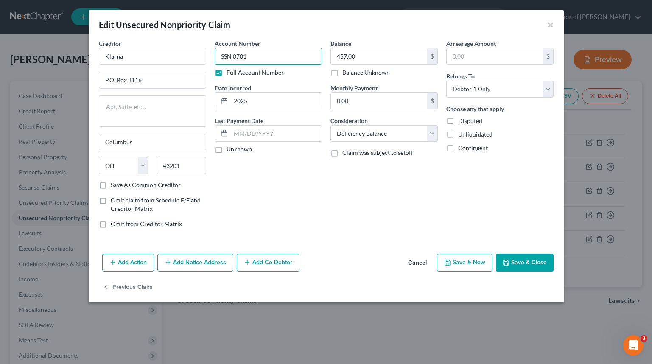
click at [266, 53] on input "SSN 0781" at bounding box center [268, 56] width 107 height 17
type input "SSN 0781"
click at [539, 261] on button "Save & Close" at bounding box center [525, 263] width 58 height 18
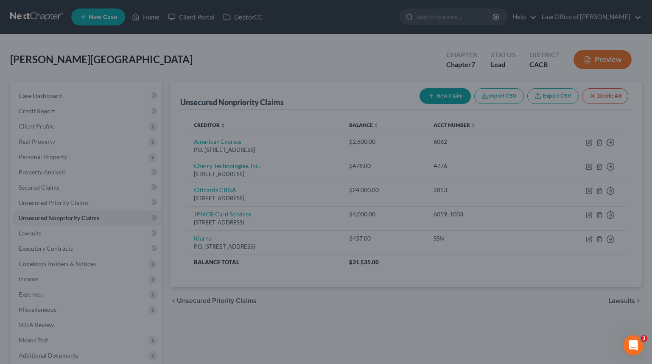
type input "0"
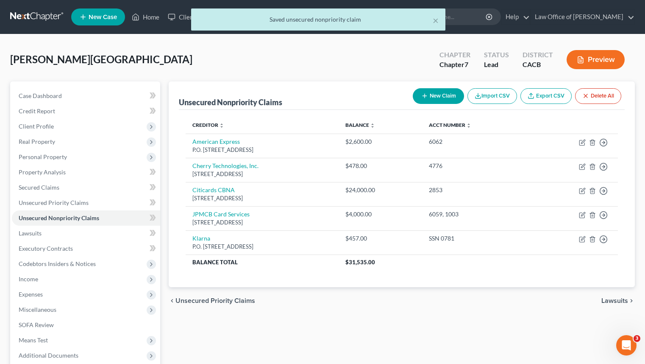
click at [397, 294] on div "chevron_left Unsecured Priority Claims Lawsuits chevron_right" at bounding box center [402, 300] width 467 height 27
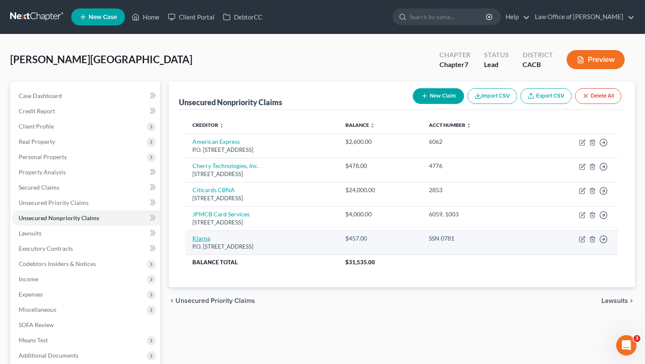
click at [197, 238] on link "Klarna" at bounding box center [202, 237] width 18 height 7
select select "36"
select select "4"
select select "0"
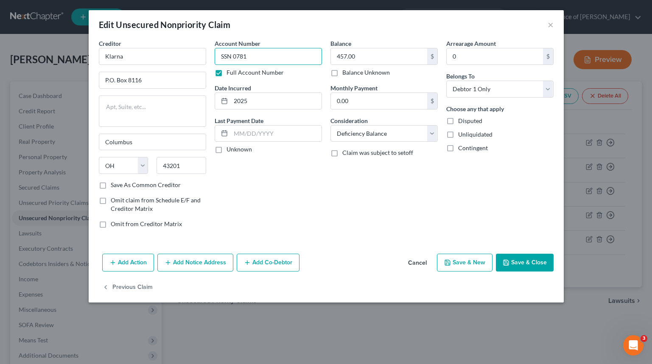
click at [301, 61] on input "SSN 0781" at bounding box center [268, 56] width 107 height 17
paste input "SSN 0781"
type input "SSN 0781, SSN 0781"
click at [379, 56] on input "457.00" at bounding box center [379, 56] width 96 height 16
type input "670"
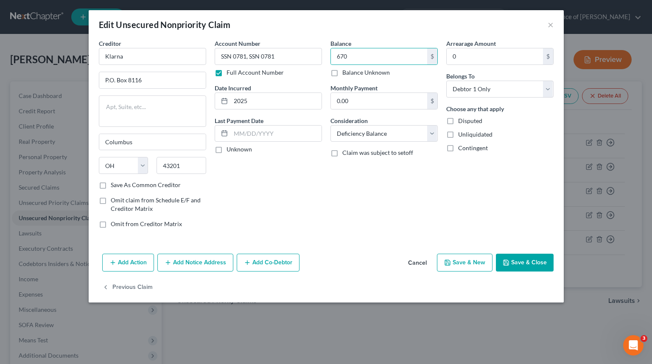
click at [544, 260] on button "Save & Close" at bounding box center [525, 263] width 58 height 18
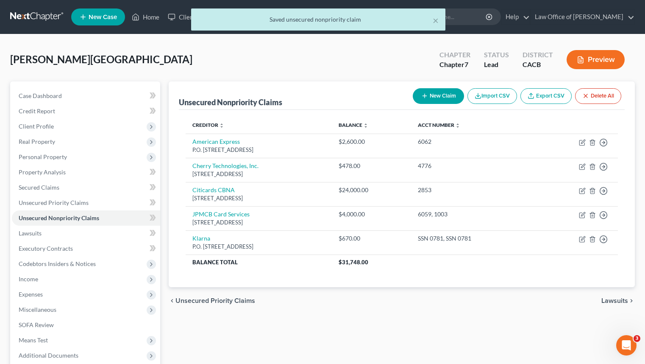
click at [443, 100] on button "New Claim" at bounding box center [438, 96] width 51 height 16
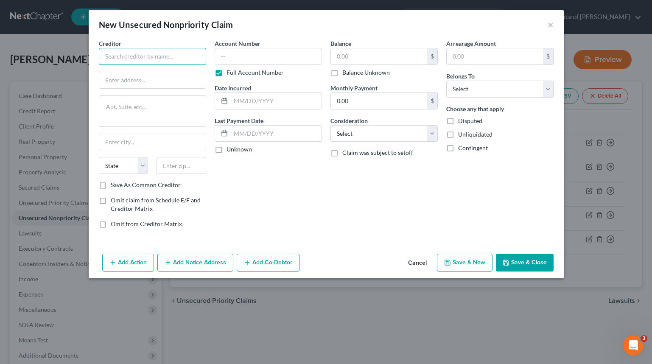
click at [177, 60] on input "text" at bounding box center [152, 56] width 107 height 17
click at [179, 57] on input "mohela" at bounding box center [152, 56] width 107 height 17
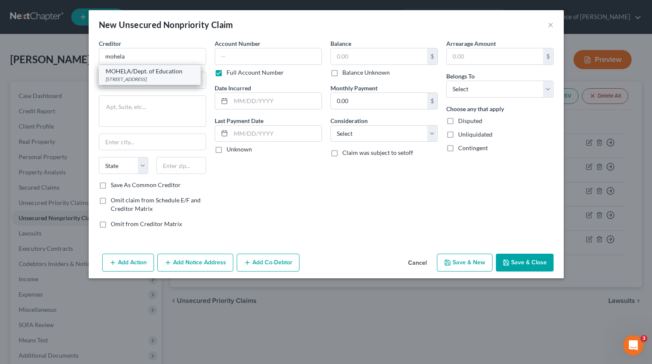
click at [181, 75] on div "[STREET_ADDRESS]" at bounding box center [150, 78] width 88 height 7
type input "MOHELA/Dept. of Education"
type input "[STREET_ADDRESS]"
type input "Chesterfield"
select select "26"
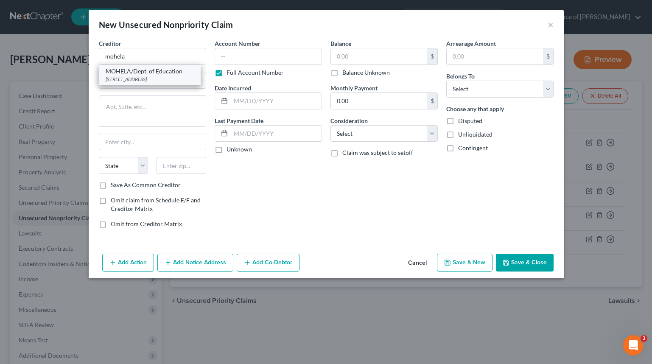
type input "63005"
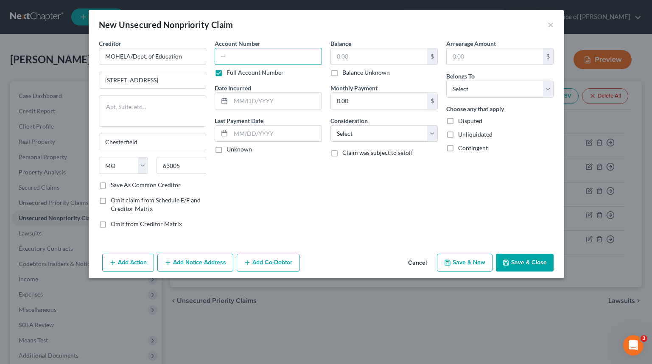
click at [254, 61] on input "text" at bounding box center [268, 56] width 107 height 17
type input "1524"
click at [385, 57] on input "text" at bounding box center [379, 56] width 96 height 16
type input "4,098"
click at [281, 96] on input "text" at bounding box center [276, 101] width 91 height 16
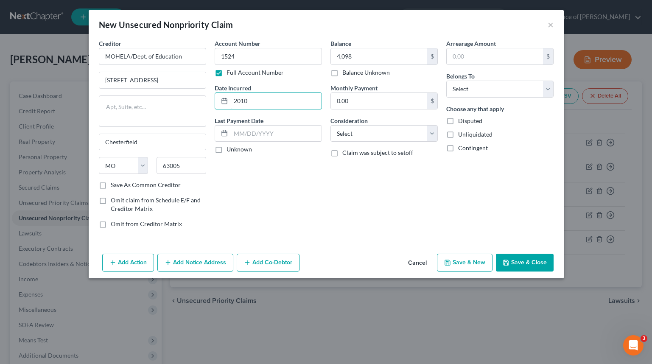
type input "2010"
click at [471, 102] on div "Arrearage Amount $ Belongs To * Select Debtor 1 Only Debtor 2 Only Debtor 1 And…" at bounding box center [500, 137] width 116 height 196
click at [478, 93] on select "Select Debtor 1 Only Debtor 2 Only Debtor 1 And Debtor 2 Only At Least One Of T…" at bounding box center [499, 89] width 107 height 17
select select "0"
click at [446, 81] on select "Select Debtor 1 Only Debtor 2 Only Debtor 1 And Debtor 2 Only At Least One Of T…" at bounding box center [499, 89] width 107 height 17
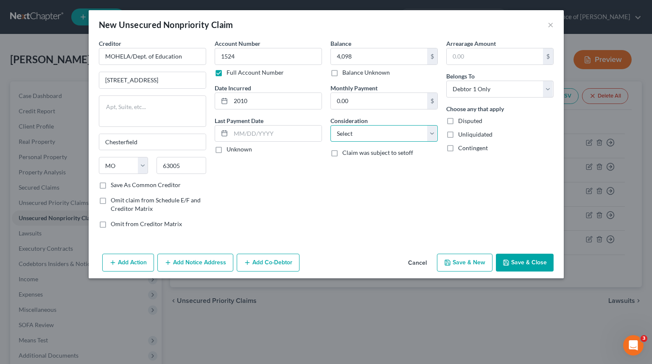
click at [350, 128] on select "Select Cable / Satellite Services Collection Agency Credit Card Debt Debt Couns…" at bounding box center [383, 133] width 107 height 17
select select "17"
click at [330, 125] on select "Select Cable / Satellite Services Collection Agency Credit Card Debt Debt Couns…" at bounding box center [383, 133] width 107 height 17
click at [536, 260] on button "Save & Close" at bounding box center [525, 263] width 58 height 18
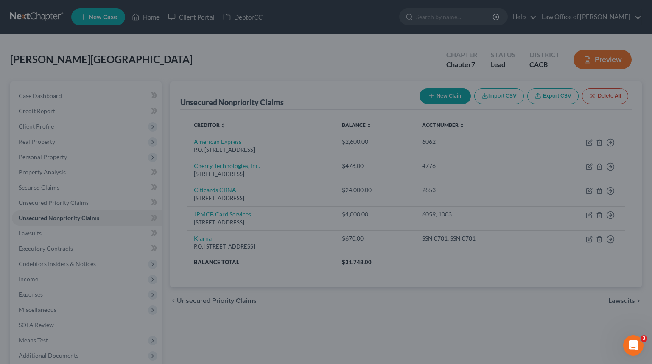
type input "4,098.00"
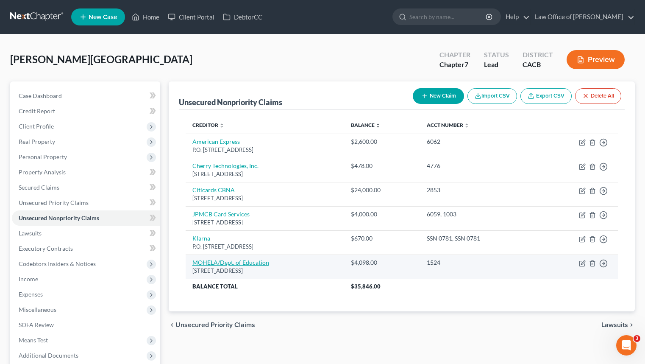
click at [239, 260] on link "MOHELA/Dept. of Education" at bounding box center [231, 262] width 77 height 7
select select "26"
select select "17"
select select "0"
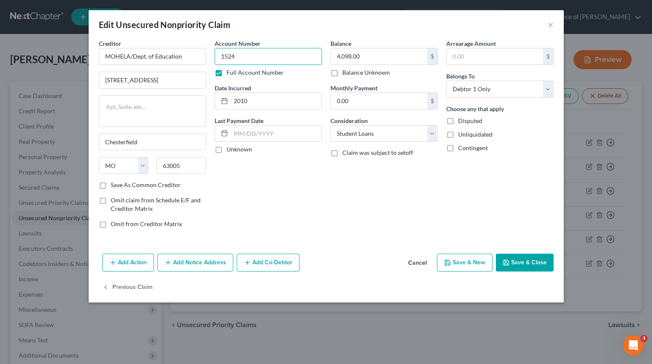
click at [255, 52] on input "1524" at bounding box center [268, 56] width 107 height 17
type input "1524, 1524"
click at [378, 59] on input "4,098.00" at bounding box center [379, 56] width 96 height 16
click at [535, 267] on button "Save & Close" at bounding box center [525, 263] width 58 height 18
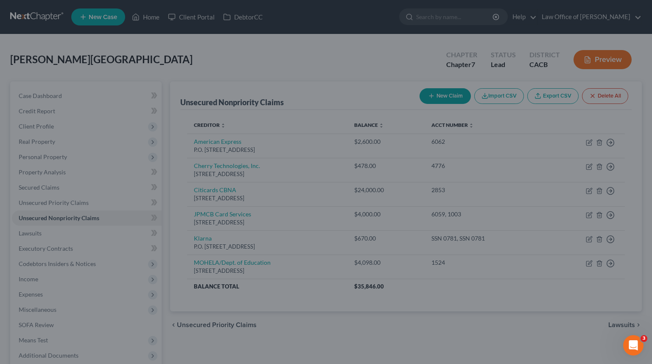
type input "6,700.00"
type input "0"
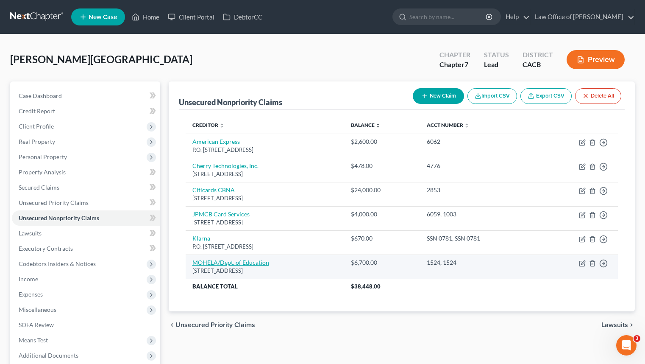
click at [206, 260] on link "MOHELA/Dept. of Education" at bounding box center [231, 262] width 77 height 7
select select "26"
select select "17"
select select "0"
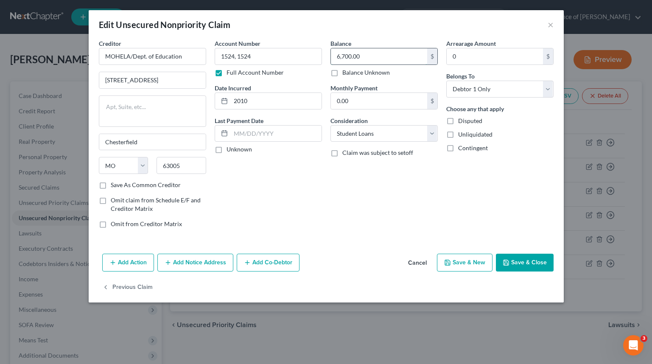
click at [338, 57] on input "6,700.00" at bounding box center [379, 56] width 96 height 16
type input "12,900"
click at [309, 60] on input "1524, 1524" at bounding box center [268, 56] width 107 height 17
type input "1524, 1524, 1224"
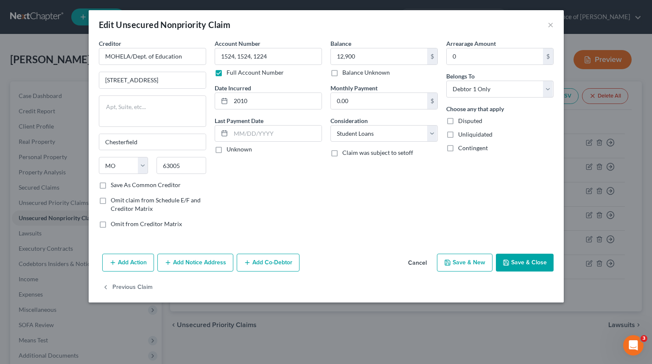
click at [517, 268] on button "Save & Close" at bounding box center [525, 263] width 58 height 18
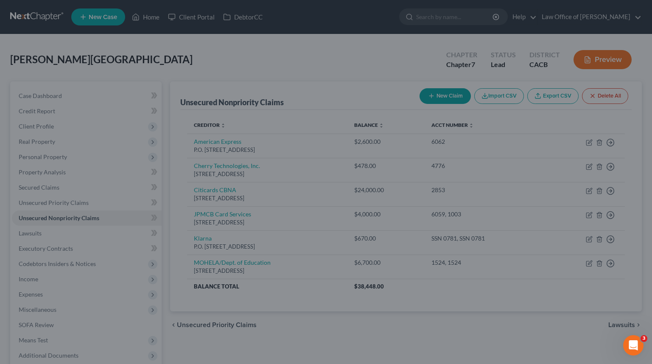
type input "12,900.00"
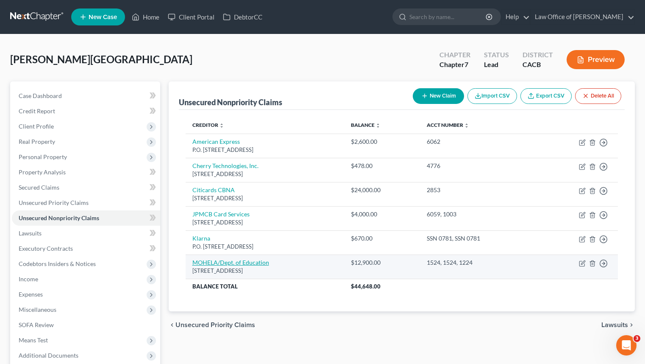
click at [245, 264] on link "MOHELA/Dept. of Education" at bounding box center [231, 262] width 77 height 7
select select "26"
select select "17"
select select "0"
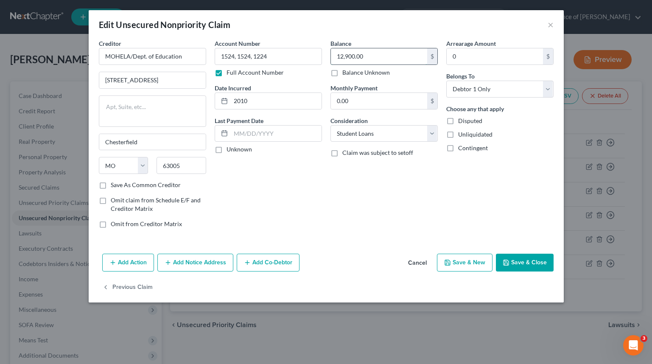
click at [396, 53] on input "12,900.00" at bounding box center [379, 56] width 96 height 16
click at [395, 54] on input "12,900.00" at bounding box center [379, 56] width 96 height 16
type input "16,500"
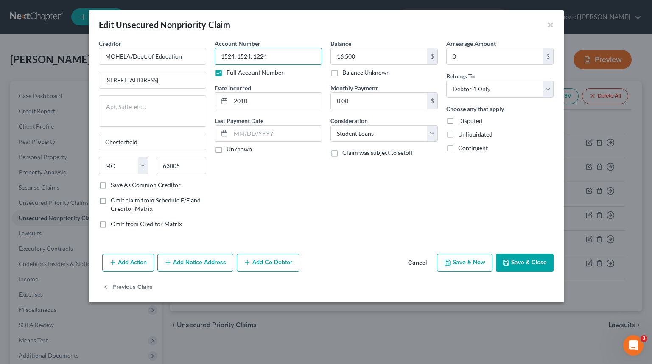
click at [290, 61] on input "1524, 1524, 1224" at bounding box center [268, 56] width 107 height 17
type input "1524, 1524, 1224, 1224"
click at [530, 267] on button "Save & Close" at bounding box center [525, 263] width 58 height 18
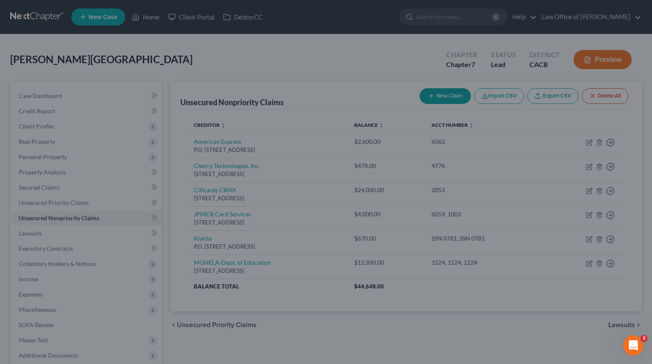
type input "16,500.00"
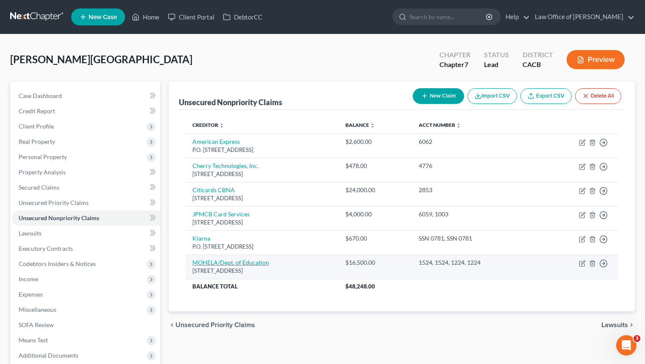
click at [255, 265] on link "MOHELA/Dept. of Education" at bounding box center [231, 262] width 77 height 7
select select "26"
select select "17"
select select "0"
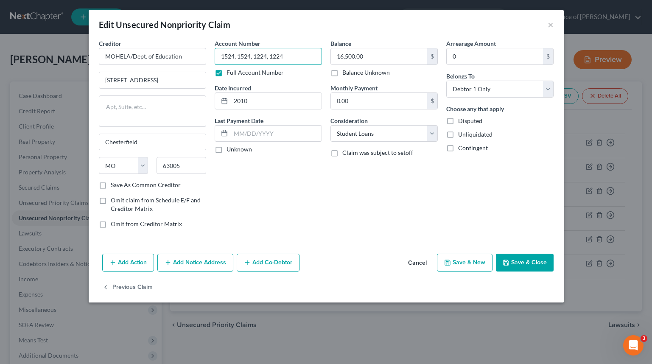
click at [295, 58] on input "1524, 1524, 1224, 1224" at bounding box center [268, 56] width 107 height 17
type input "1524, 1524, 1224, 1224, 1624"
click at [375, 57] on input "16,500.00" at bounding box center [379, 56] width 96 height 16
type input "22,800"
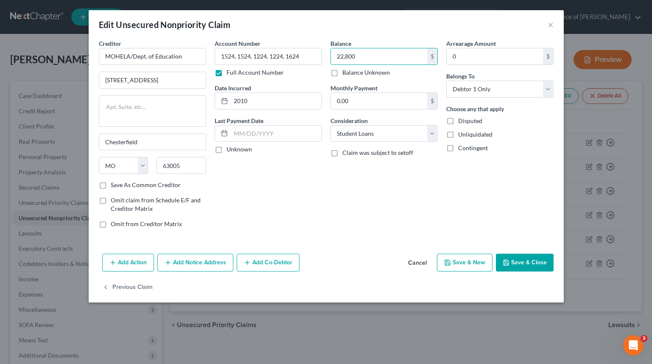
click at [519, 265] on button "Save & Close" at bounding box center [525, 263] width 58 height 18
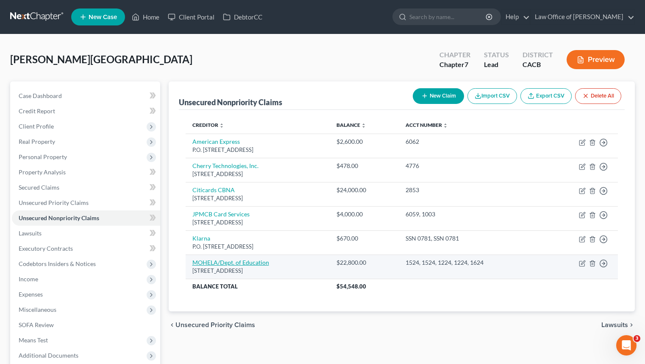
click at [235, 260] on link "MOHELA/Dept. of Education" at bounding box center [231, 262] width 77 height 7
select select "26"
select select "17"
select select "0"
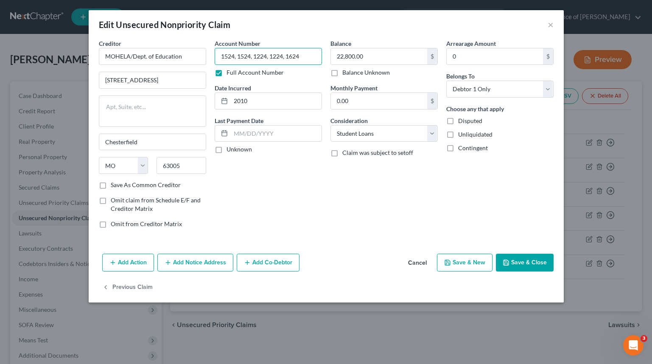
click at [320, 58] on input "1524, 1524, 1224, 1224, 1624" at bounding box center [268, 56] width 107 height 17
type input "1524, 1524, 1224, 1224, 1624, 0124"
click at [382, 60] on input "22,800.00" at bounding box center [379, 56] width 96 height 16
drag, startPoint x: 339, startPoint y: 57, endPoint x: 343, endPoint y: 61, distance: 6.0
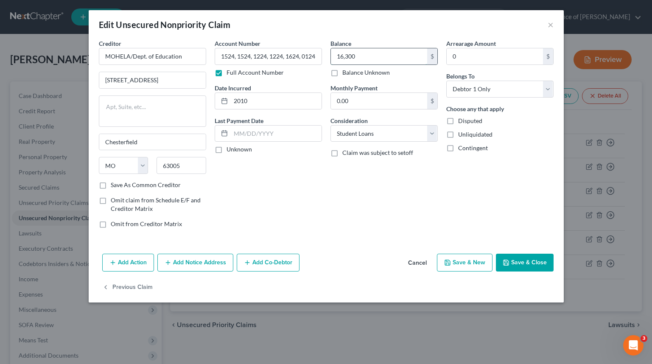
click at [339, 57] on input "16,300" at bounding box center [379, 56] width 96 height 16
type input "26,300"
click at [552, 27] on button "×" at bounding box center [550, 25] width 6 height 10
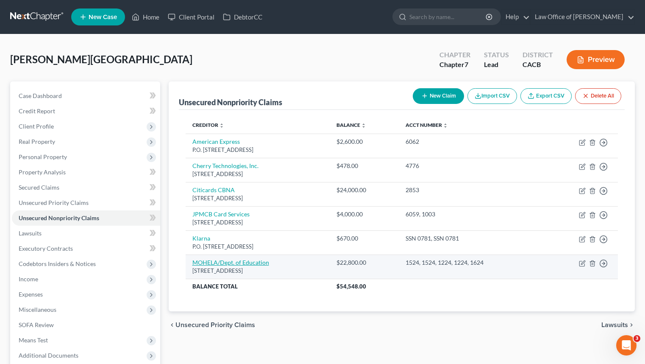
click at [253, 263] on link "MOHELA/Dept. of Education" at bounding box center [231, 262] width 77 height 7
select select "26"
select select "17"
select select "0"
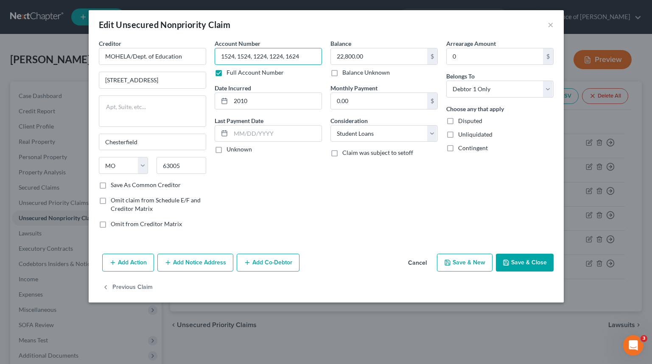
click at [303, 61] on input "1524, 1524, 1224, 1224, 1624" at bounding box center [268, 56] width 107 height 17
type input "1524, 1524, 1224, 1224, 1624, 0124"
click at [380, 53] on input "22,800.00" at bounding box center [379, 56] width 96 height 16
click at [521, 264] on button "Save & Close" at bounding box center [525, 263] width 58 height 18
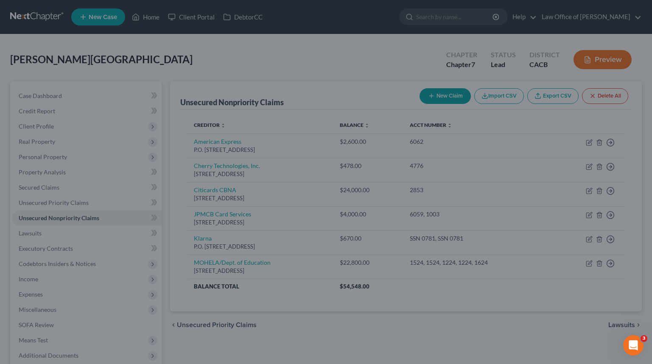
type input "26,300.00"
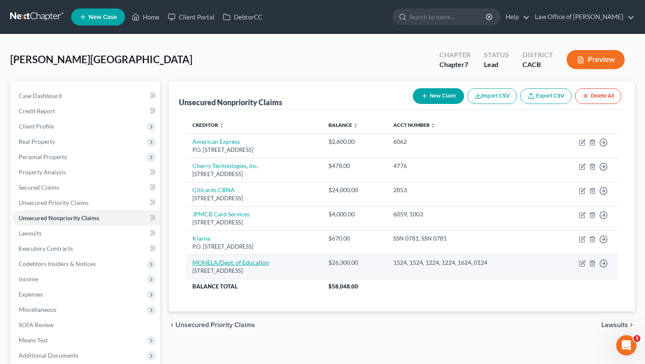
click at [246, 260] on link "MOHELA/Dept. of Education" at bounding box center [231, 262] width 77 height 7
select select "26"
select select "17"
select select "0"
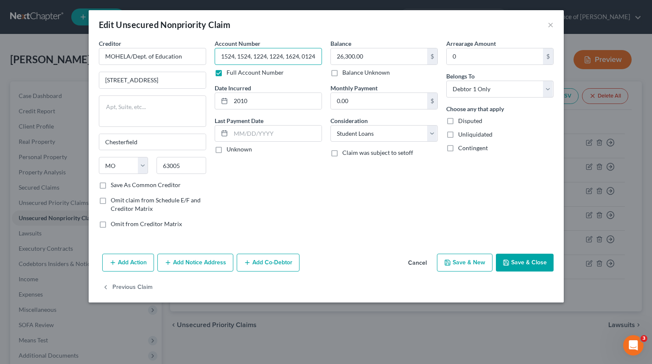
click at [320, 59] on input "1524, 1524, 1224, 1224, 1624, 0124" at bounding box center [268, 56] width 107 height 17
type input "1524, 1524, 1224, 1224, 1624, 0124, 1924"
click at [402, 56] on input "26,300.00" at bounding box center [379, 56] width 96 height 16
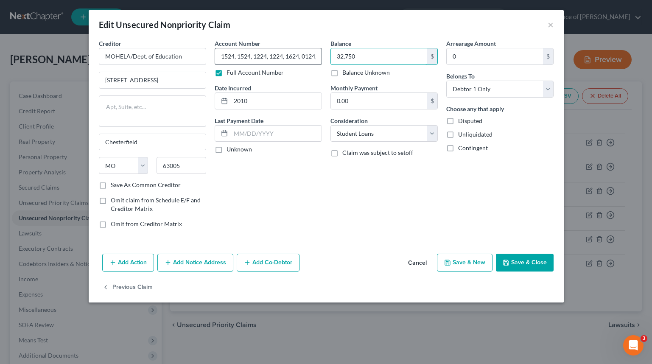
type input "32,750"
click at [318, 60] on input "1524, 1524, 1224, 1224, 1624, 0124, 1924" at bounding box center [268, 56] width 107 height 17
click at [322, 62] on div "Account Number 1524, 1524, 1224, 1224, 1624, 0124, 1924 Full Account Number Dat…" at bounding box center [268, 137] width 116 height 196
click at [317, 56] on input "1524, 1524, 1224, 1224, 1624, 0124, 1924" at bounding box center [268, 56] width 107 height 17
click at [318, 59] on input "1524, 1524, 1224, 1224, 1624, 0124, 1924" at bounding box center [268, 56] width 107 height 17
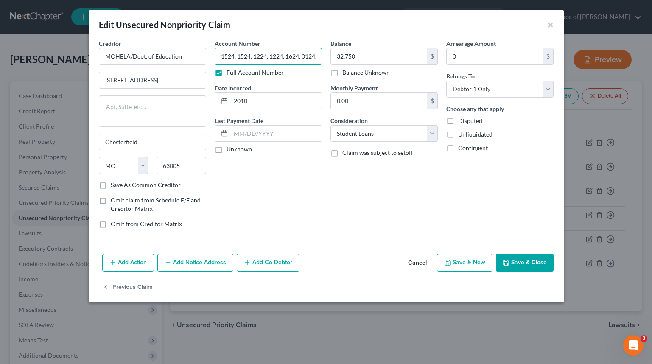
click at [315, 58] on input "1524, 1524, 1224, 1224, 1624, 0124, 1924" at bounding box center [268, 56] width 107 height 17
click at [315, 57] on input "1524, 1524, 1224, 1224, 1624, 0124, 1924" at bounding box center [268, 56] width 107 height 17
click at [527, 260] on button "Save & Close" at bounding box center [525, 263] width 58 height 18
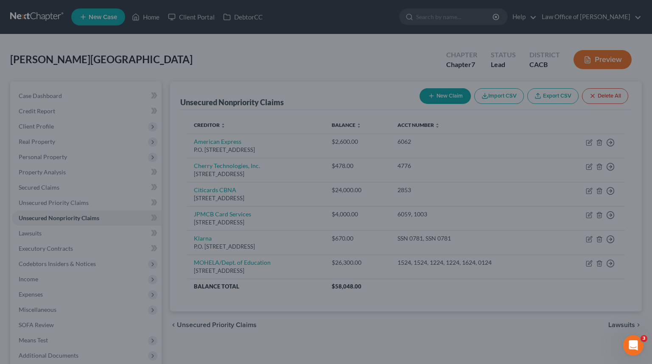
scroll to position [0, 0]
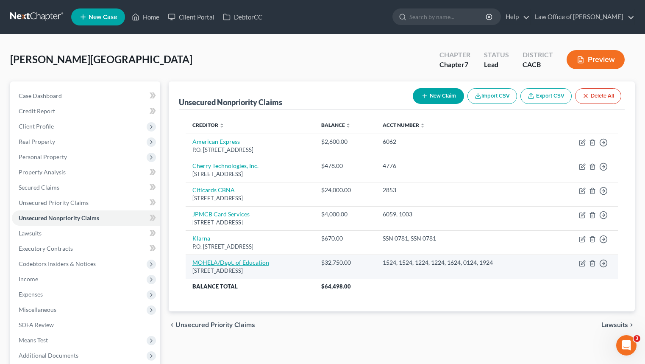
click at [231, 262] on link "MOHELA/Dept. of Education" at bounding box center [231, 262] width 77 height 7
select select "26"
select select "17"
select select "0"
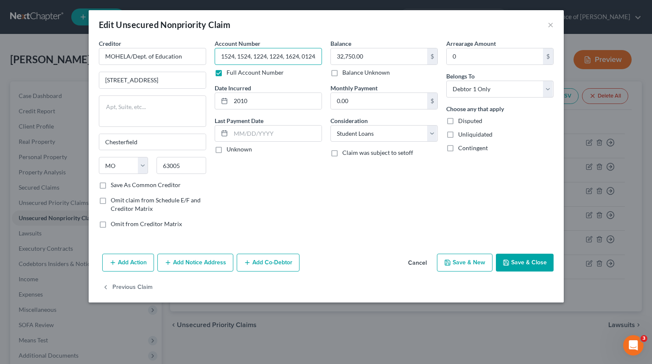
click at [318, 62] on input "1524, 1524, 1224, 1224, 1624, 0124, 1924" at bounding box center [268, 56] width 107 height 17
click at [318, 59] on input "1524, 1524, 1224, 1224, 1624, 0124, 1924" at bounding box center [268, 56] width 107 height 17
type input "1524, 1524, 1224, 1224, 1624, 0124, 1924, 1924"
click at [376, 63] on input "32,750.00" at bounding box center [379, 56] width 96 height 16
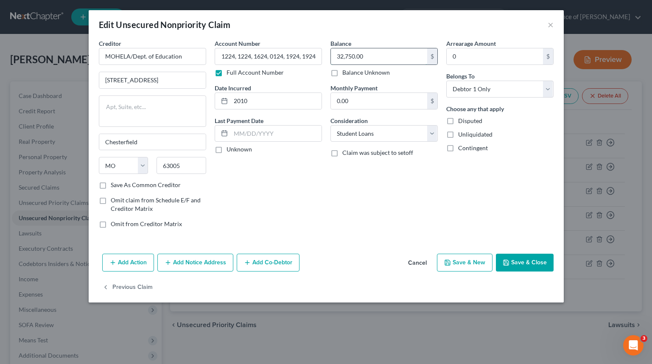
scroll to position [0, 0]
click at [527, 260] on button "Save & Close" at bounding box center [525, 263] width 58 height 18
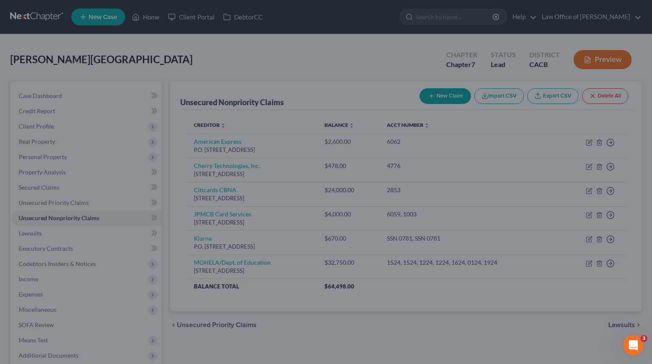
type input "35,350.00"
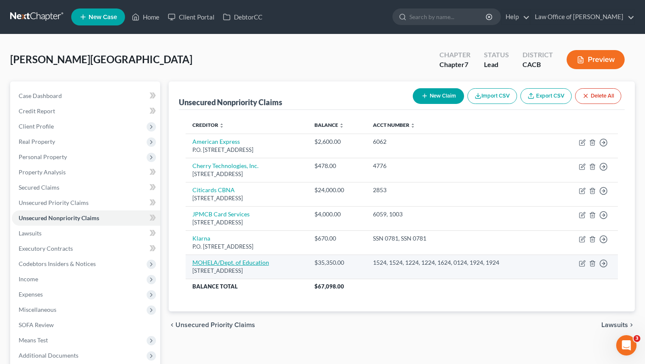
click at [237, 264] on link "MOHELA/Dept. of Education" at bounding box center [231, 262] width 77 height 7
select select "26"
select select "17"
select select "0"
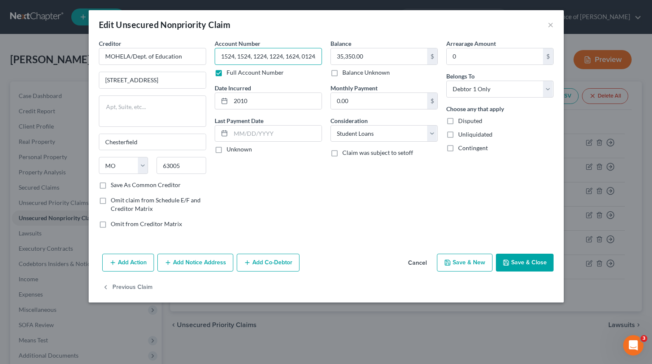
click at [318, 61] on input "1524, 1524, 1224, 1224, 1624, 0124, 1924, 1924" at bounding box center [268, 56] width 107 height 17
click at [313, 59] on input "1524, 1524, 1224, 1224, 1624, 0124, 1924, 1924" at bounding box center [268, 56] width 107 height 17
type input "1524, 1524, 1224, 1224, 1624, 0124, 1924, 1924, 2524"
click at [382, 61] on input "35,350.00" at bounding box center [379, 56] width 96 height 16
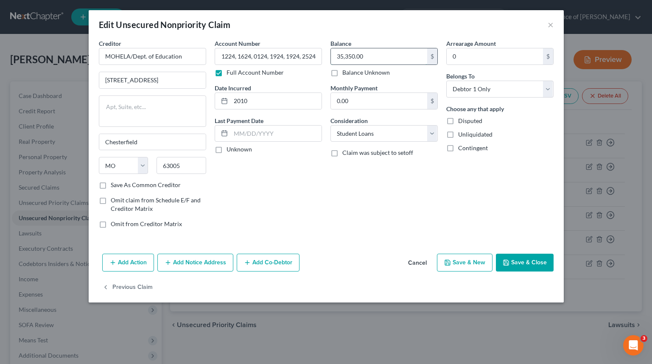
scroll to position [0, 0]
click at [536, 267] on button "Save & Close" at bounding box center [525, 263] width 58 height 18
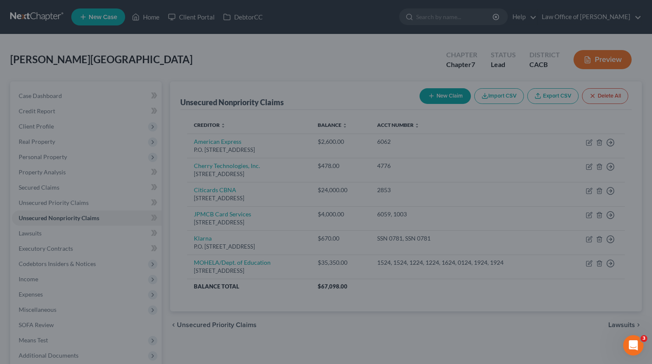
type input "38,800.00"
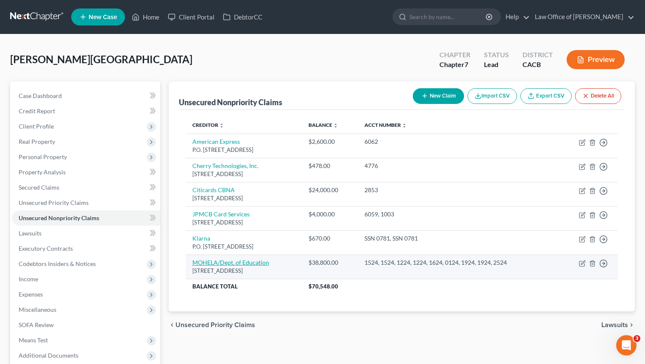
click at [209, 260] on link "MOHELA/Dept. of Education" at bounding box center [231, 262] width 77 height 7
select select "26"
select select "17"
select select "0"
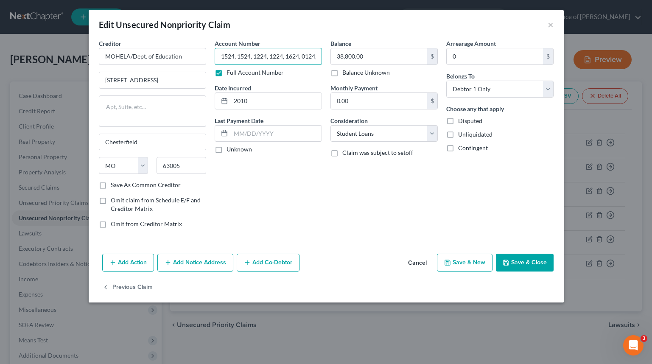
click at [312, 56] on input "1524, 1524, 1224, 1224, 1624, 0124, 1924, 1924, 2524" at bounding box center [268, 56] width 107 height 17
type input "1524, 1524, 1224, 1224, 1624, 0124, 1924, 1924, 2524, 2524"
click at [403, 56] on input "38,800.00" at bounding box center [379, 56] width 96 height 16
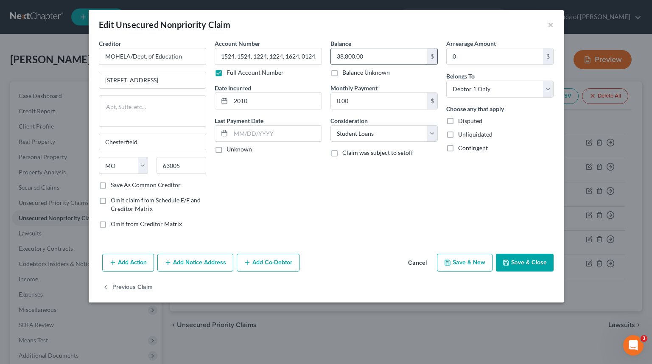
click at [352, 57] on input "38,800.00" at bounding box center [379, 56] width 96 height 16
click at [346, 56] on input "38,800.00" at bounding box center [379, 56] width 96 height 16
type input "3"
click at [530, 266] on button "Save & Close" at bounding box center [525, 263] width 58 height 18
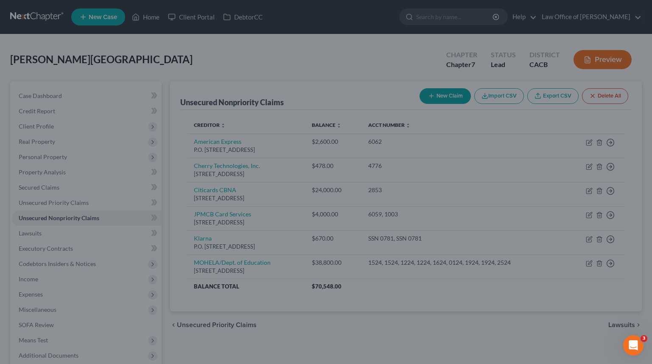
type input "38,900.00"
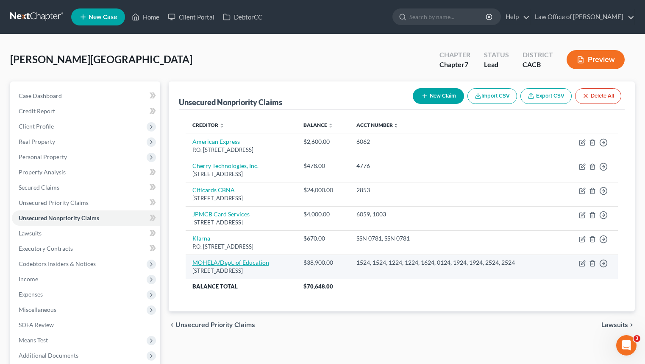
click at [224, 260] on link "MOHELA/Dept. of Education" at bounding box center [231, 262] width 77 height 7
select select "26"
select select "17"
select select "0"
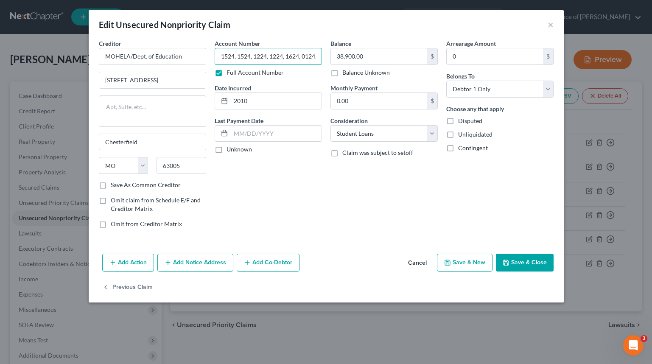
click at [313, 54] on input "1524, 1524, 1224, 1224, 1624, 0124, 1924, 1924, 2524, 2524" at bounding box center [268, 56] width 107 height 17
type input "1524, 1524, 1224, 1224, 1624, 0124, 1924, 1924, 2524, 2524, 0124"
click at [404, 58] on input "38,900.00" at bounding box center [379, 56] width 96 height 16
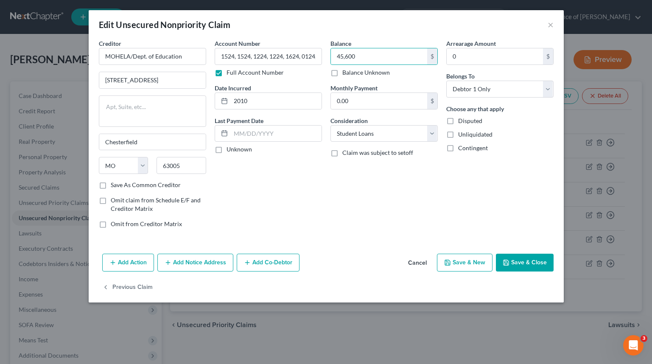
click at [511, 264] on button "Save & Close" at bounding box center [525, 263] width 58 height 18
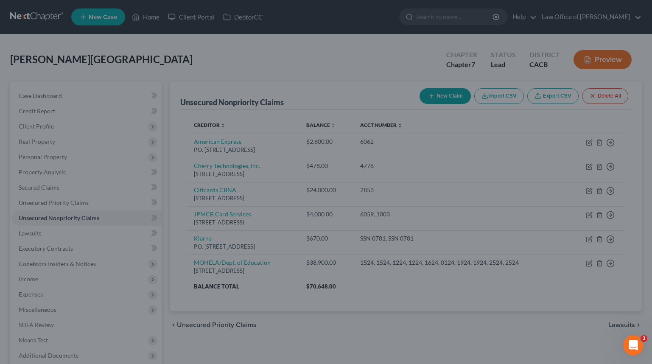
type input "45,600.00"
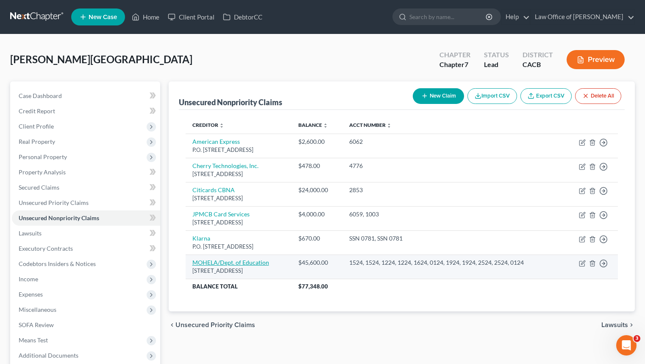
click at [244, 266] on link "MOHELA/Dept. of Education" at bounding box center [231, 262] width 77 height 7
select select "26"
select select "17"
select select "0"
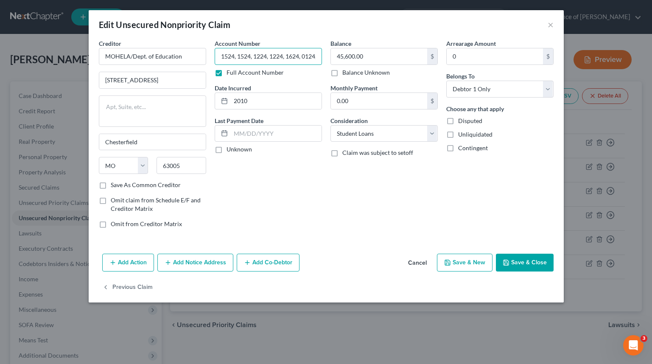
click at [303, 51] on input "1524, 1524, 1224, 1224, 1624, 0124, 1924, 1924, 2524, 2524, 0124" at bounding box center [268, 56] width 107 height 17
type input "1524, 1524, 1224, 1224, 1624, 0124, 1924, 1924, 2524, 2524, 0124, 1824"
click at [397, 61] on input "45,600.00" at bounding box center [379, 56] width 96 height 16
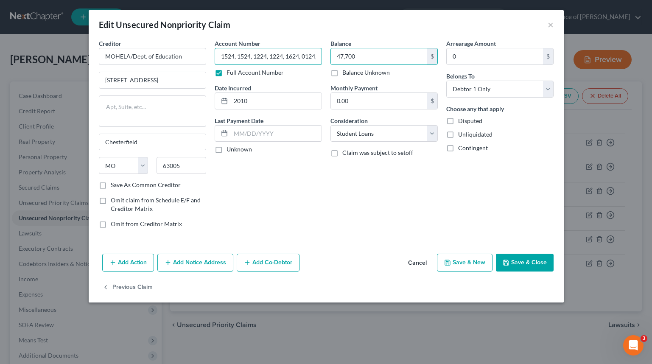
click at [315, 59] on input "1524, 1524, 1224, 1224, 1624, 0124, 1924, 1924, 2524, 2524, 0124, 1824" at bounding box center [268, 56] width 107 height 17
click at [533, 259] on button "Save & Close" at bounding box center [525, 263] width 58 height 18
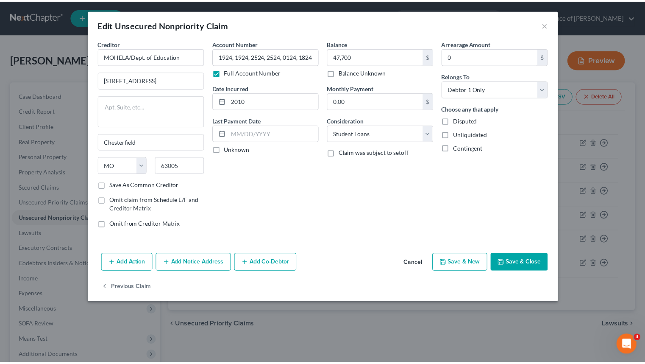
scroll to position [0, 0]
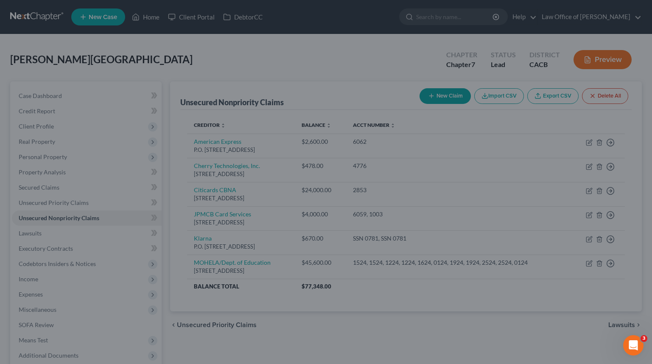
type input "47,700.00"
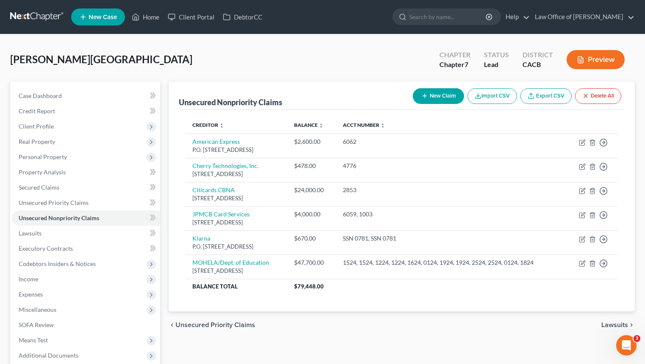
click at [440, 98] on button "New Claim" at bounding box center [438, 96] width 51 height 16
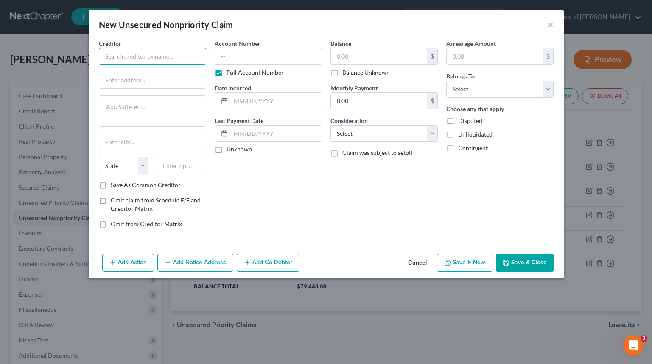
click at [164, 53] on input "text" at bounding box center [152, 56] width 107 height 17
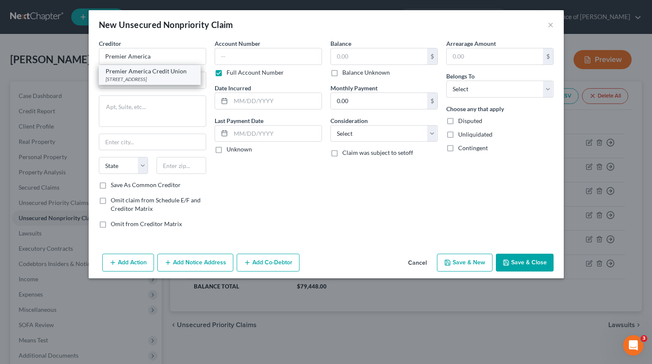
click at [164, 76] on div "[STREET_ADDRESS]" at bounding box center [150, 78] width 88 height 7
type input "Premier America Credit Union"
type input "[STREET_ADDRESS]"
type input "Chatsworth"
select select "4"
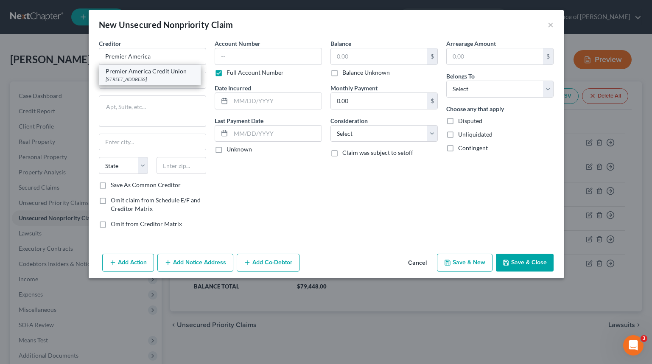
type input "91311"
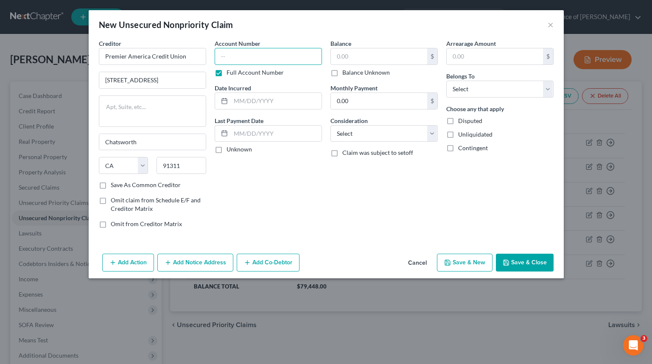
click at [260, 60] on input "text" at bounding box center [268, 56] width 107 height 17
type input "9124"
click at [363, 57] on input "text" at bounding box center [379, 56] width 96 height 16
type input "7,541"
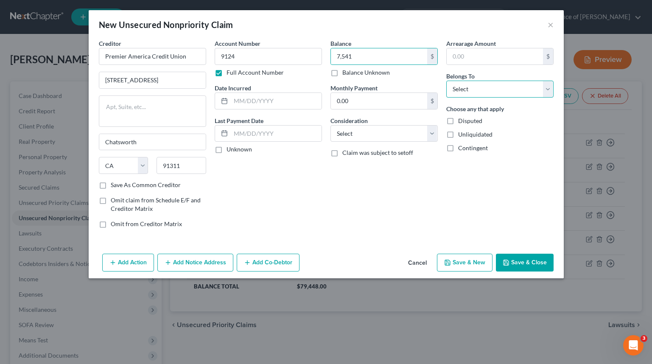
click at [494, 94] on select "Select Debtor 1 Only Debtor 2 Only Debtor 1 And Debtor 2 Only At Least One Of T…" at bounding box center [499, 89] width 107 height 17
select select "0"
click at [446, 81] on select "Select Debtor 1 Only Debtor 2 Only Debtor 1 And Debtor 2 Only At Least One Of T…" at bounding box center [499, 89] width 107 height 17
click at [272, 109] on div at bounding box center [268, 100] width 107 height 17
click at [277, 104] on input "text" at bounding box center [276, 101] width 91 height 16
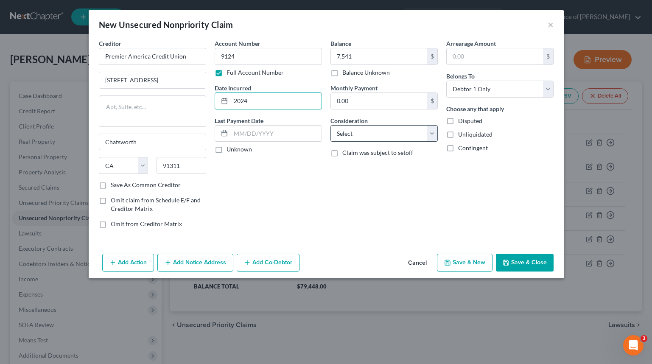
type input "2024"
click at [367, 131] on select "Select Cable / Satellite Services Collection Agency Credit Card Debt Debt Couns…" at bounding box center [383, 133] width 107 height 17
select select "2"
click at [330, 125] on select "Select Cable / Satellite Services Collection Agency Credit Card Debt Debt Couns…" at bounding box center [383, 133] width 107 height 17
click at [527, 269] on button "Save & Close" at bounding box center [525, 263] width 58 height 18
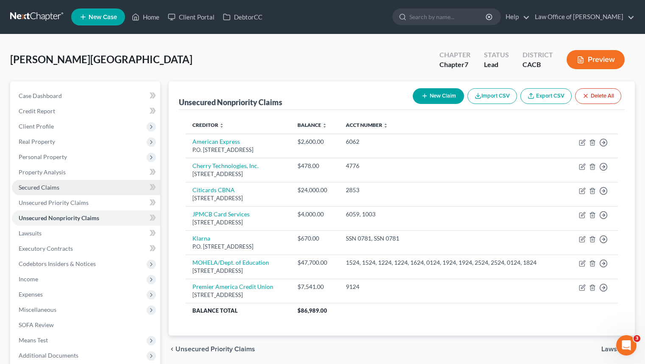
click at [107, 191] on link "Secured Claims" at bounding box center [86, 187] width 148 height 15
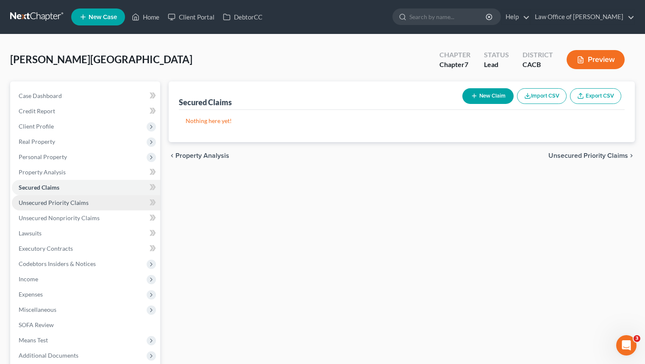
click at [119, 199] on link "Unsecured Priority Claims" at bounding box center [86, 202] width 148 height 15
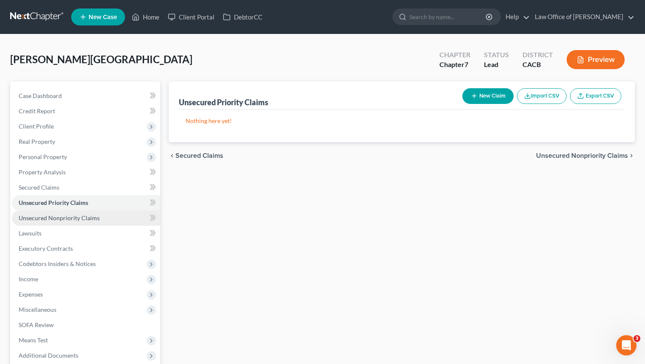
click at [126, 212] on link "Unsecured Nonpriority Claims" at bounding box center [86, 217] width 148 height 15
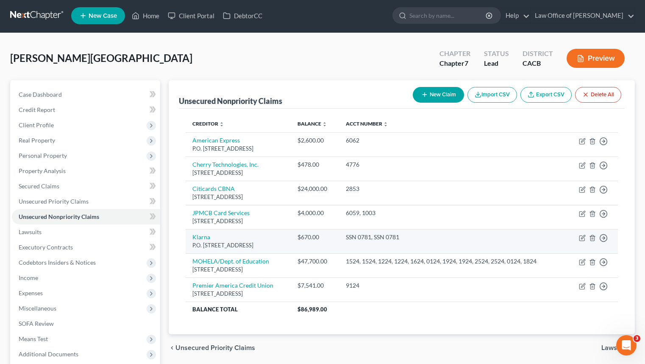
scroll to position [2, 0]
